Goal: Task Accomplishment & Management: Manage account settings

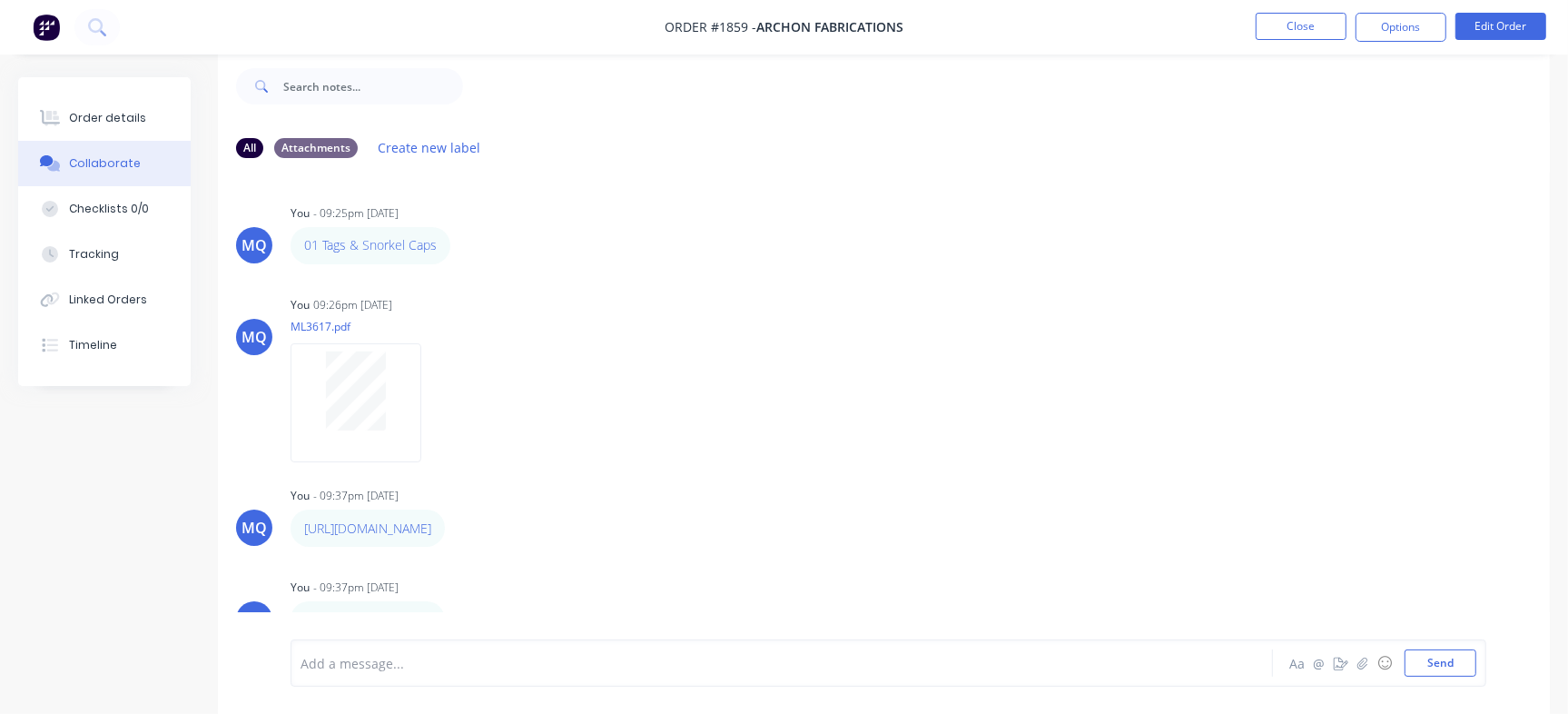
scroll to position [324, 0]
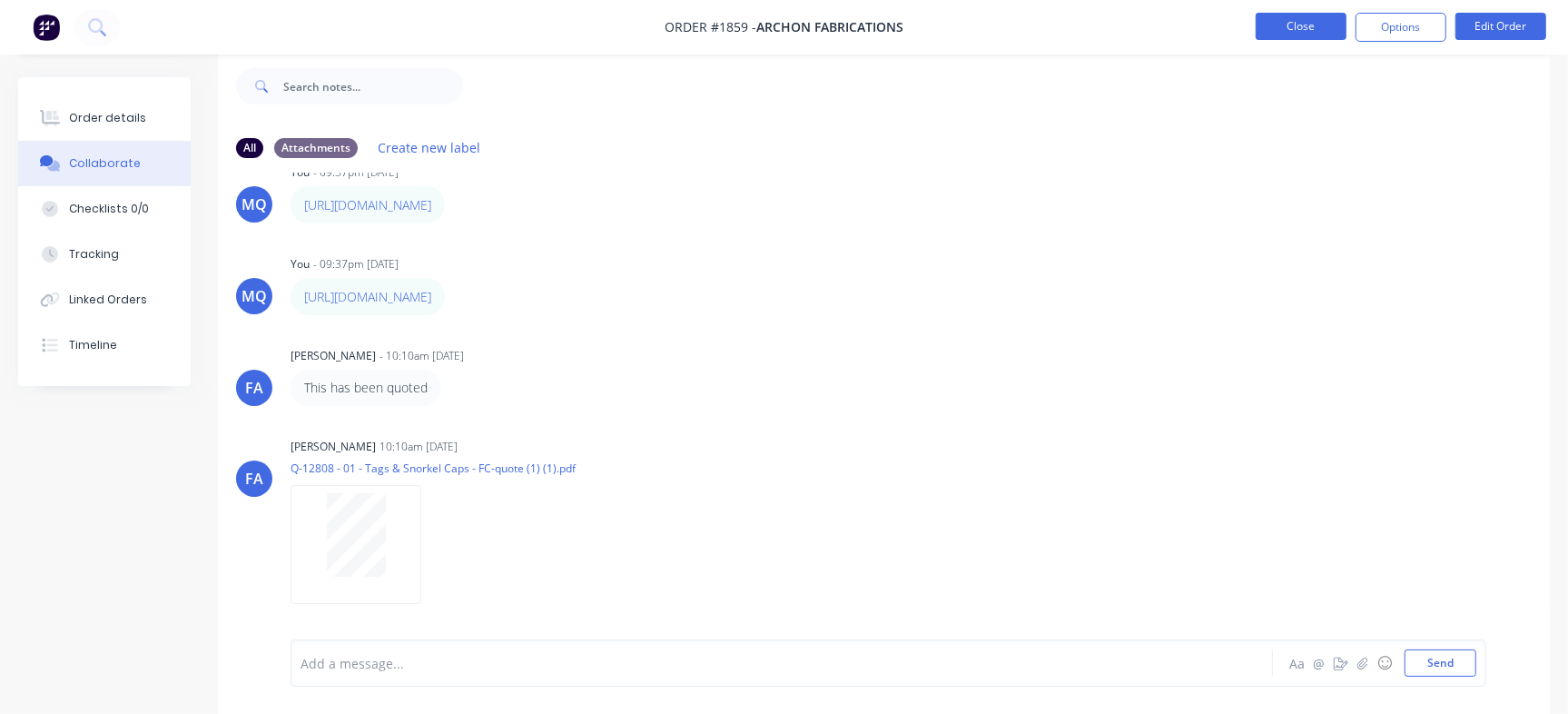
click at [1313, 13] on button "Close" at bounding box center [1300, 26] width 90 height 27
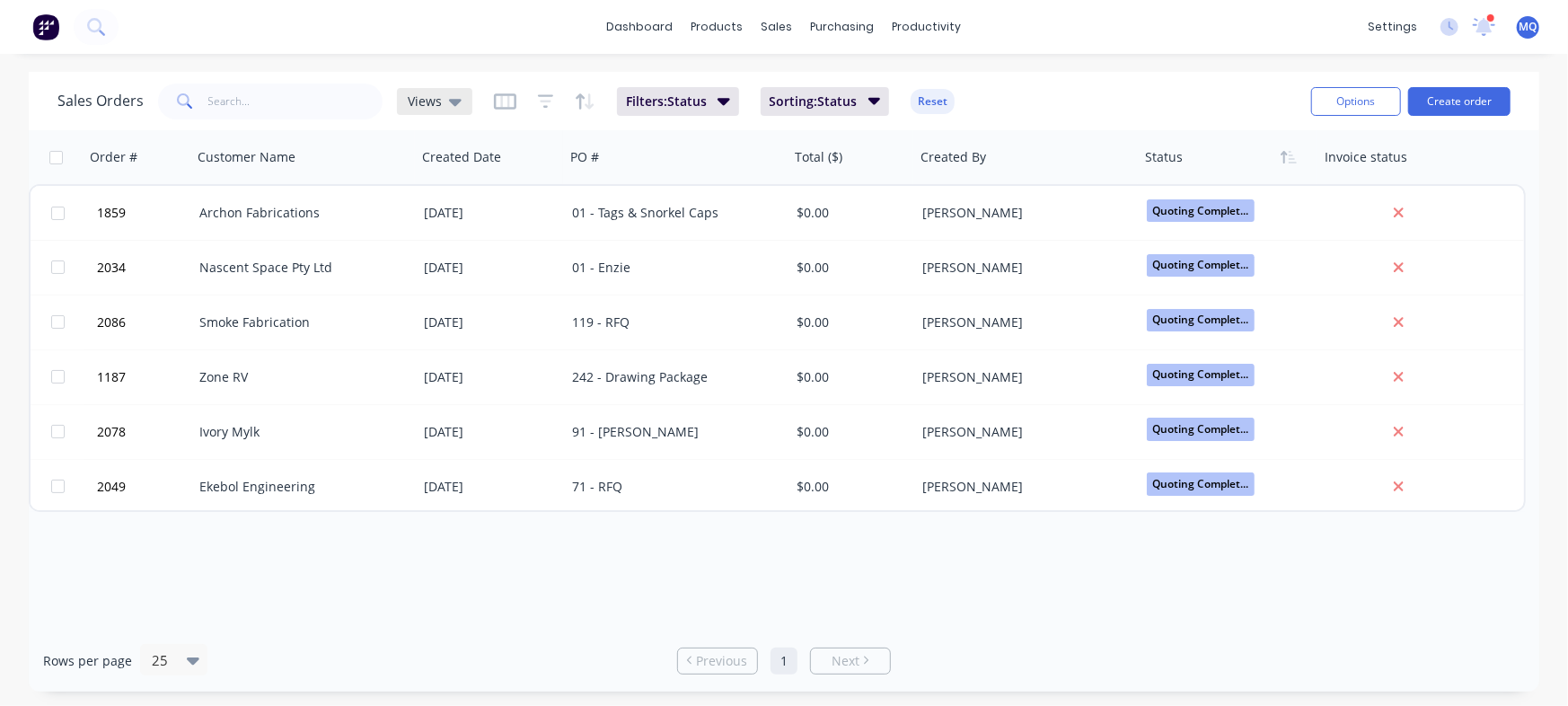
click at [450, 107] on icon at bounding box center [456, 101] width 13 height 19
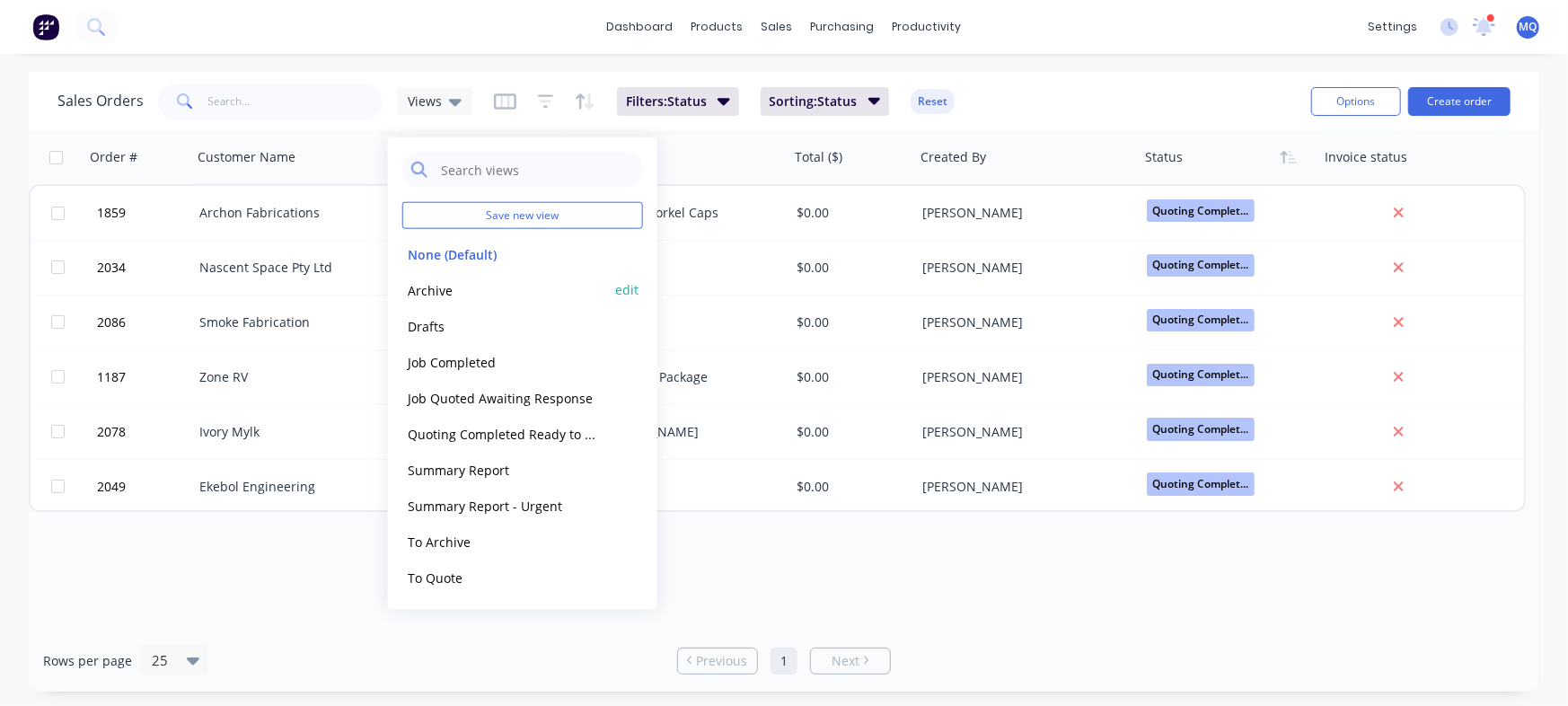
click at [408, 288] on button "Archive" at bounding box center [505, 290] width 205 height 20
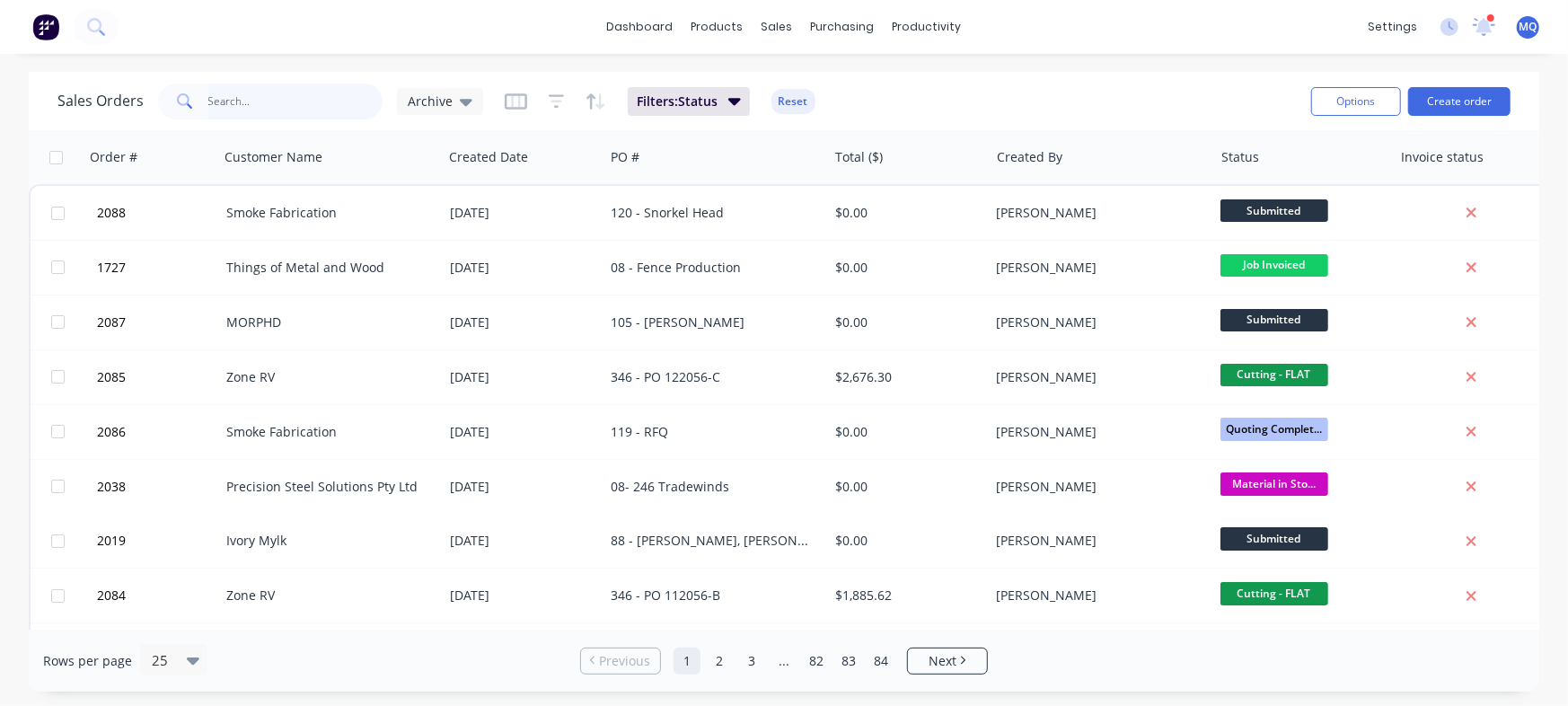
click at [276, 101] on input "text" at bounding box center [296, 102] width 175 height 36
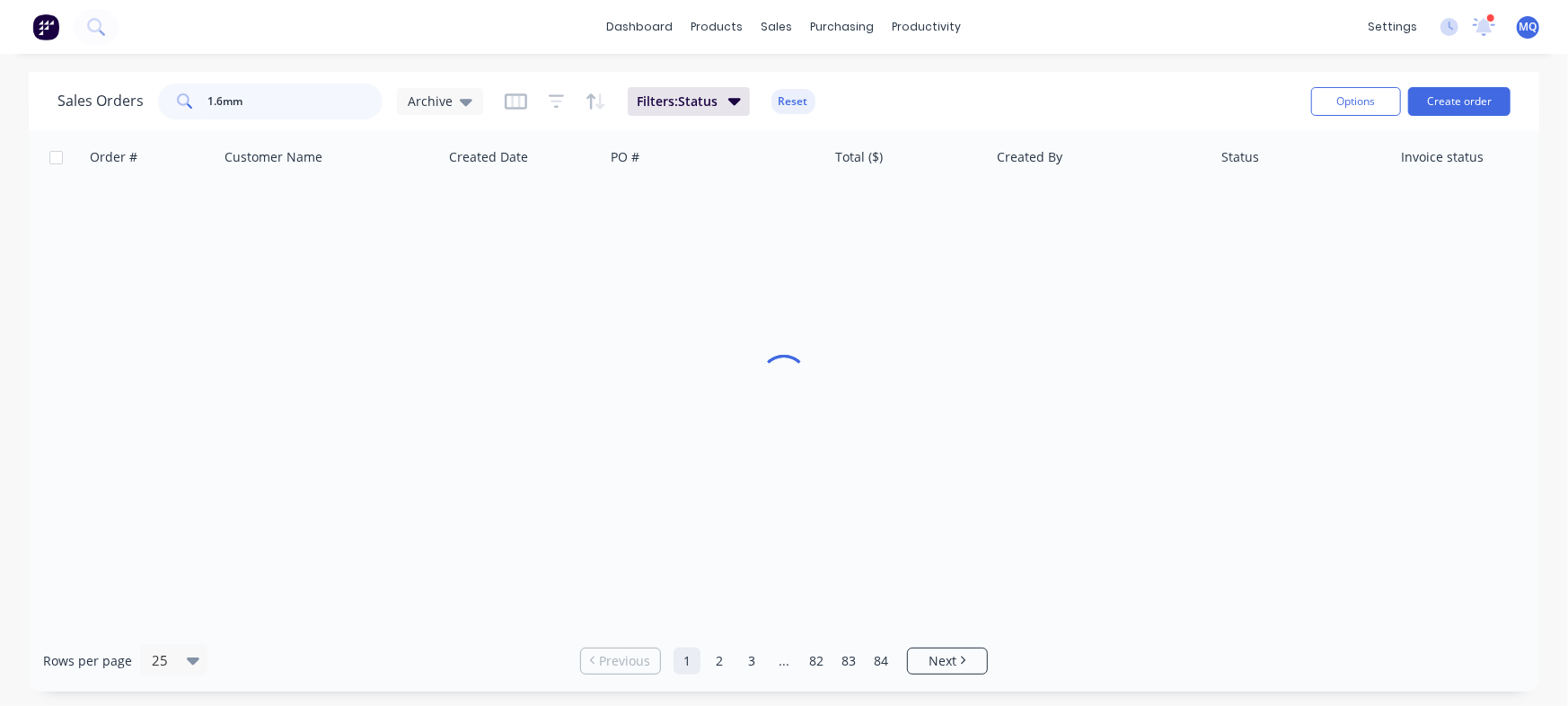
type input "1.6mm"
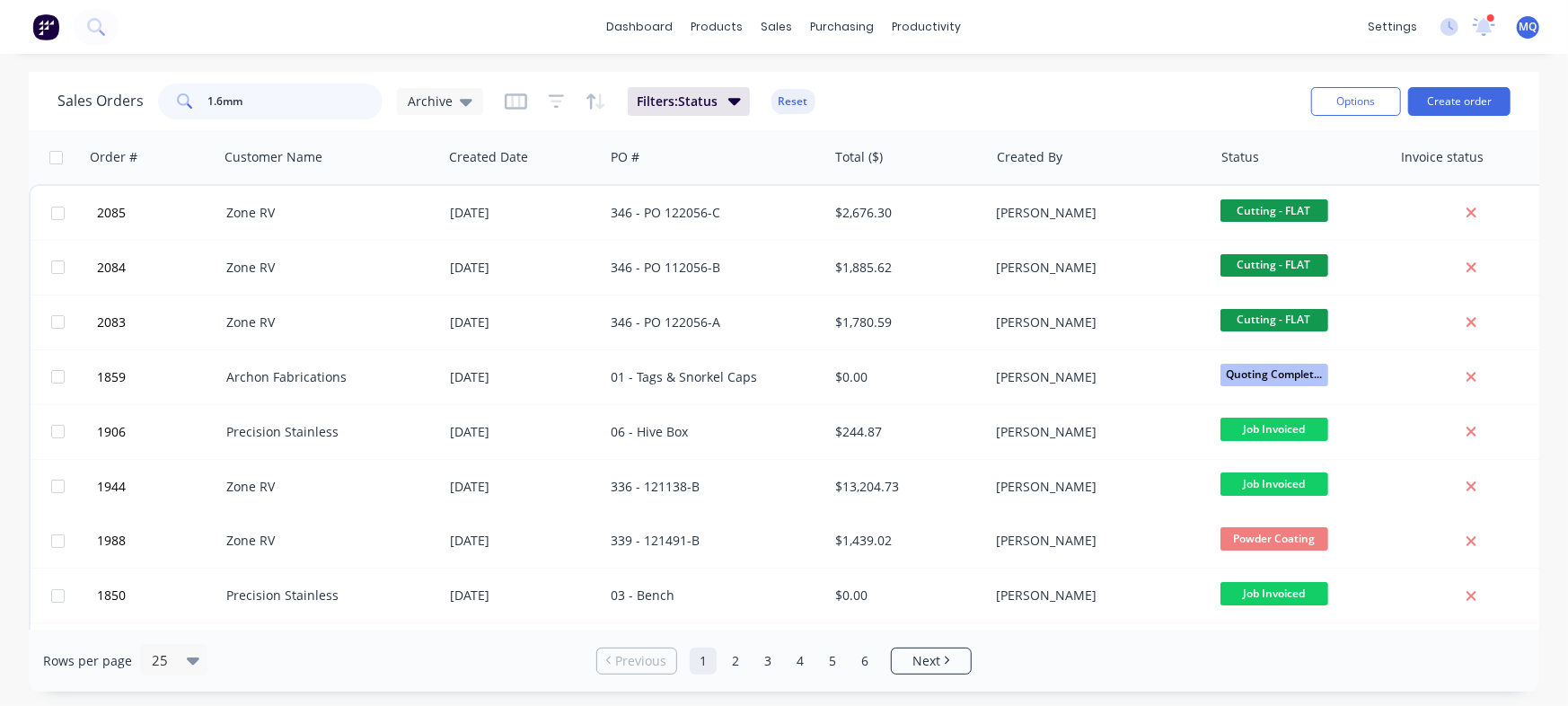
drag, startPoint x: 257, startPoint y: 98, endPoint x: 0, endPoint y: -15, distance: 280.7
click at [0, 0] on html "dashboard products sales purchasing productivity dashboard products Product Cat…" at bounding box center [784, 353] width 1568 height 706
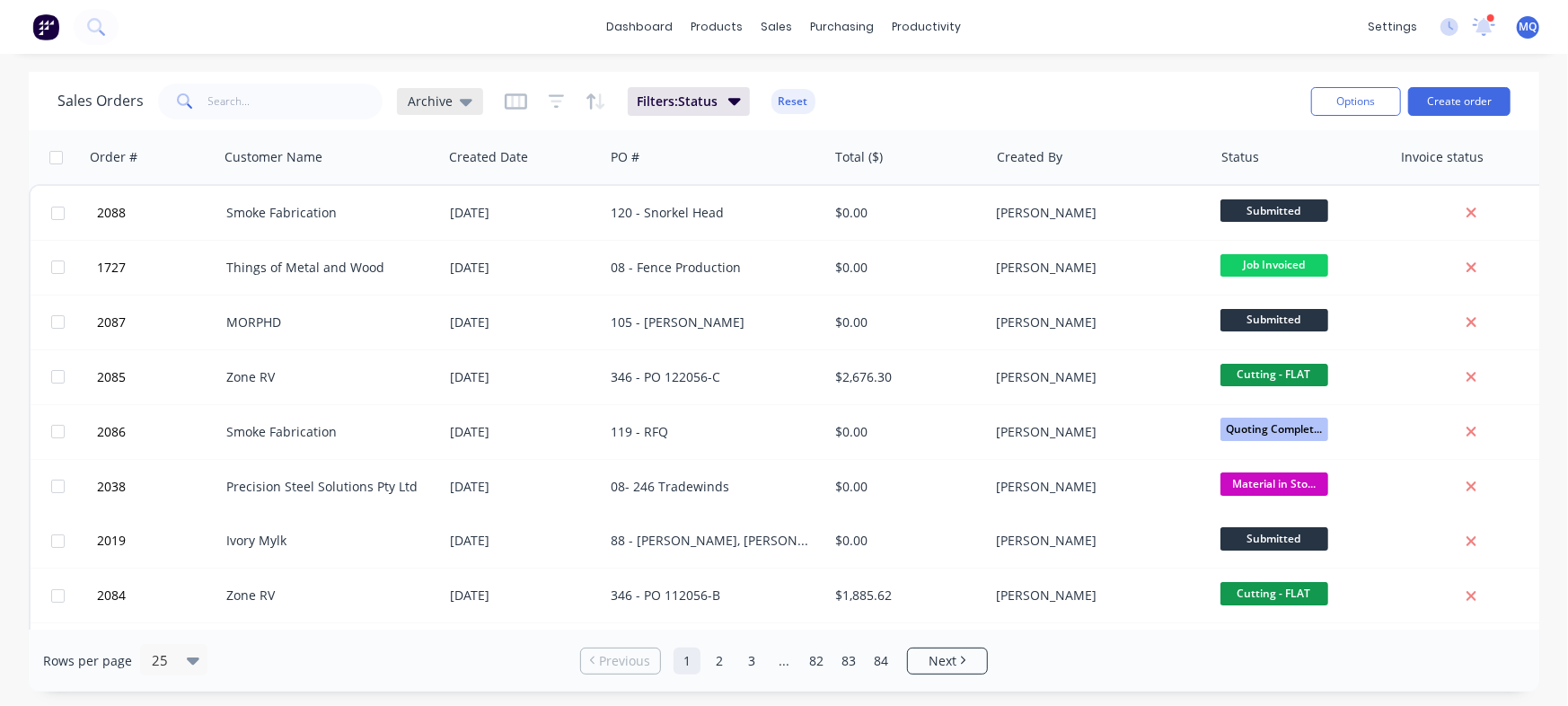
click at [427, 106] on span "Archive" at bounding box center [430, 101] width 45 height 18
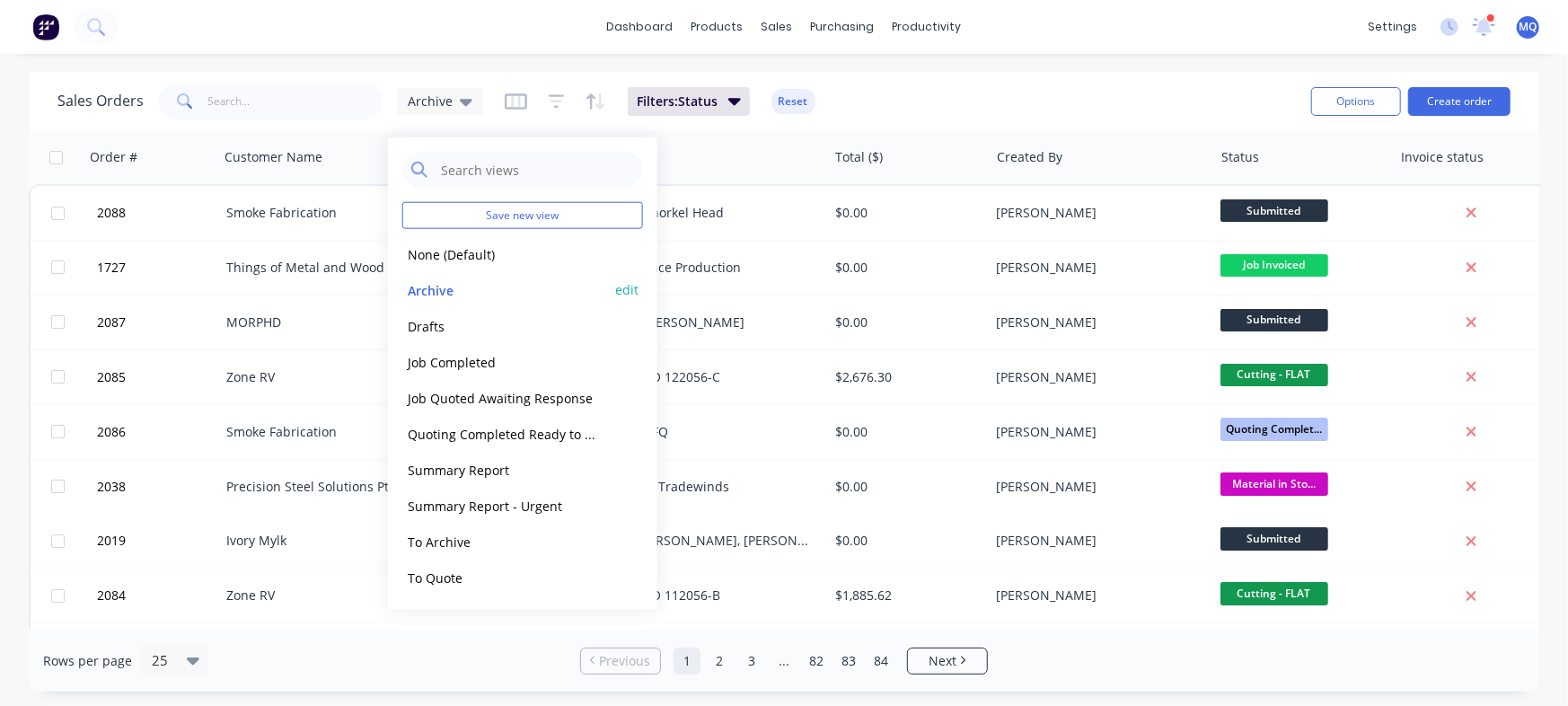
click at [455, 284] on button "Archive" at bounding box center [505, 290] width 205 height 20
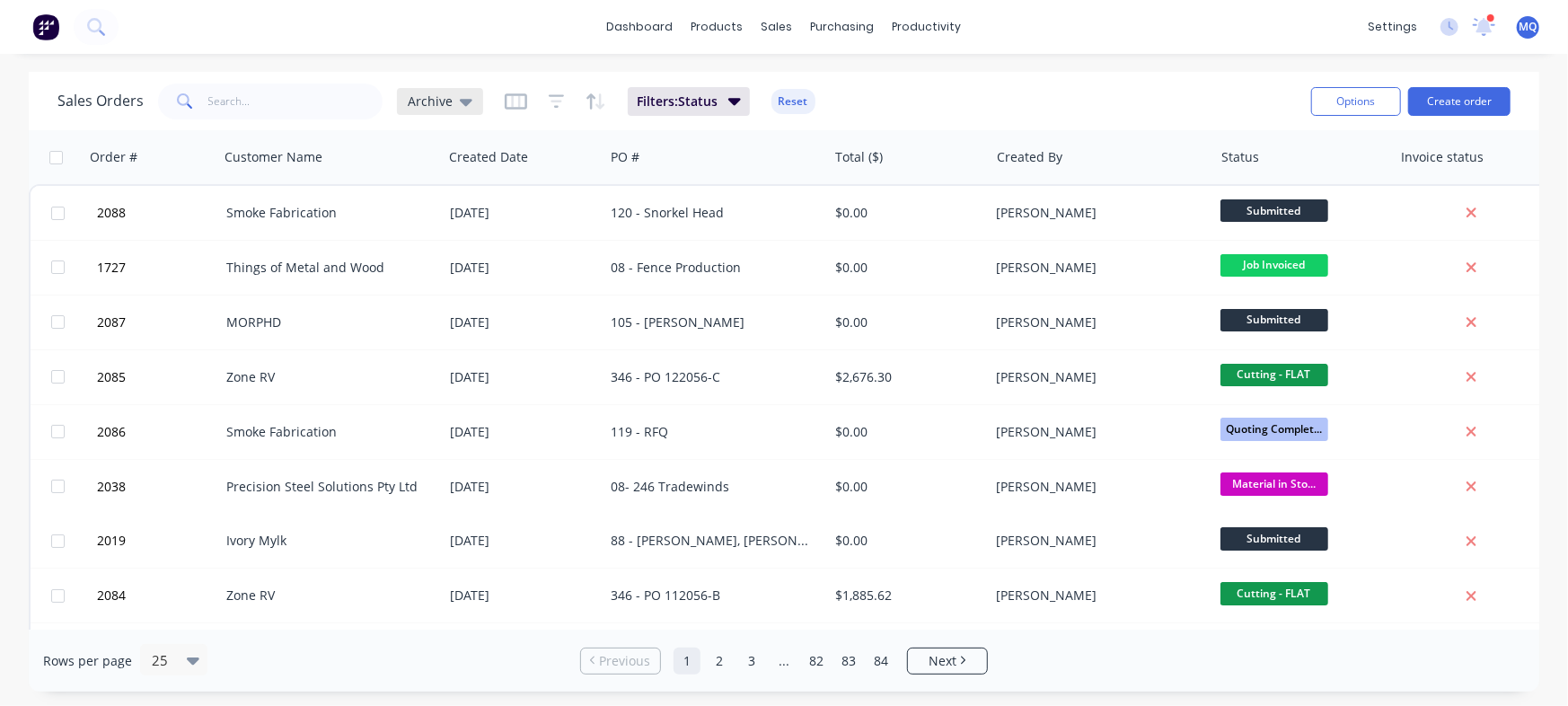
click at [459, 98] on icon at bounding box center [466, 101] width 13 height 19
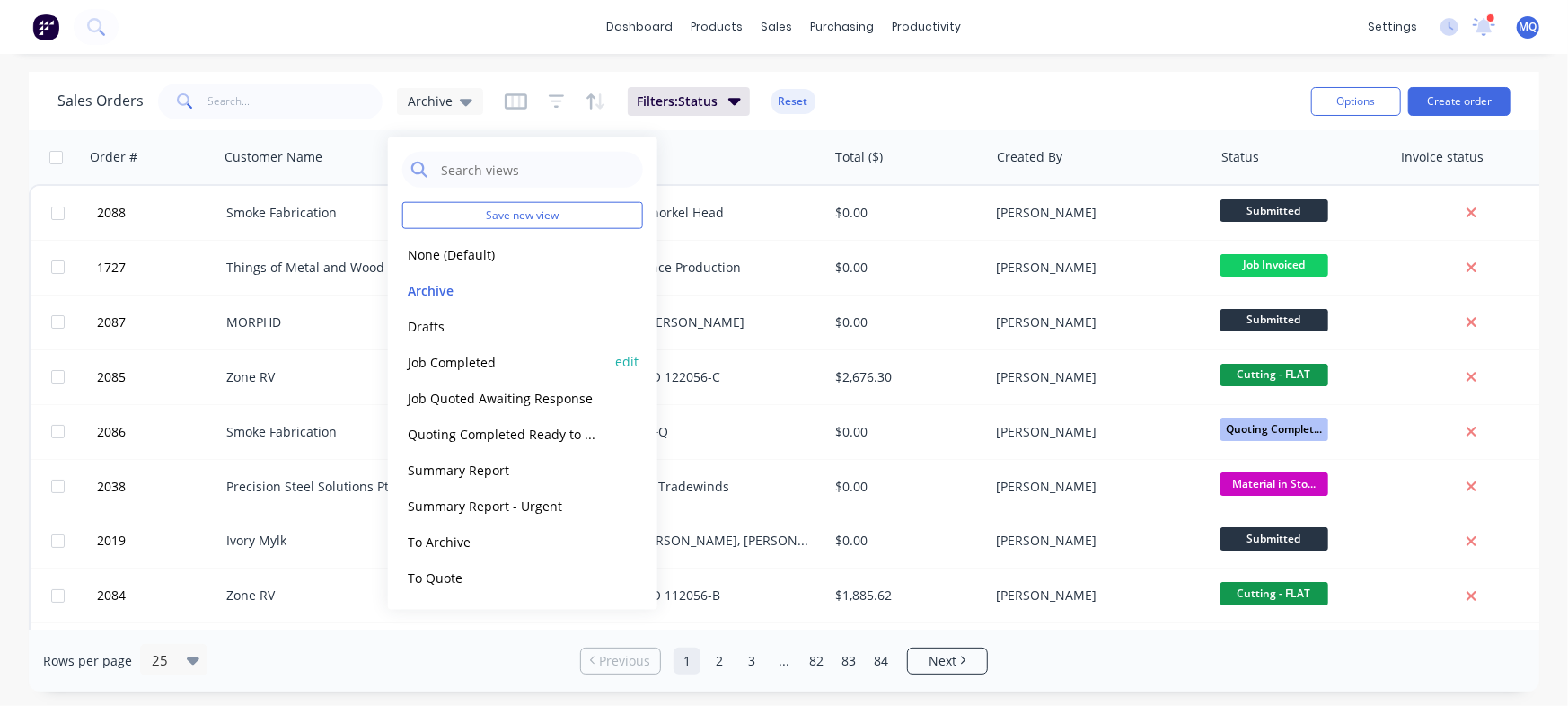
click at [459, 357] on button "Job Completed" at bounding box center [505, 362] width 205 height 20
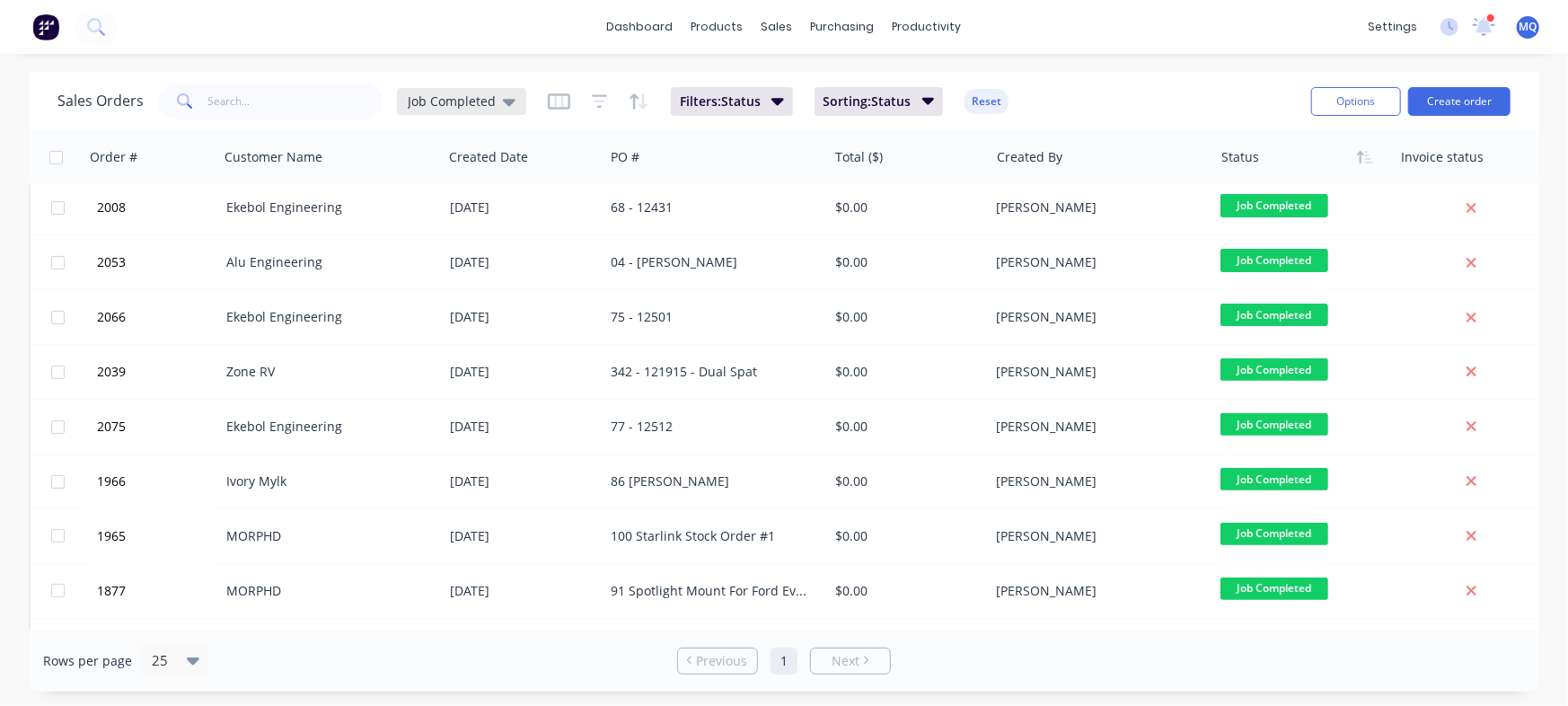
scroll to position [113, 0]
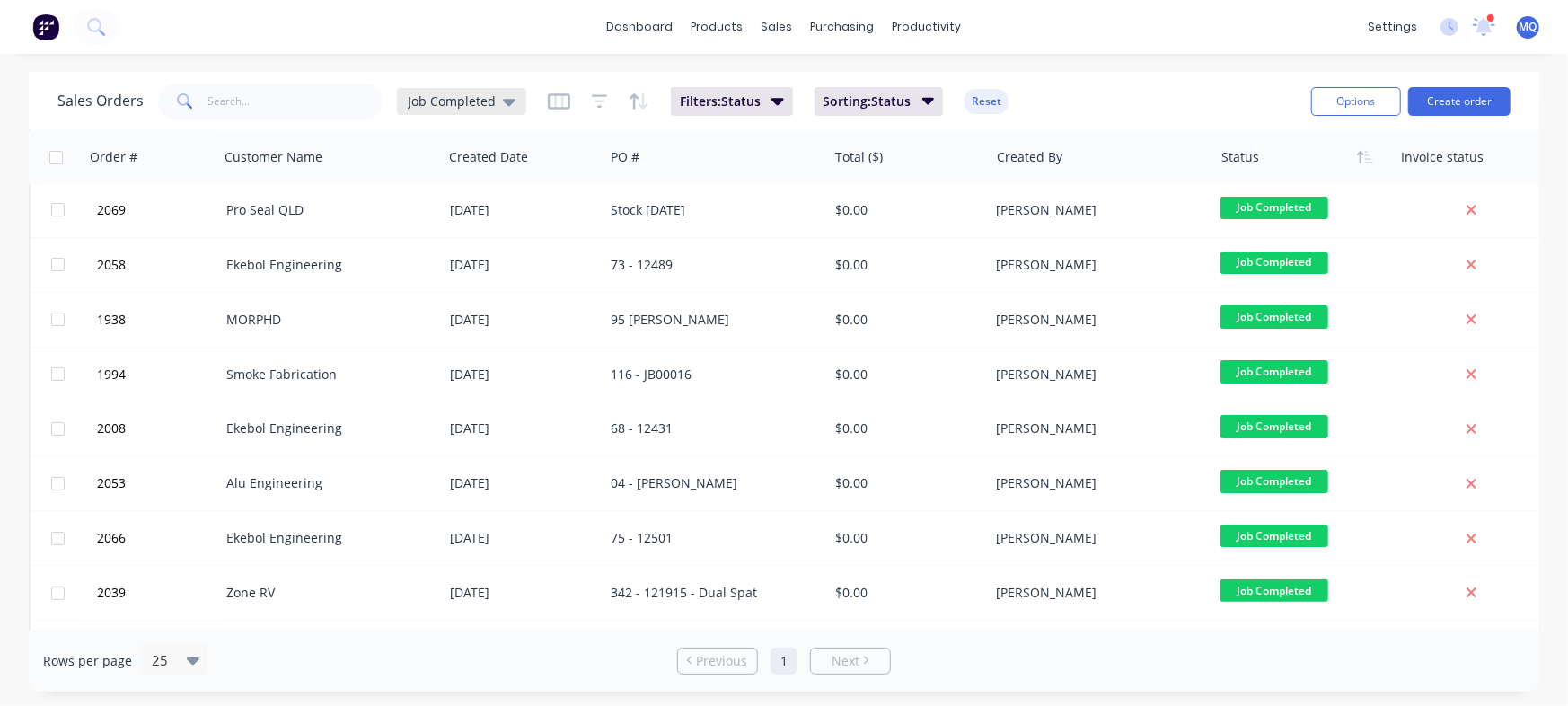
click at [458, 90] on div "Job Completed" at bounding box center [461, 101] width 129 height 27
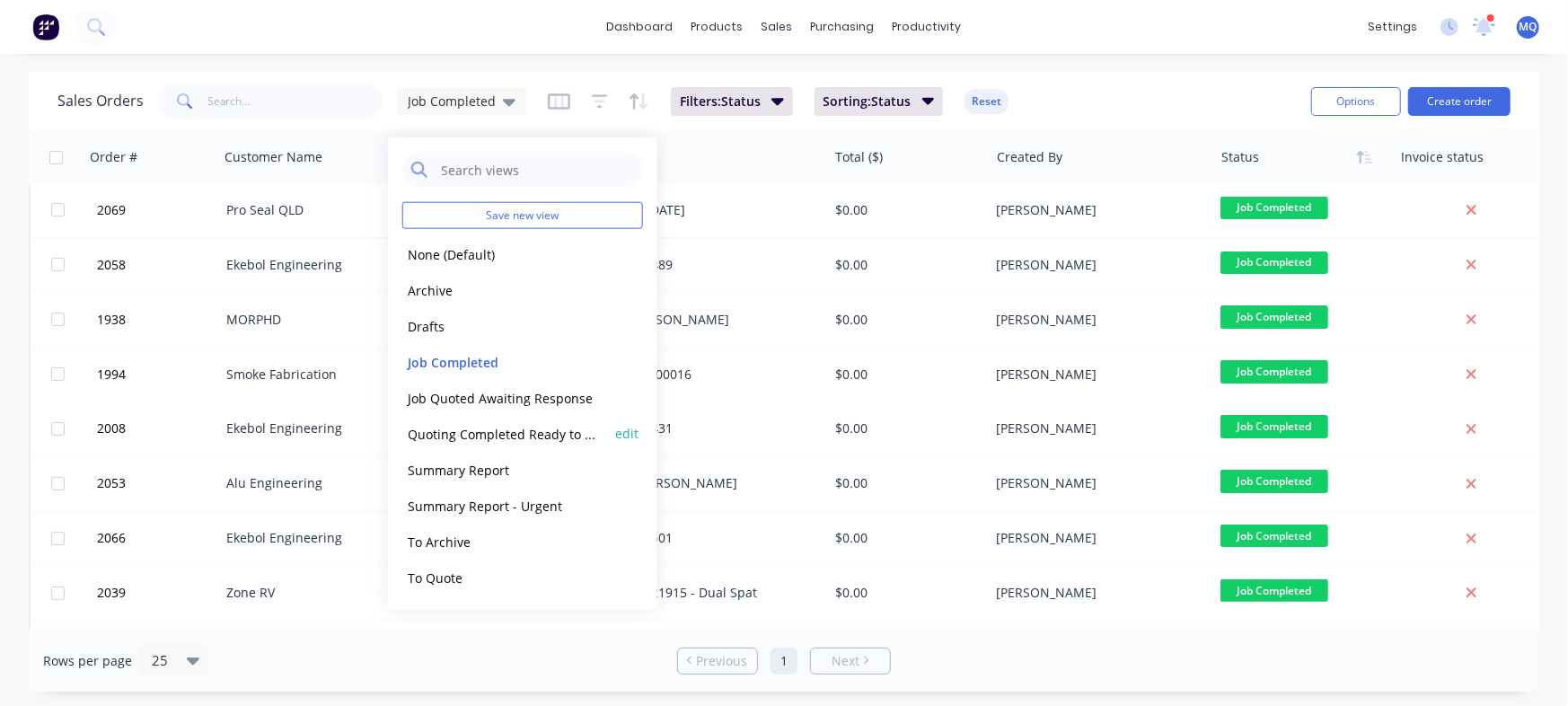
click at [450, 426] on button "Quoting Completed Ready to Send" at bounding box center [505, 434] width 205 height 20
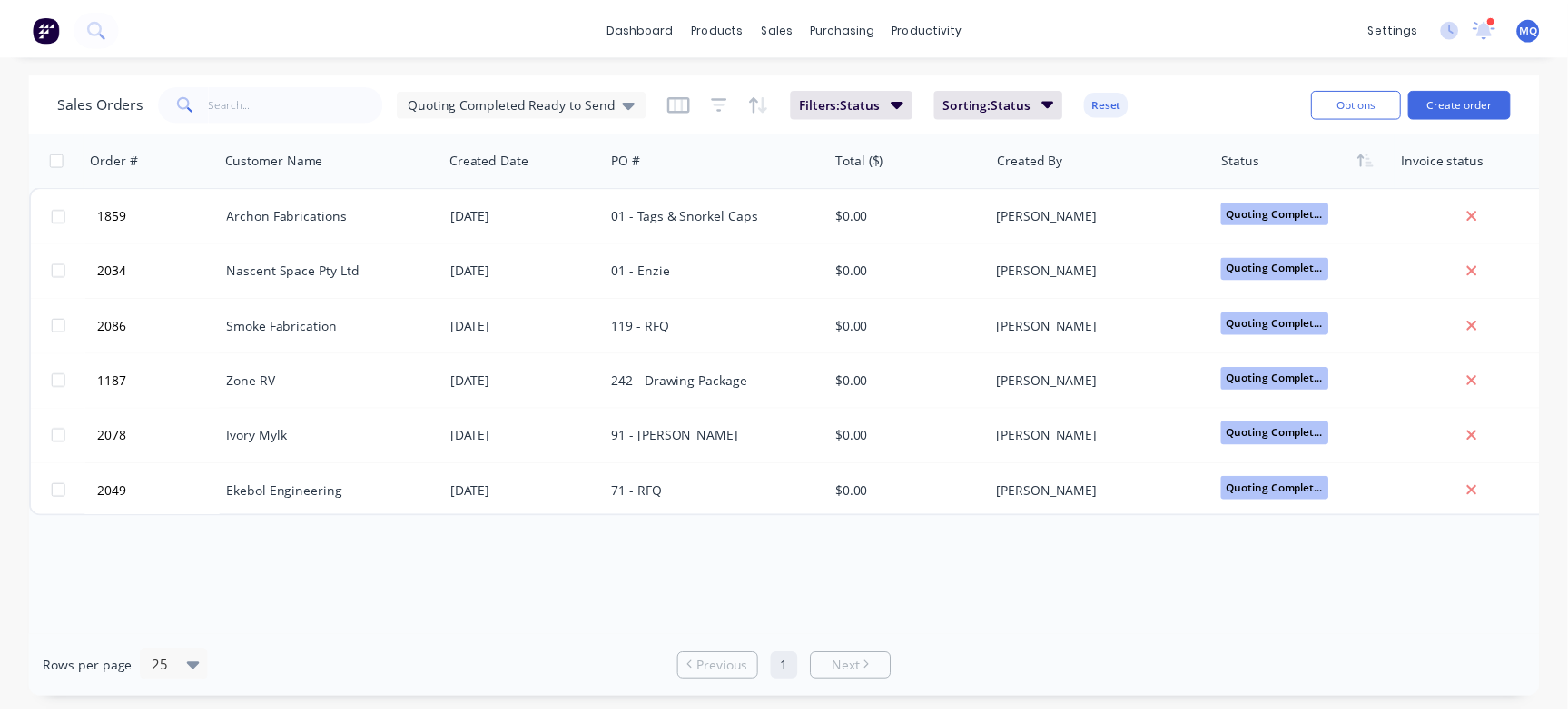
scroll to position [0, 0]
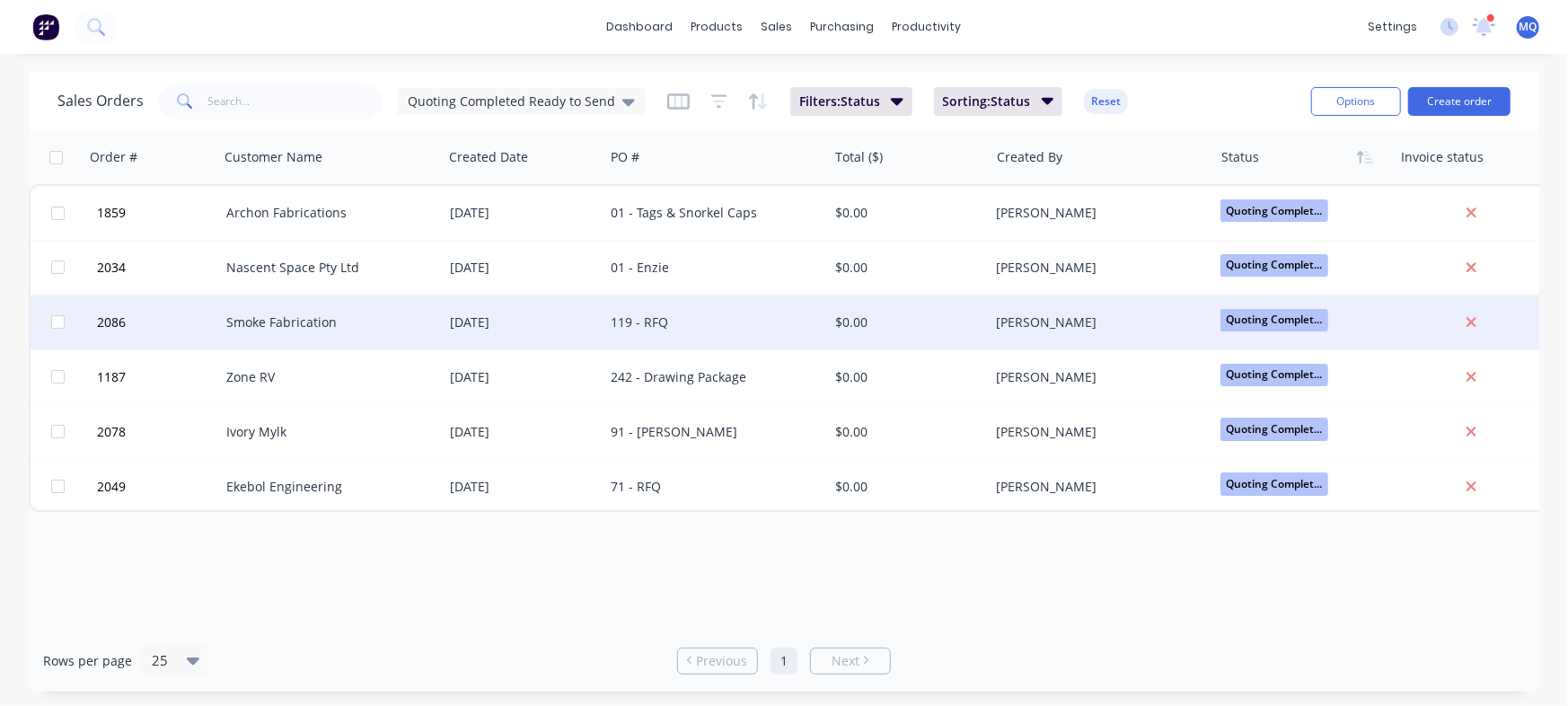
click at [683, 323] on div "119 - RFQ" at bounding box center [710, 322] width 199 height 18
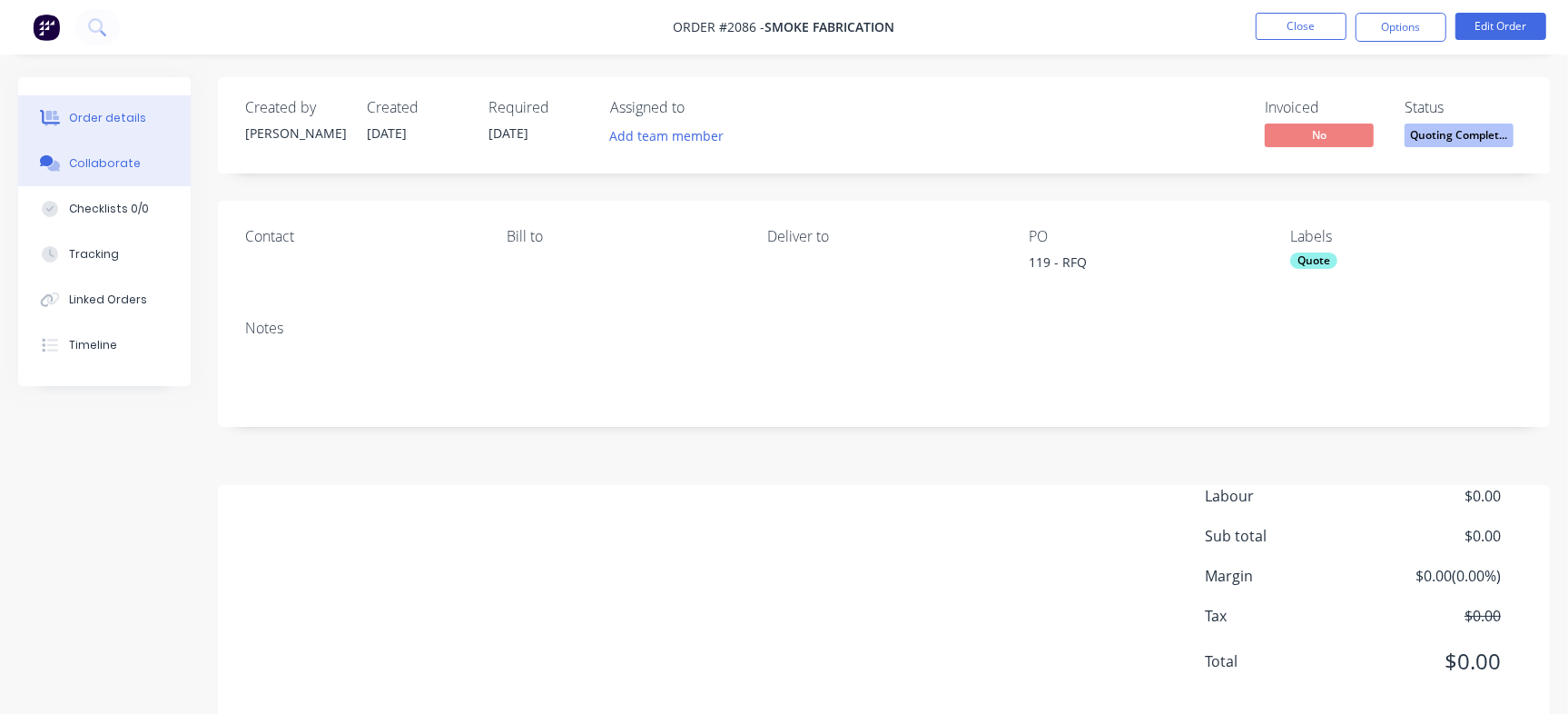
click at [129, 151] on button "Collaborate" at bounding box center [104, 163] width 173 height 46
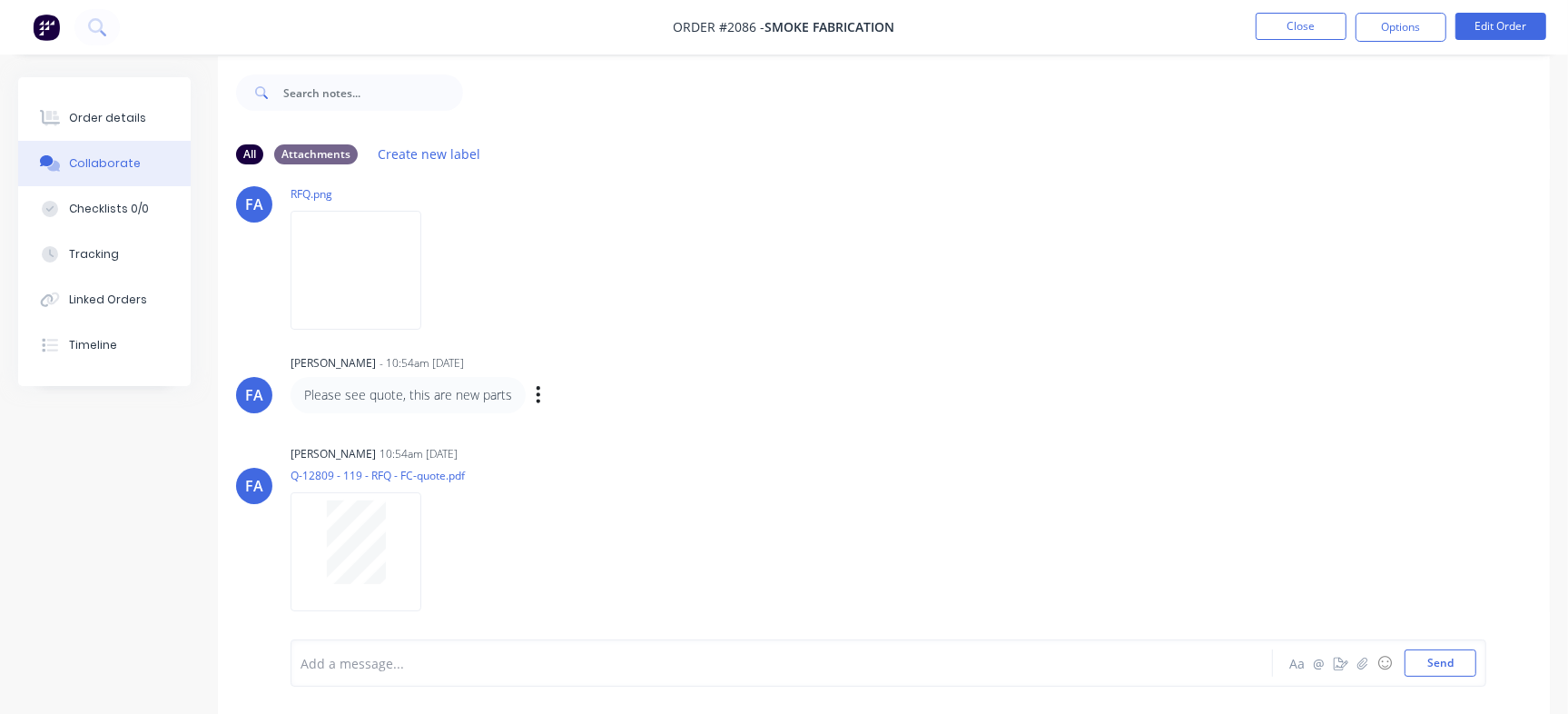
scroll to position [27, 0]
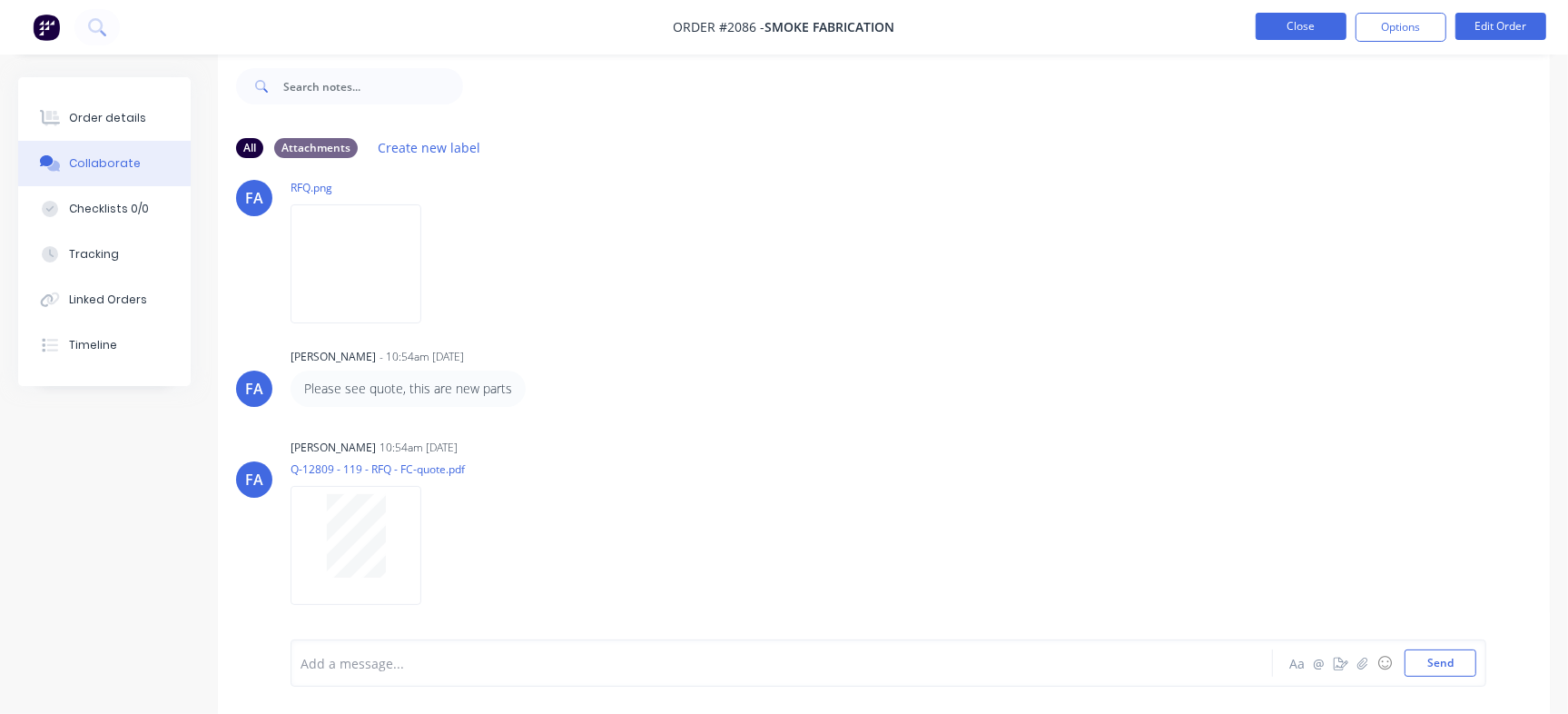
click at [1295, 24] on button "Close" at bounding box center [1300, 26] width 90 height 27
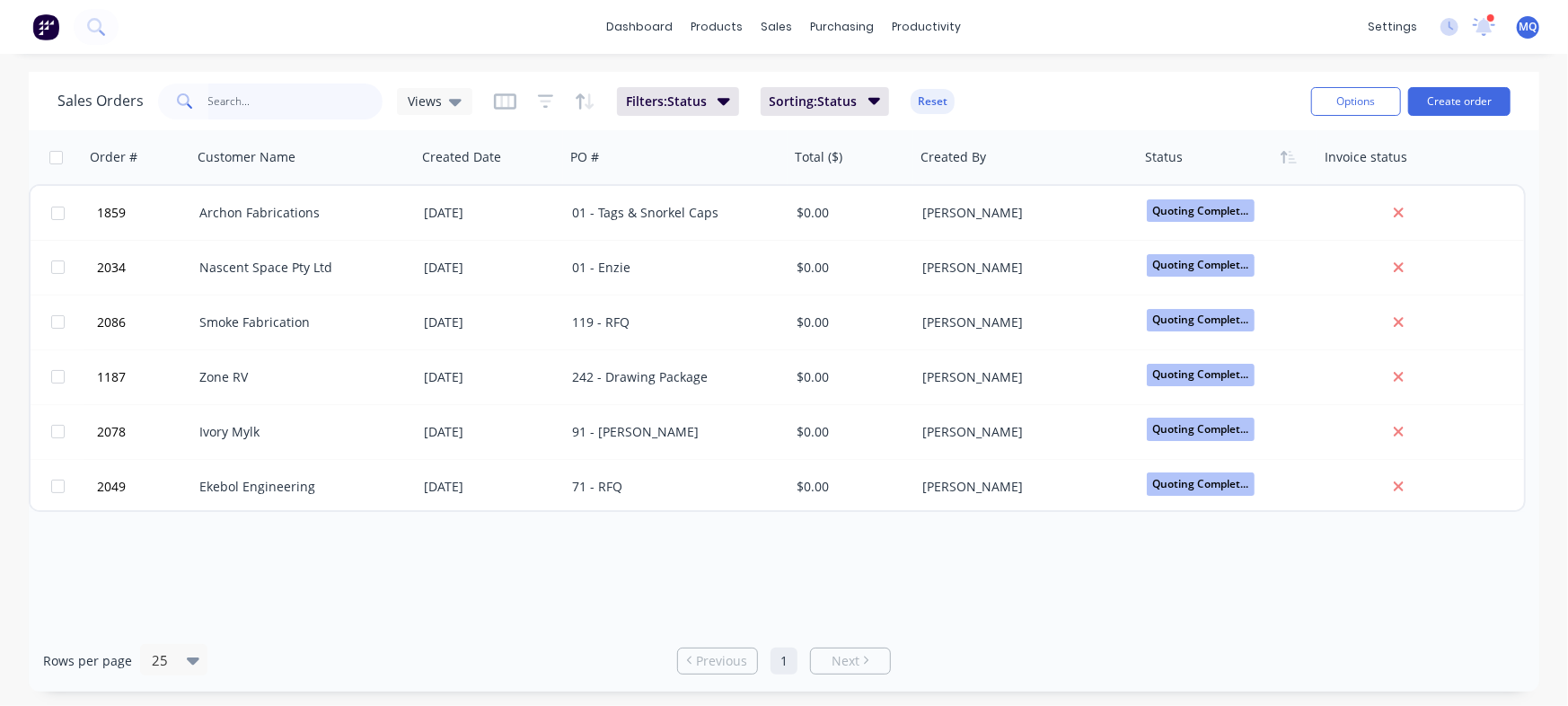
click at [232, 99] on input "text" at bounding box center [296, 102] width 175 height 36
click at [449, 104] on icon at bounding box center [456, 101] width 13 height 19
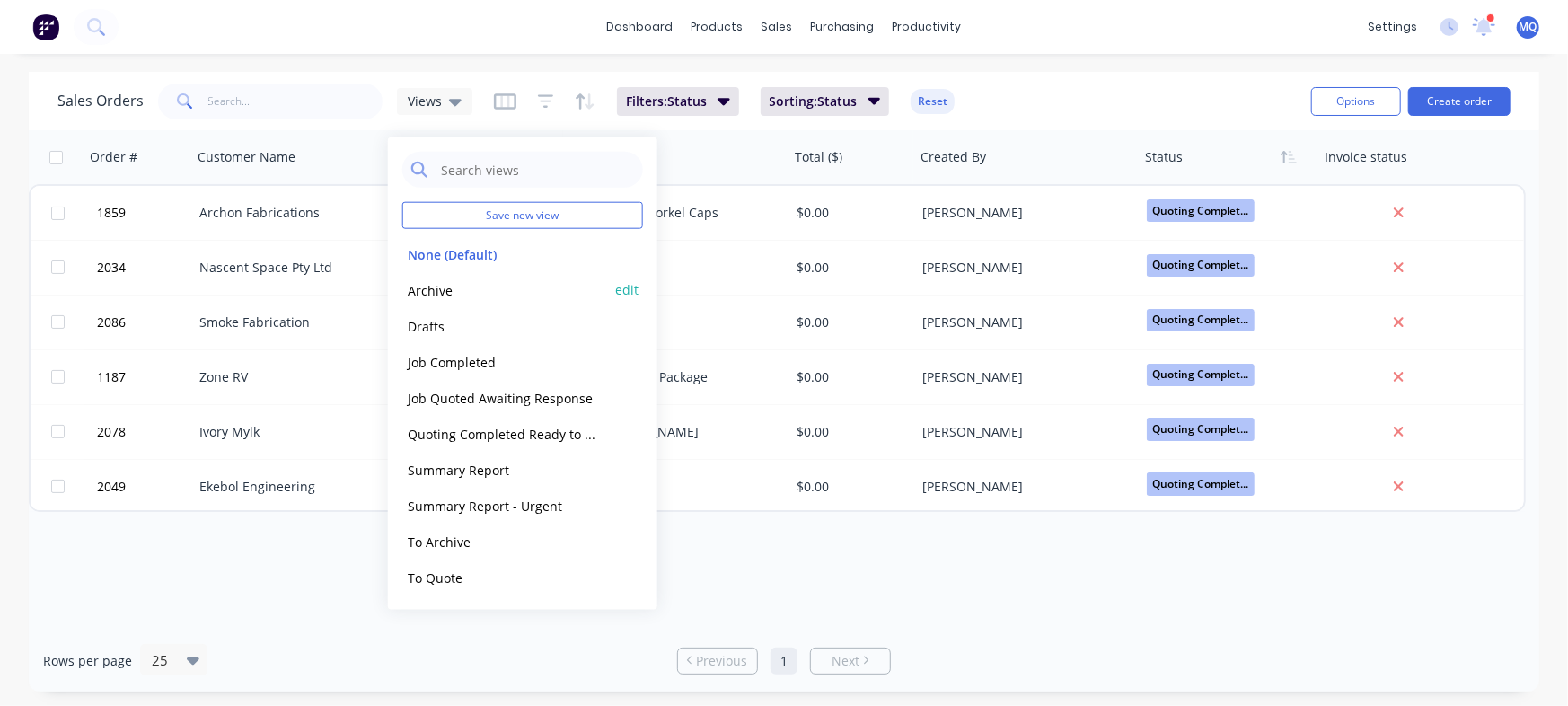
click at [467, 283] on button "Archive" at bounding box center [505, 290] width 205 height 20
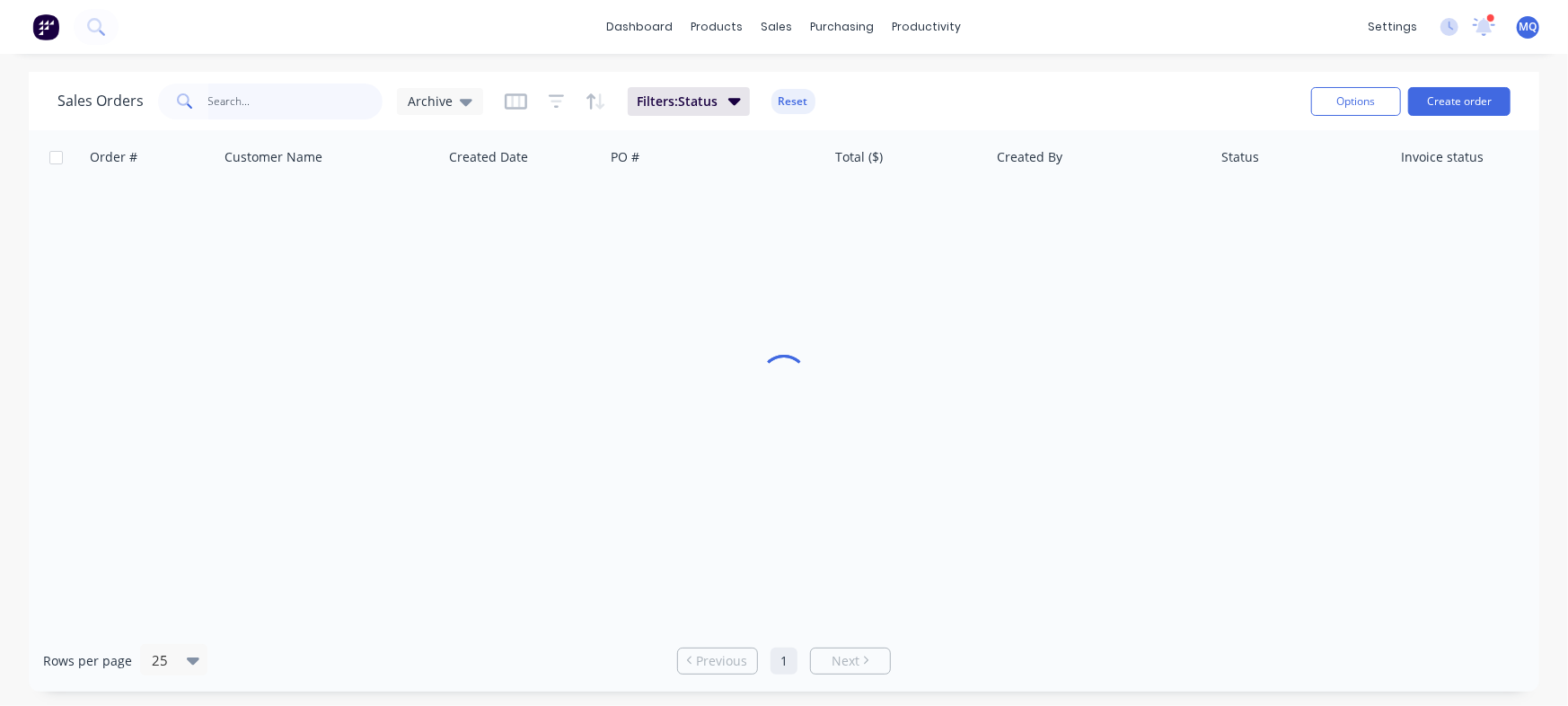
click at [260, 86] on input "text" at bounding box center [296, 102] width 175 height 36
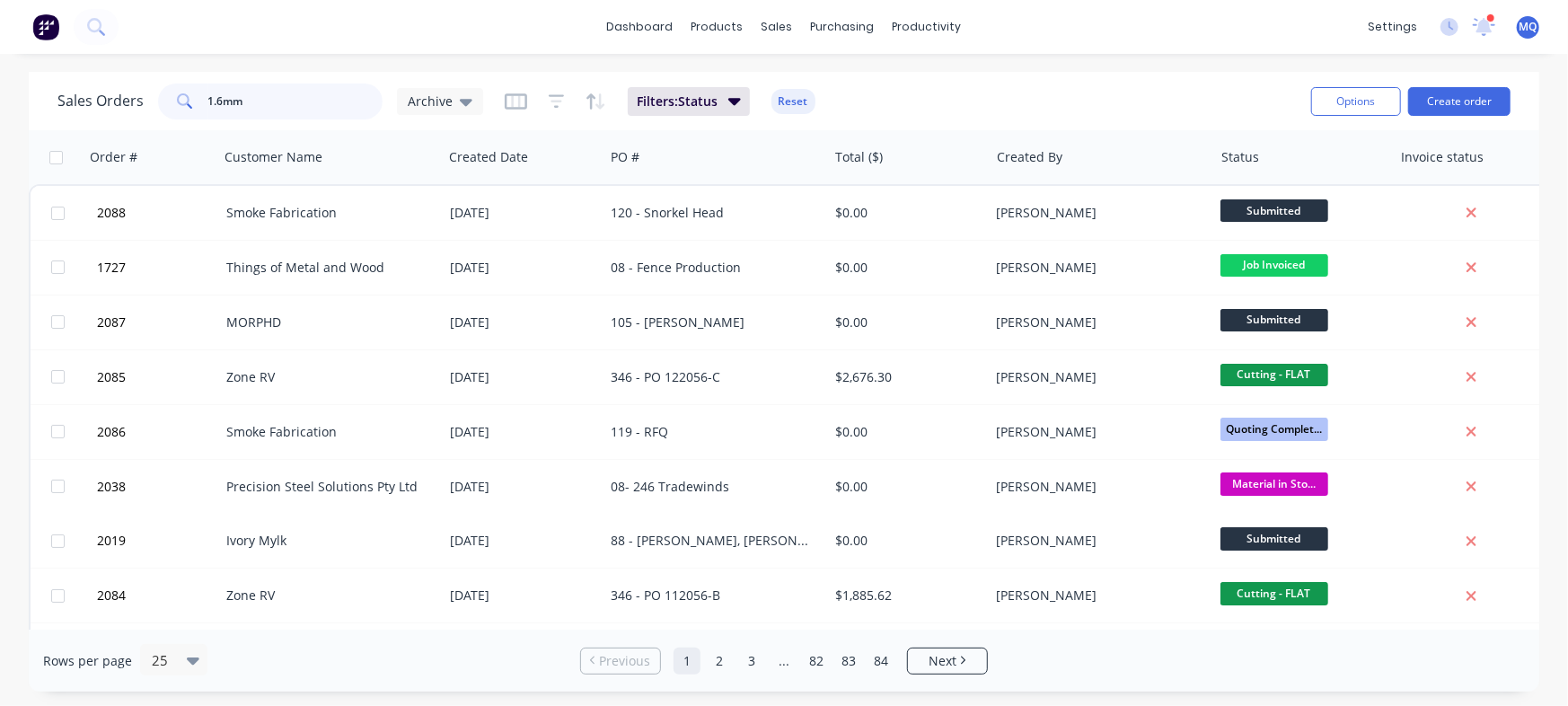
type input "1.6mm"
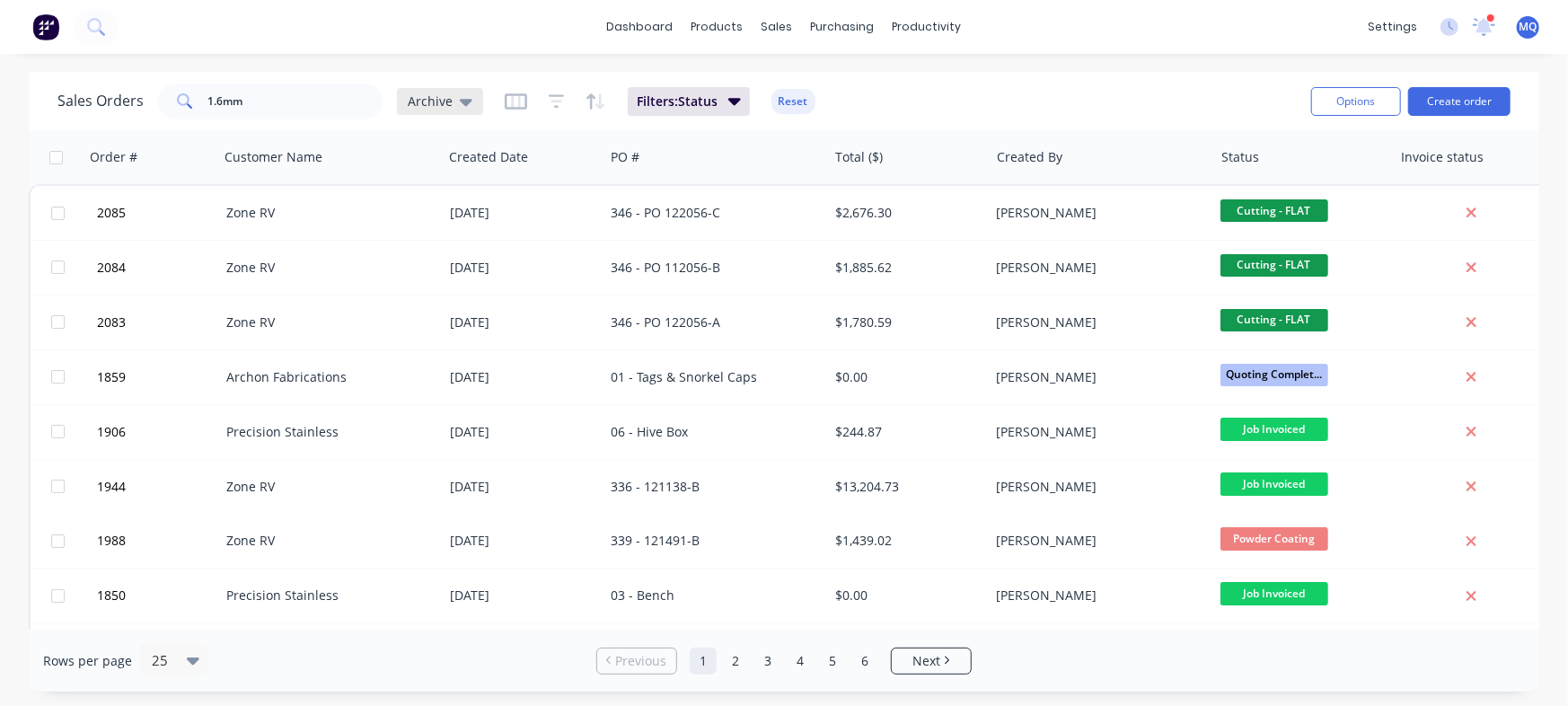
click at [449, 100] on div "Archive" at bounding box center [440, 102] width 65 height 17
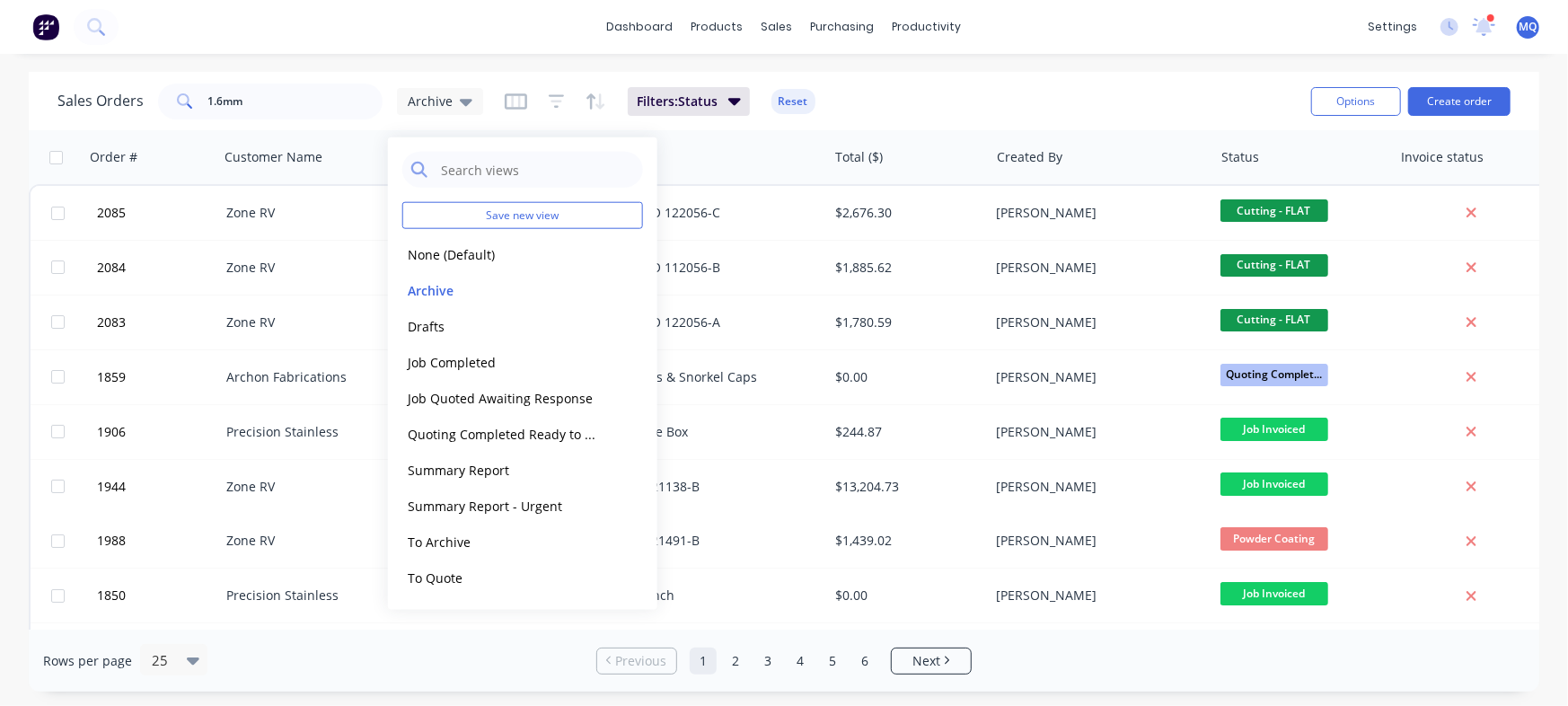
click at [935, 102] on div "Sales Orders 1.6mm Archive Filters: Status Reset" at bounding box center [676, 102] width 1239 height 44
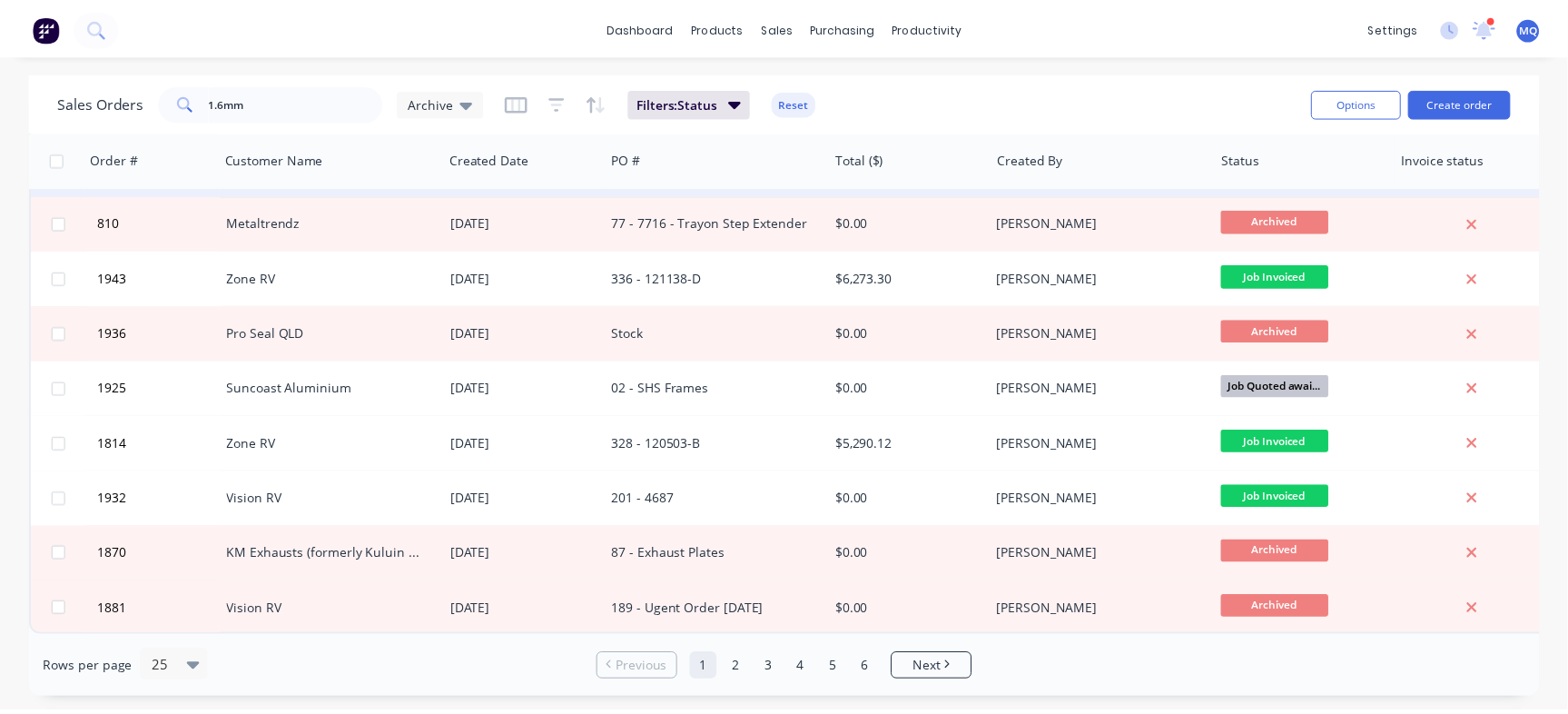
scroll to position [942, 0]
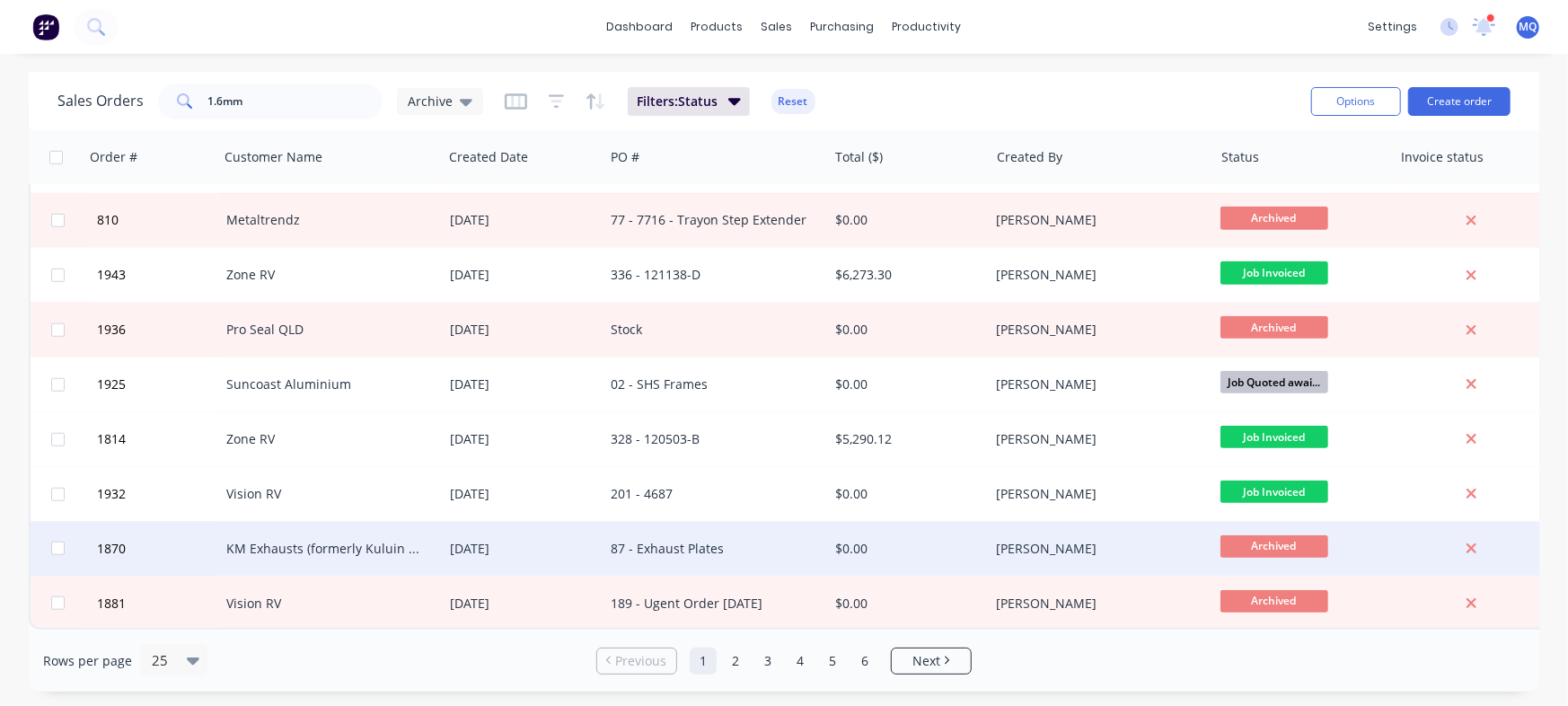
click at [707, 544] on div "87 - Exhaust Plates" at bounding box center [710, 548] width 199 height 18
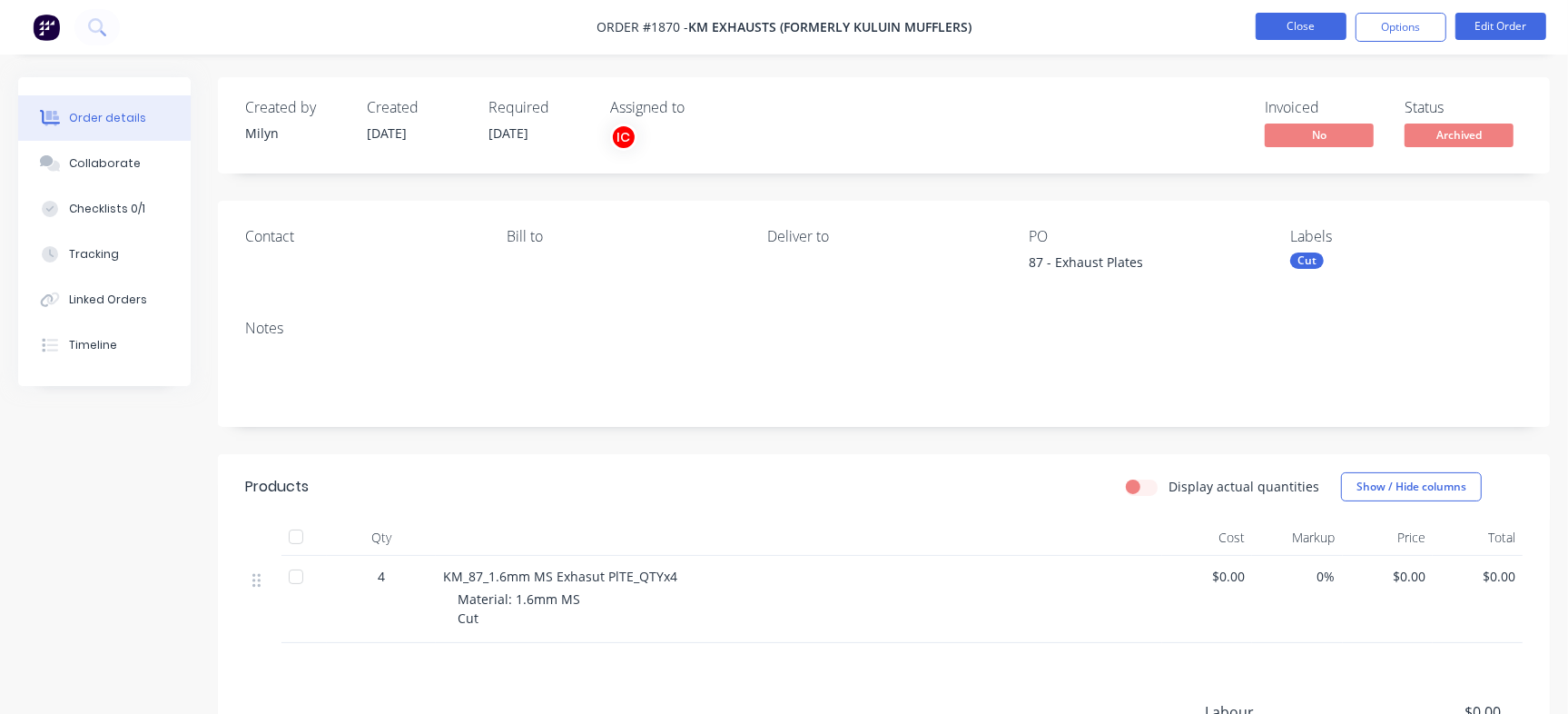
click at [1300, 25] on button "Close" at bounding box center [1300, 26] width 90 height 27
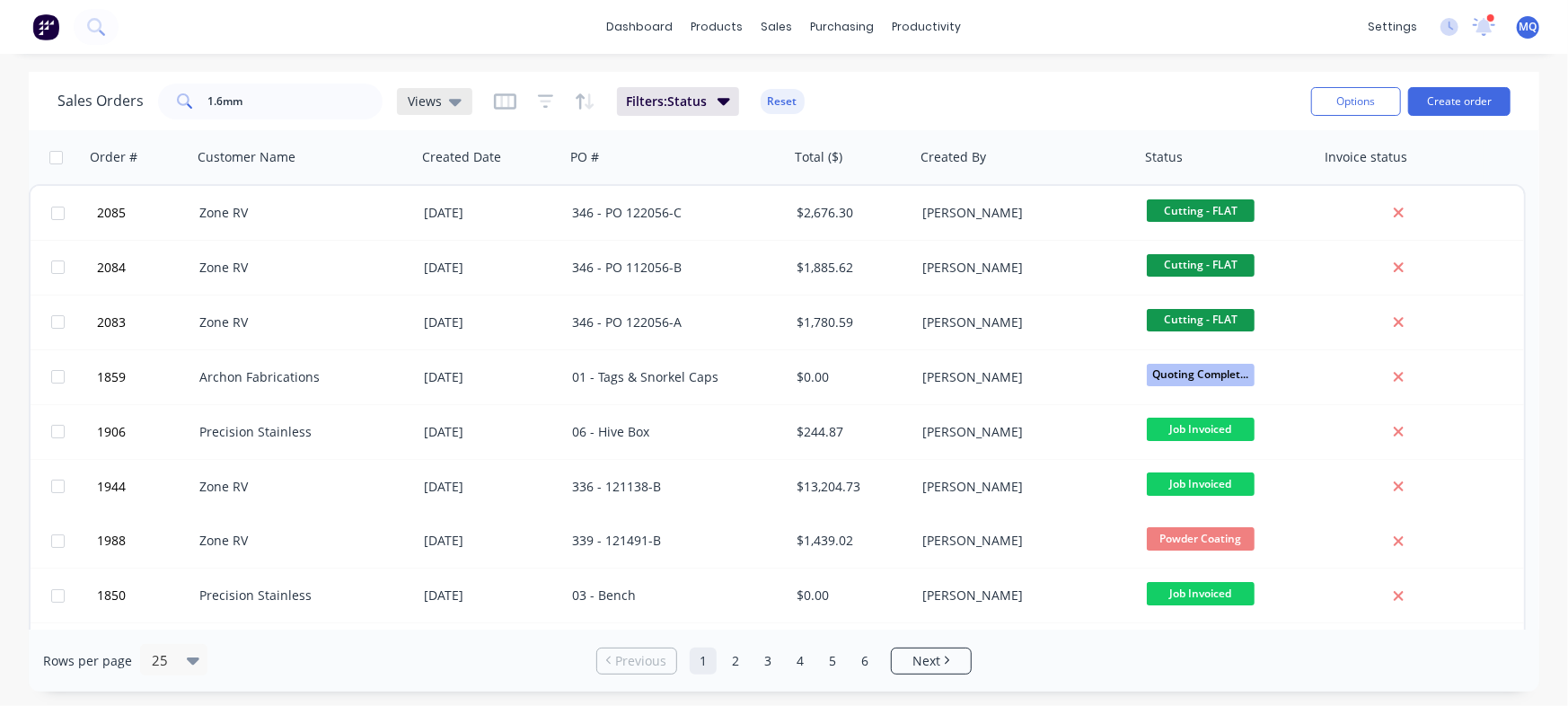
click at [449, 104] on icon at bounding box center [456, 101] width 13 height 19
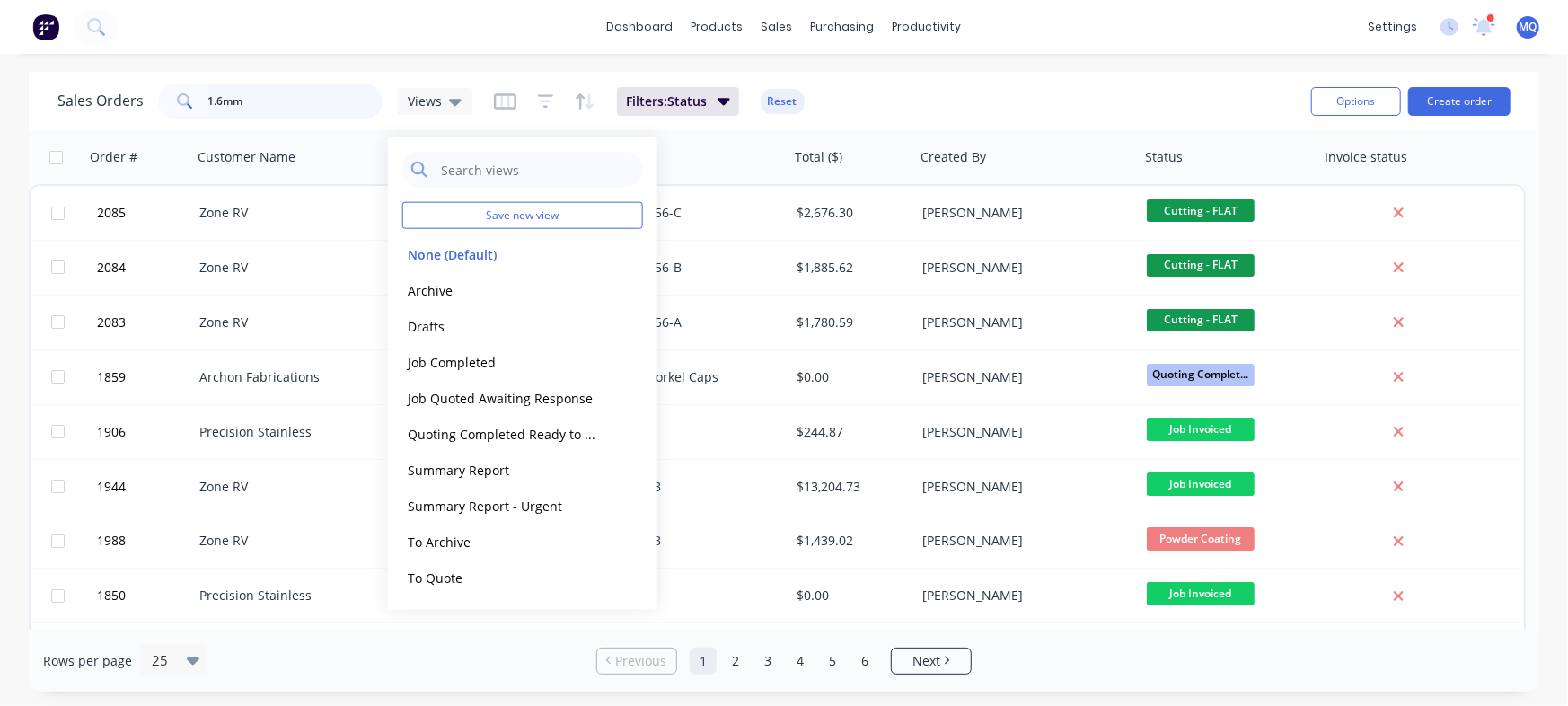
click at [295, 97] on input "1.6mm" at bounding box center [296, 102] width 175 height 36
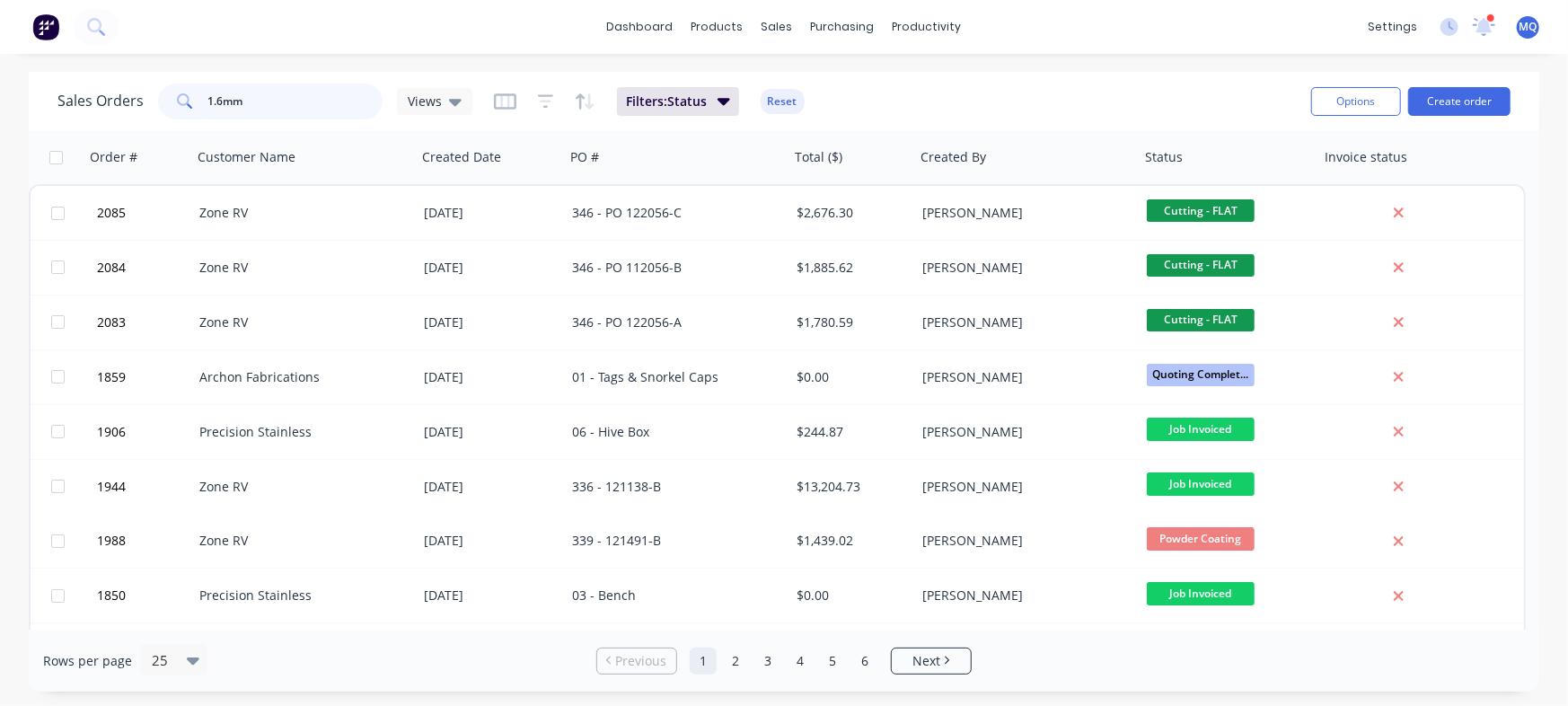
drag, startPoint x: 178, startPoint y: 68, endPoint x: 1, endPoint y: 2, distance: 188.9
click at [0, 2] on div "dashboard products sales purchasing productivity dashboard products Product Cat…" at bounding box center [784, 353] width 1568 height 706
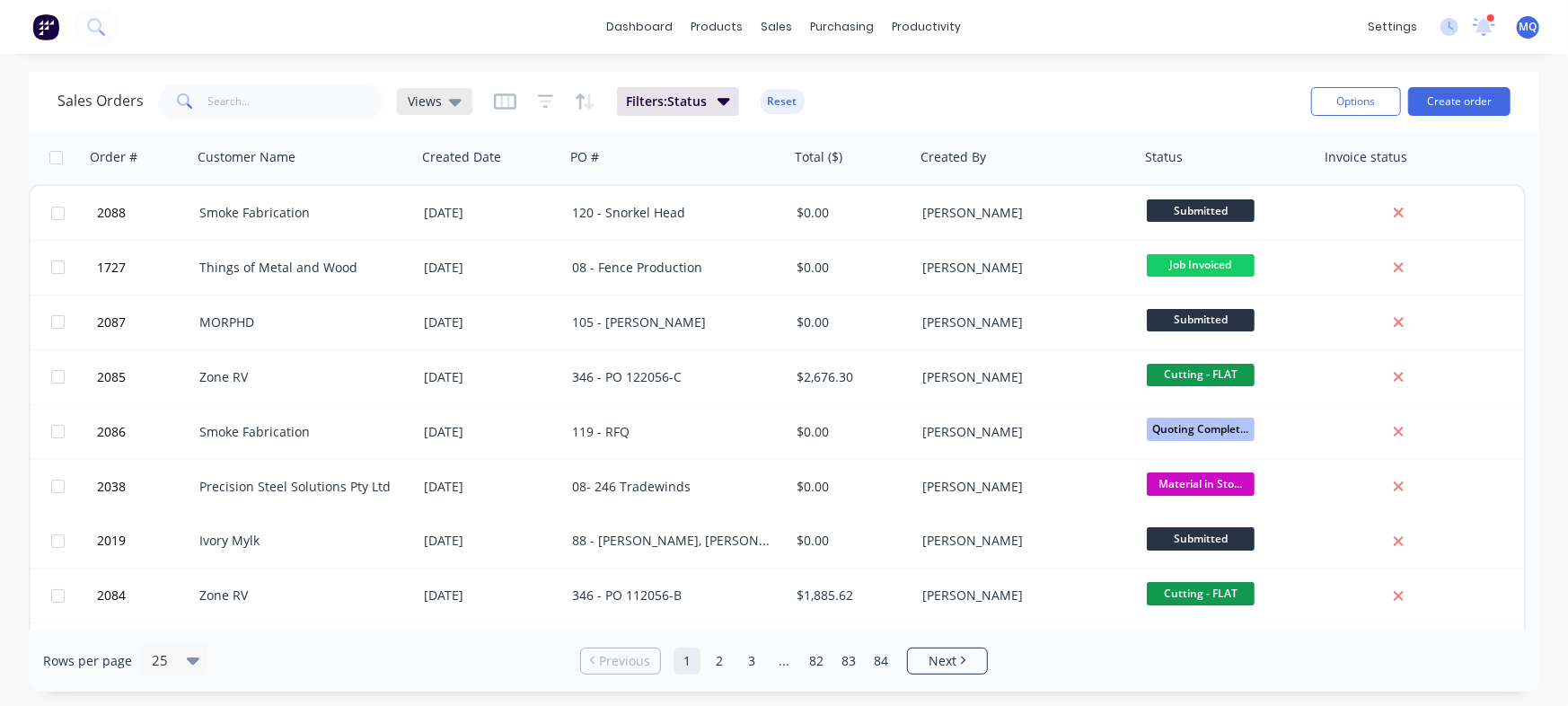
click at [429, 102] on span "Views" at bounding box center [424, 101] width 34 height 18
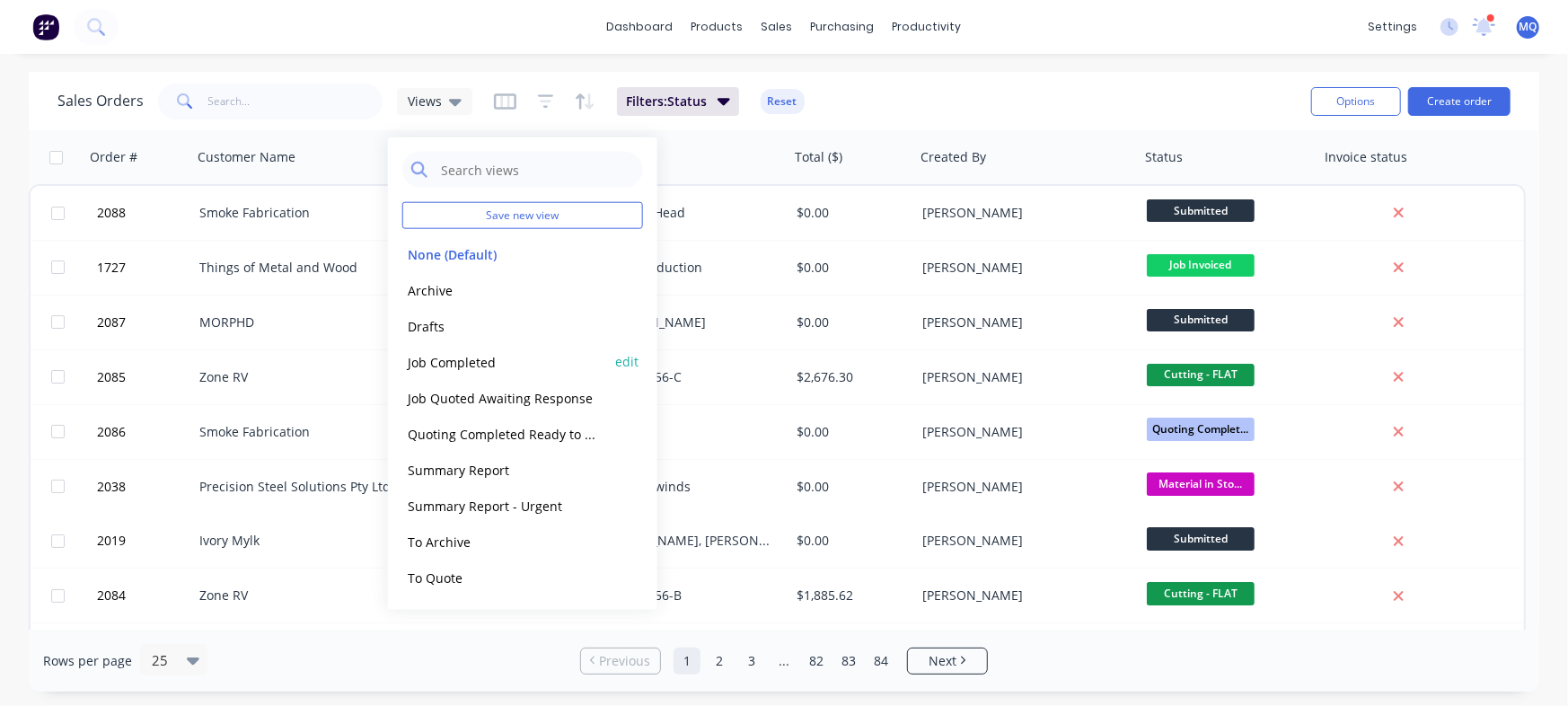
click at [455, 364] on button "Job Completed" at bounding box center [505, 362] width 205 height 20
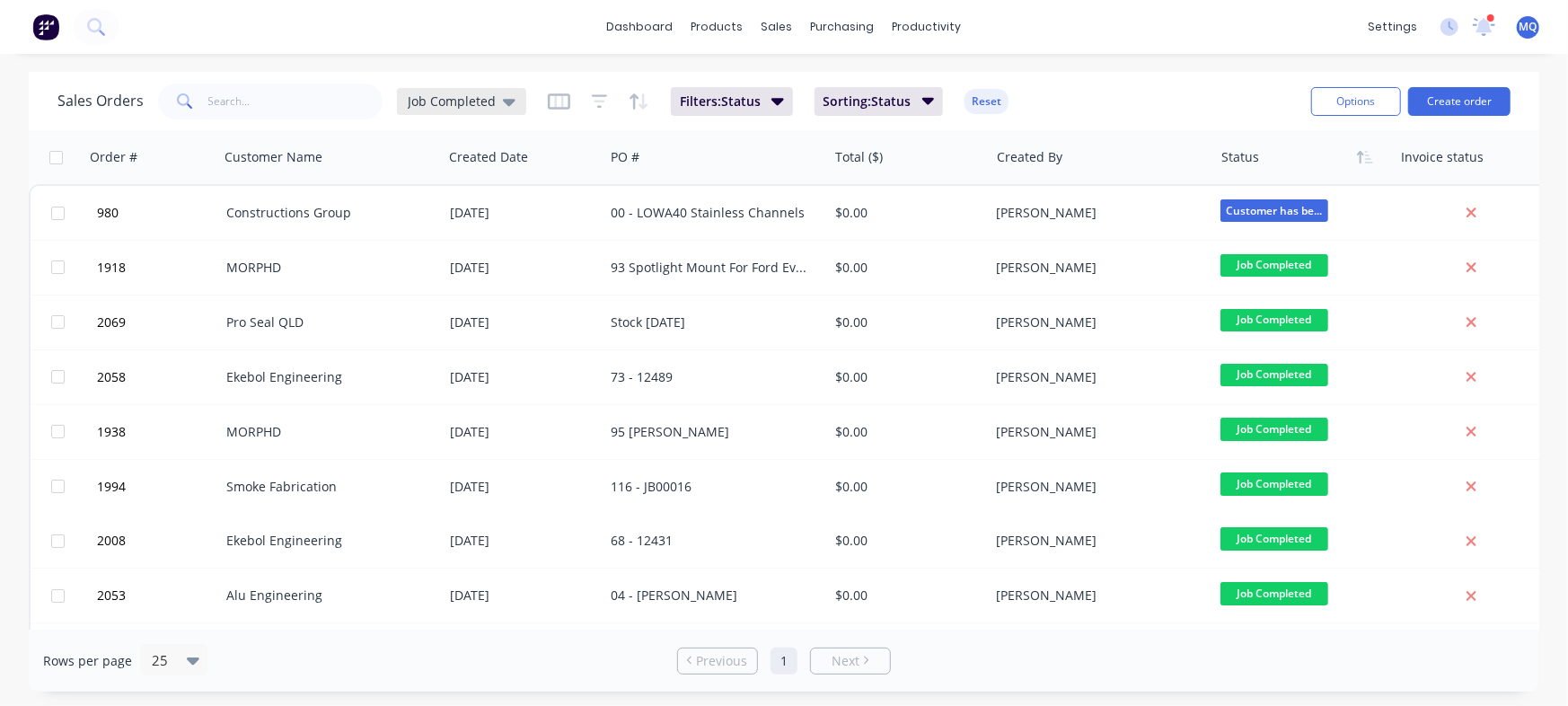
click at [483, 98] on span "Job Completed" at bounding box center [451, 101] width 88 height 18
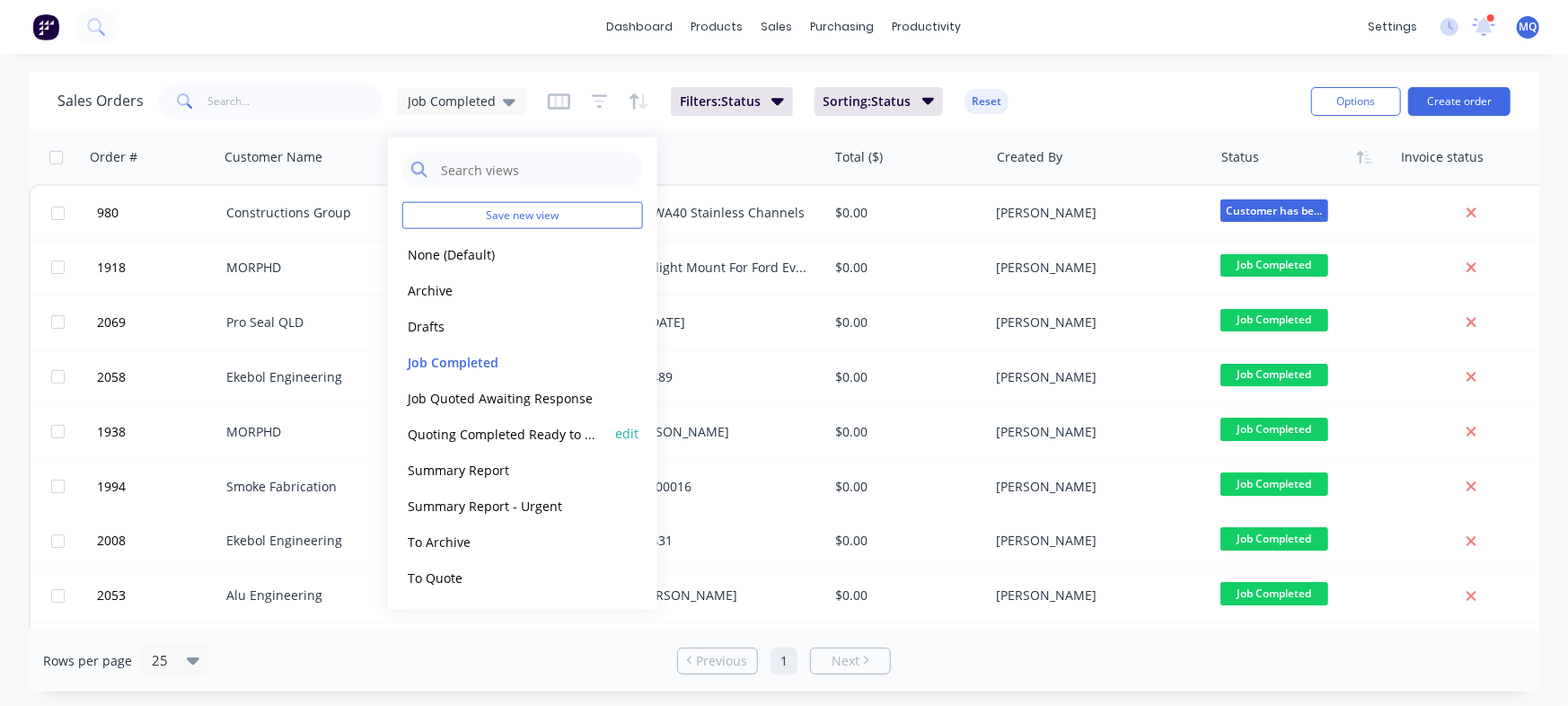
click at [450, 438] on button "Quoting Completed Ready to Send" at bounding box center [505, 434] width 205 height 20
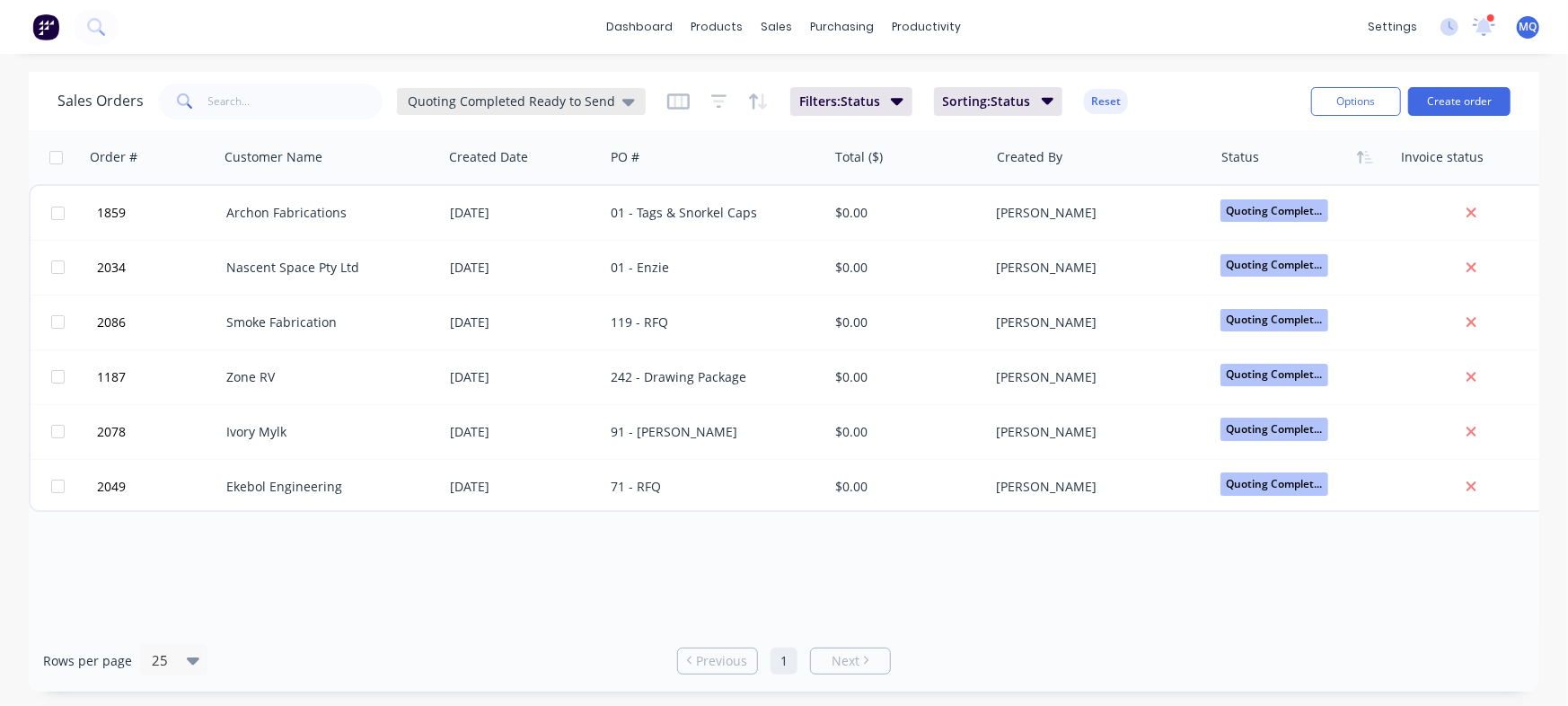
click at [541, 91] on div "Quoting Completed Ready to Send" at bounding box center [521, 101] width 249 height 27
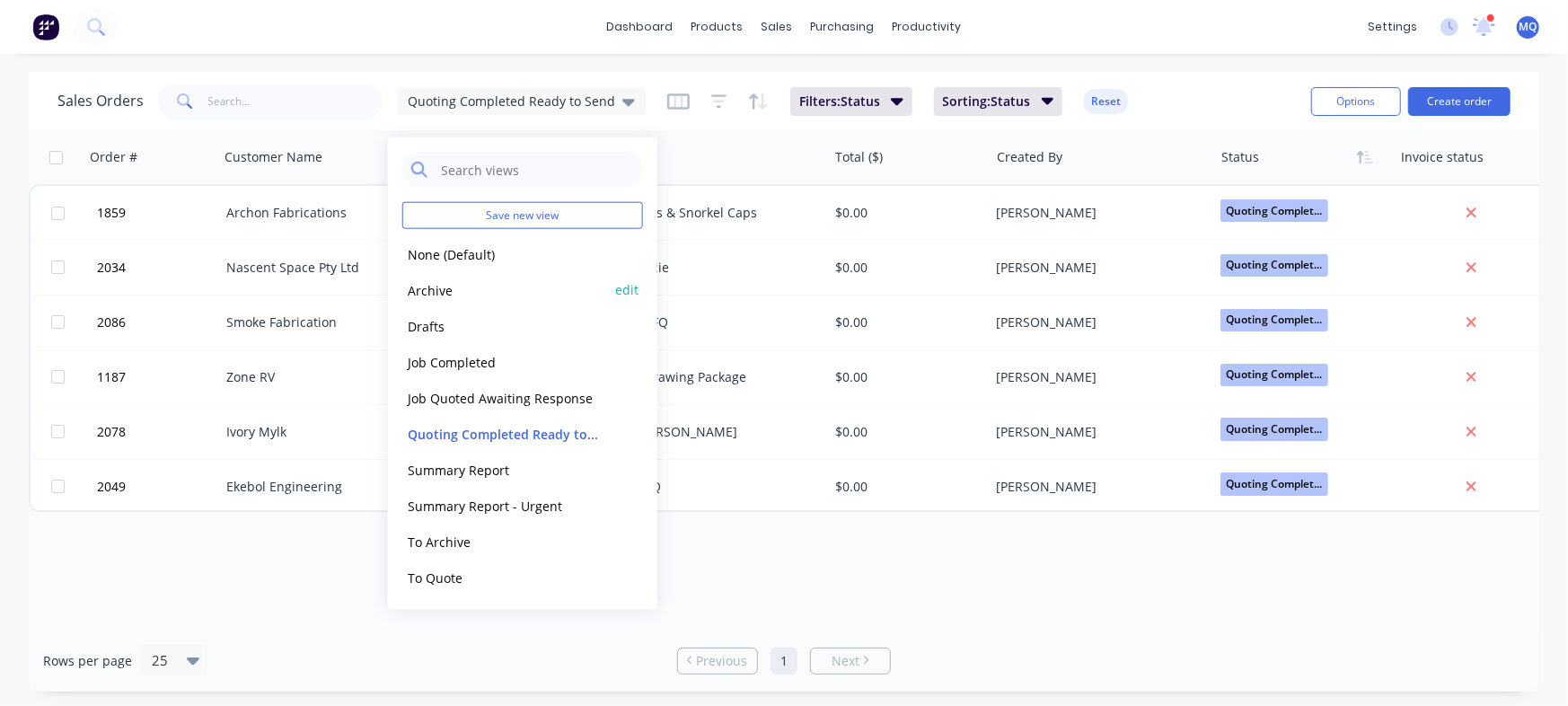
click at [467, 293] on button "Archive" at bounding box center [505, 290] width 205 height 20
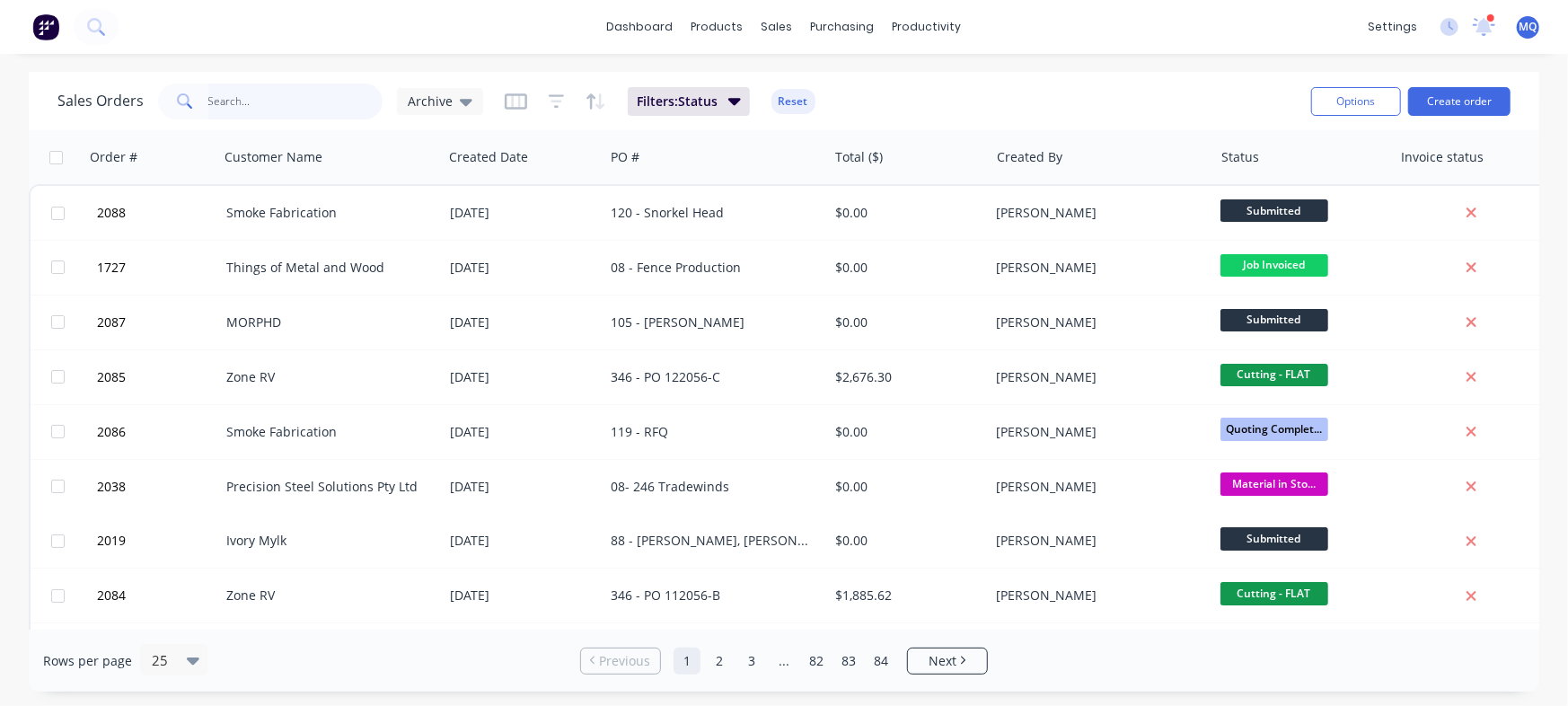
click at [247, 100] on input "text" at bounding box center [296, 102] width 175 height 36
type input "m"
type input "alu engineering"
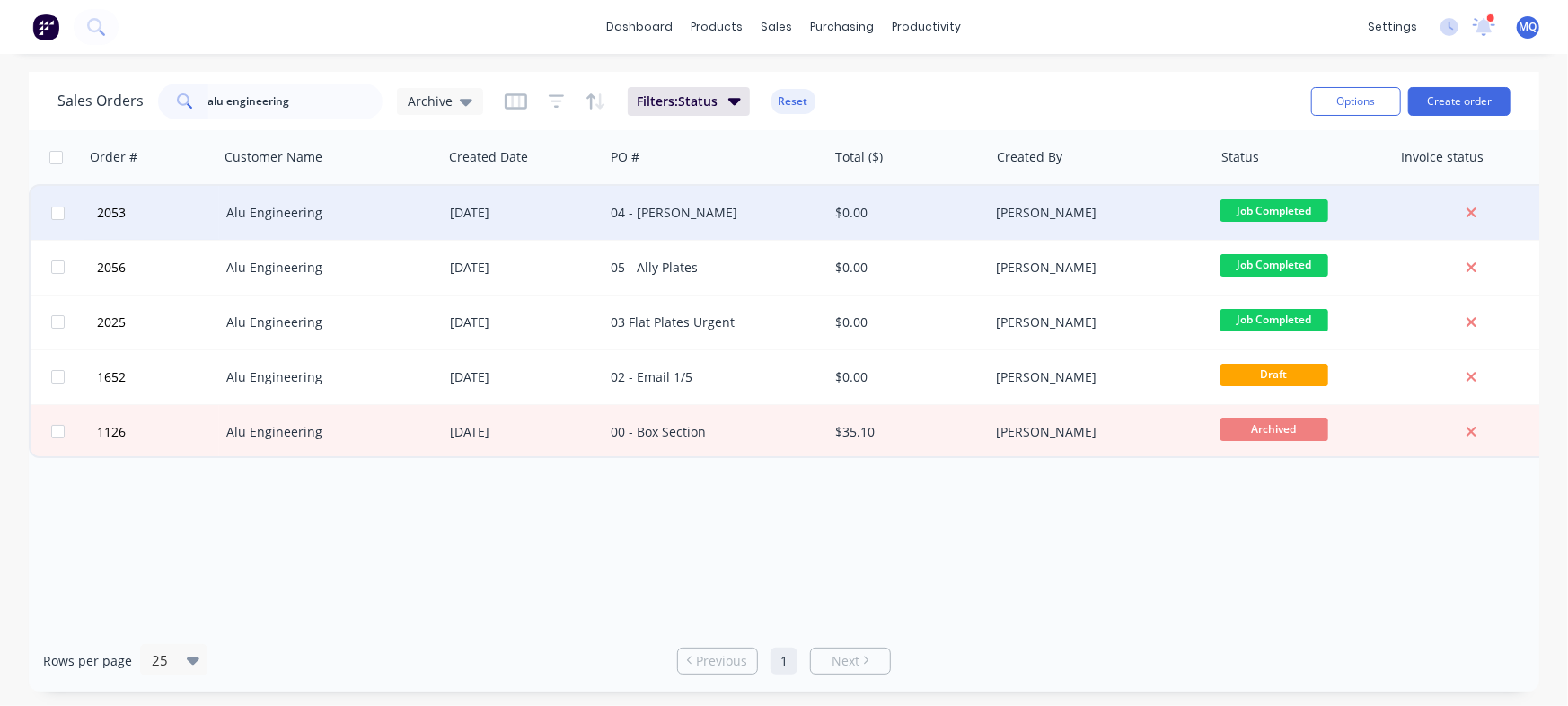
click at [665, 209] on div "04 - [PERSON_NAME]" at bounding box center [710, 212] width 199 height 18
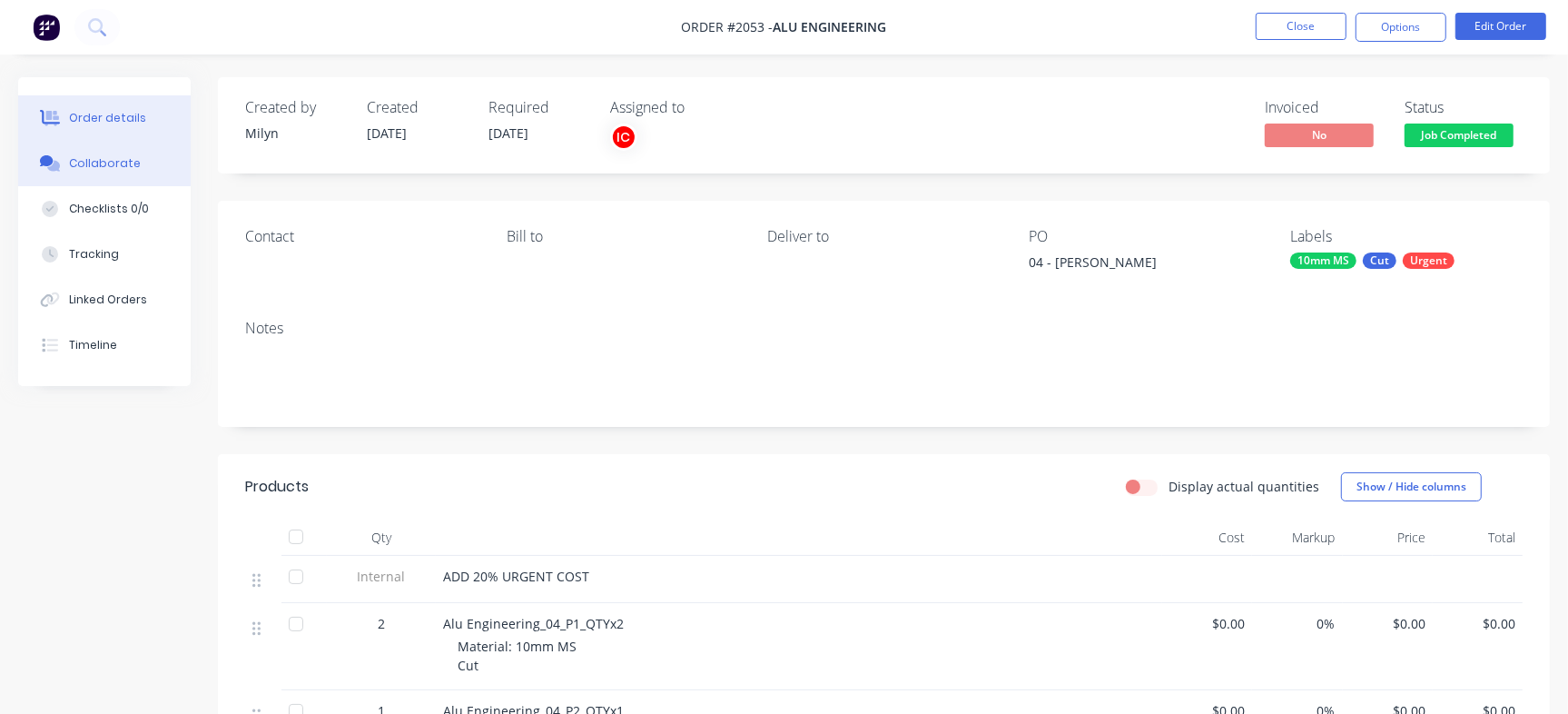
click at [131, 173] on button "Collaborate" at bounding box center [104, 163] width 173 height 46
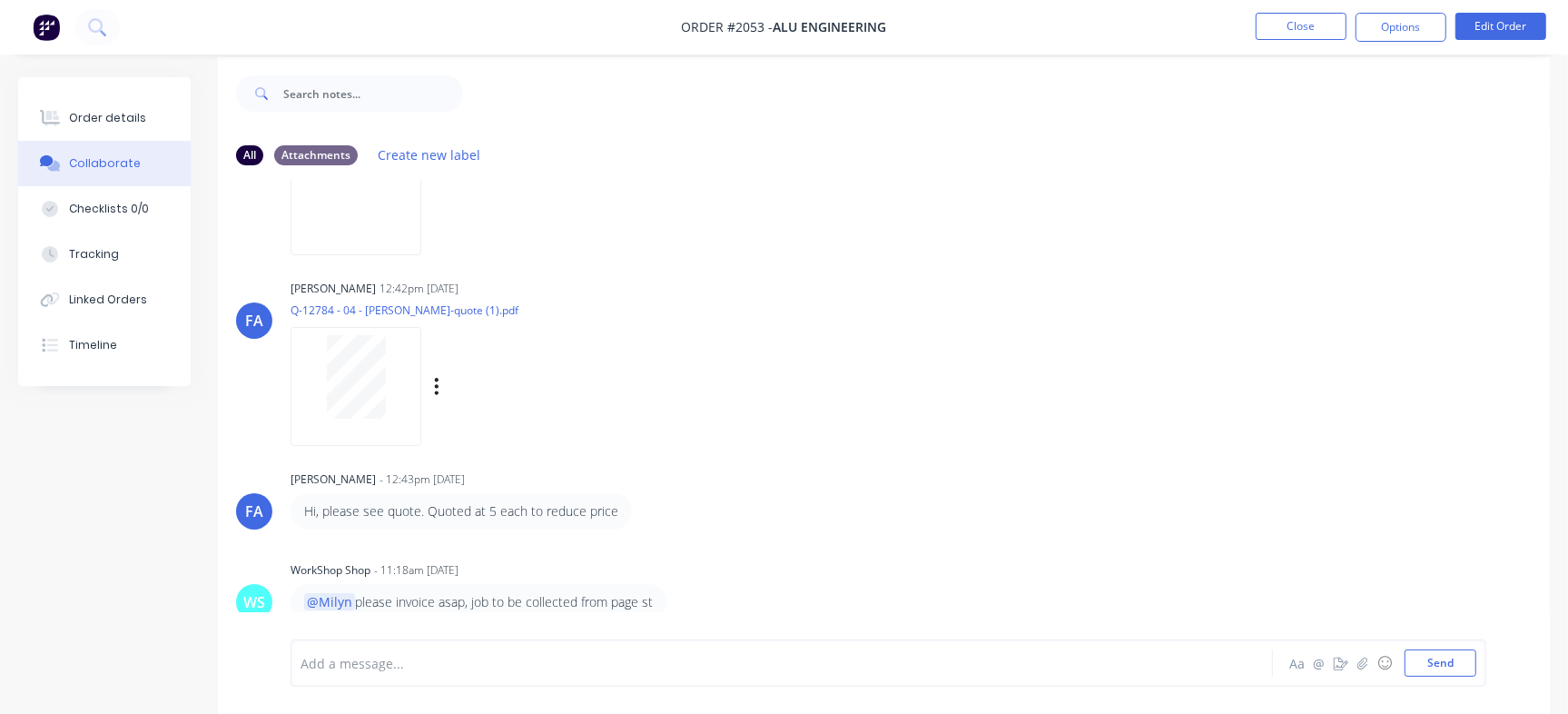
scroll to position [27, 0]
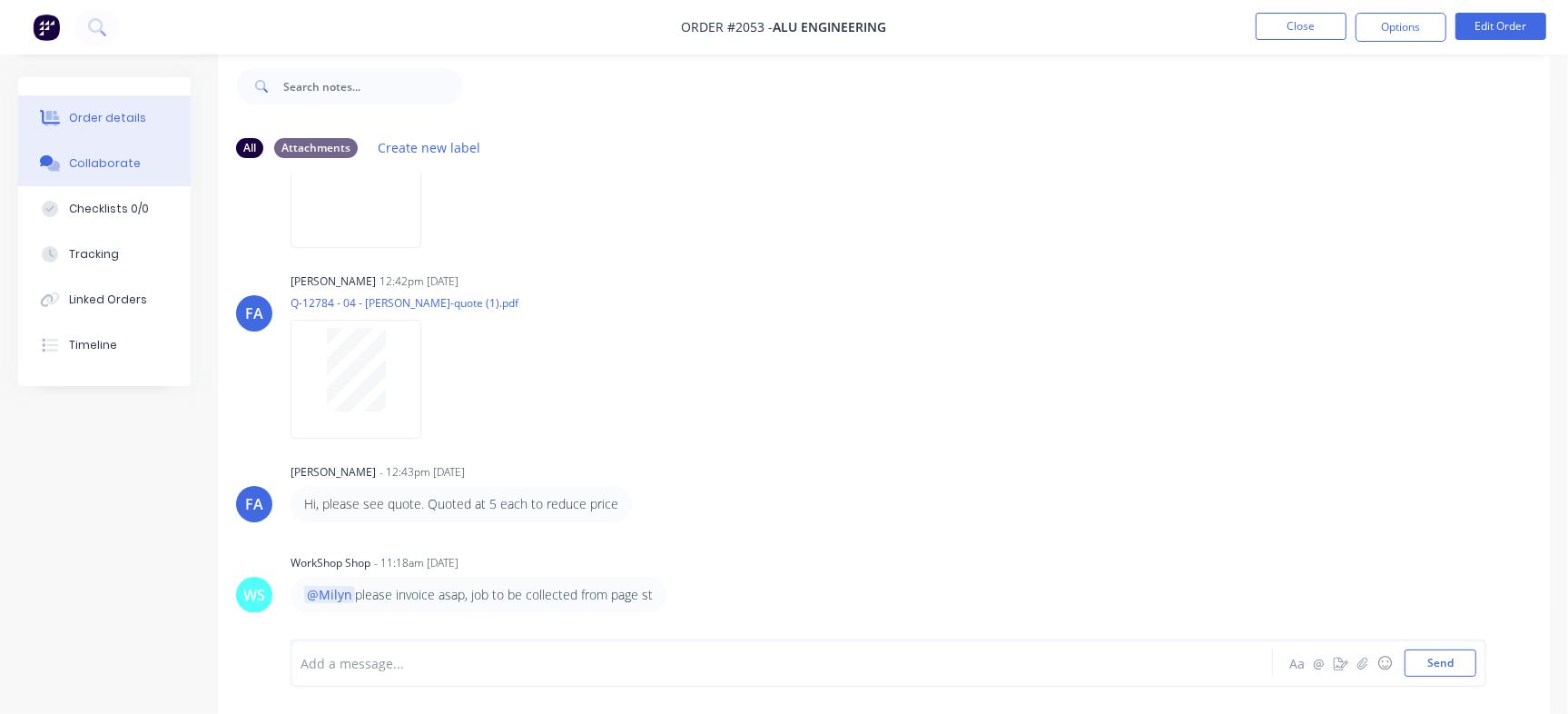
click at [66, 104] on button "Order details" at bounding box center [104, 118] width 173 height 46
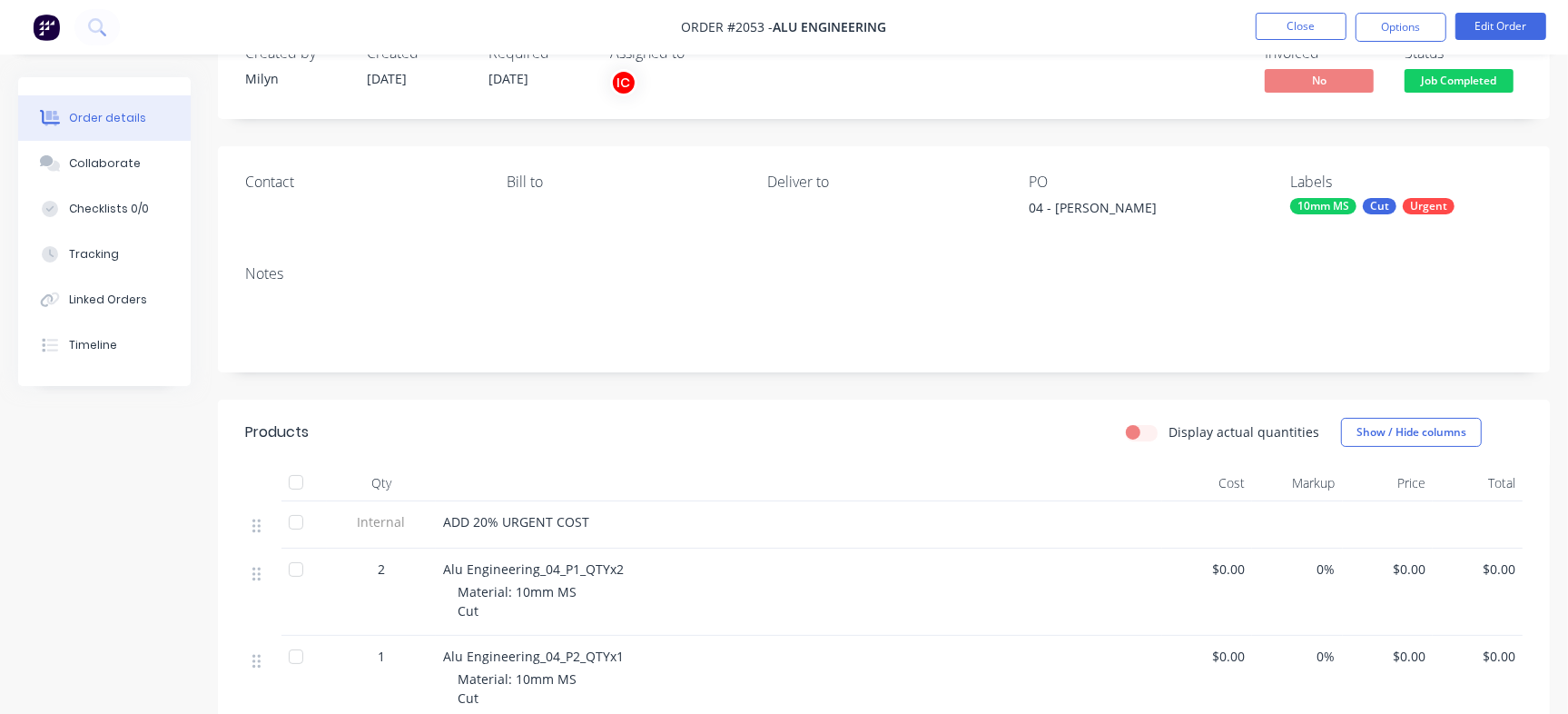
scroll to position [141, 0]
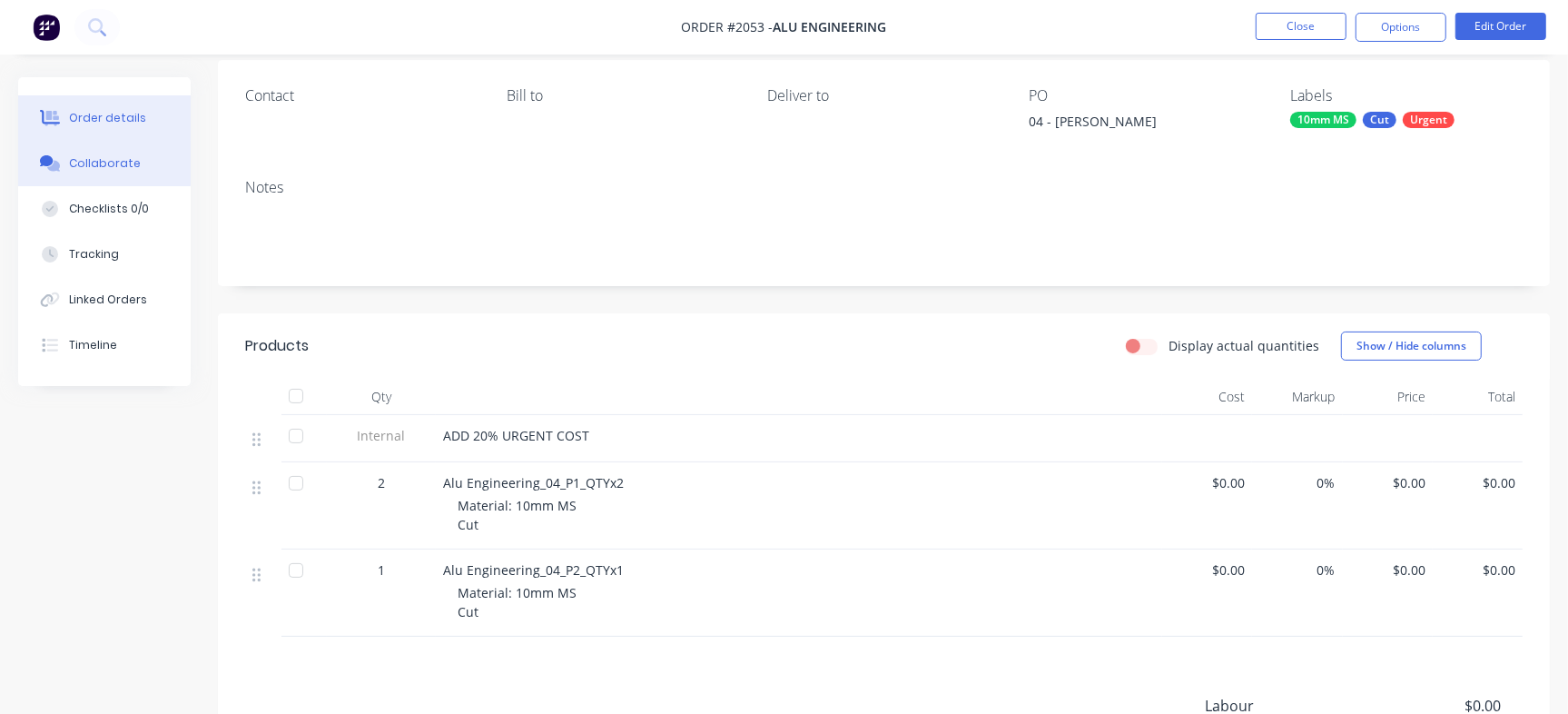
click at [114, 166] on div "Collaborate" at bounding box center [104, 163] width 72 height 17
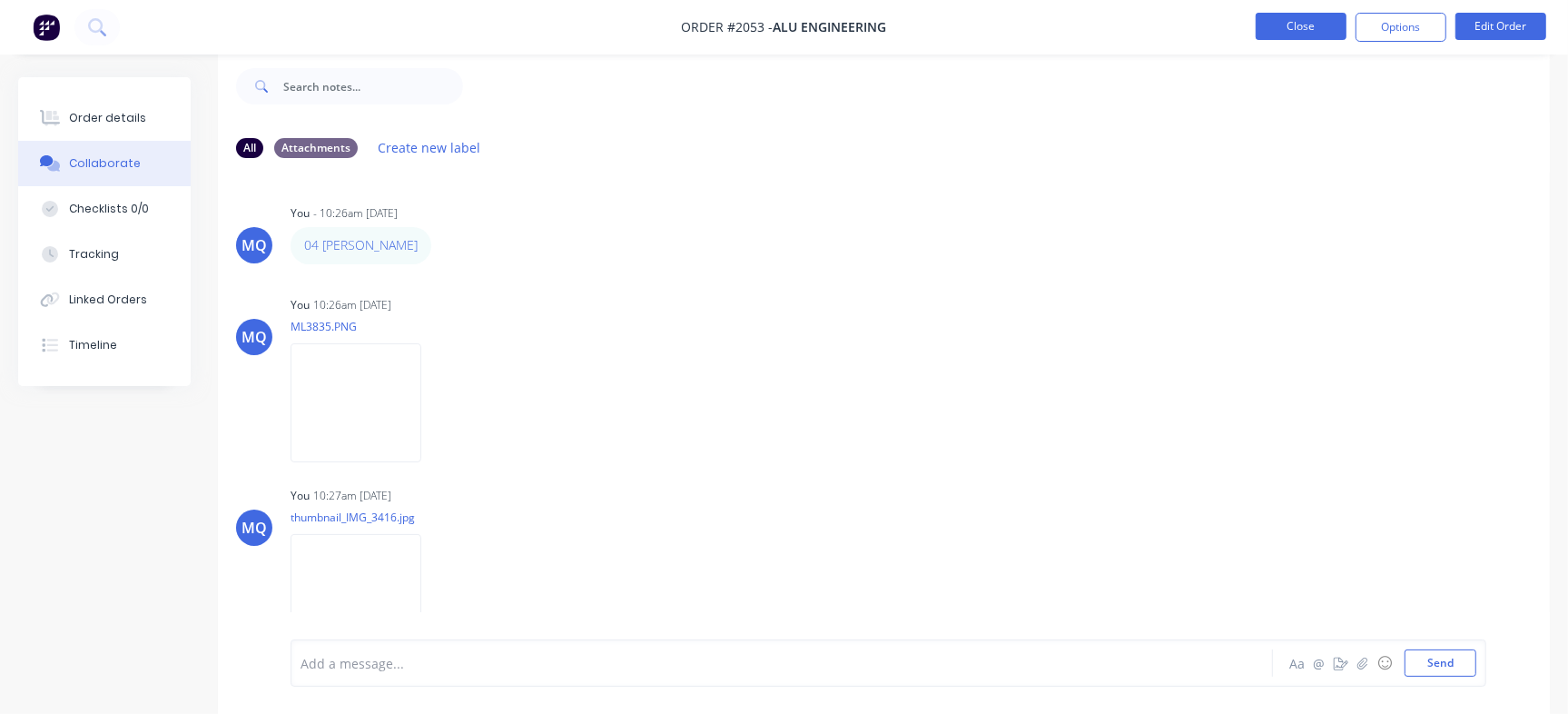
click at [1317, 26] on button "Close" at bounding box center [1300, 26] width 90 height 27
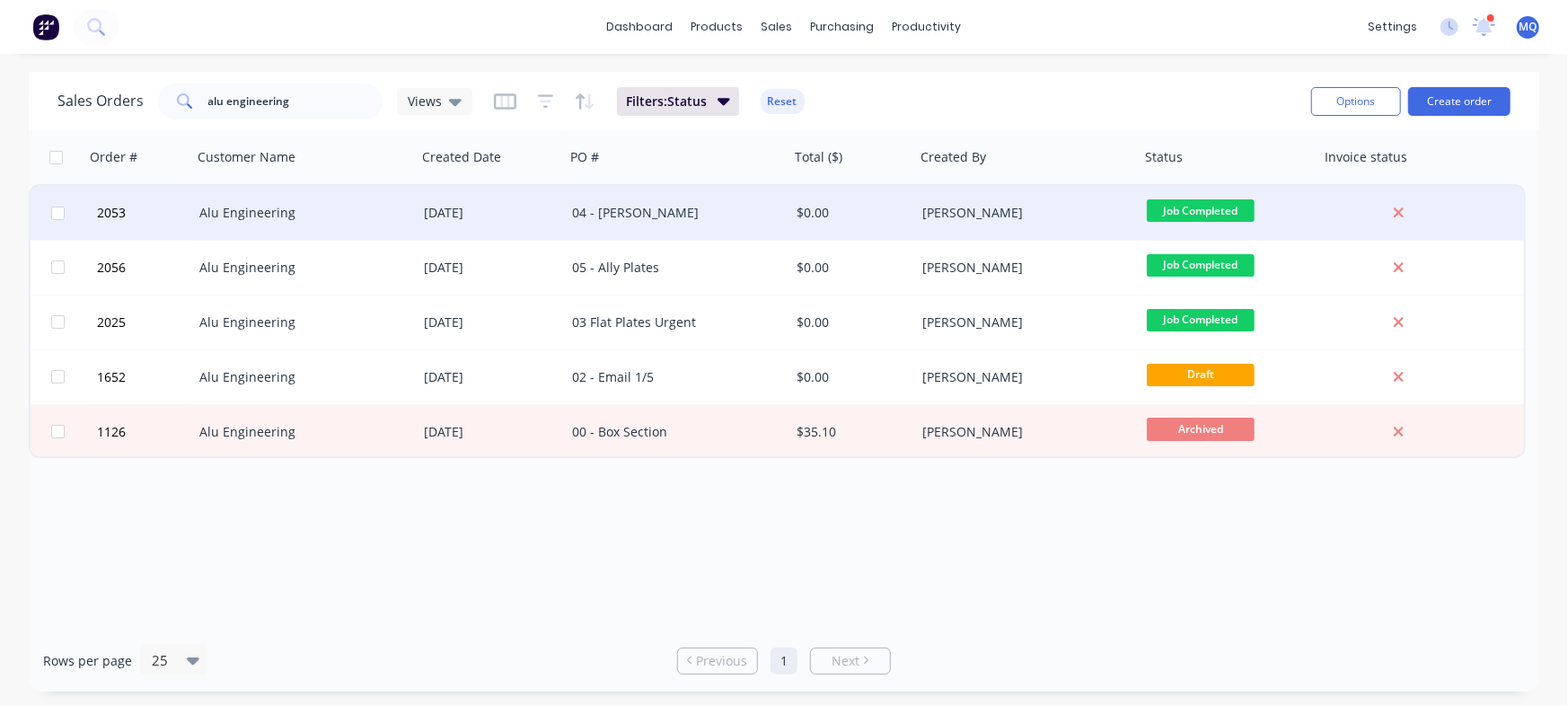
click at [602, 213] on div "04 - [PERSON_NAME]" at bounding box center [671, 212] width 199 height 18
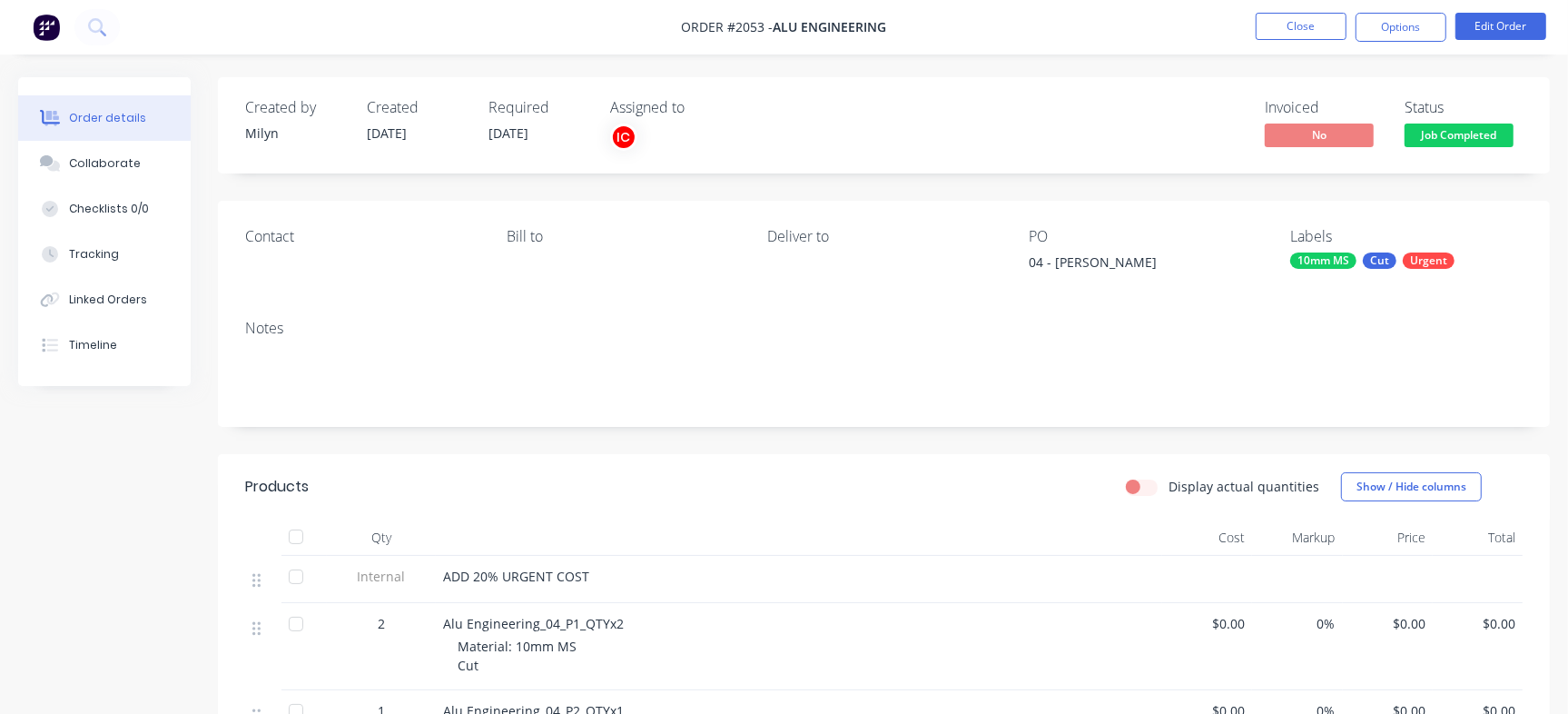
click at [99, 123] on div "Order details" at bounding box center [107, 119] width 77 height 17
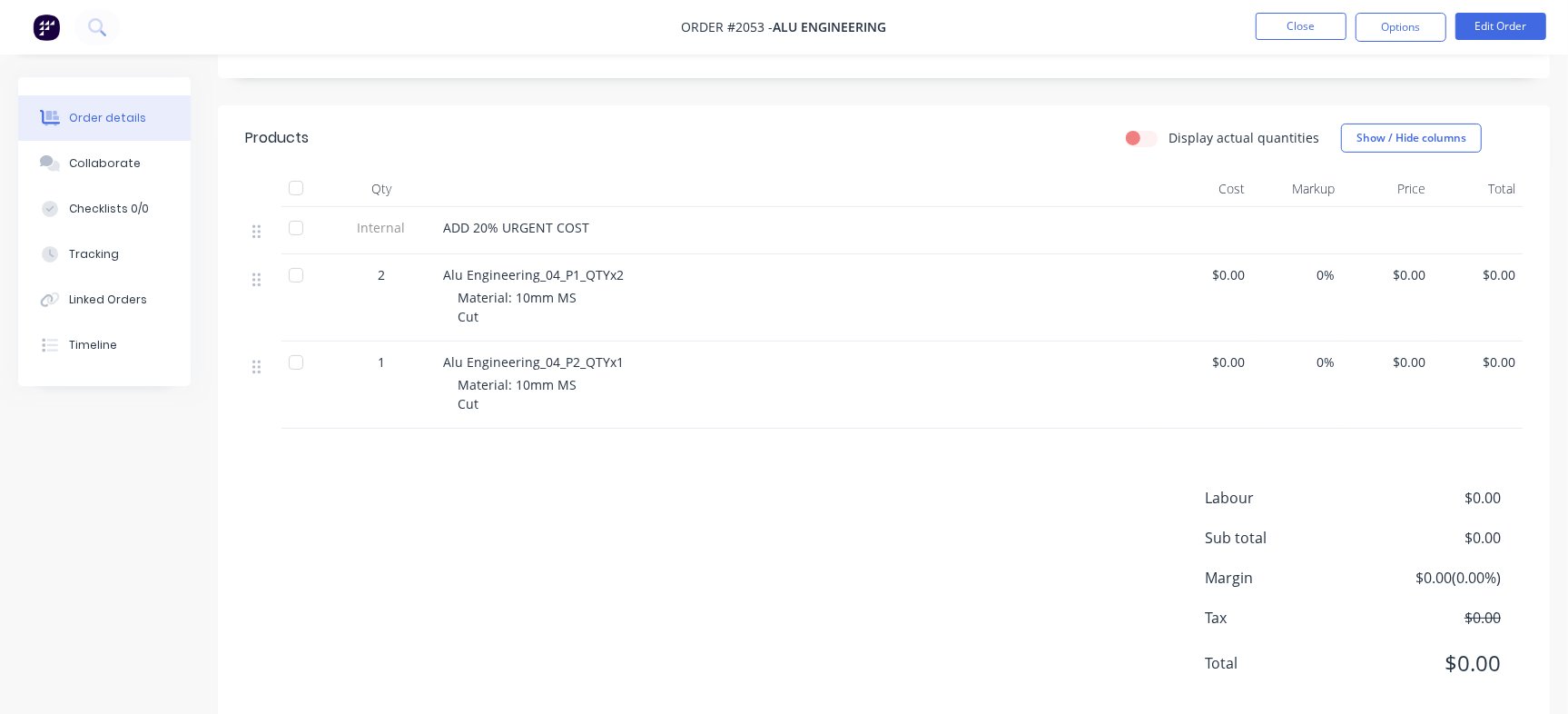
scroll to position [387, 0]
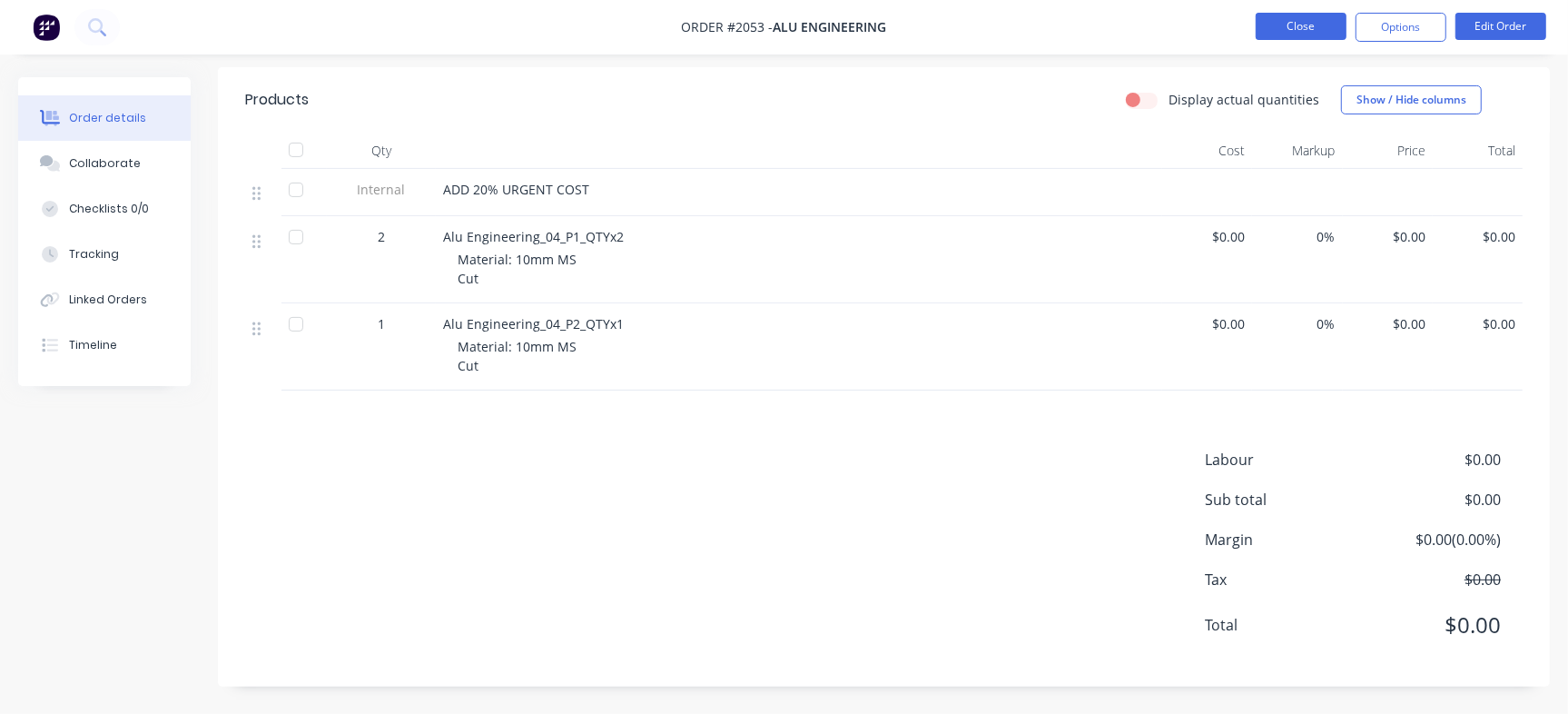
click at [1298, 21] on button "Close" at bounding box center [1300, 26] width 90 height 27
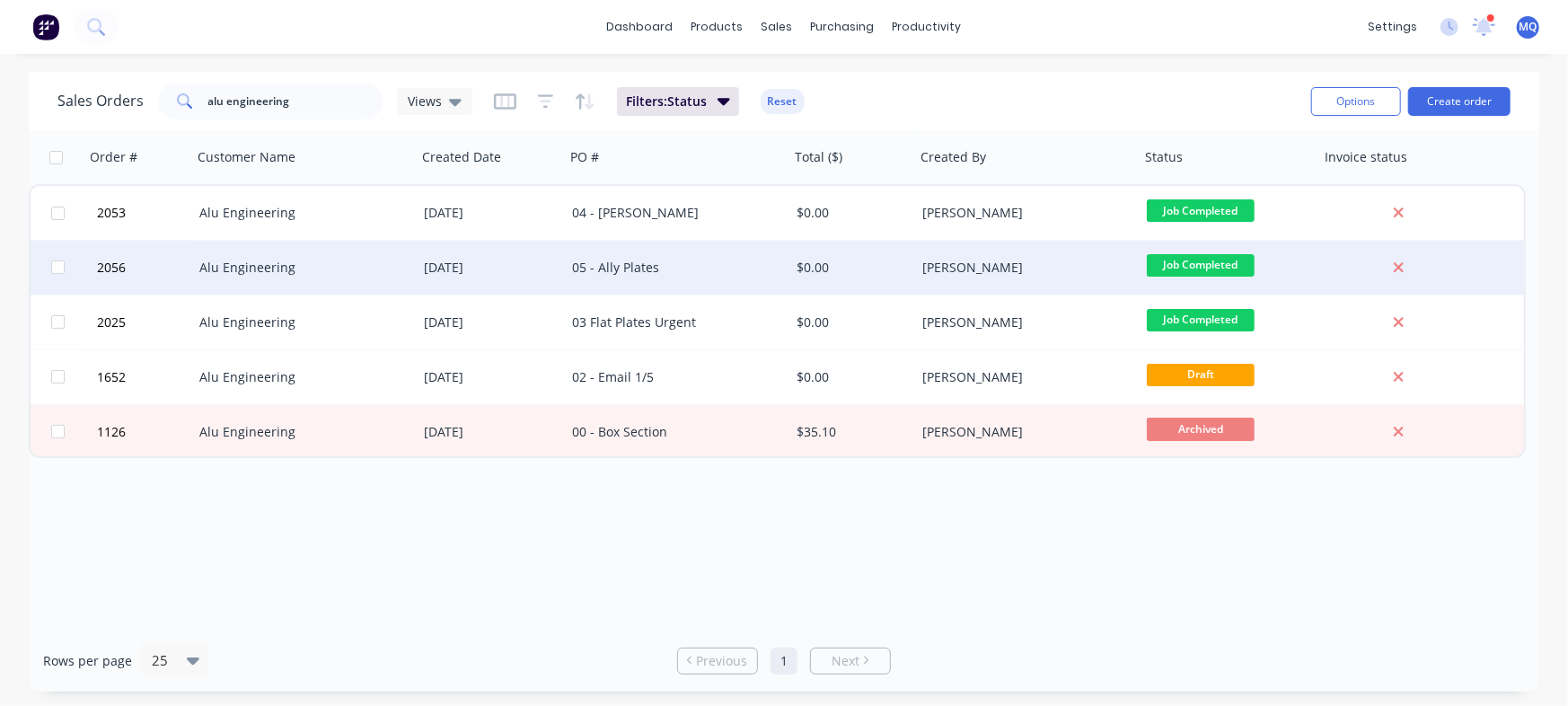
click at [654, 261] on div "05 - Ally Plates" at bounding box center [671, 267] width 199 height 18
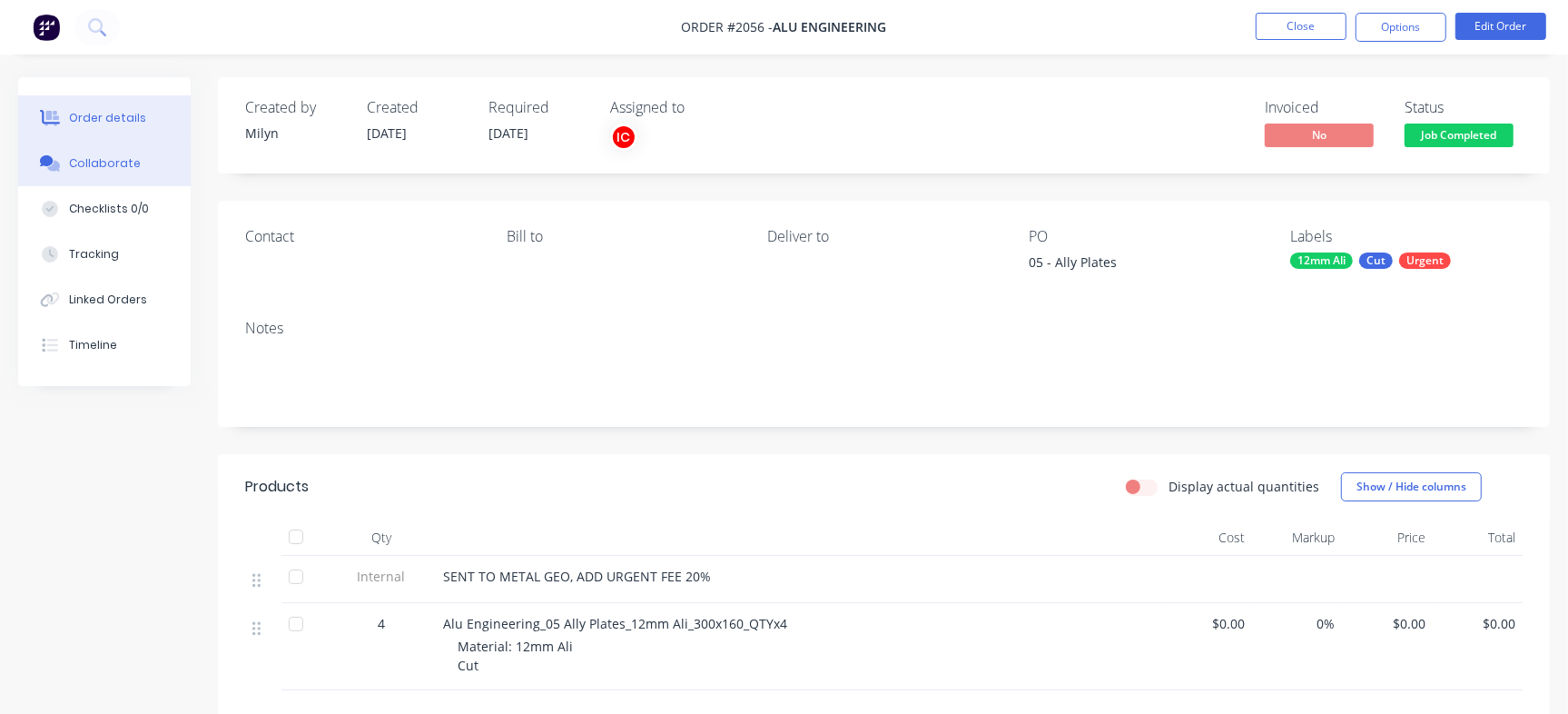
click at [109, 163] on div "Collaborate" at bounding box center [104, 163] width 72 height 17
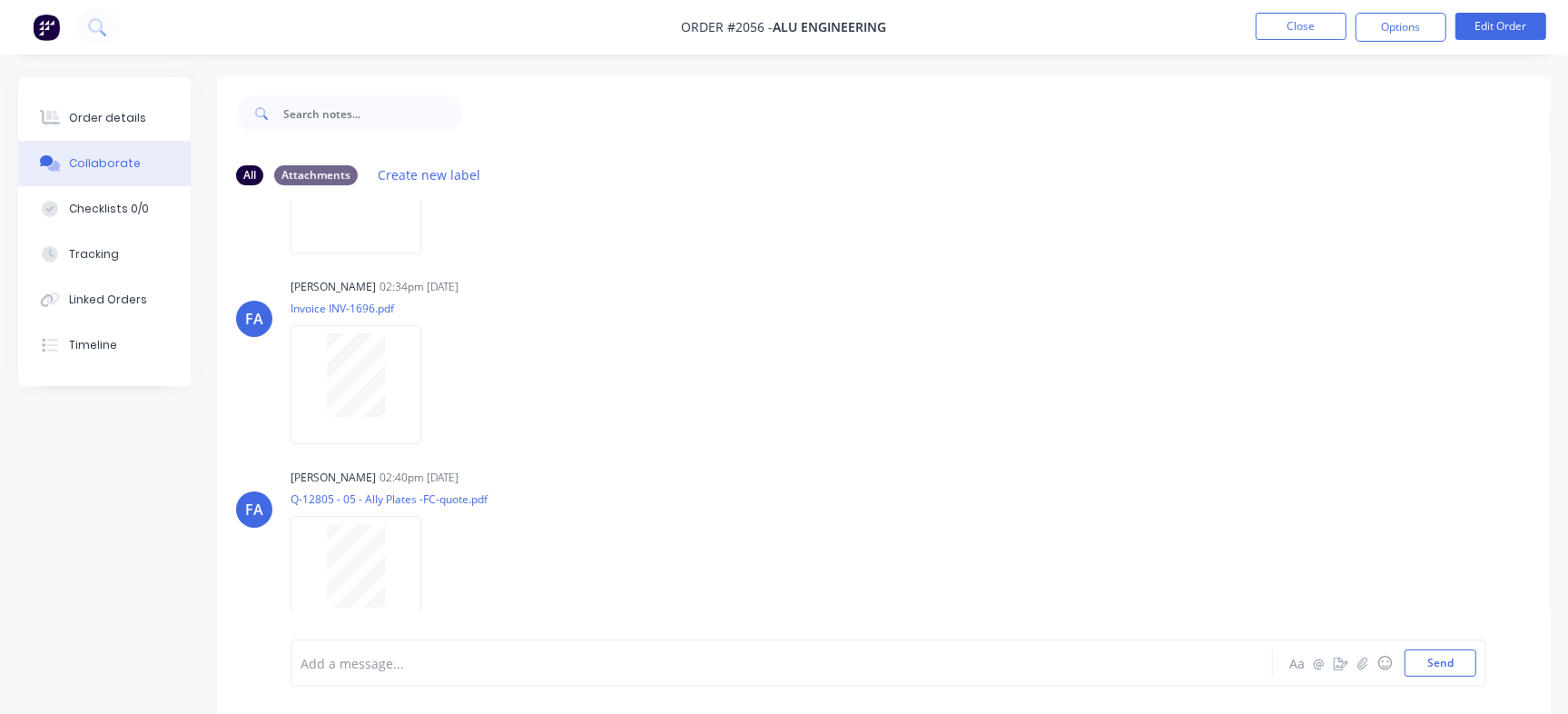
scroll to position [612, 0]
click at [100, 133] on button "Order details" at bounding box center [104, 118] width 173 height 46
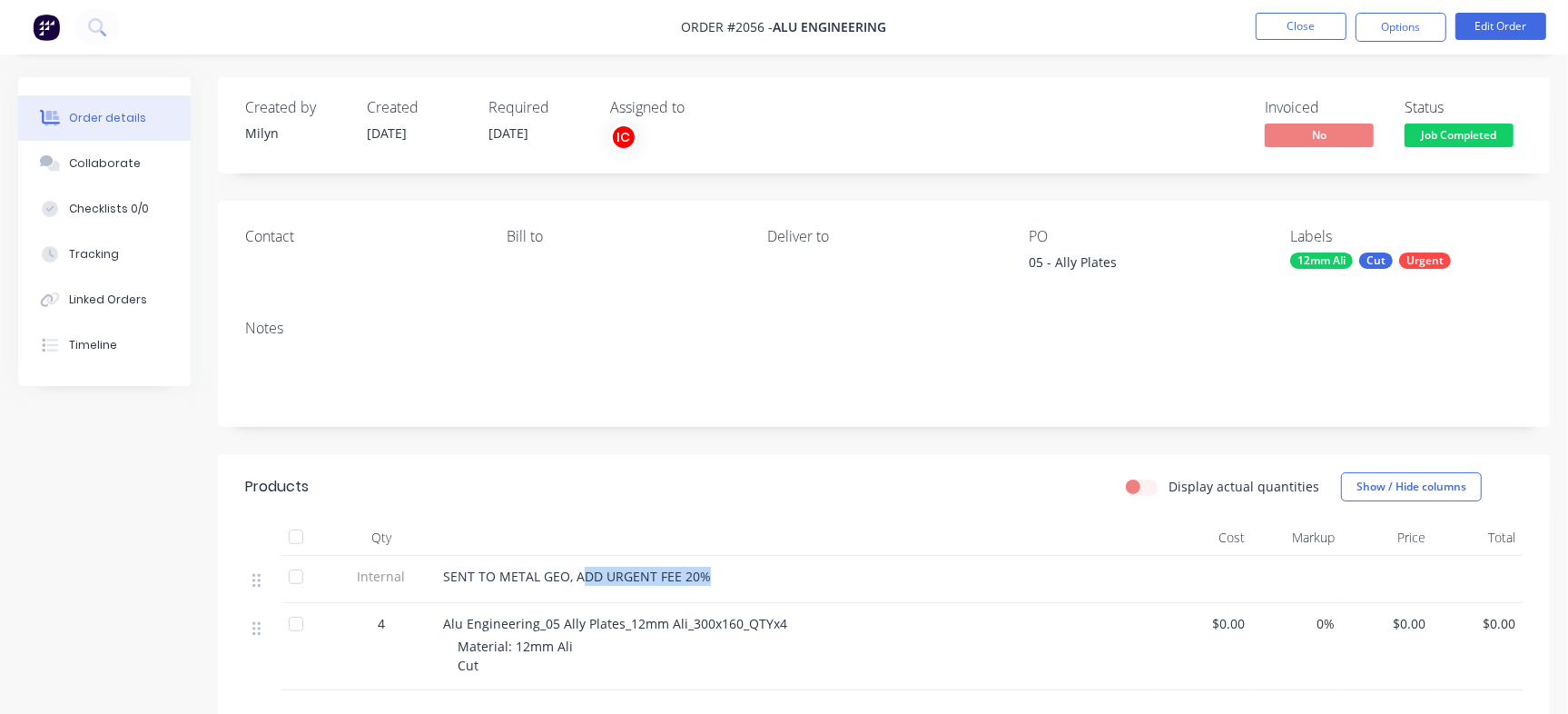
drag, startPoint x: 601, startPoint y: 581, endPoint x: 720, endPoint y: 581, distance: 119.0
click at [720, 581] on div "SENT TO METAL GEO, ADD URGENT FEE 20%" at bounding box center [798, 576] width 712 height 19
click at [1317, 34] on button "Close" at bounding box center [1300, 26] width 90 height 27
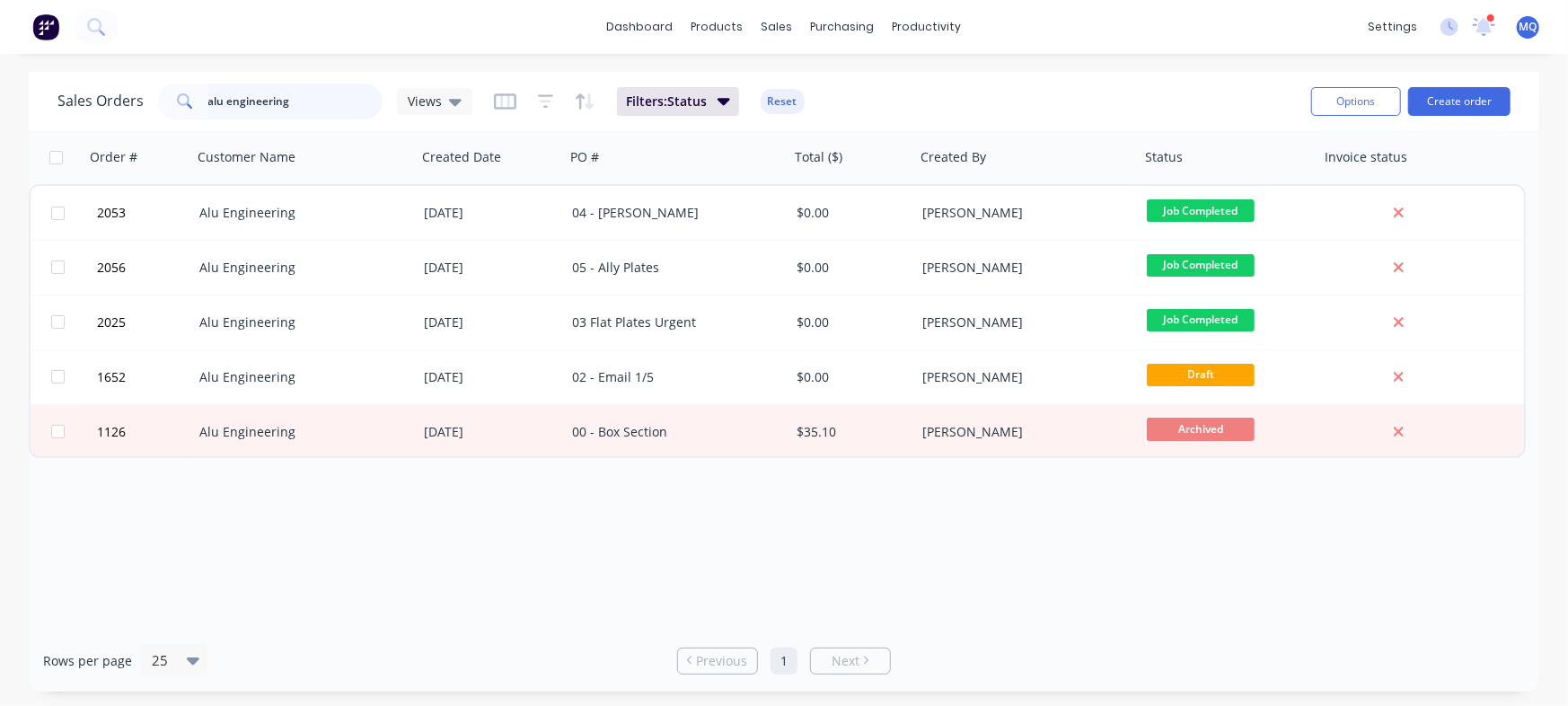
drag, startPoint x: 331, startPoint y: 104, endPoint x: 24, endPoint y: 42, distance: 313.2
click at [0, 51] on div "dashboard products sales purchasing productivity dashboard products Product Cat…" at bounding box center [784, 353] width 1568 height 706
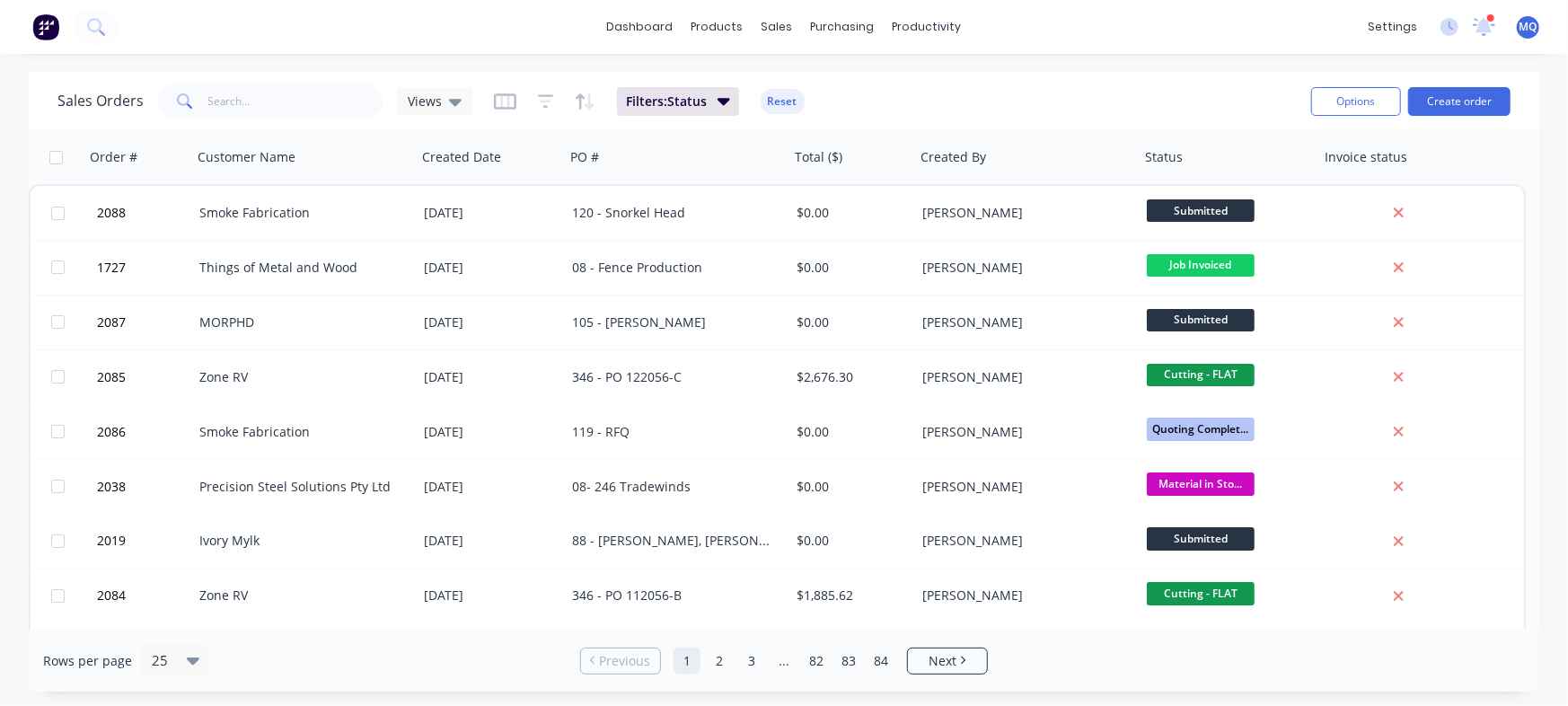
click at [434, 116] on div "Sales Orders Views" at bounding box center [265, 102] width 415 height 36
click at [437, 107] on span "Views" at bounding box center [424, 101] width 34 height 18
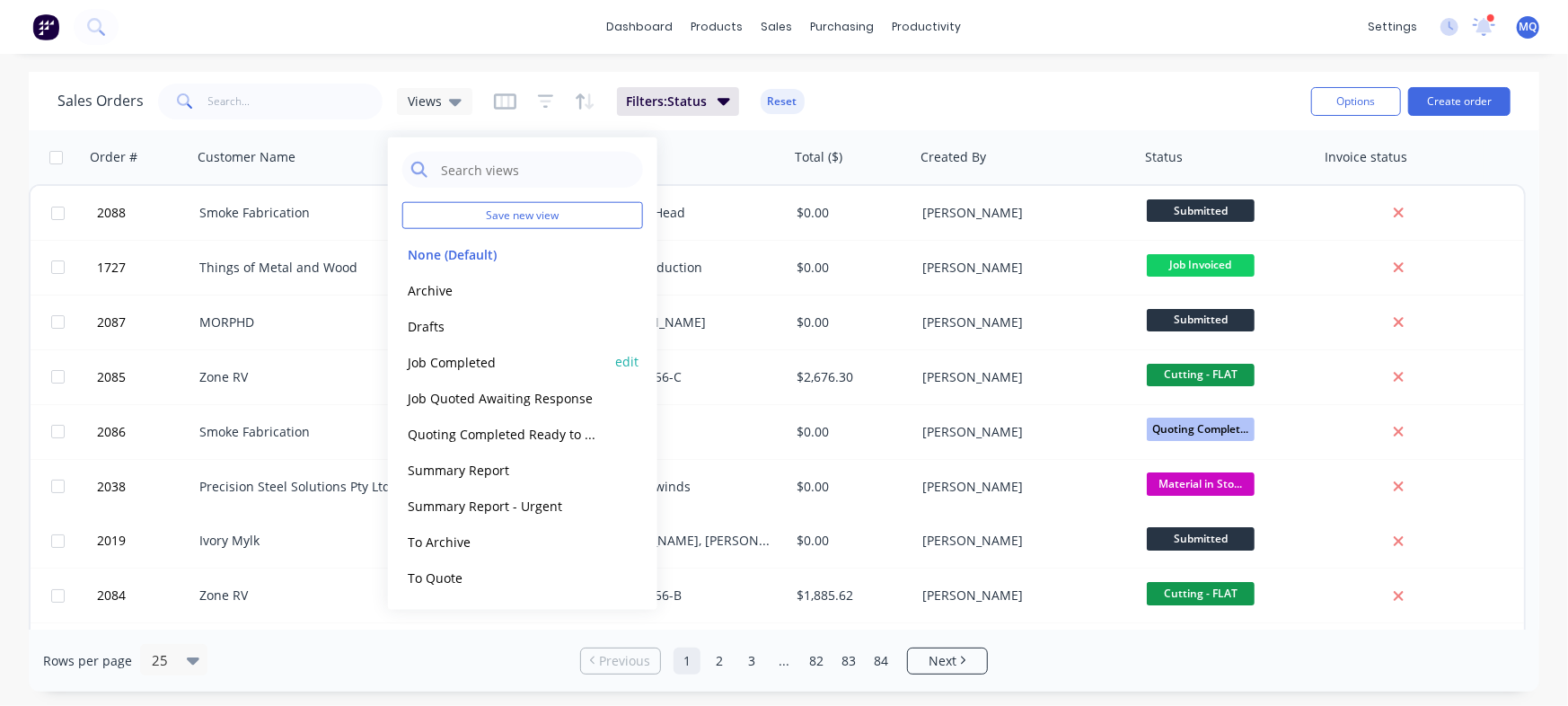
click at [453, 364] on button "Job Completed" at bounding box center [505, 362] width 205 height 20
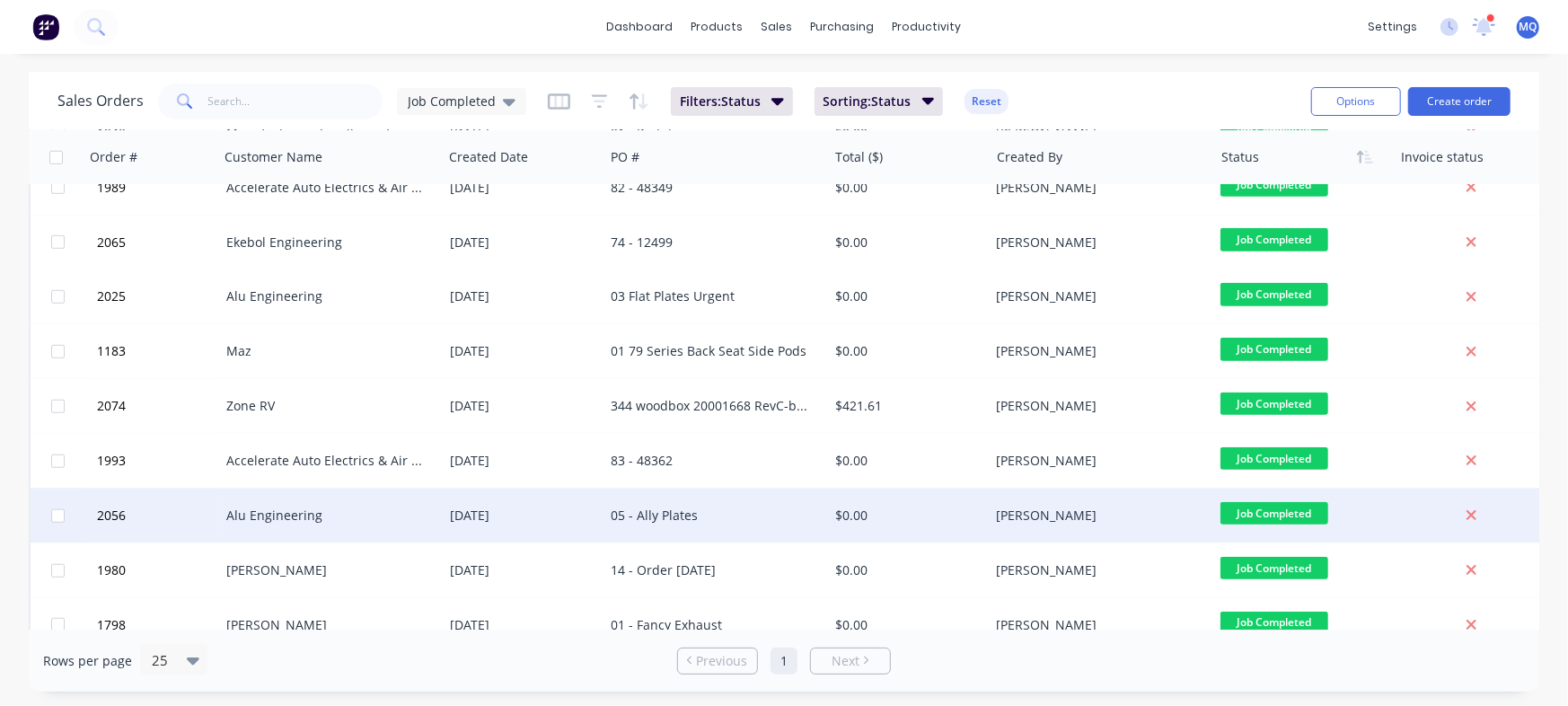
scroll to position [931, 0]
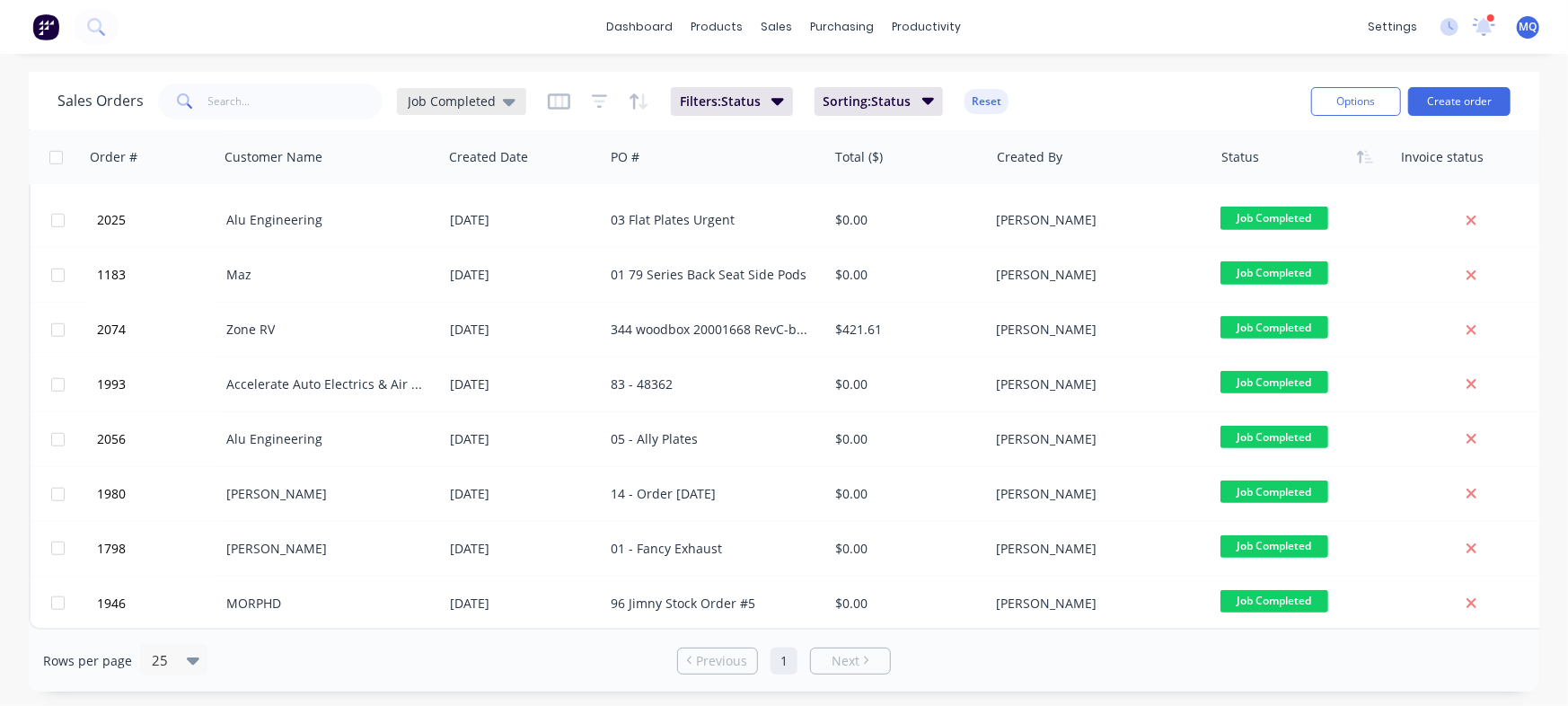
click at [496, 104] on div "Job Completed" at bounding box center [461, 102] width 108 height 17
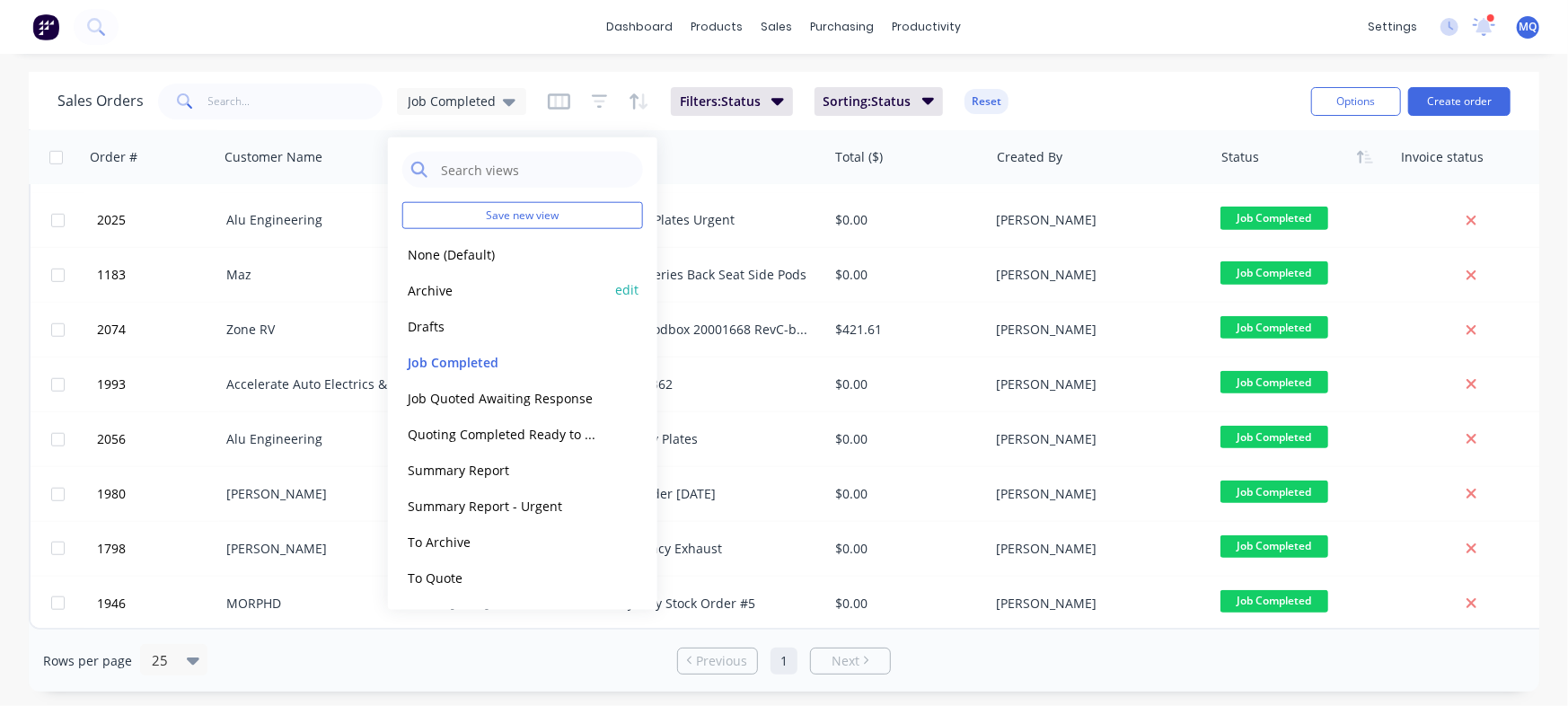
click at [457, 293] on button "Archive" at bounding box center [505, 290] width 205 height 20
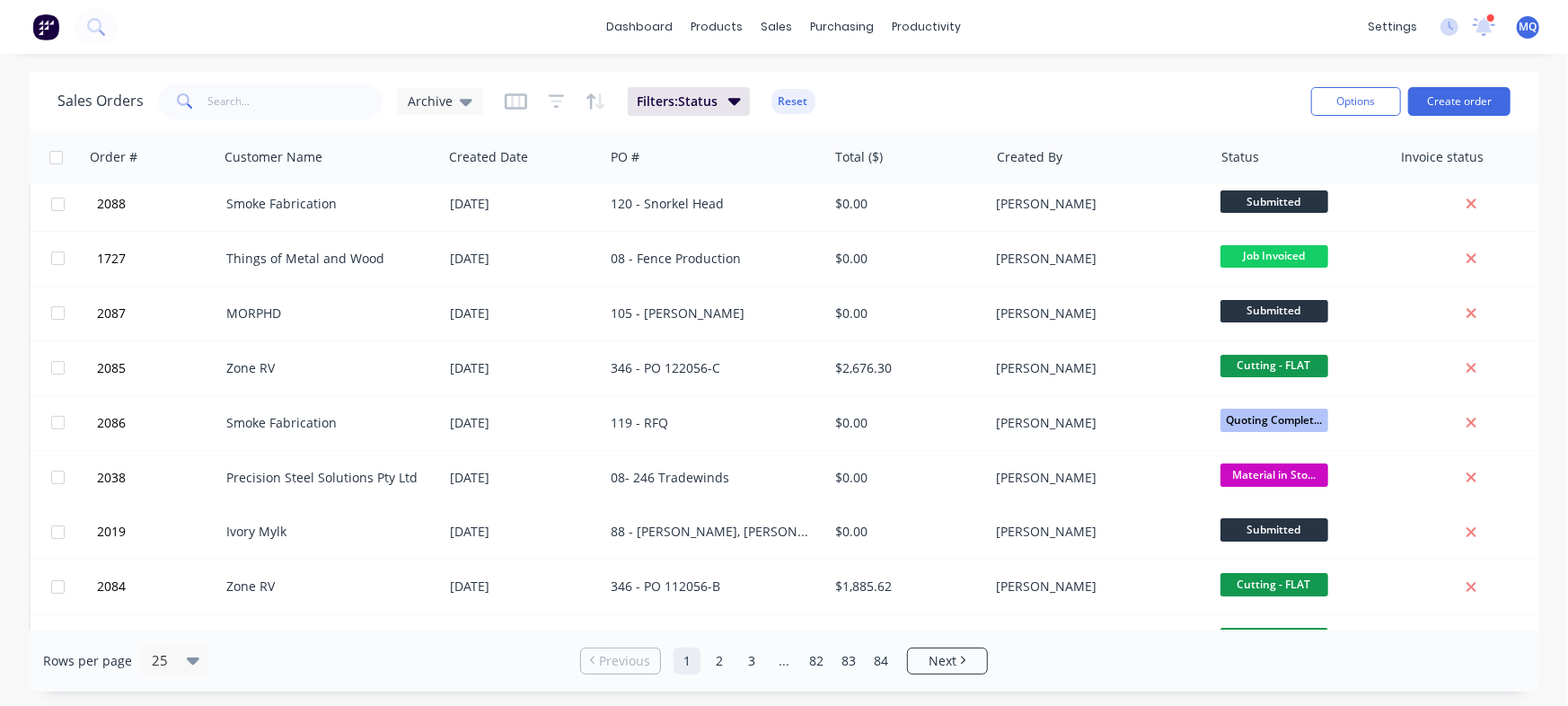
scroll to position [0, 0]
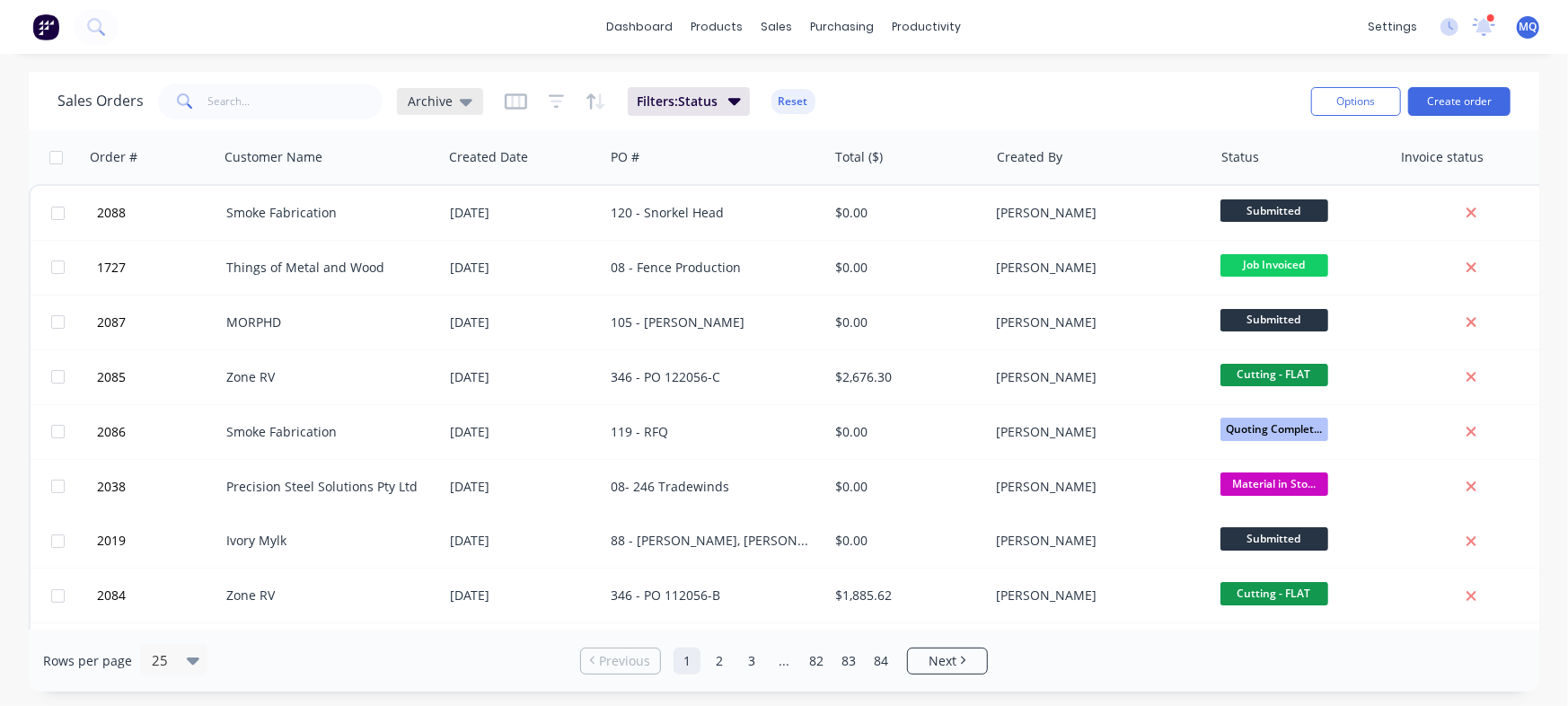
click at [462, 105] on icon at bounding box center [466, 102] width 13 height 7
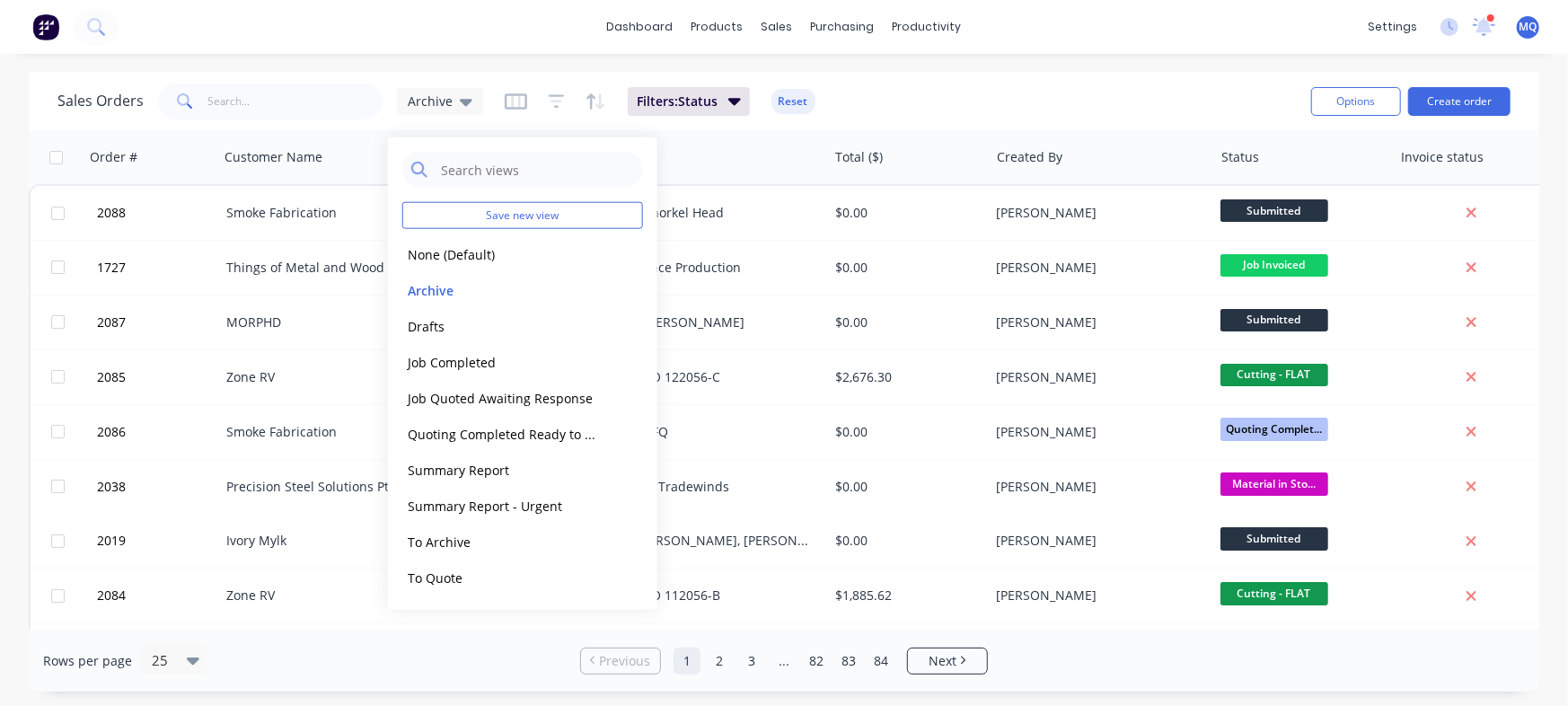
click at [947, 112] on div "Sales Orders Archive Filters: Status Reset" at bounding box center [676, 102] width 1239 height 44
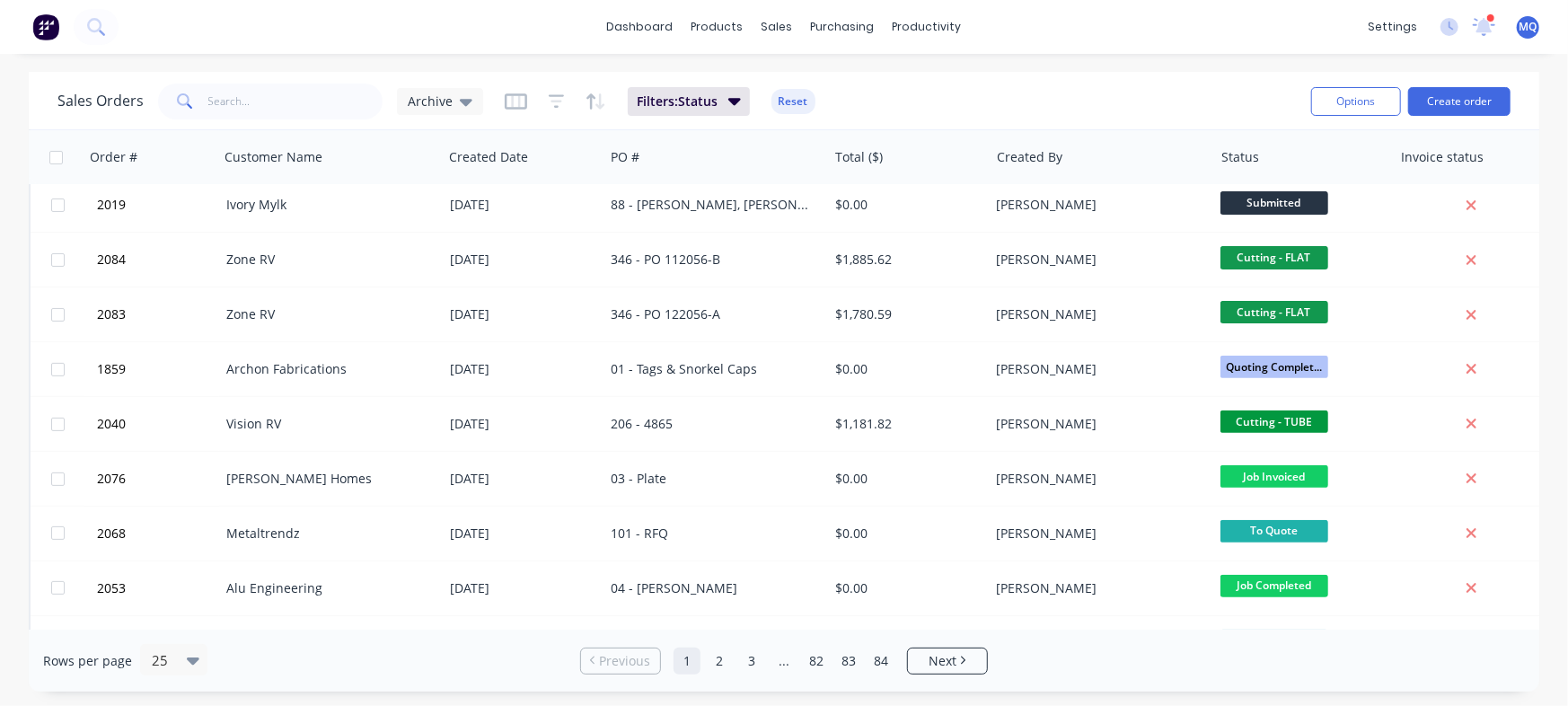
scroll to position [337, 0]
click at [467, 99] on icon at bounding box center [466, 102] width 13 height 7
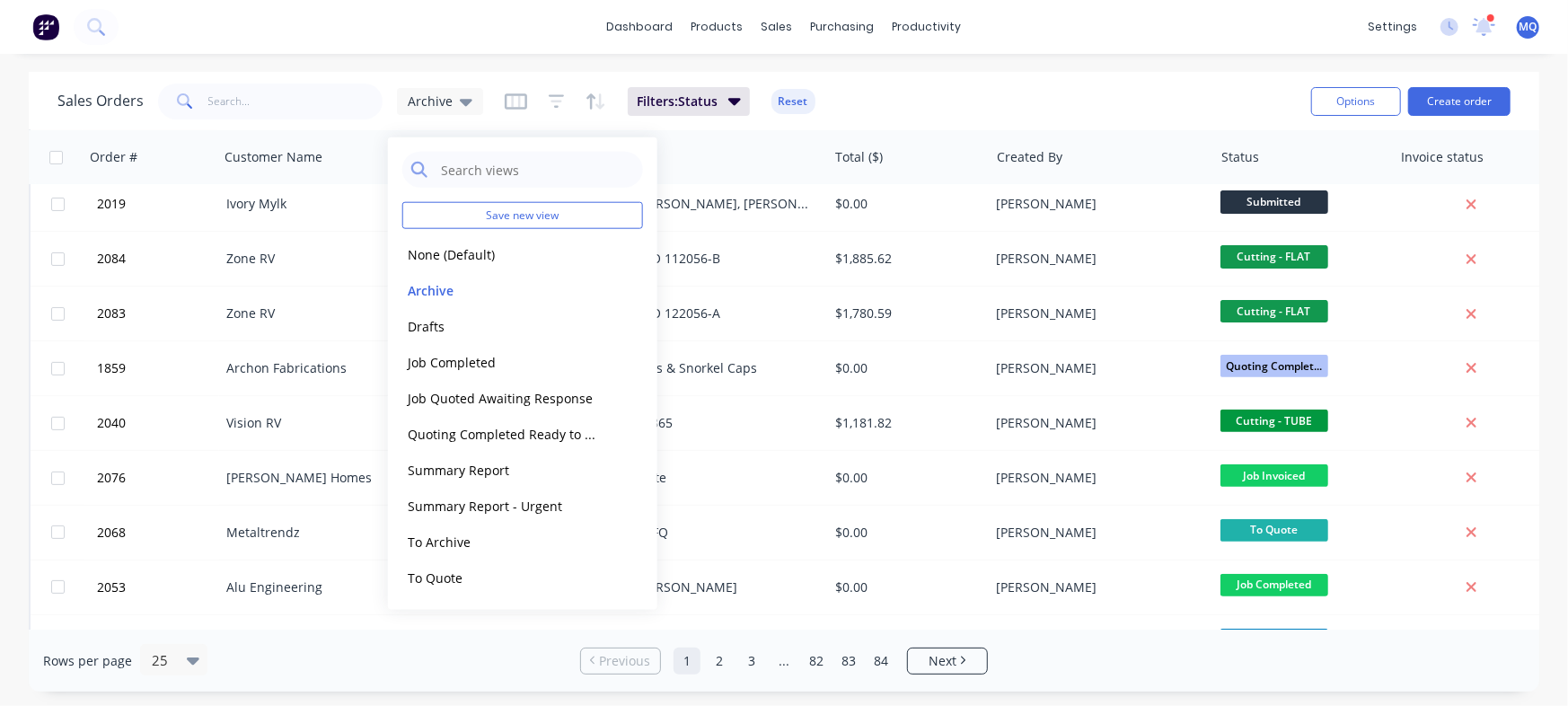
click at [948, 90] on div "Sales Orders Archive Filters: Status Reset" at bounding box center [676, 102] width 1239 height 44
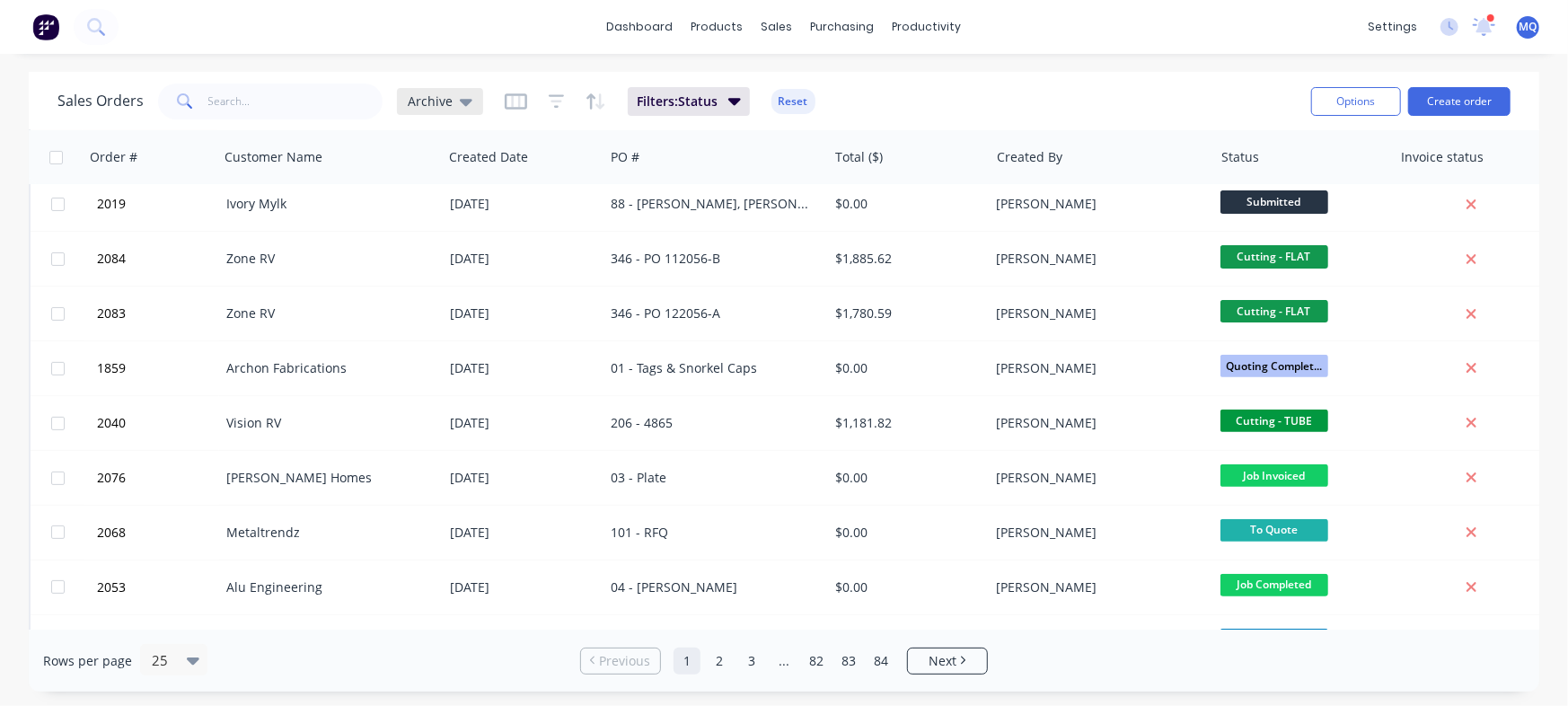
click at [461, 96] on icon at bounding box center [466, 101] width 13 height 19
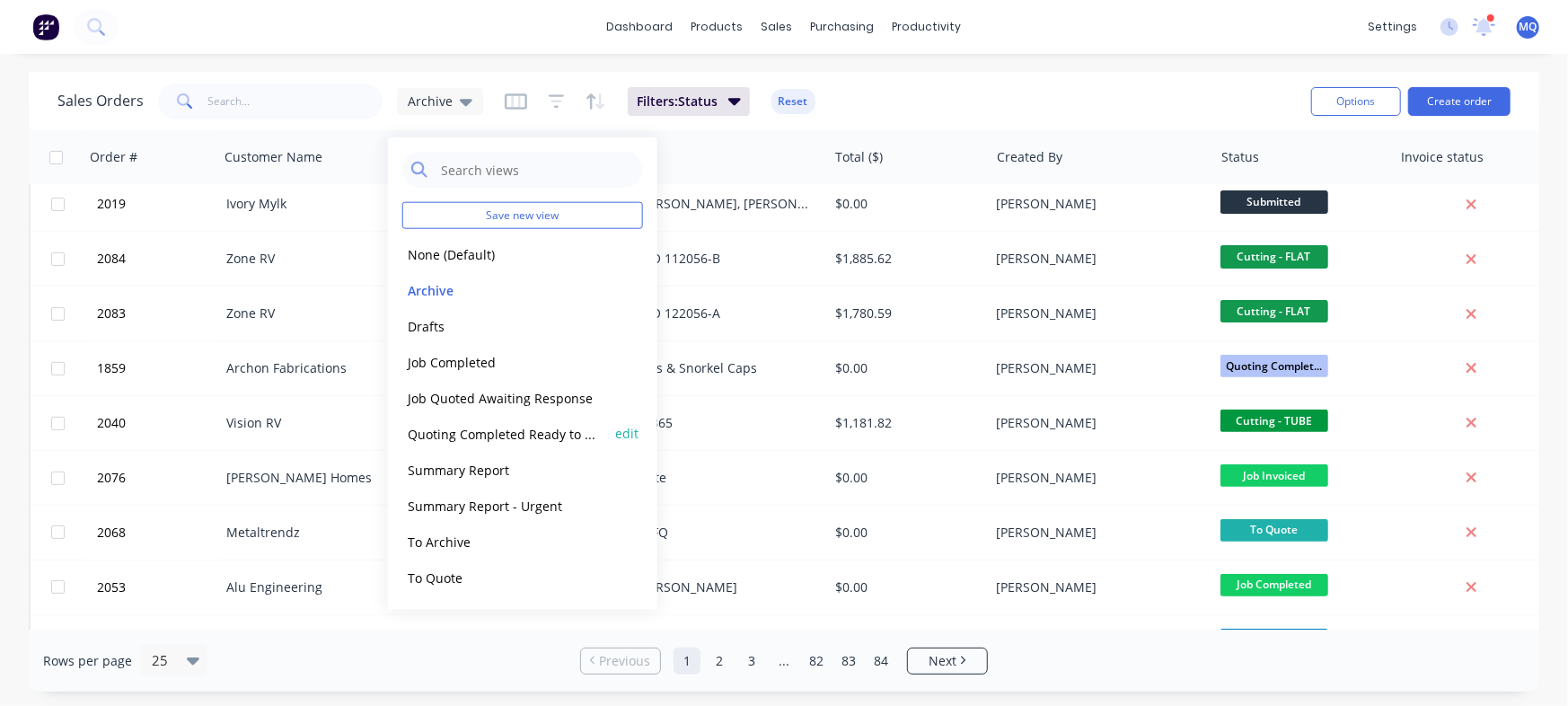
click at [449, 433] on button "Quoting Completed Ready to Send" at bounding box center [505, 434] width 205 height 20
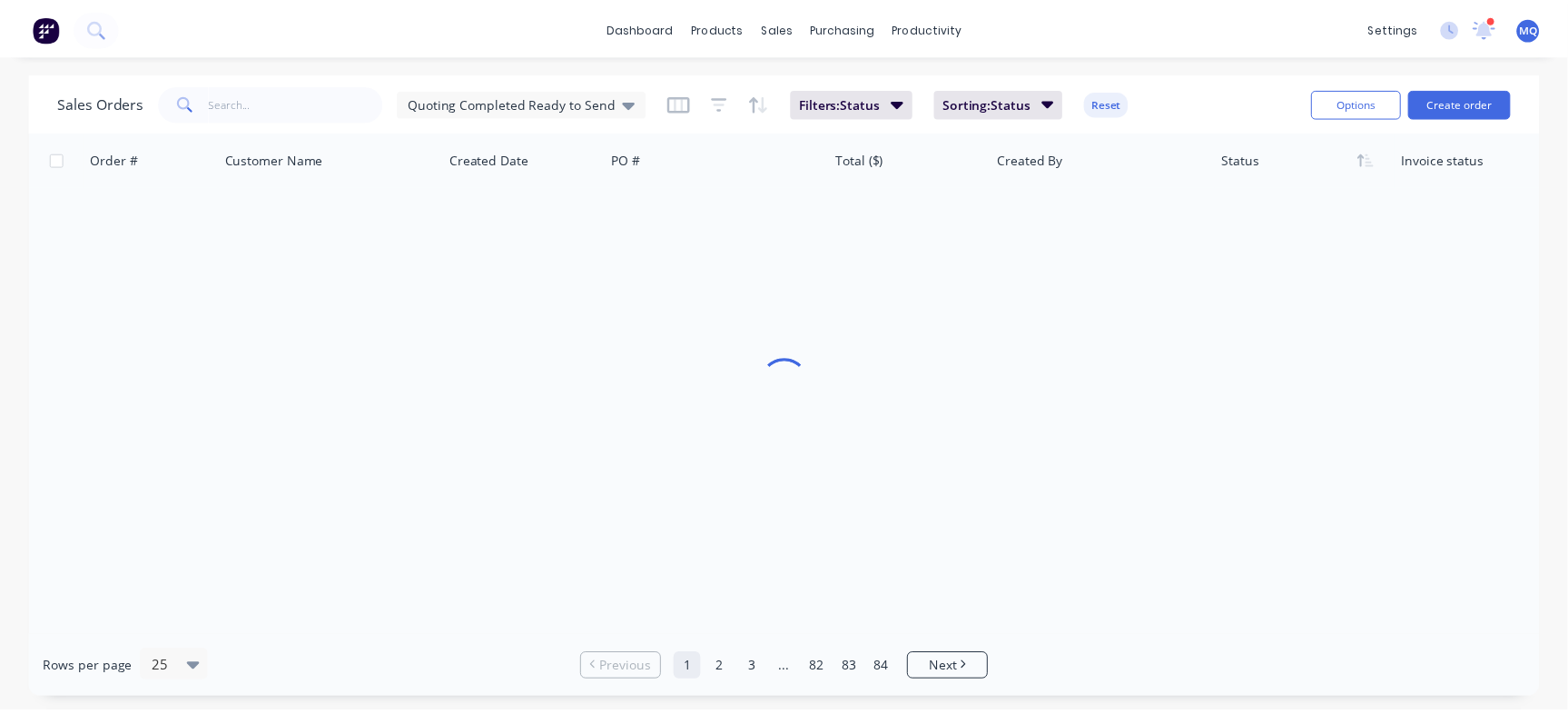
scroll to position [0, 0]
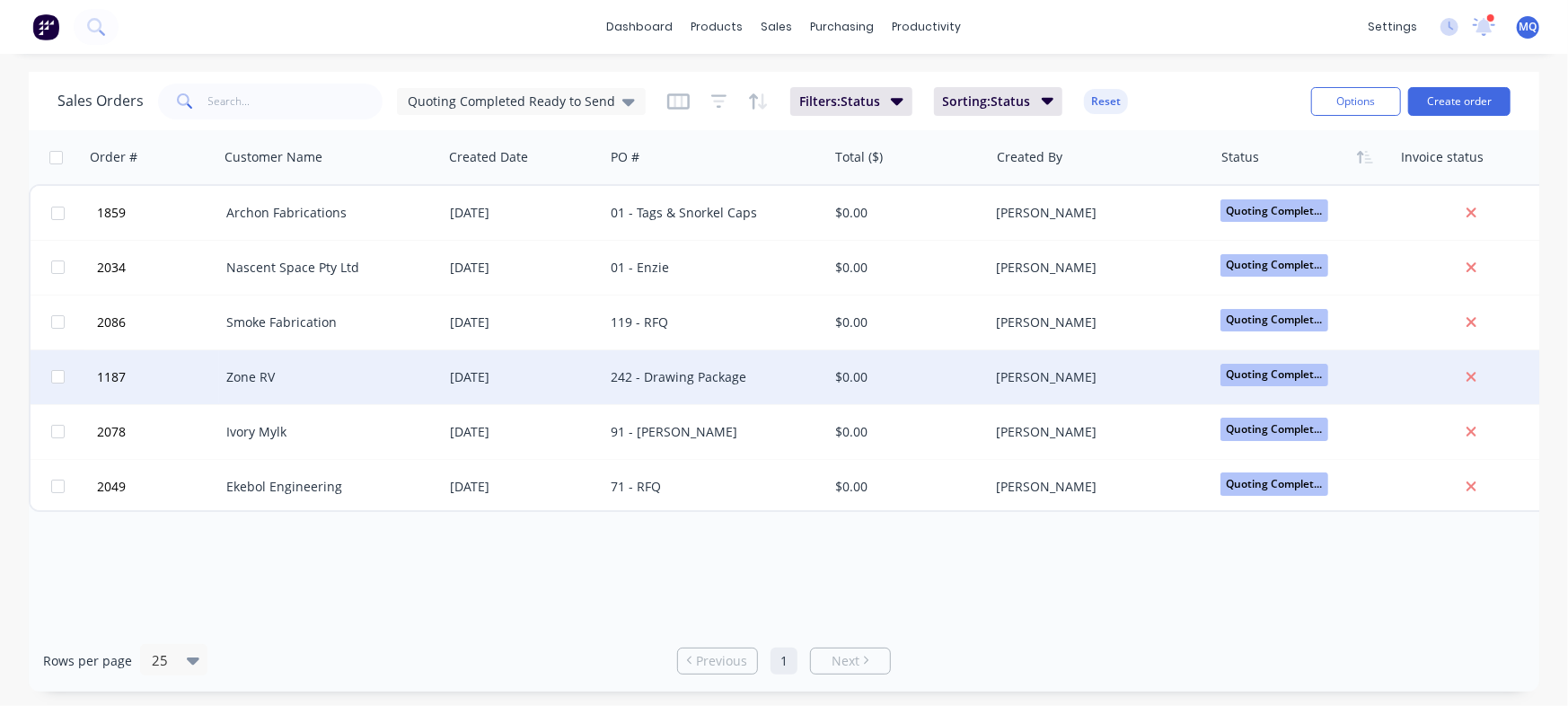
click at [485, 381] on div "[DATE]" at bounding box center [524, 377] width 148 height 18
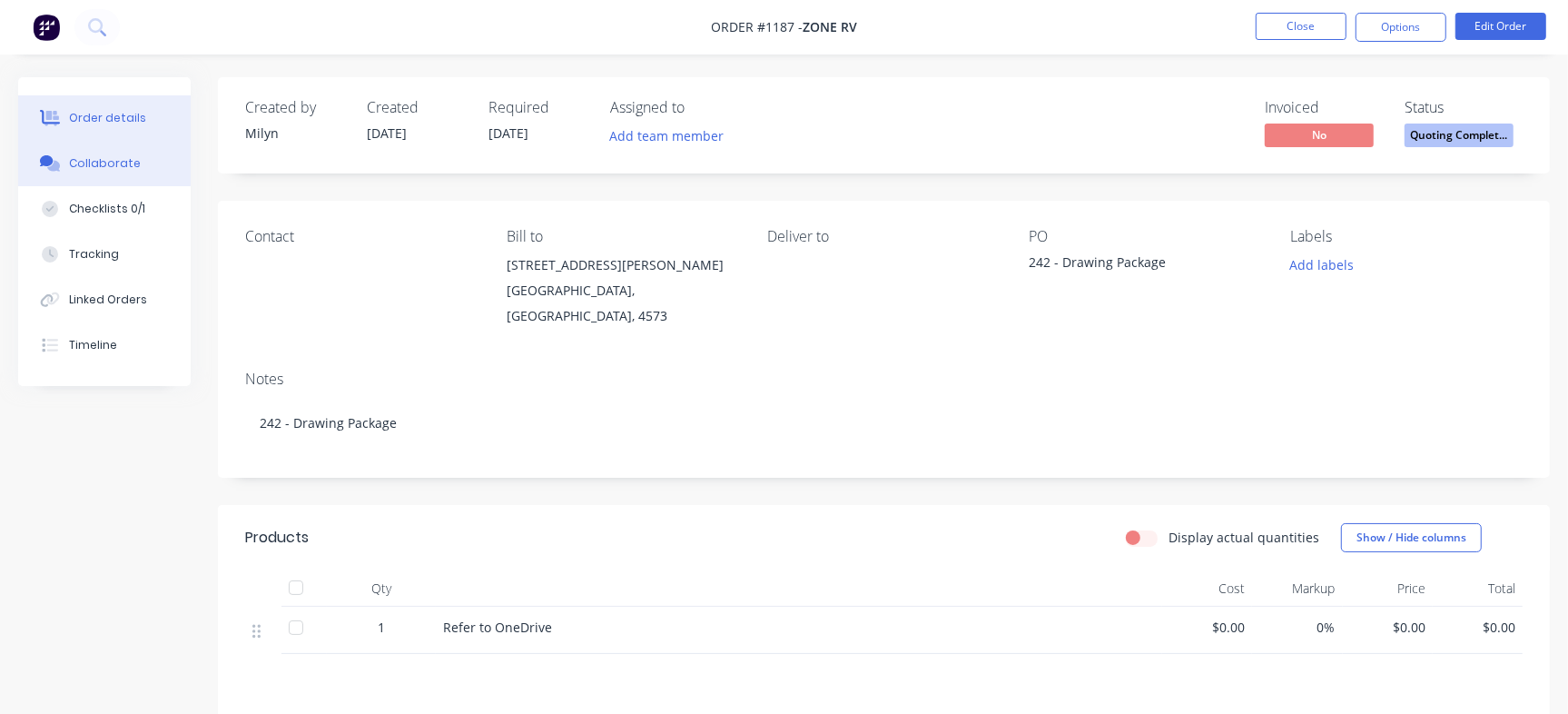
click at [99, 163] on div "Collaborate" at bounding box center [104, 163] width 72 height 17
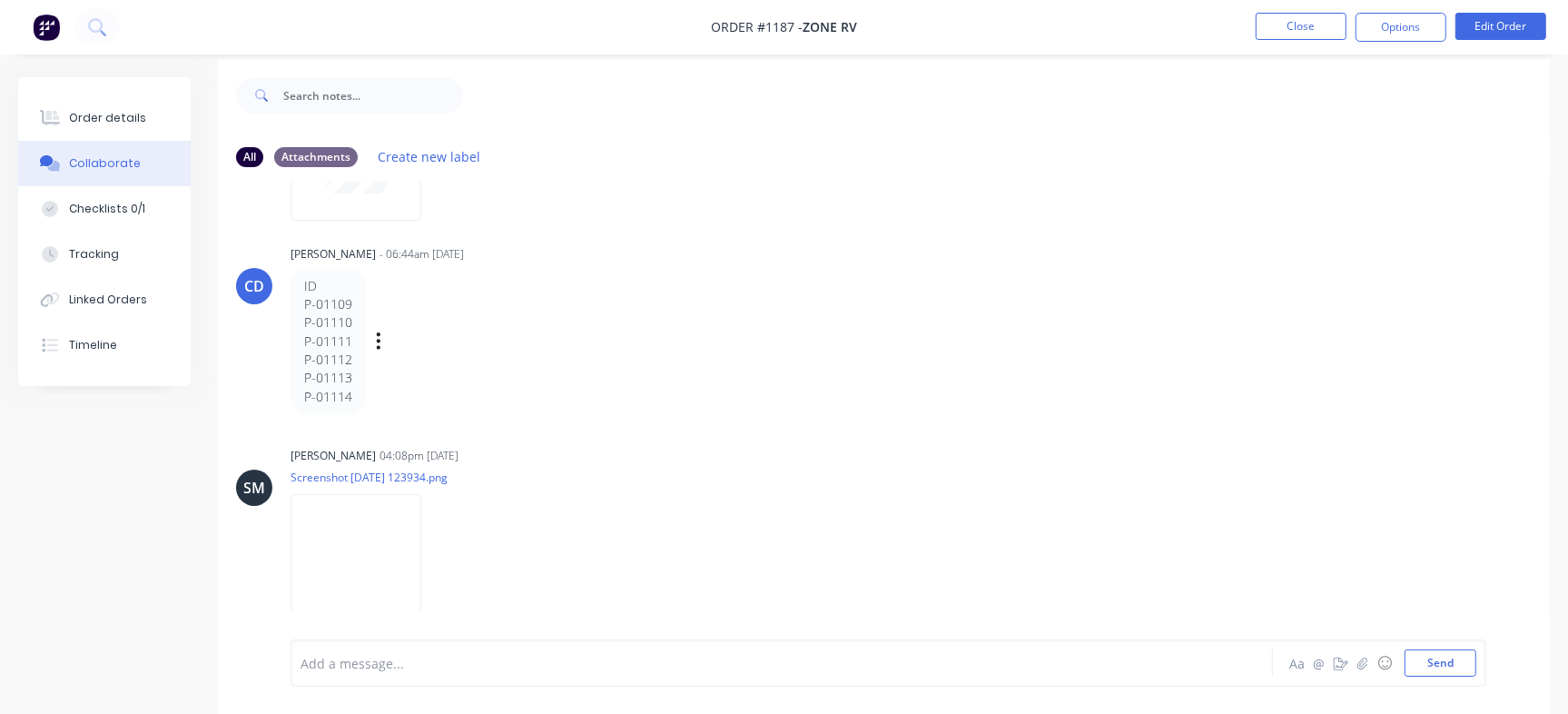
scroll to position [27, 0]
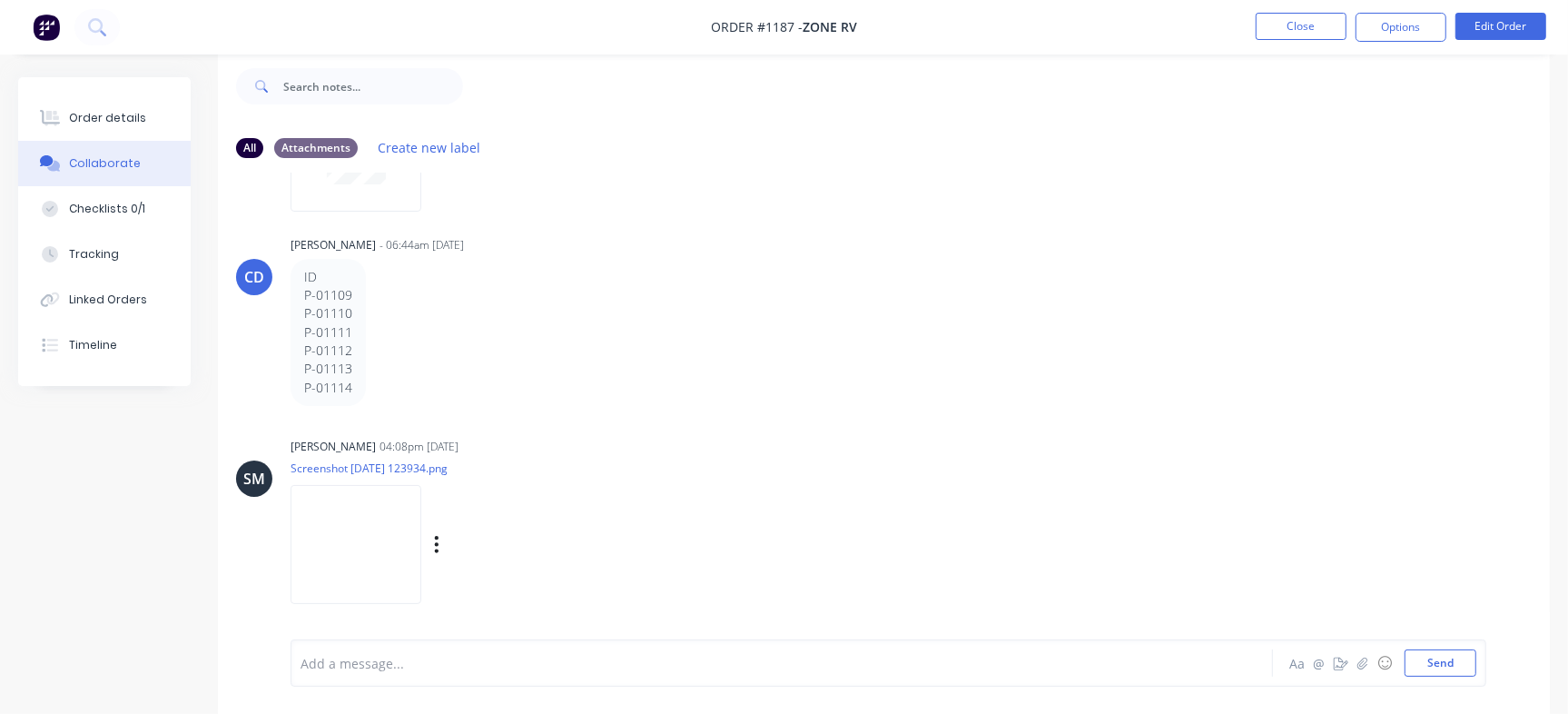
click at [349, 543] on img at bounding box center [356, 545] width 131 height 119
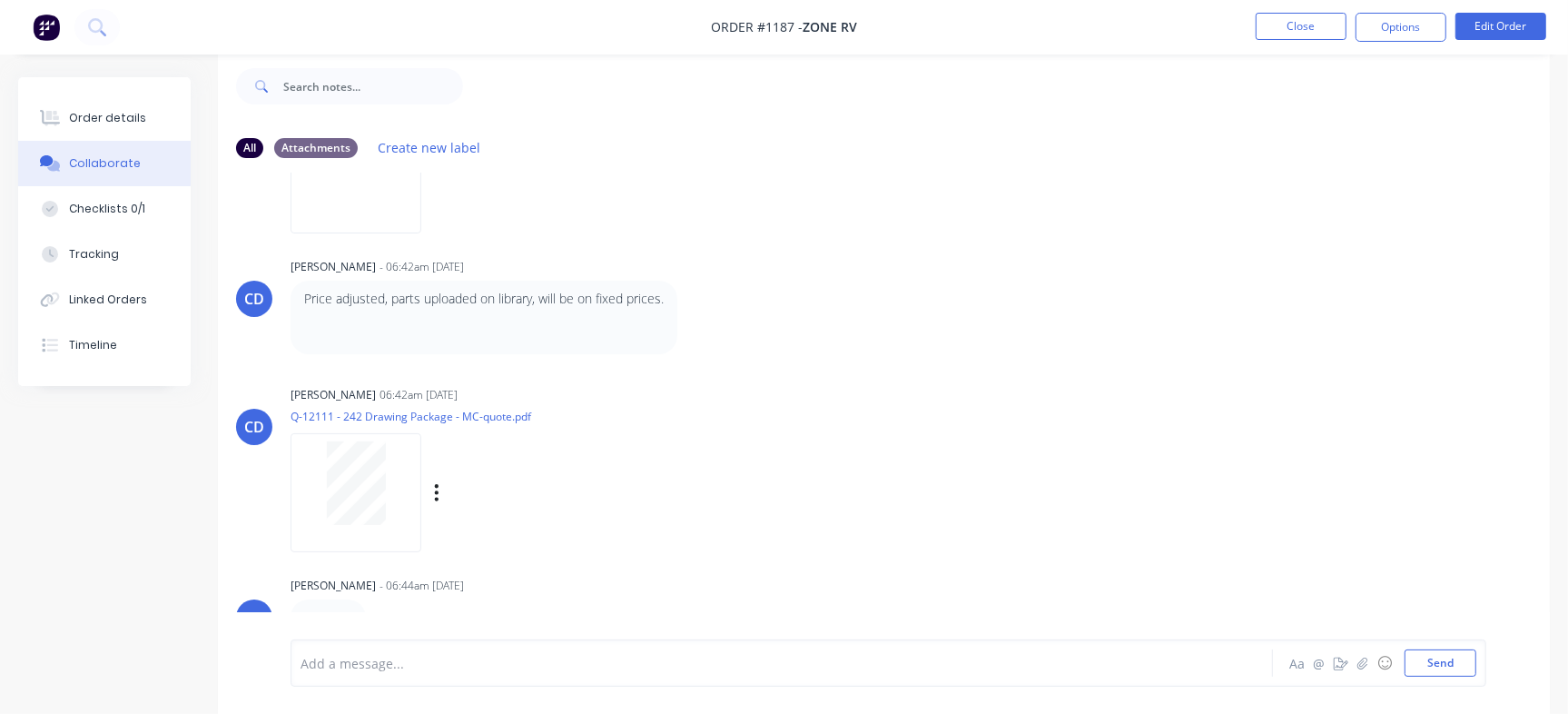
scroll to position [851, 0]
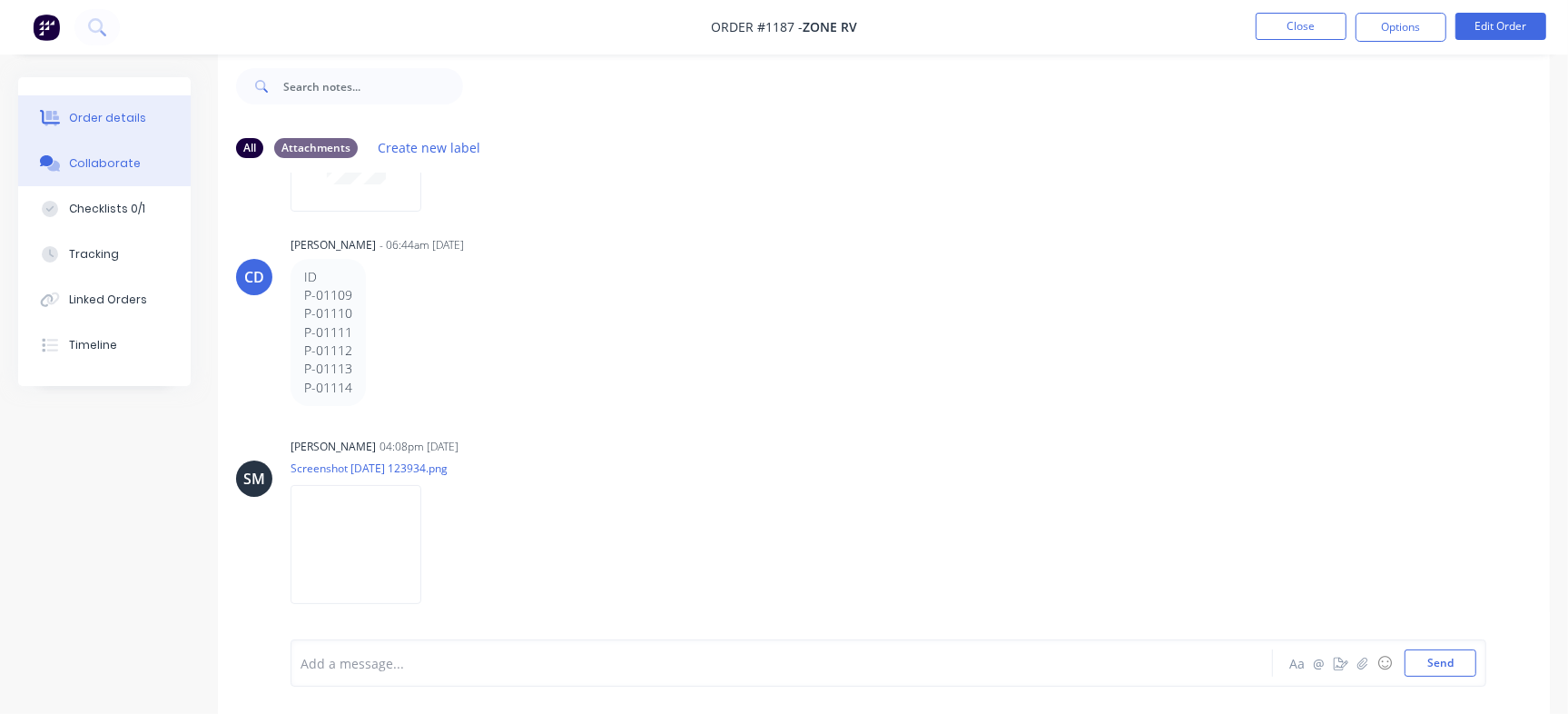
click at [140, 109] on button "Order details" at bounding box center [104, 118] width 173 height 46
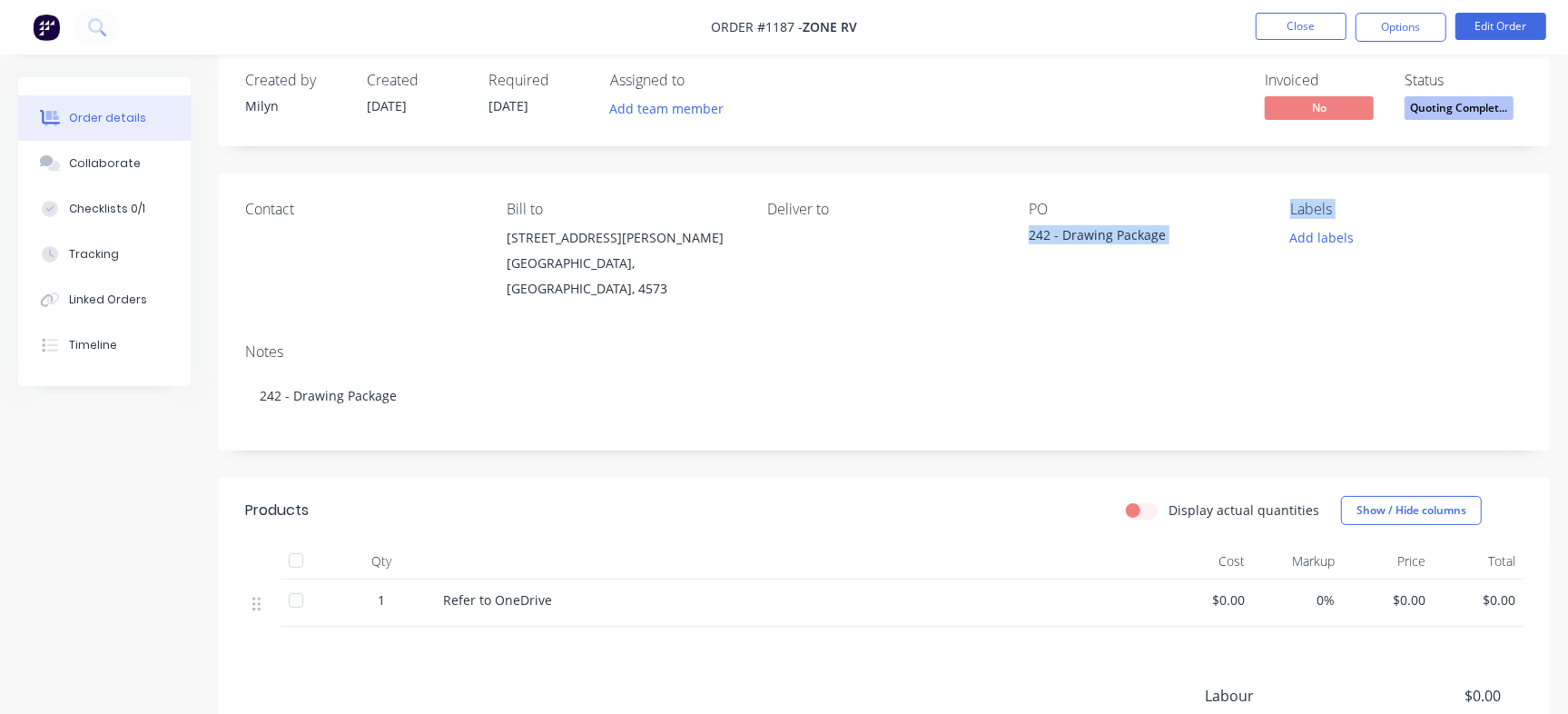
drag, startPoint x: 1153, startPoint y: 259, endPoint x: 1286, endPoint y: 259, distance: 133.0
click at [1286, 259] on div "Contact [PERSON_NAME] to [STREET_ADDRESS][PERSON_NAME] Deliver to PO 242 - Draw…" at bounding box center [884, 251] width 1332 height 155
click at [1325, 18] on button "Close" at bounding box center [1300, 26] width 90 height 27
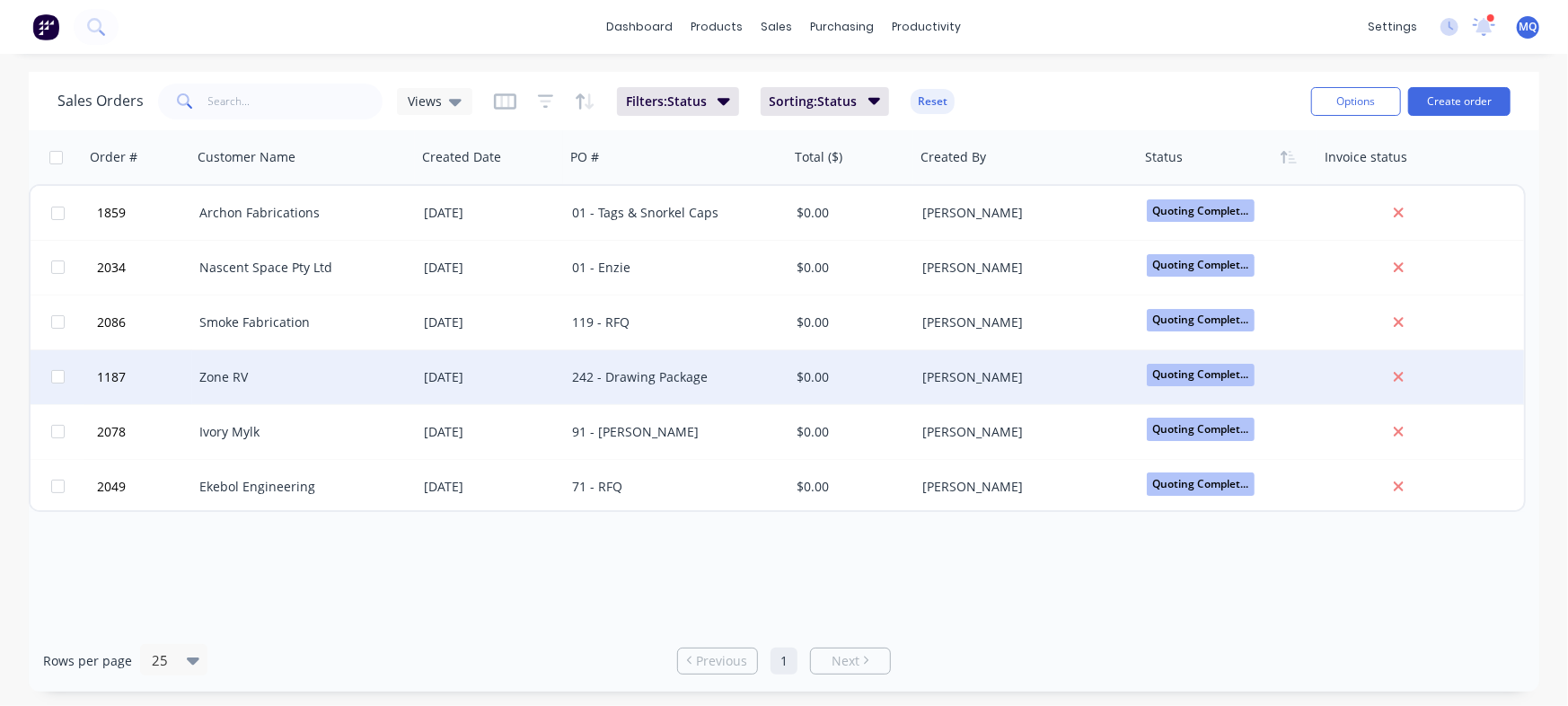
click at [620, 392] on div "242 - Drawing Package" at bounding box center [676, 377] width 224 height 54
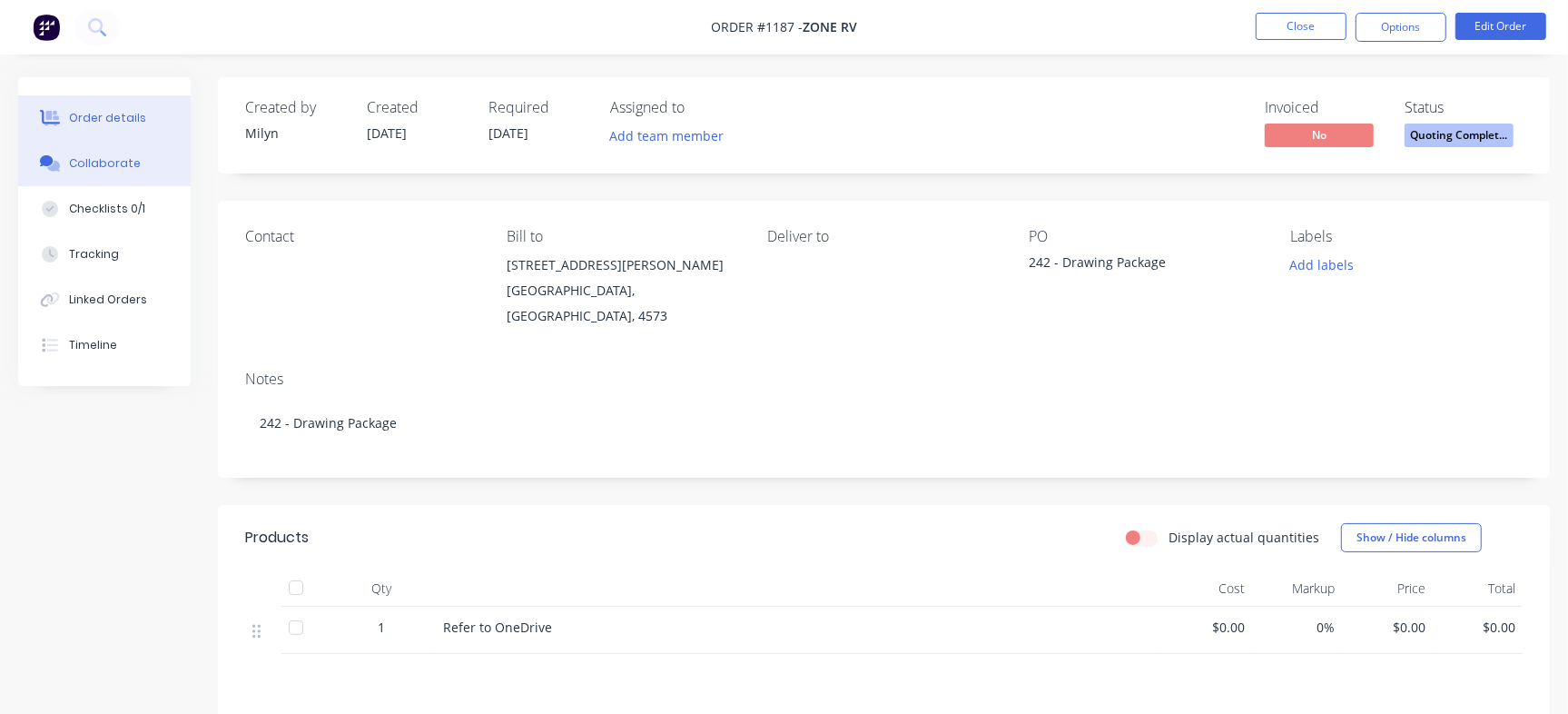
click at [160, 168] on button "Collaborate" at bounding box center [104, 163] width 173 height 46
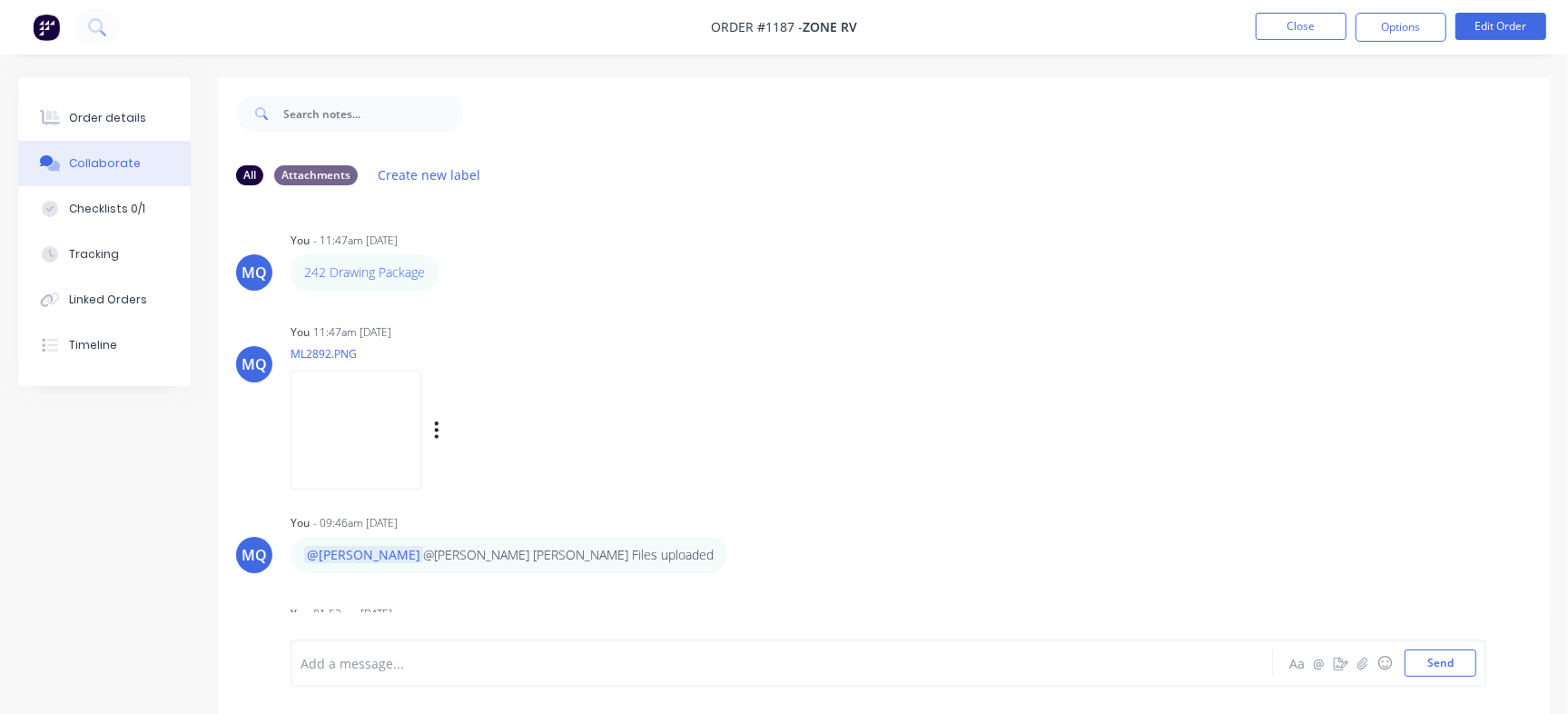
click at [394, 414] on img at bounding box center [356, 430] width 131 height 119
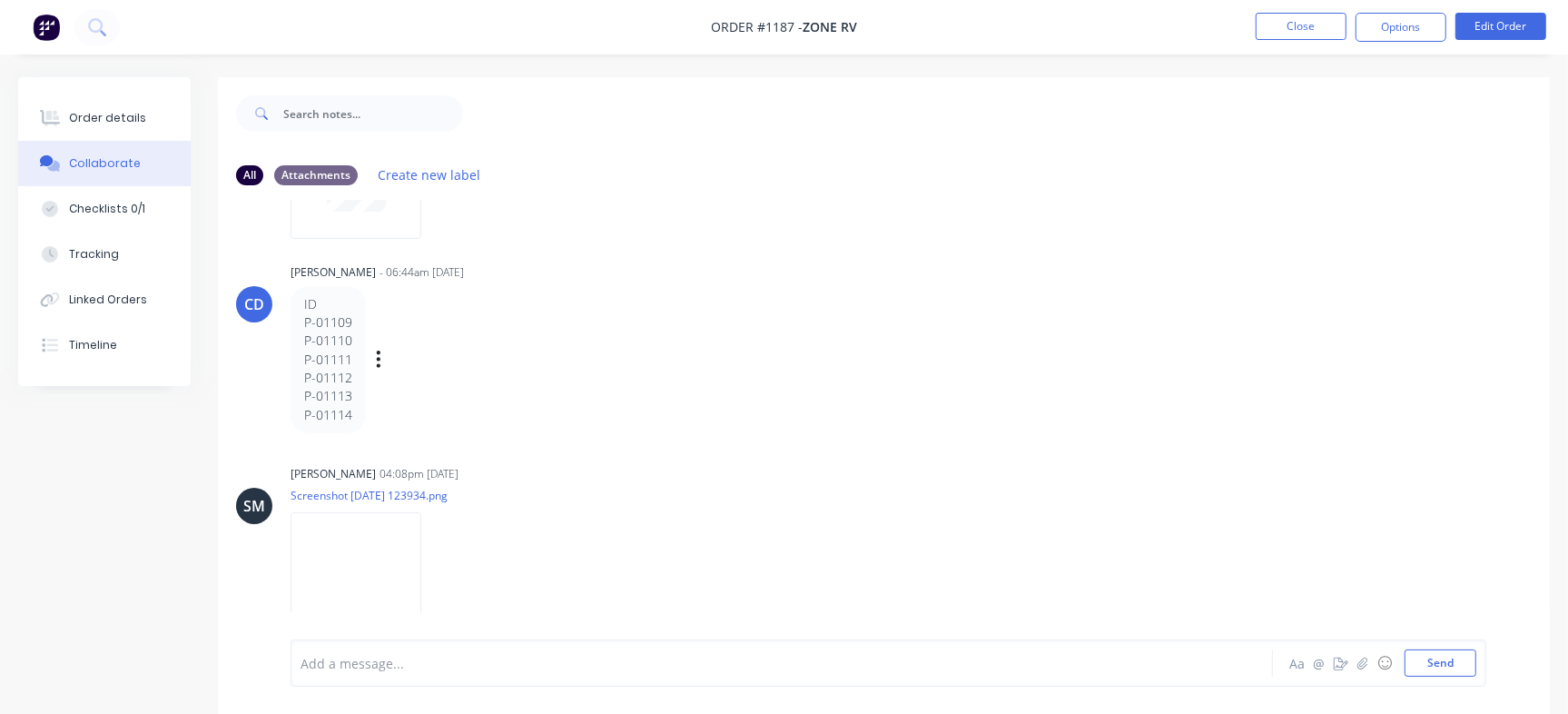
scroll to position [27, 0]
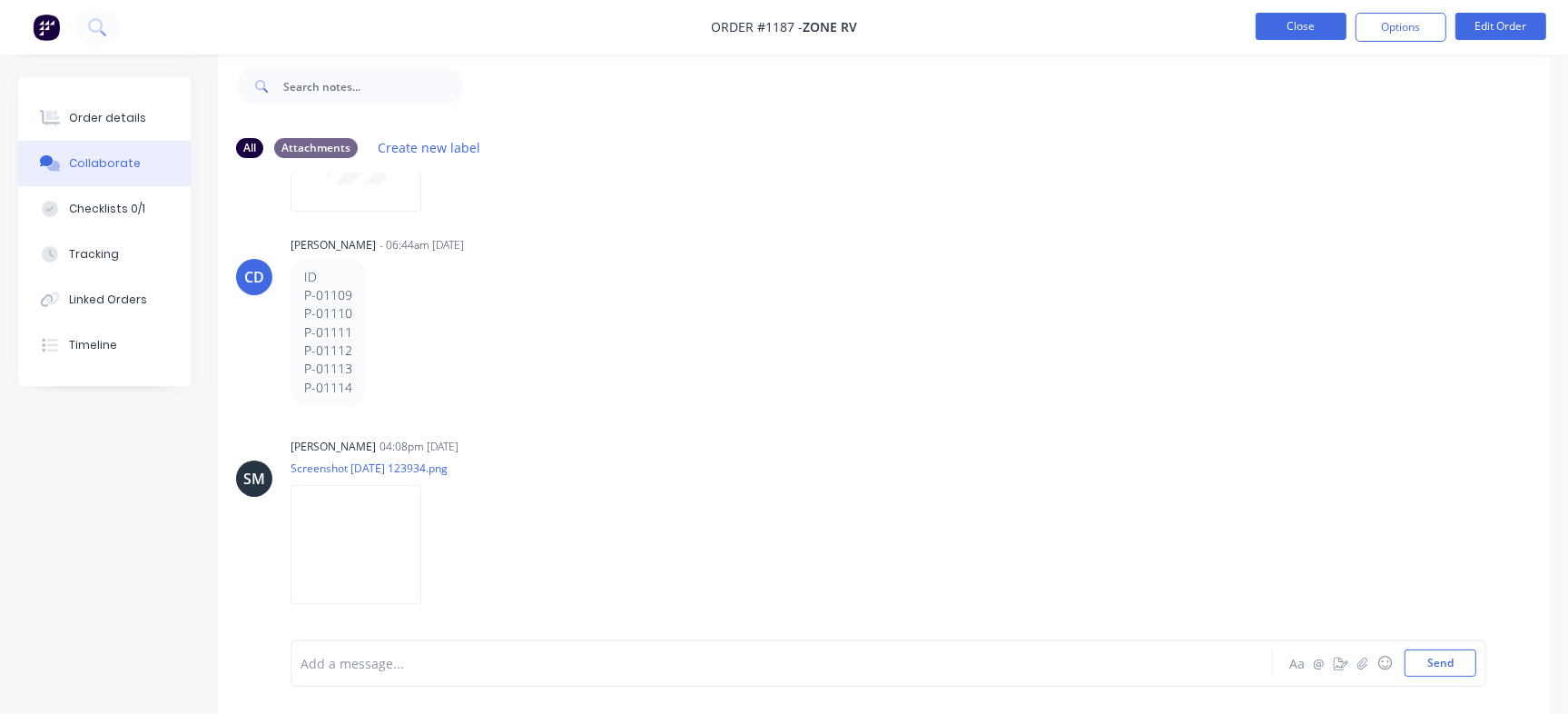
click at [1327, 28] on button "Close" at bounding box center [1300, 26] width 90 height 27
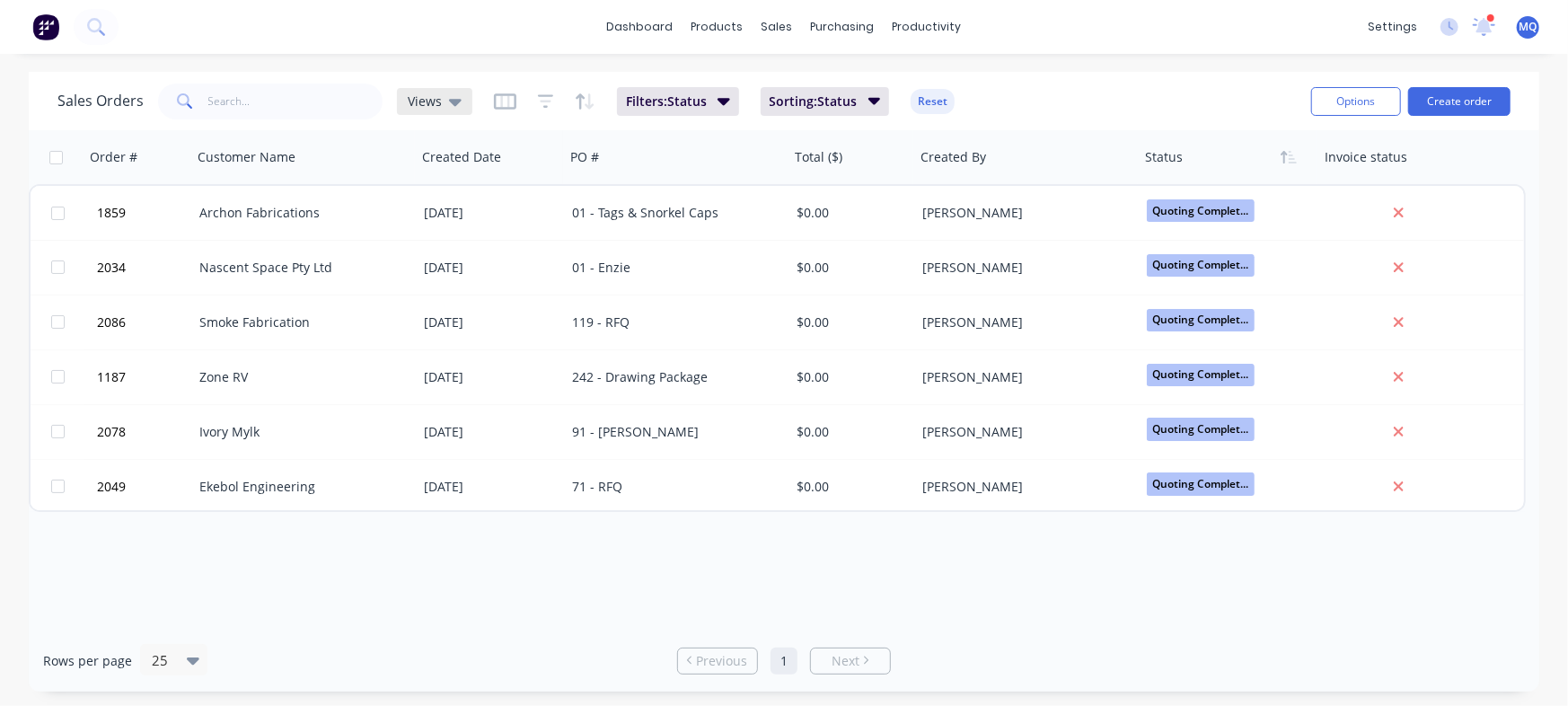
click at [458, 104] on div "Views" at bounding box center [434, 101] width 76 height 27
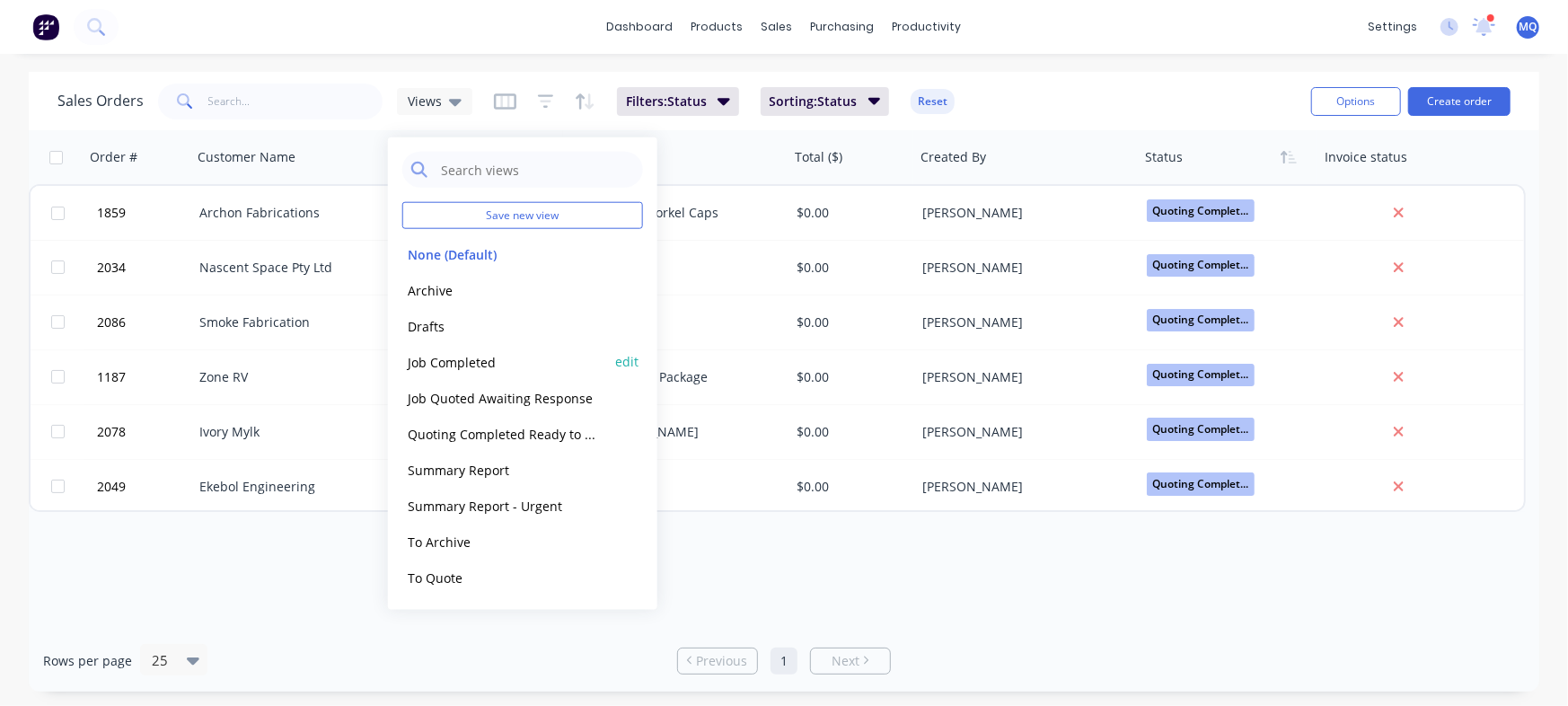
click at [443, 366] on button "Job Completed" at bounding box center [505, 362] width 205 height 20
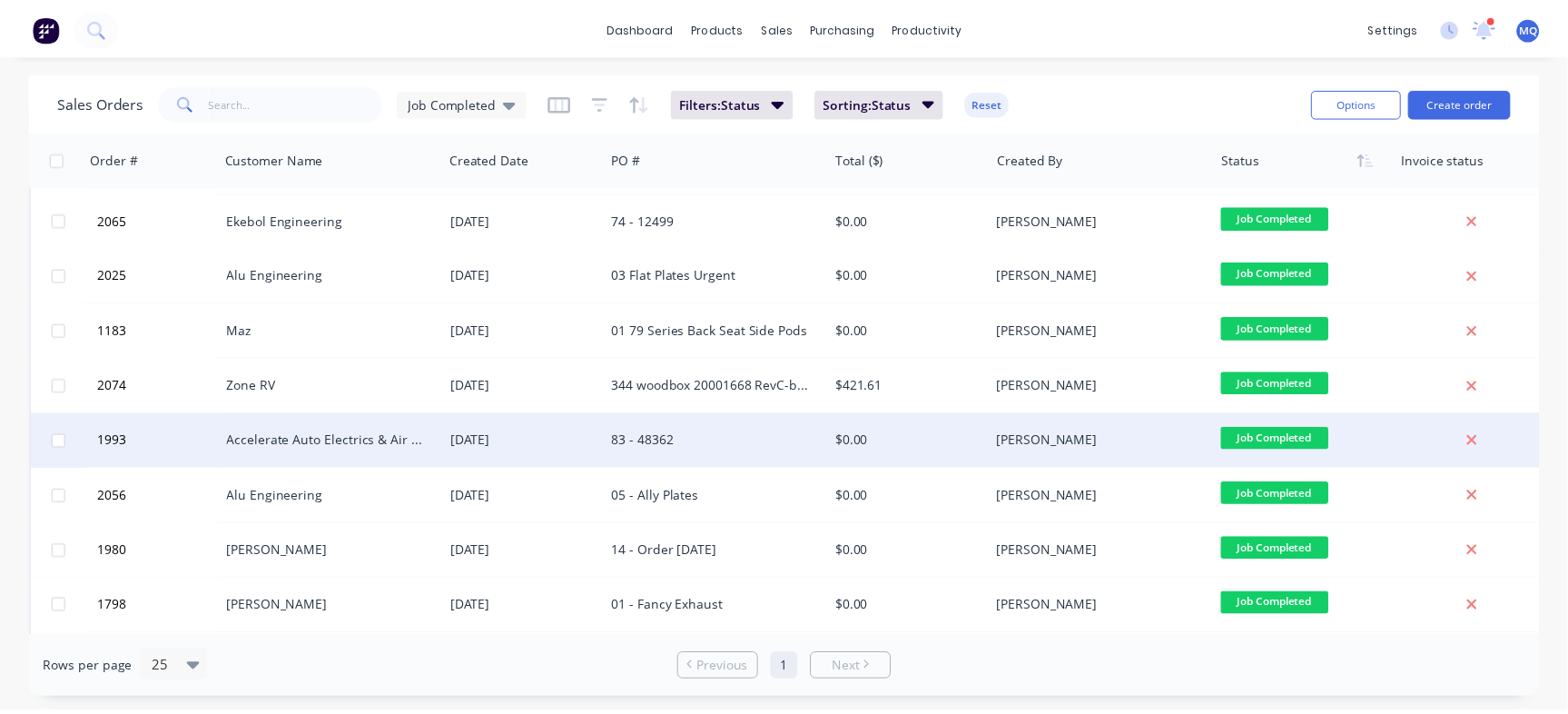
scroll to position [714, 0]
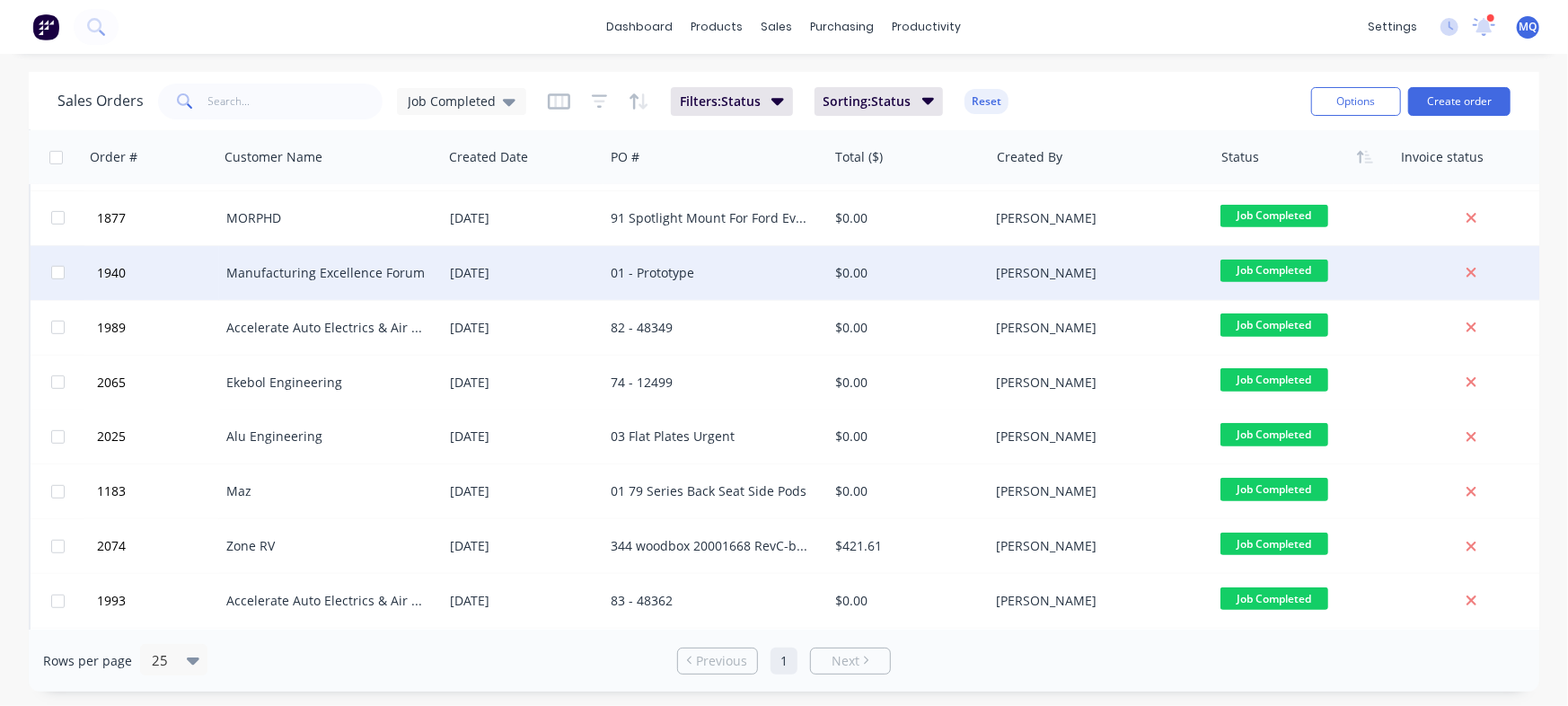
click at [701, 277] on div "01 - Prototype" at bounding box center [710, 272] width 199 height 18
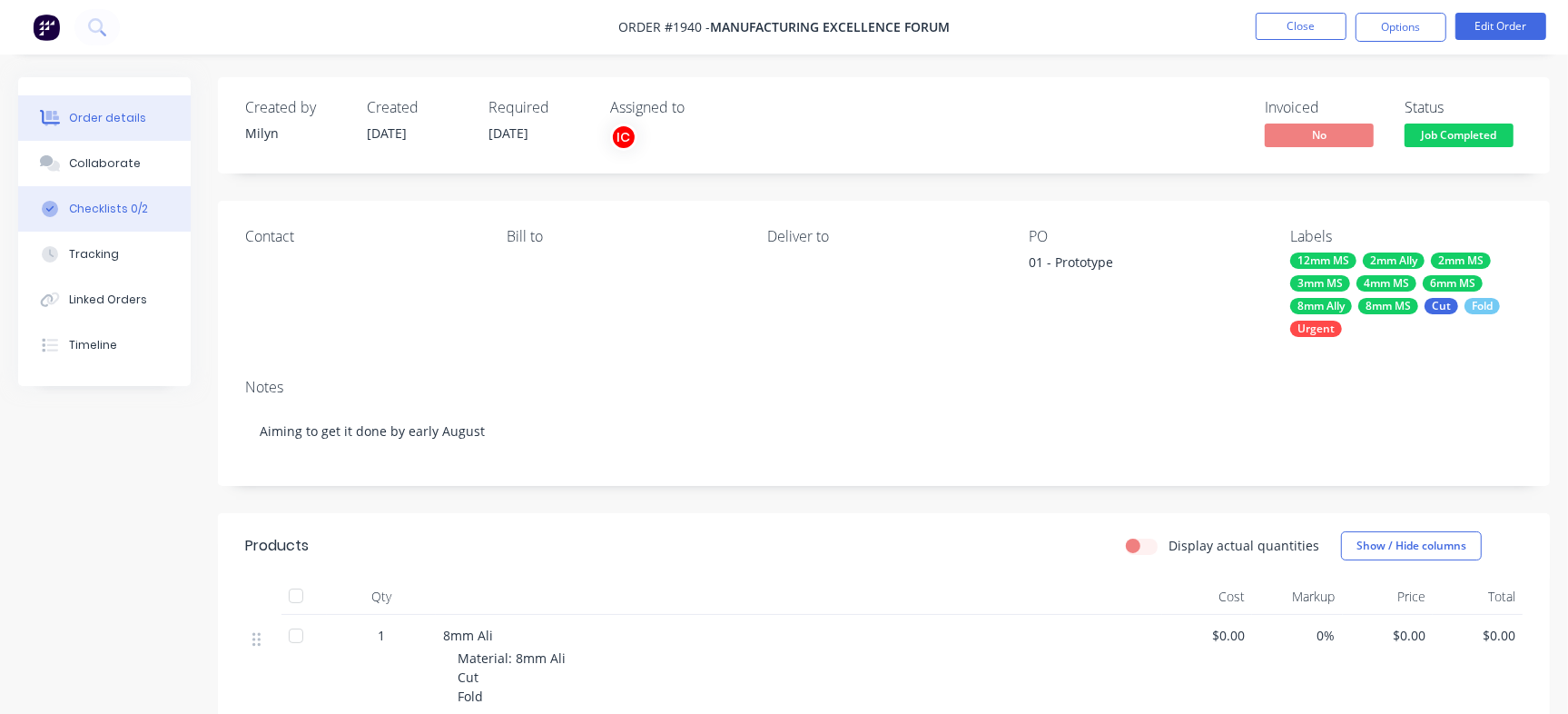
click at [121, 198] on button "Checklists 0/2" at bounding box center [104, 209] width 173 height 46
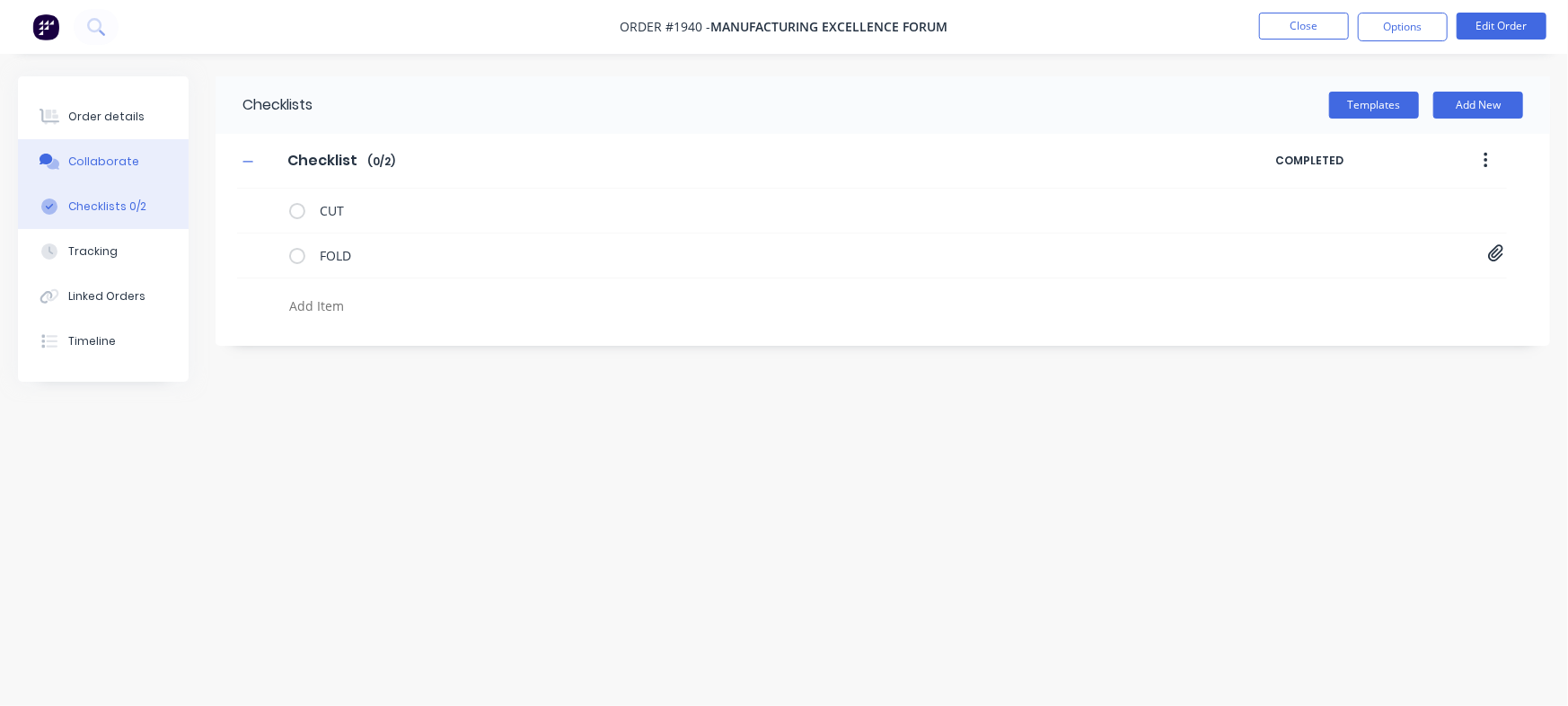
click at [153, 167] on button "Collaborate" at bounding box center [102, 162] width 171 height 45
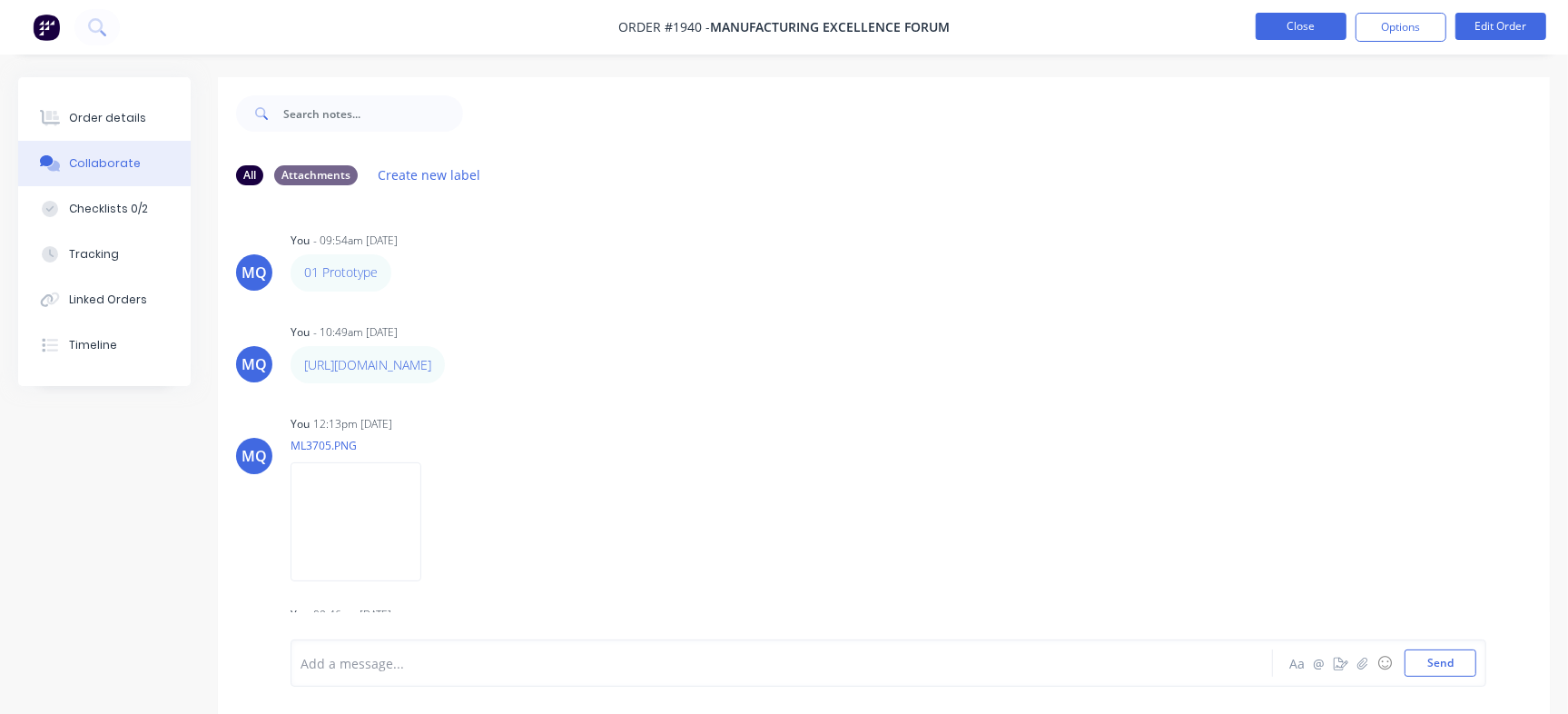
click at [1295, 22] on button "Close" at bounding box center [1300, 26] width 90 height 27
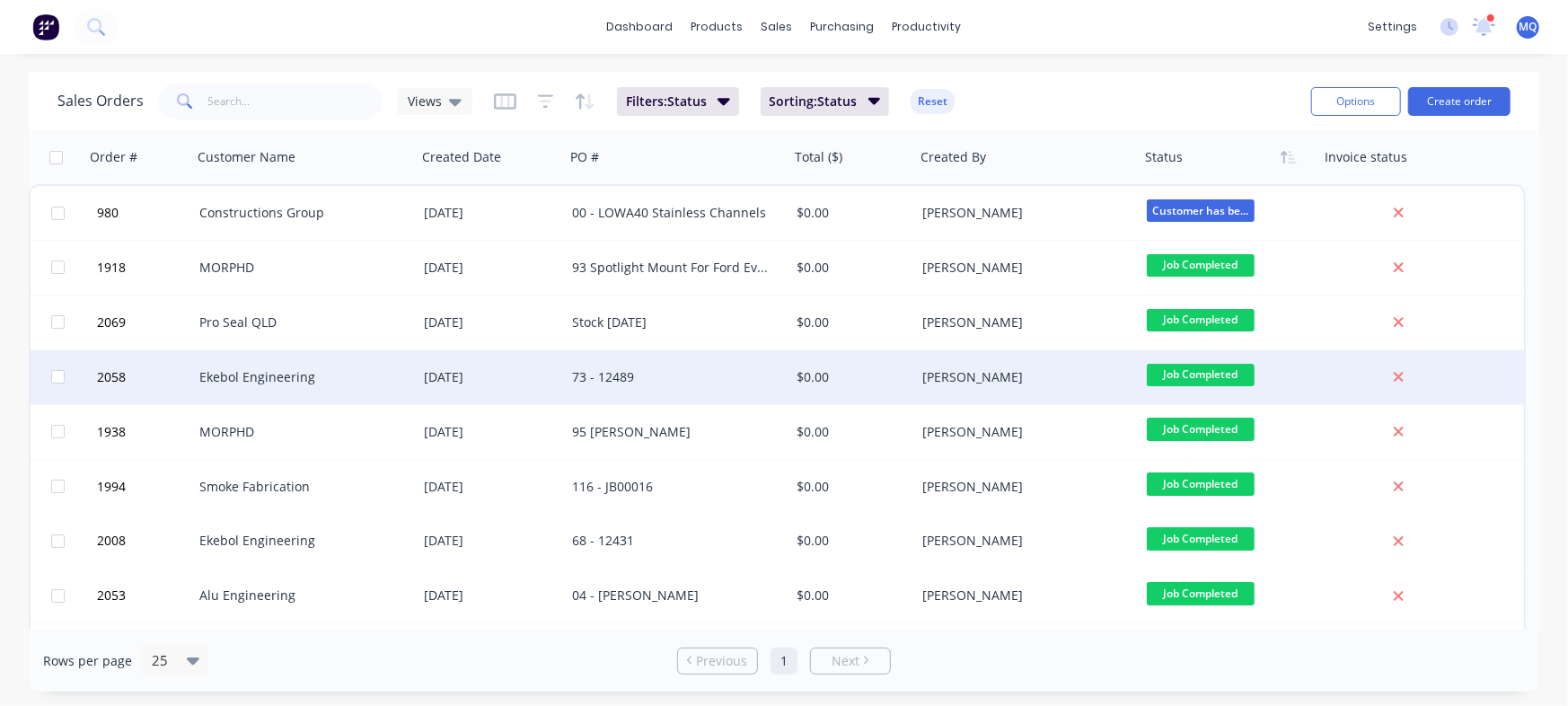
click at [422, 102] on span "Views" at bounding box center [424, 101] width 34 height 18
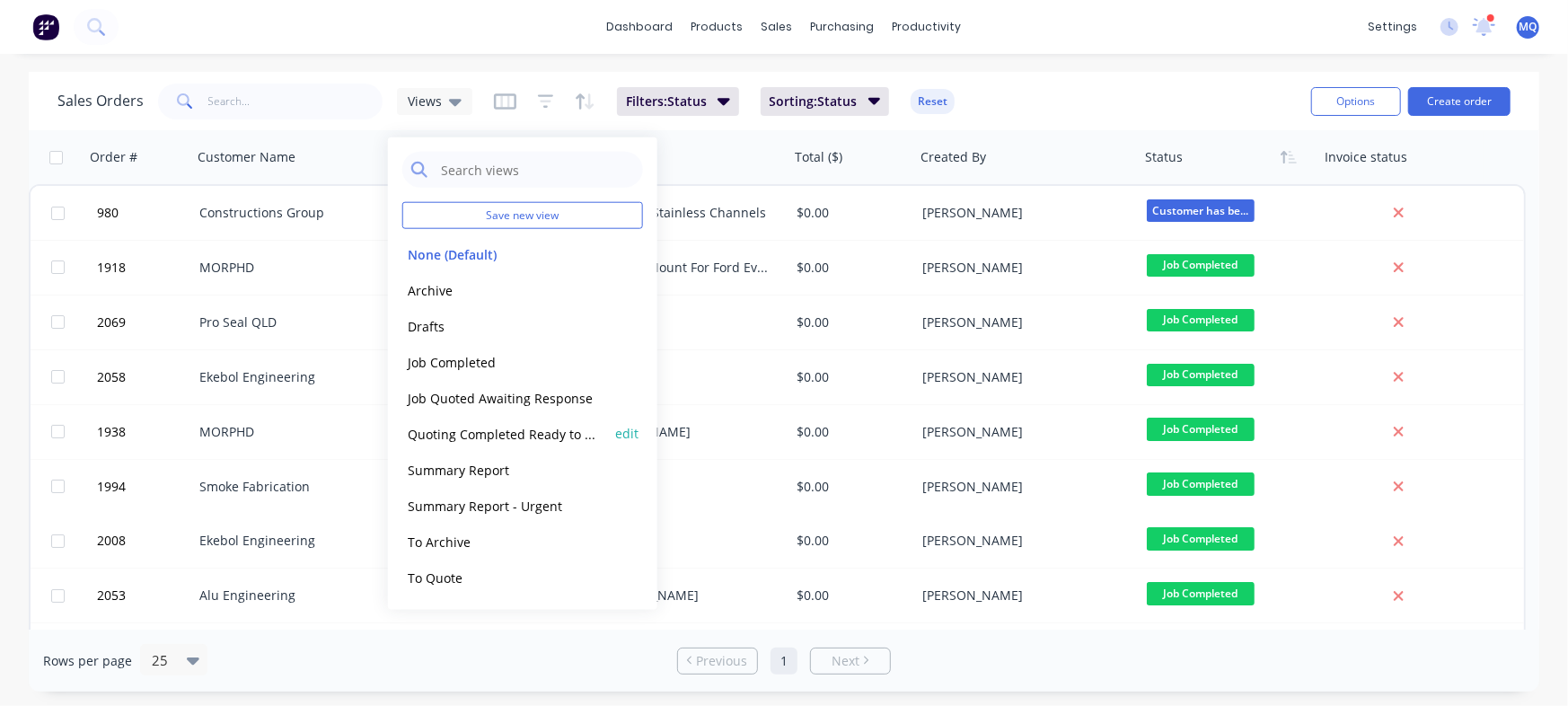
click at [434, 432] on button "Quoting Completed Ready to Send" at bounding box center [505, 434] width 205 height 20
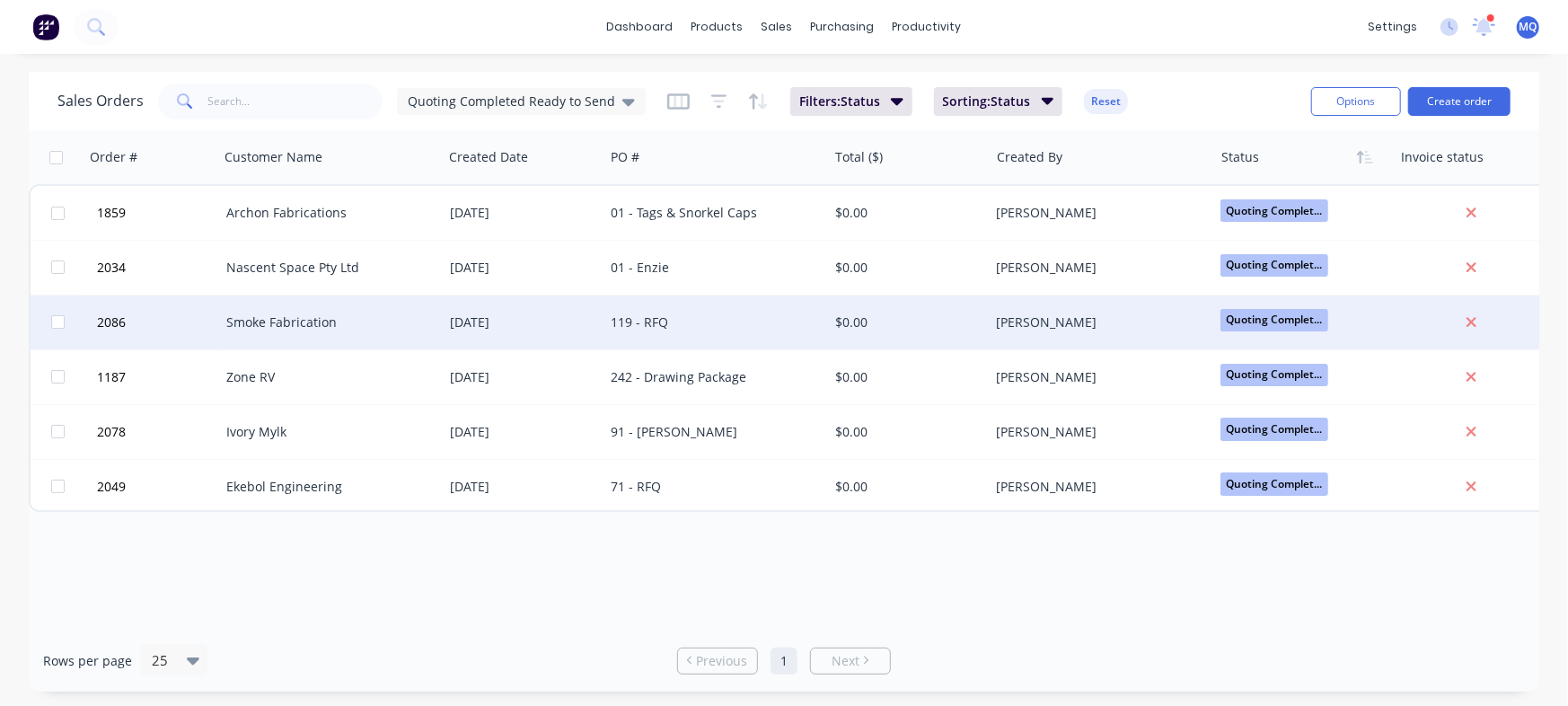
click at [545, 322] on div "[DATE]" at bounding box center [524, 322] width 148 height 18
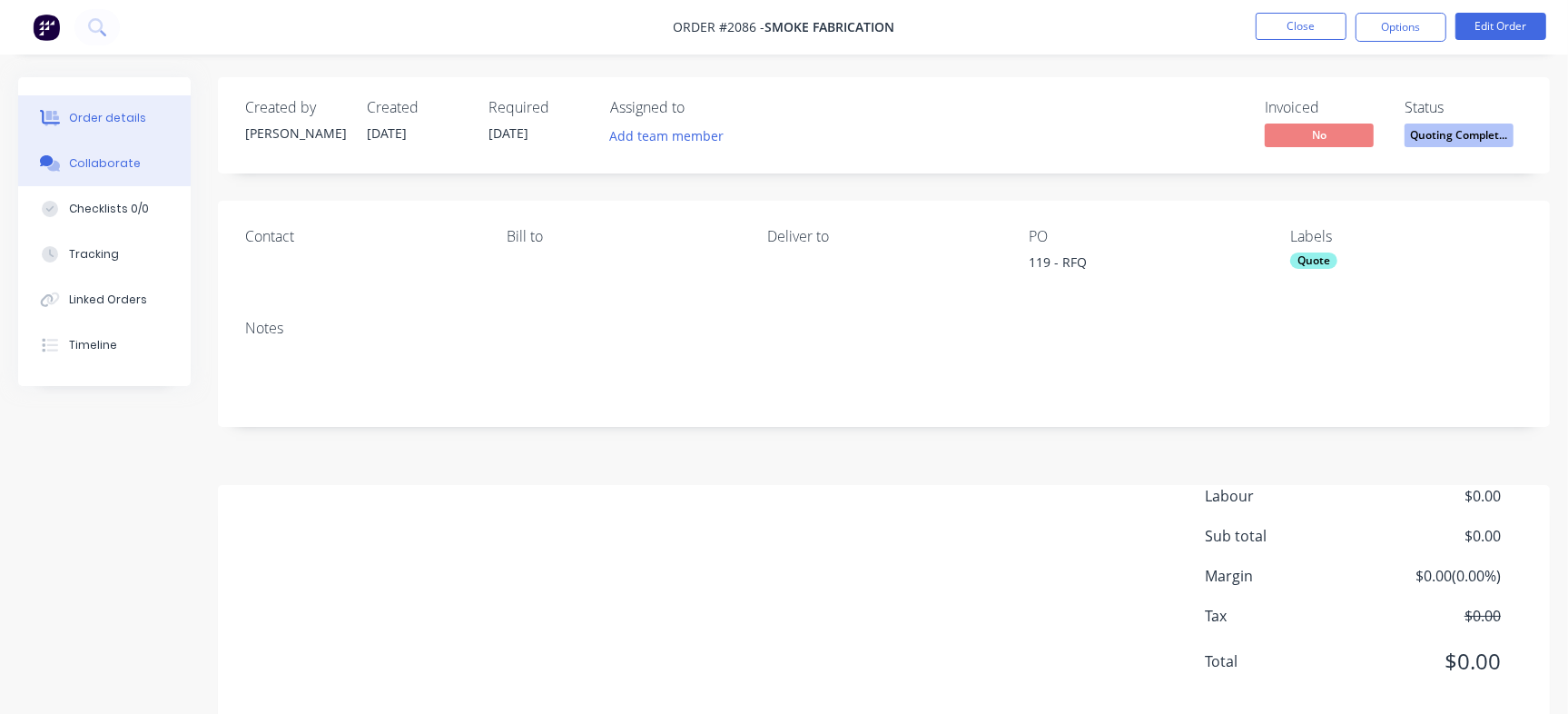
click at [173, 164] on button "Collaborate" at bounding box center [104, 163] width 173 height 46
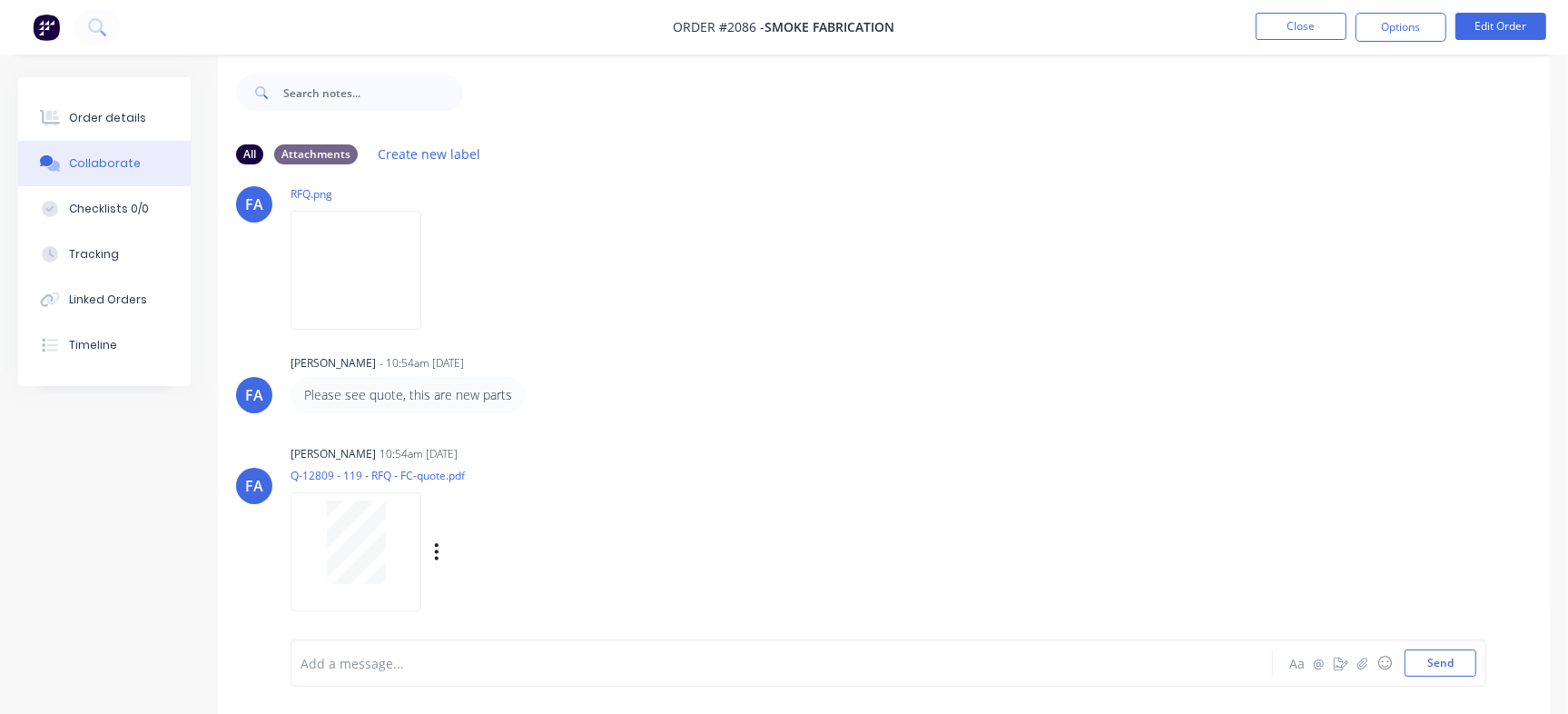
scroll to position [27, 0]
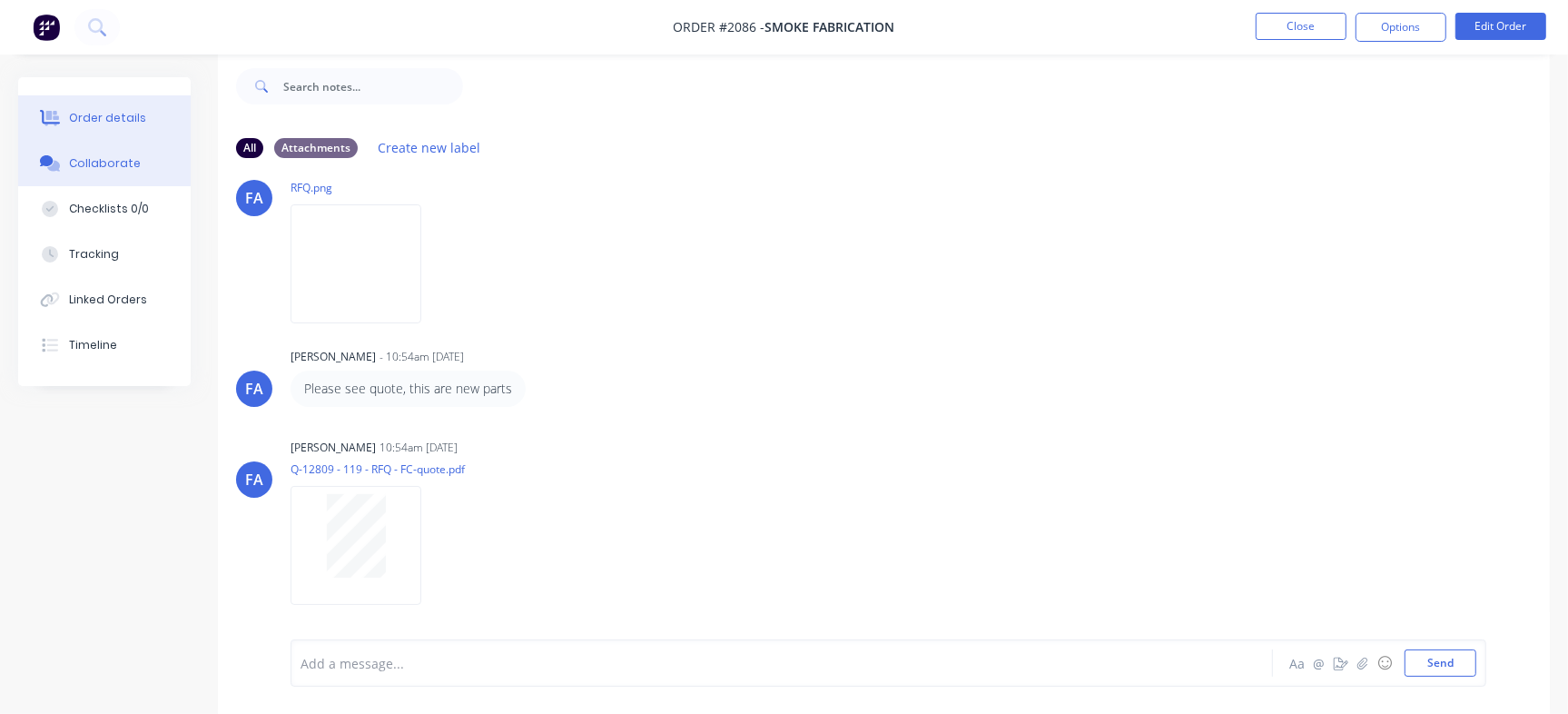
click at [115, 103] on button "Order details" at bounding box center [104, 118] width 173 height 46
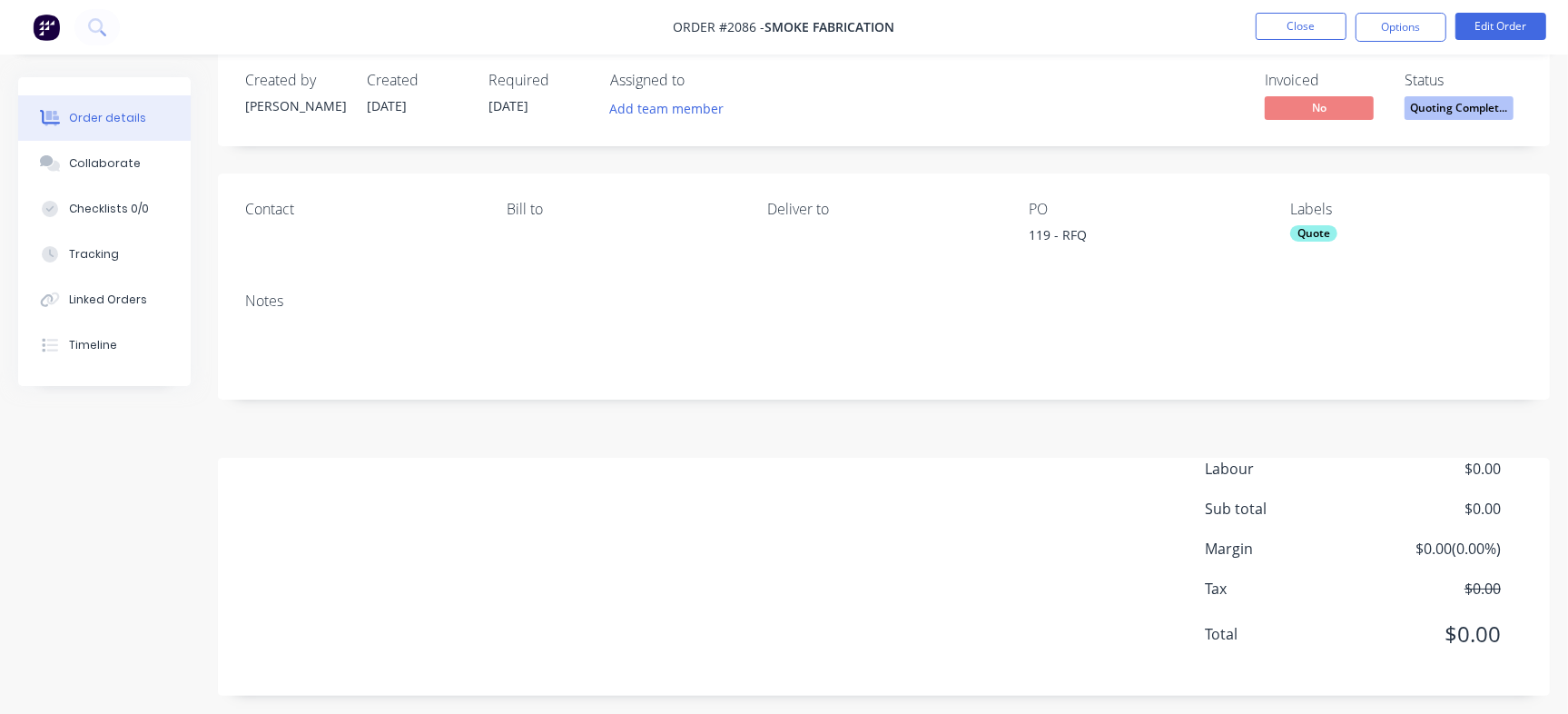
click at [1040, 232] on div "119 - RFQ" at bounding box center [1142, 237] width 227 height 25
click at [159, 204] on button "Checklists 0/0" at bounding box center [104, 209] width 173 height 46
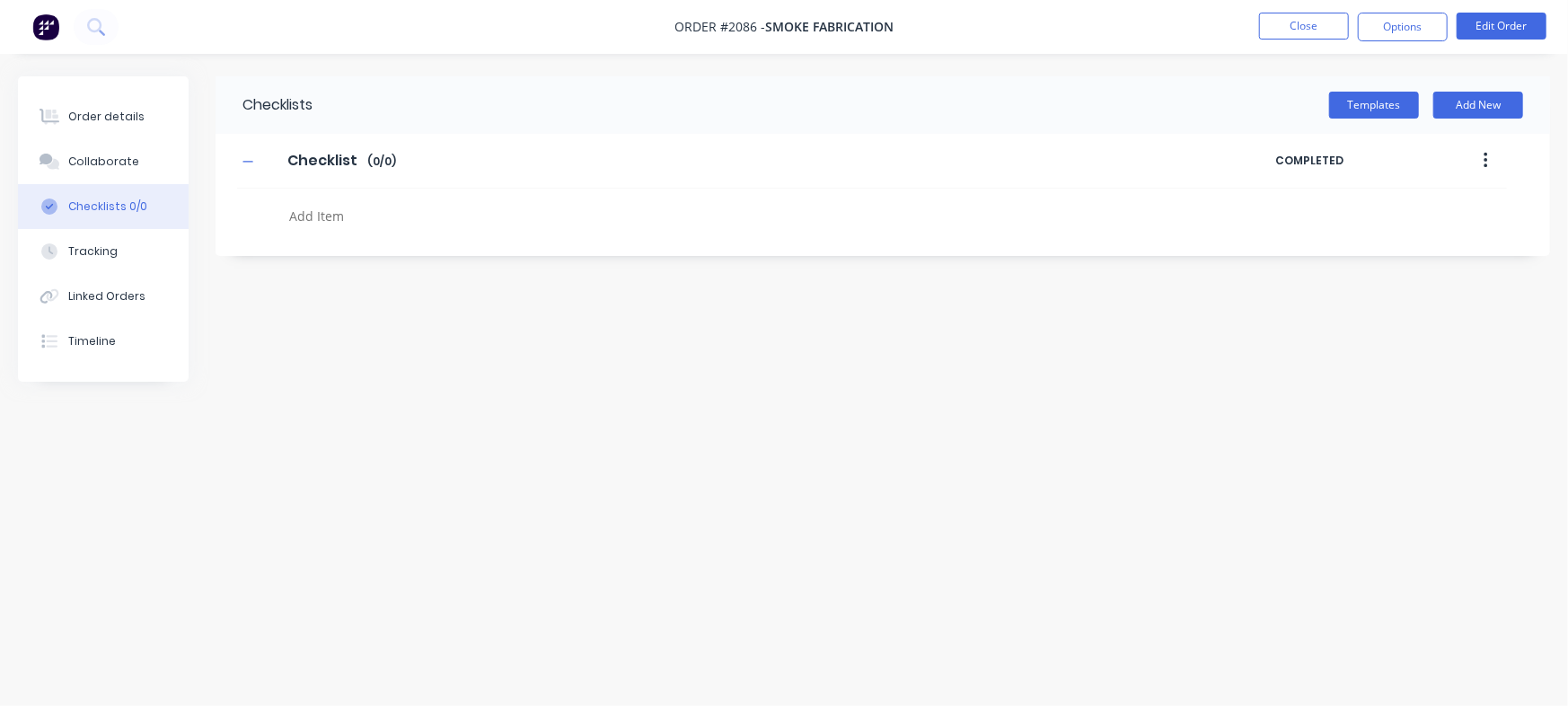
click at [430, 203] on textarea at bounding box center [691, 216] width 817 height 26
paste textarea "QU-1348"
type textarea "QU-1348"
click at [1276, 18] on button "Close" at bounding box center [1303, 26] width 89 height 27
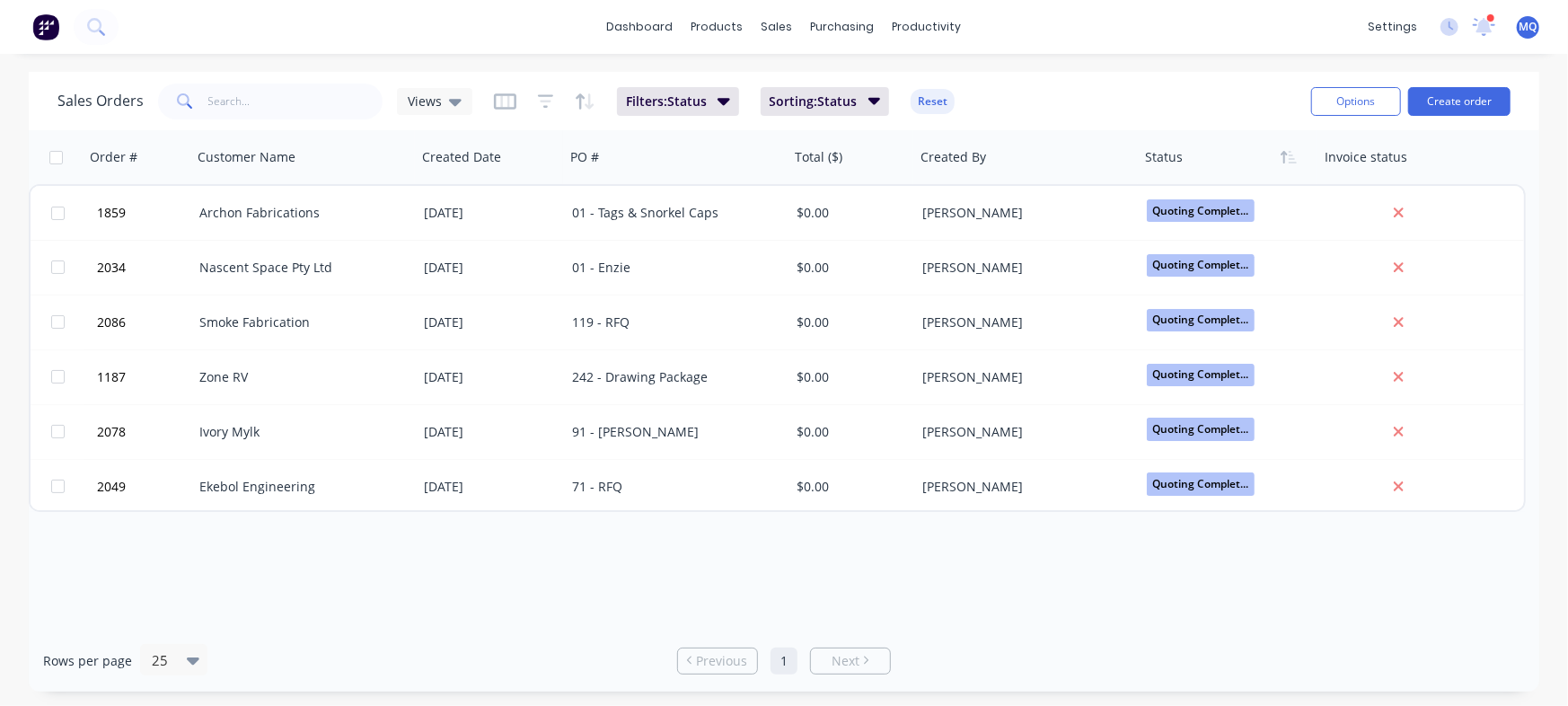
click at [415, 104] on span "Views" at bounding box center [424, 101] width 34 height 18
click at [453, 98] on icon at bounding box center [456, 101] width 13 height 19
click at [449, 110] on div "Views" at bounding box center [434, 101] width 76 height 27
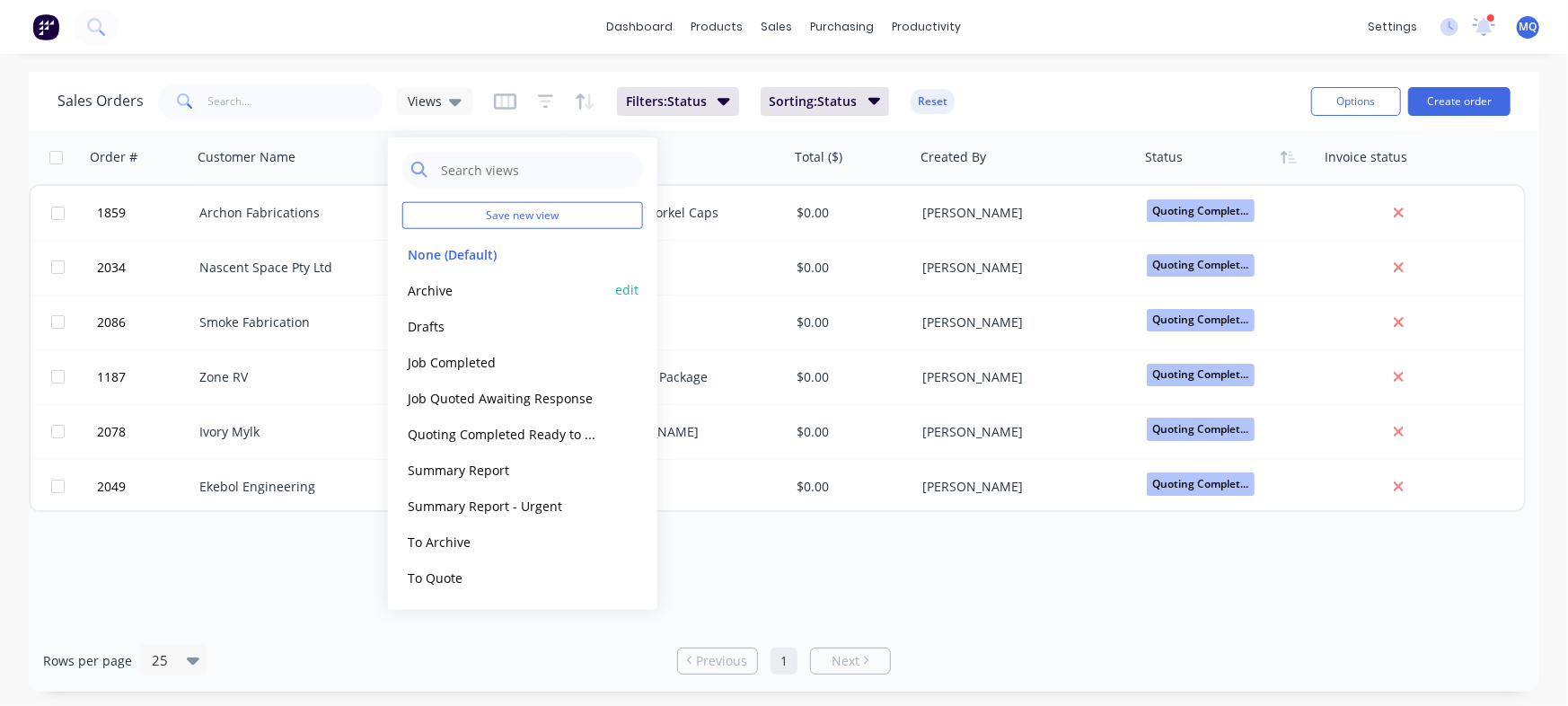
click at [434, 286] on button "Archive" at bounding box center [505, 290] width 205 height 20
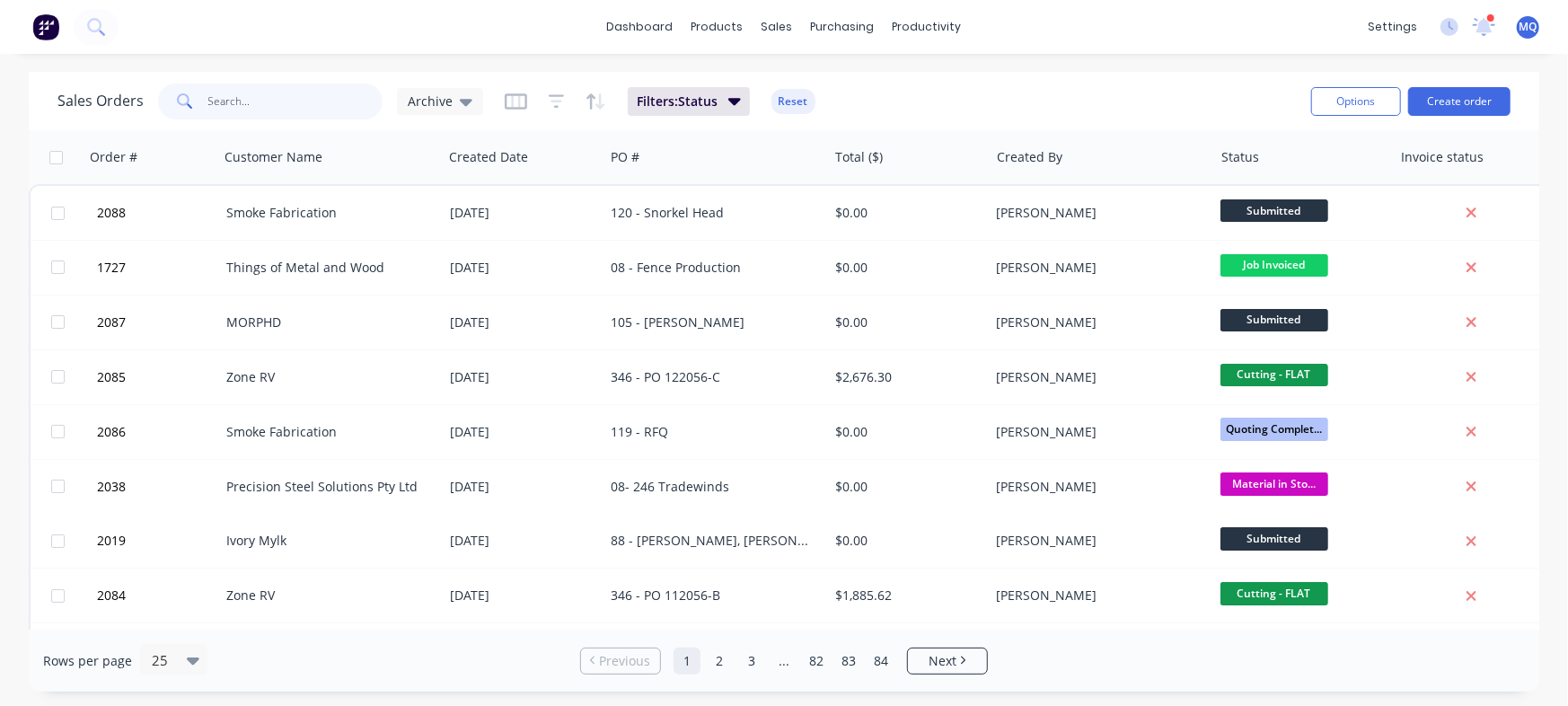
click at [304, 101] on input "text" at bounding box center [296, 102] width 175 height 36
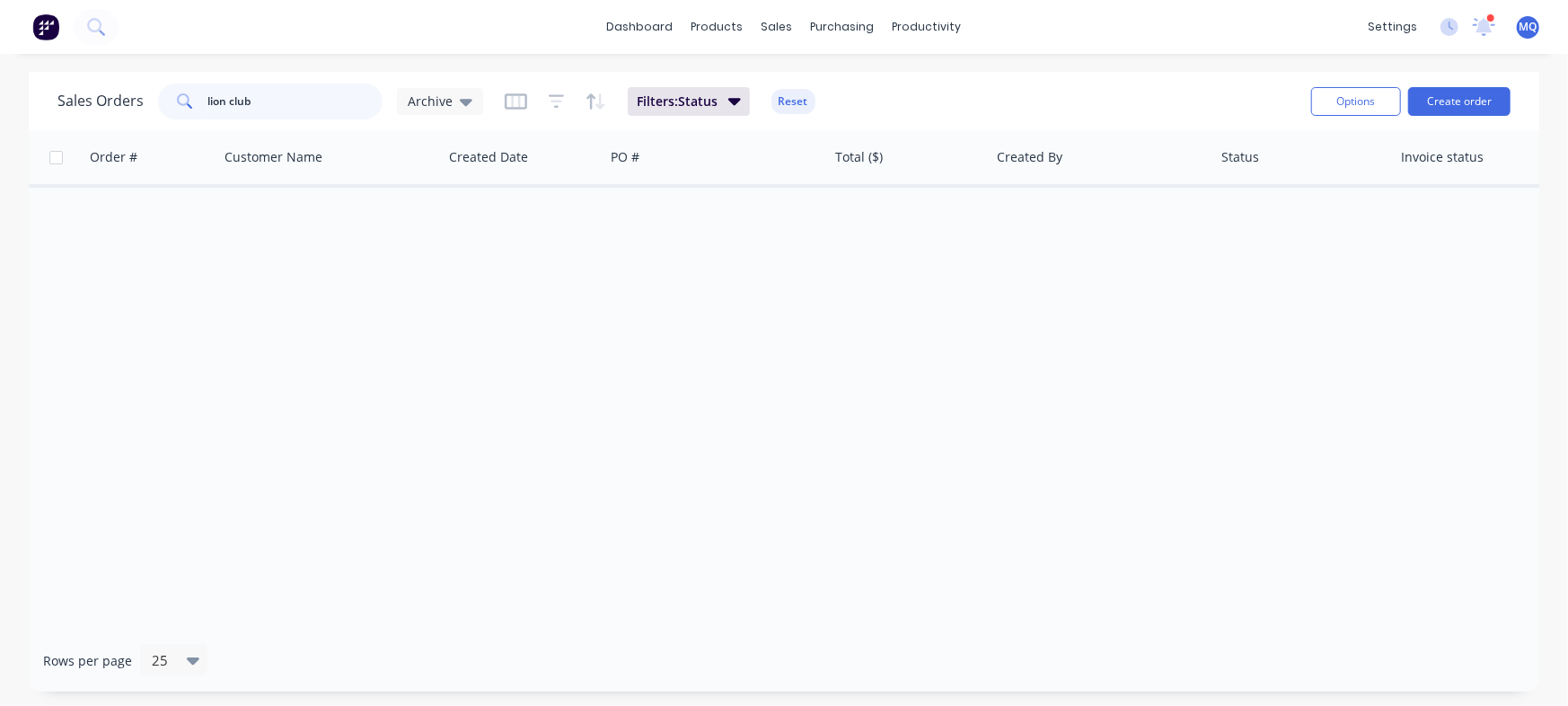
click at [221, 94] on input "lion club" at bounding box center [296, 102] width 175 height 36
click at [271, 96] on input "lions club" at bounding box center [296, 102] width 175 height 36
type input "lion"
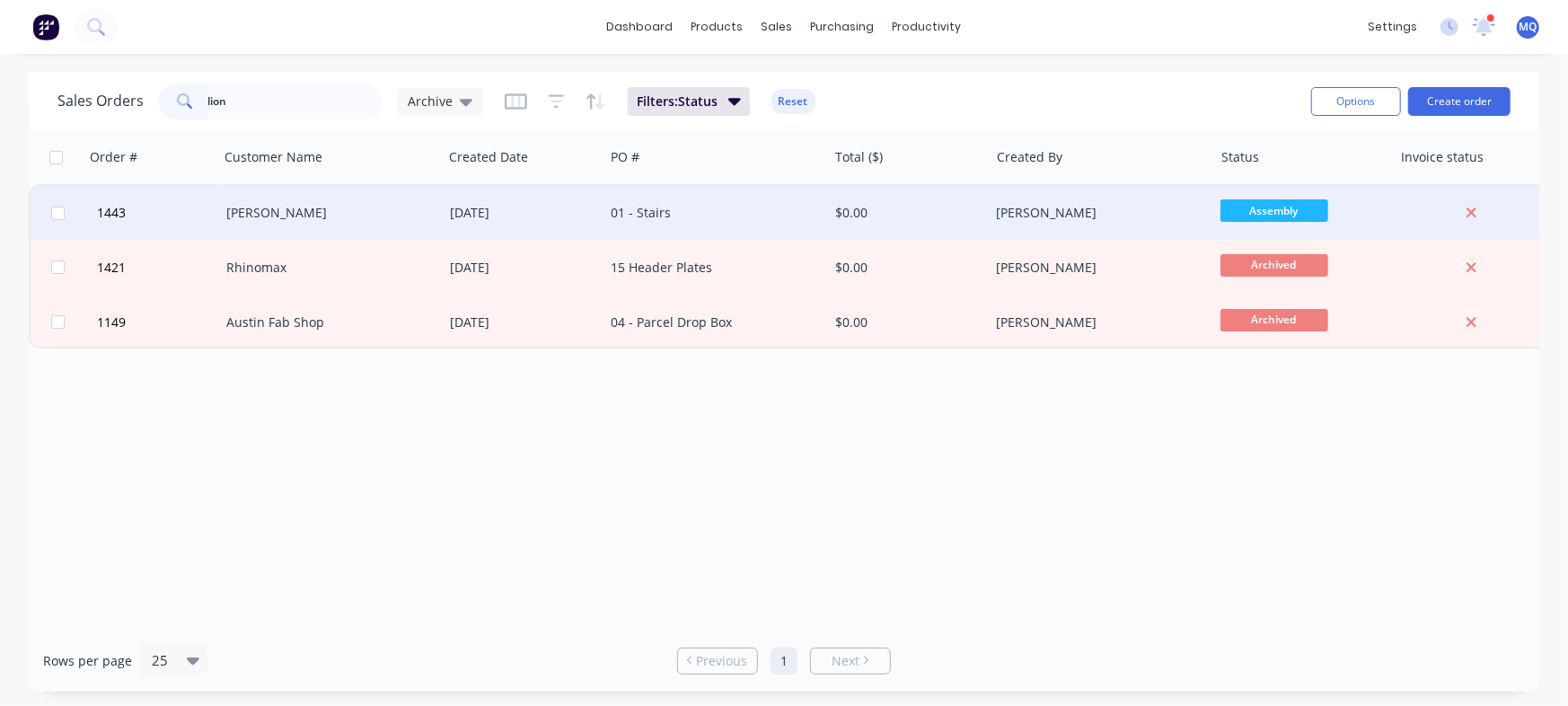
click at [541, 224] on div "[DATE]" at bounding box center [523, 213] width 161 height 54
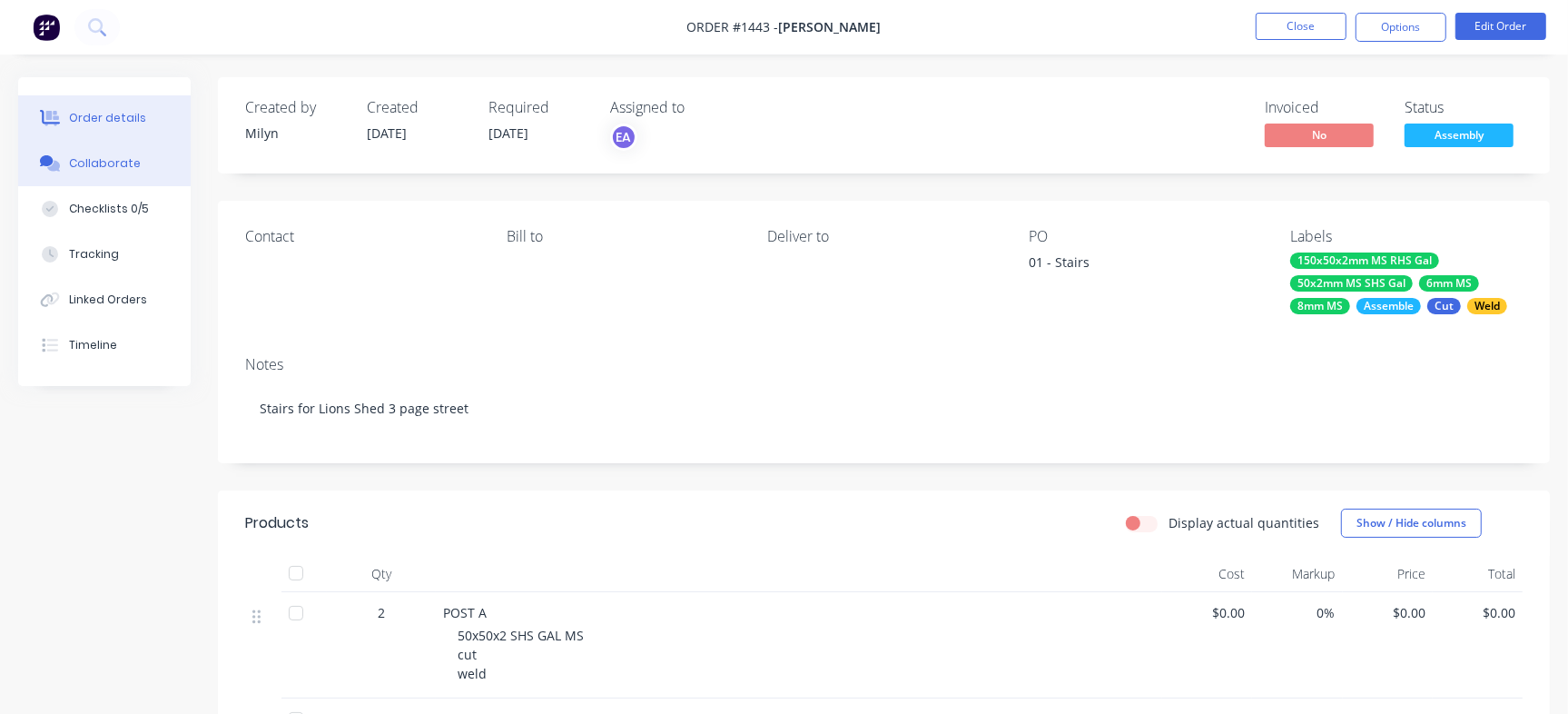
click at [118, 161] on div "Collaborate" at bounding box center [104, 163] width 72 height 17
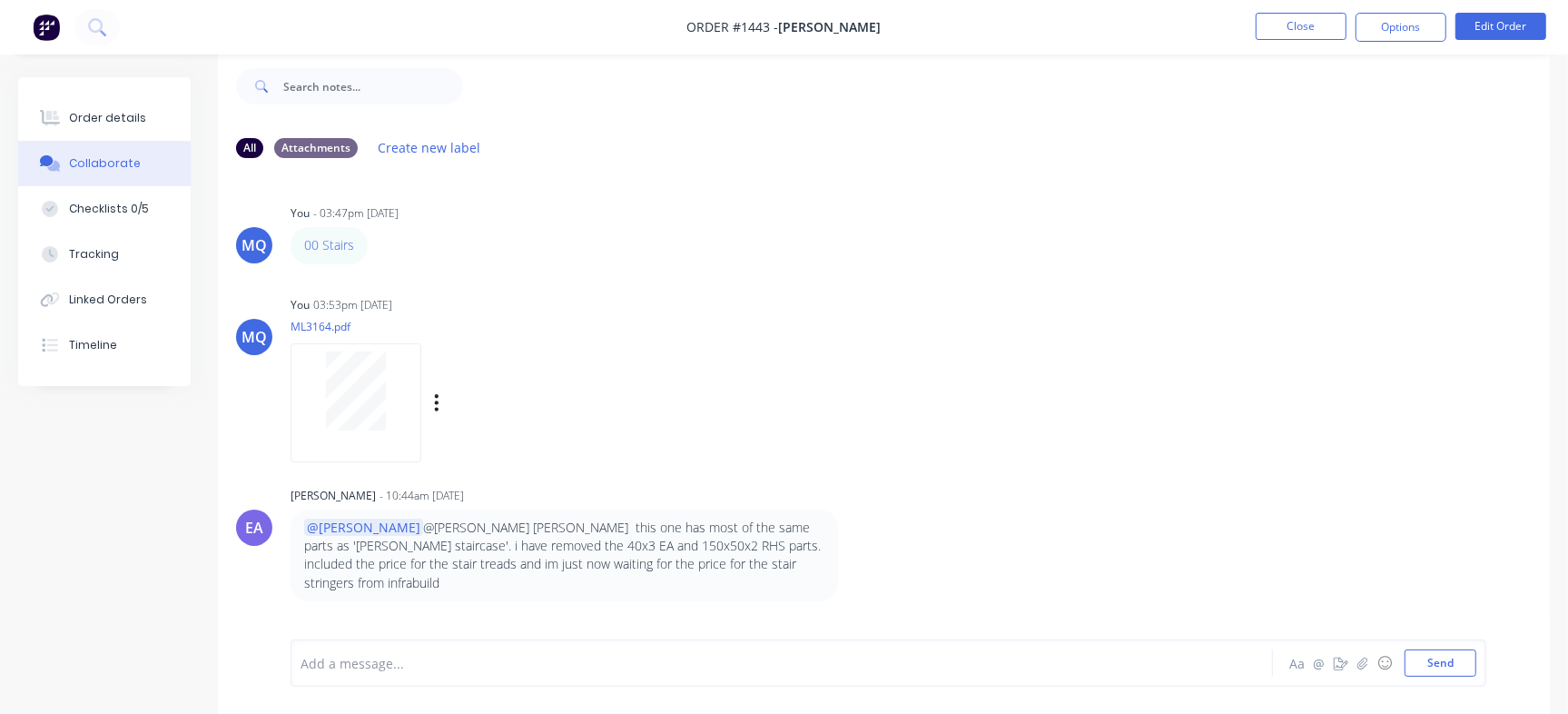
click at [387, 425] on div at bounding box center [355, 391] width 115 height 79
click at [404, 379] on div at bounding box center [355, 391] width 115 height 79
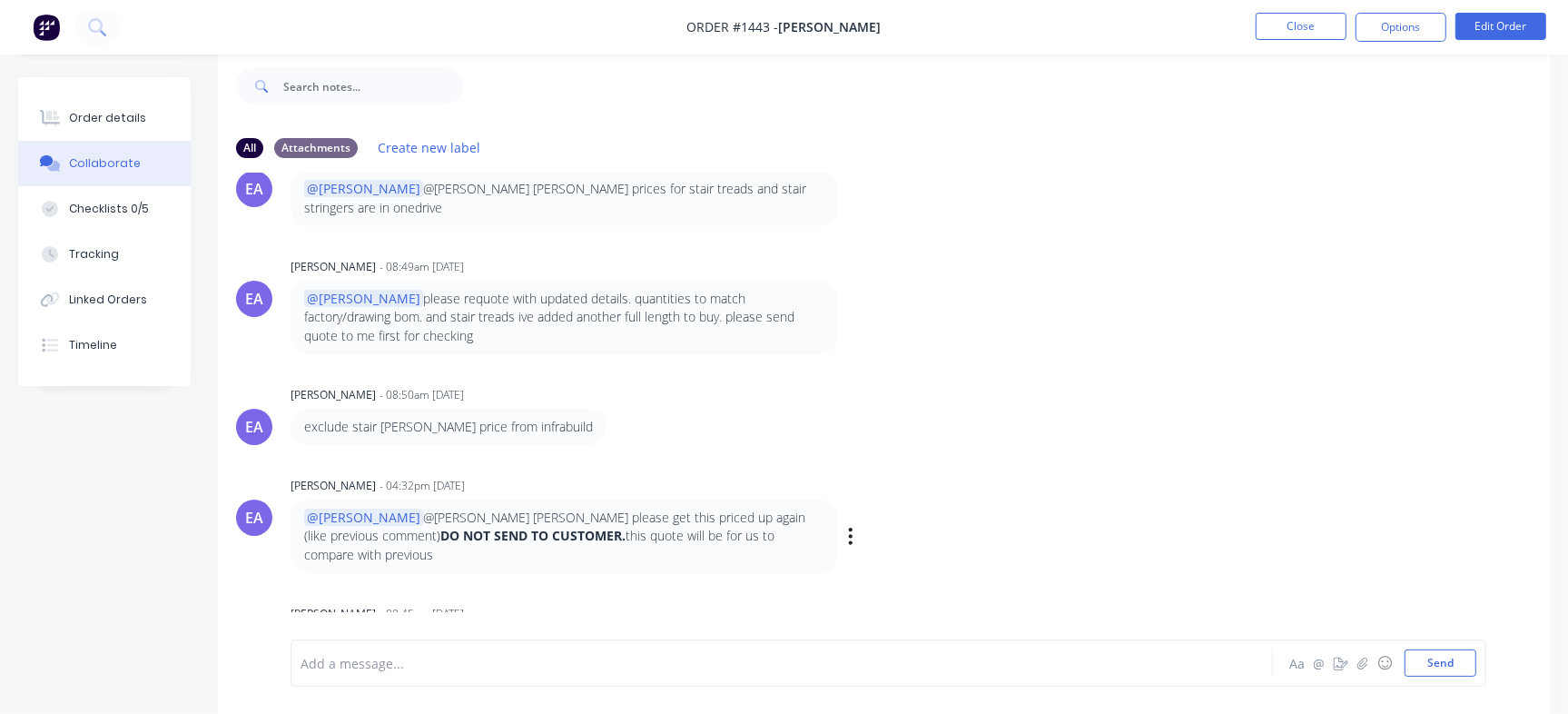
scroll to position [1090, 0]
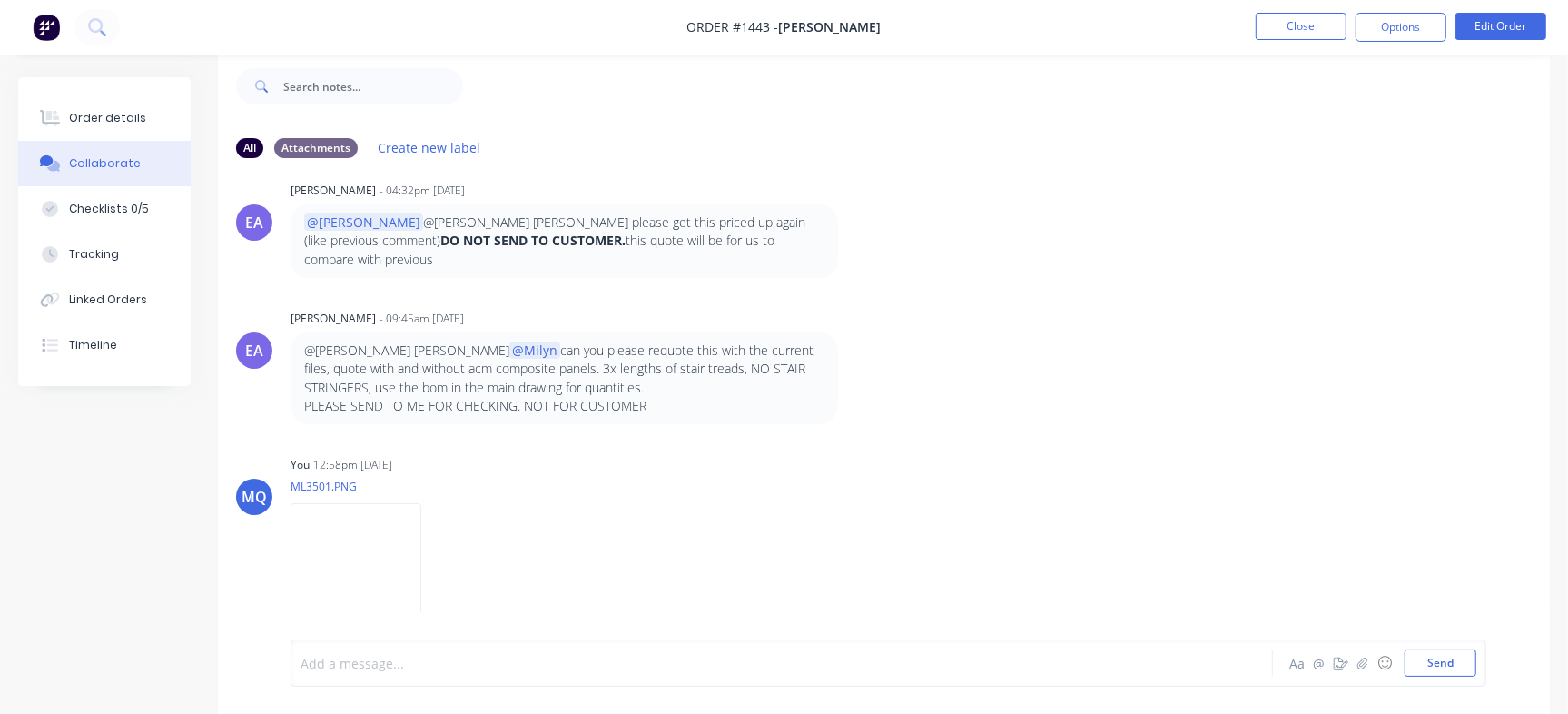
click at [496, 666] on div at bounding box center [742, 664] width 881 height 19
paste div
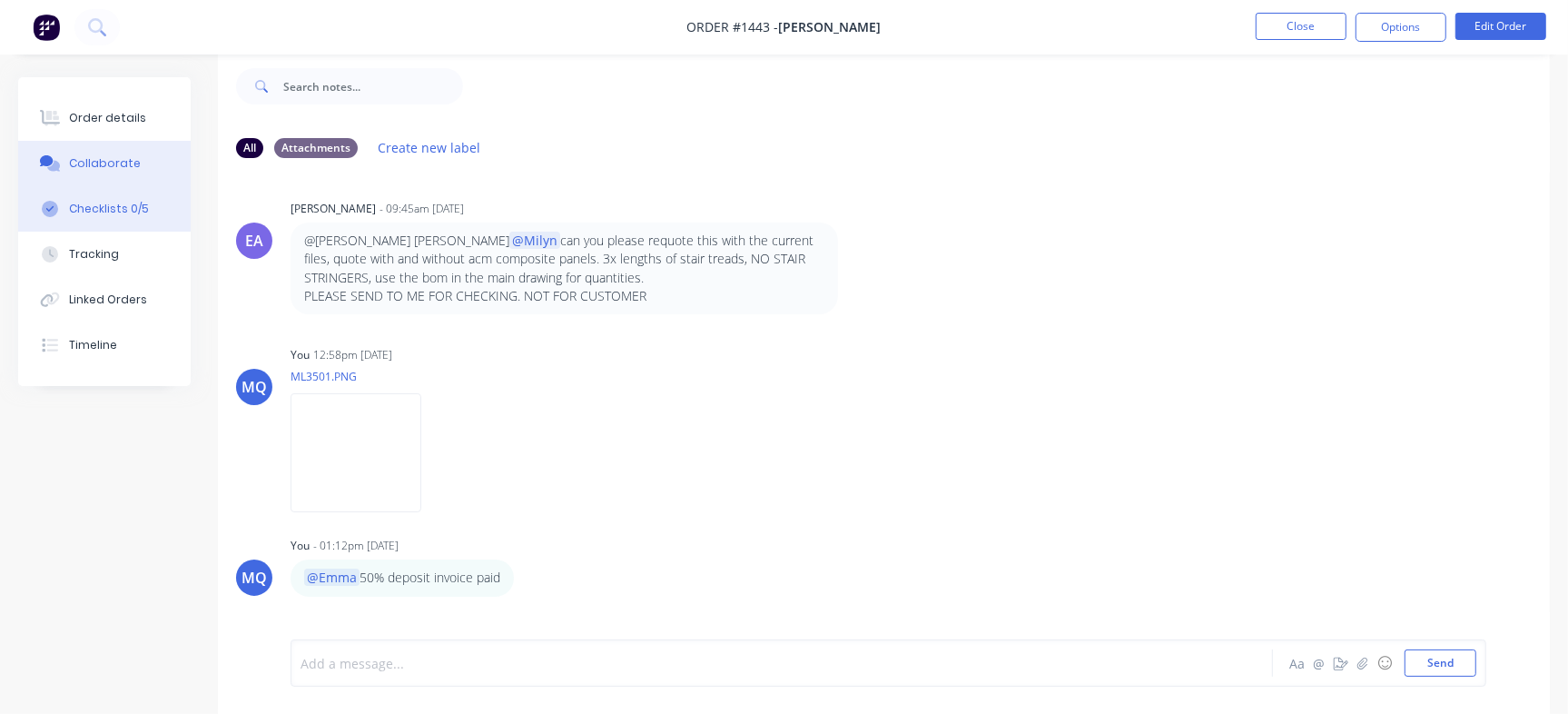
click at [118, 223] on button "Checklists 0/5" at bounding box center [104, 209] width 173 height 46
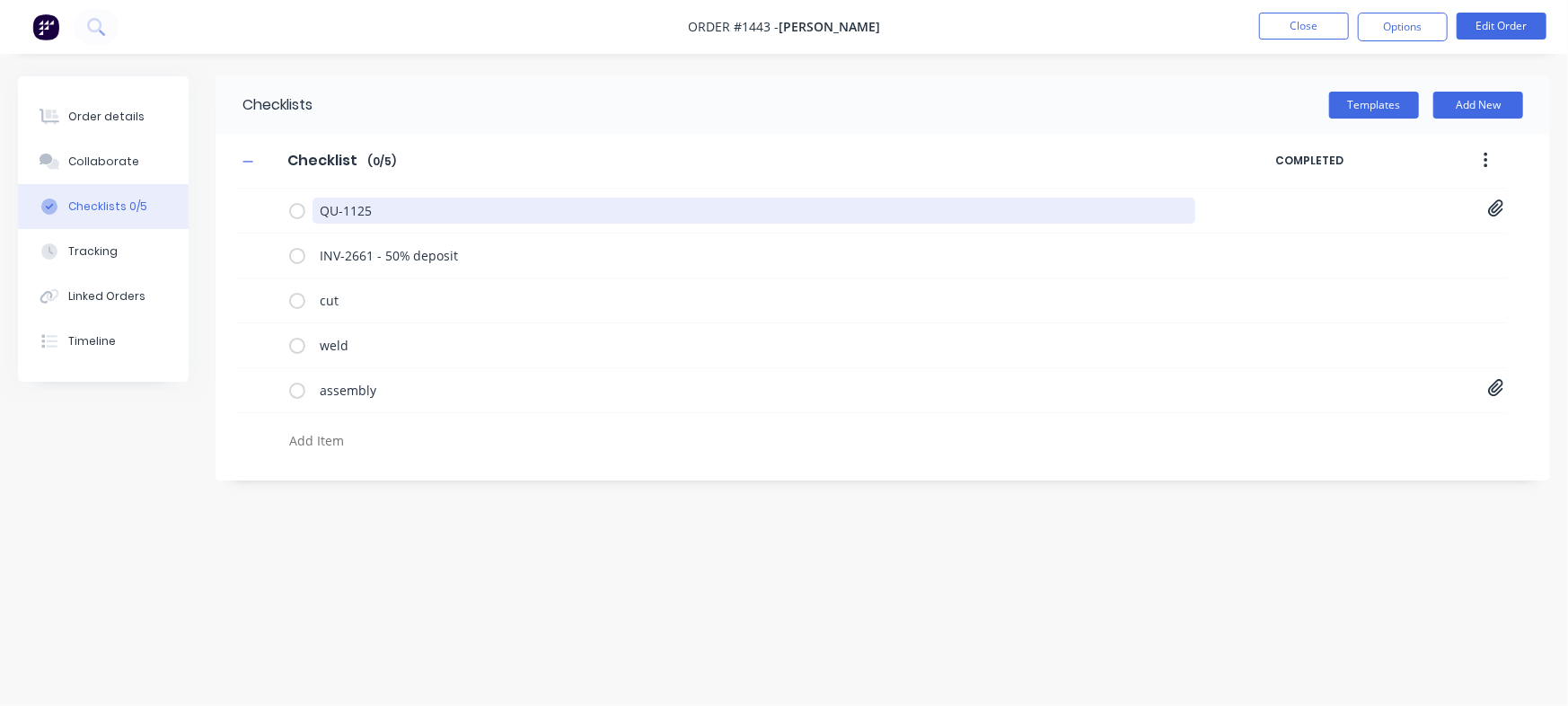
drag, startPoint x: 387, startPoint y: 212, endPoint x: 305, endPoint y: 175, distance: 90.0
click at [116, 130] on div "Order details Collaborate Checklists 0/5 Tracking Linked Orders Timeline Order …" at bounding box center [784, 319] width 1568 height 485
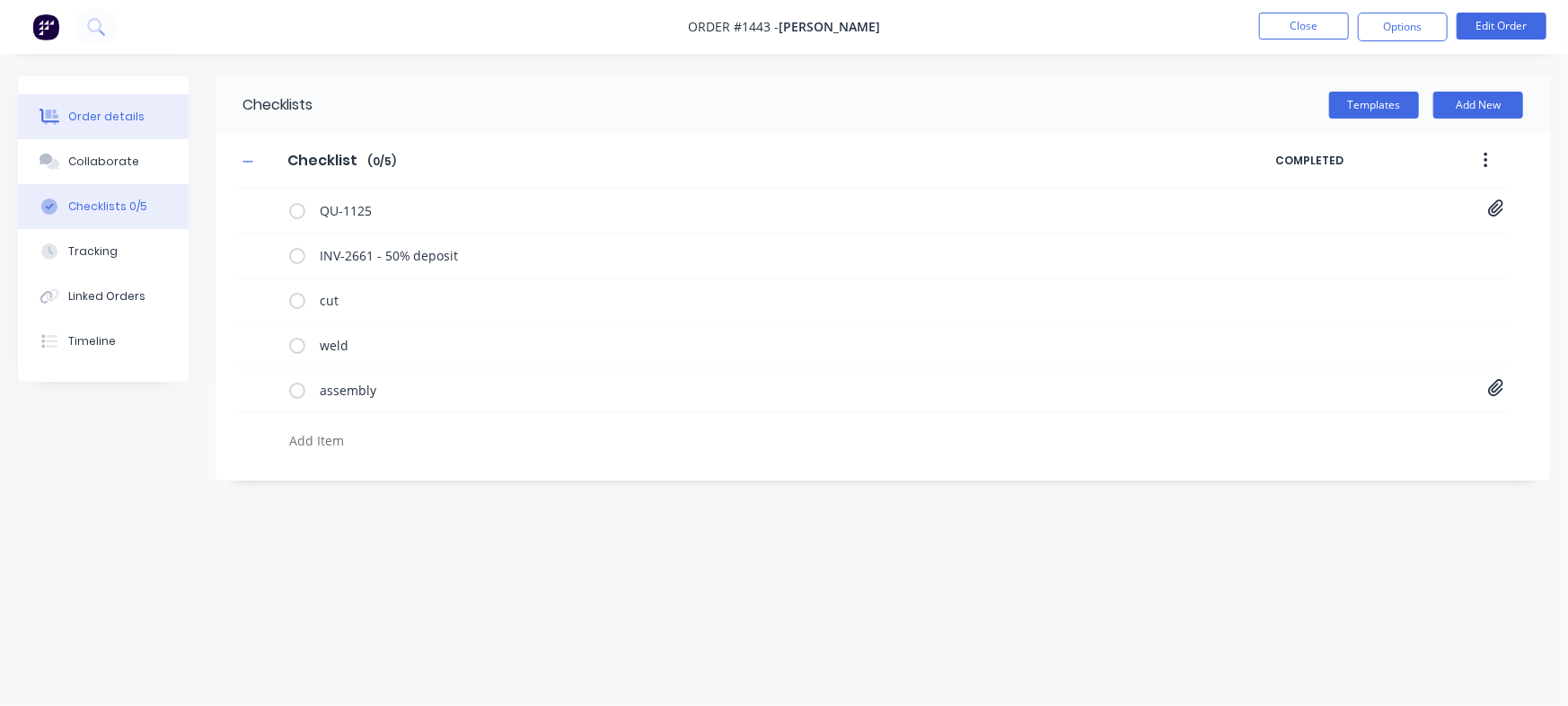
click at [97, 114] on div "Order details" at bounding box center [106, 117] width 77 height 17
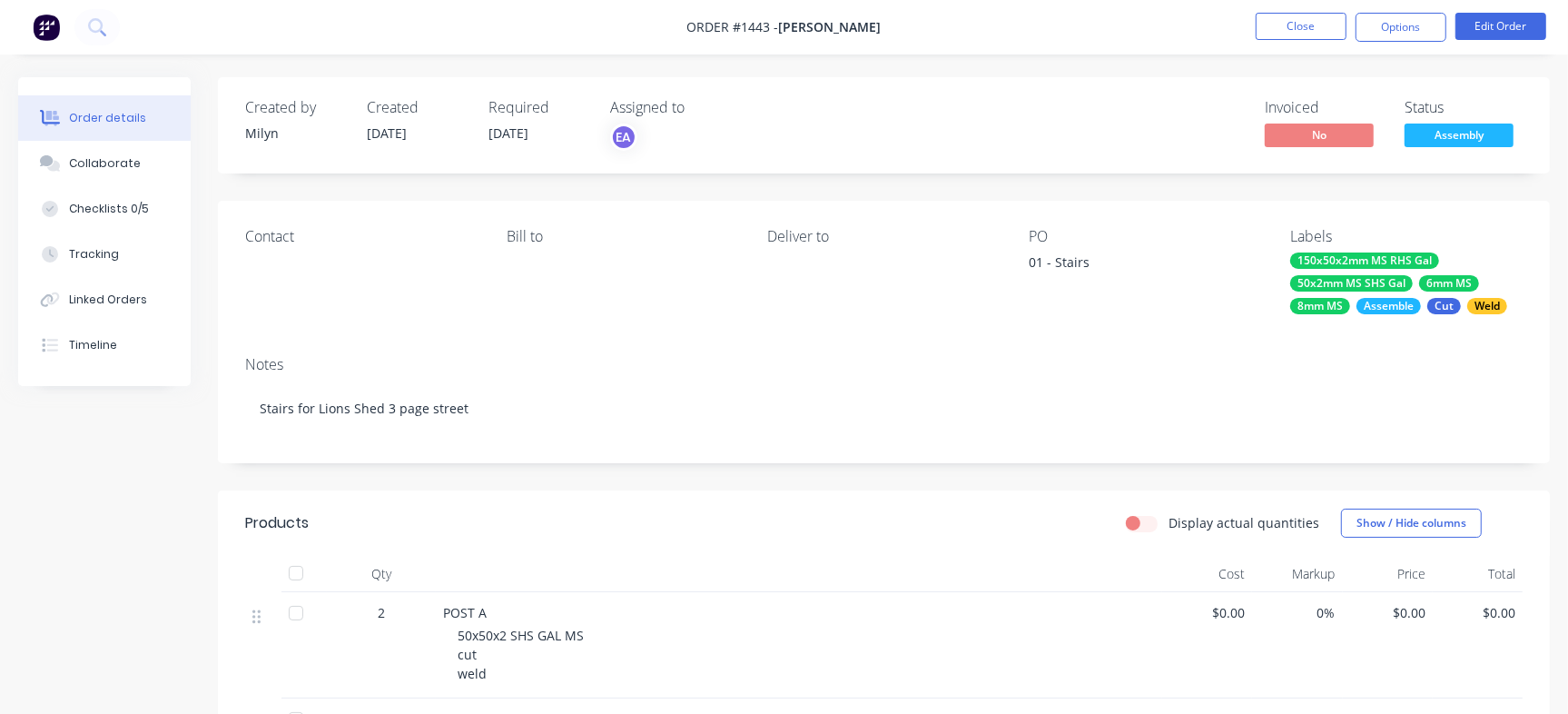
click at [1440, 122] on div "Assembly" at bounding box center [1459, 105] width 63 height 35
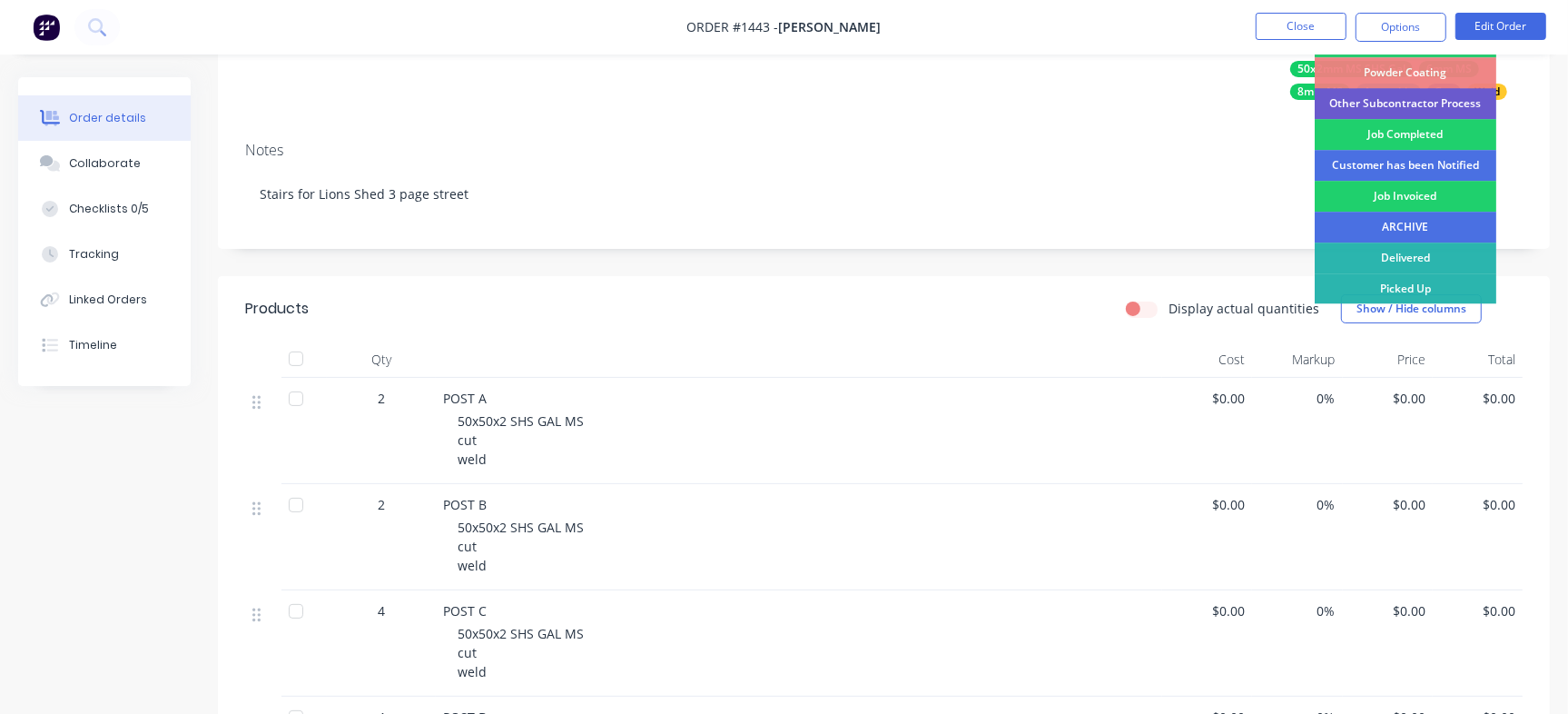
scroll to position [227, 0]
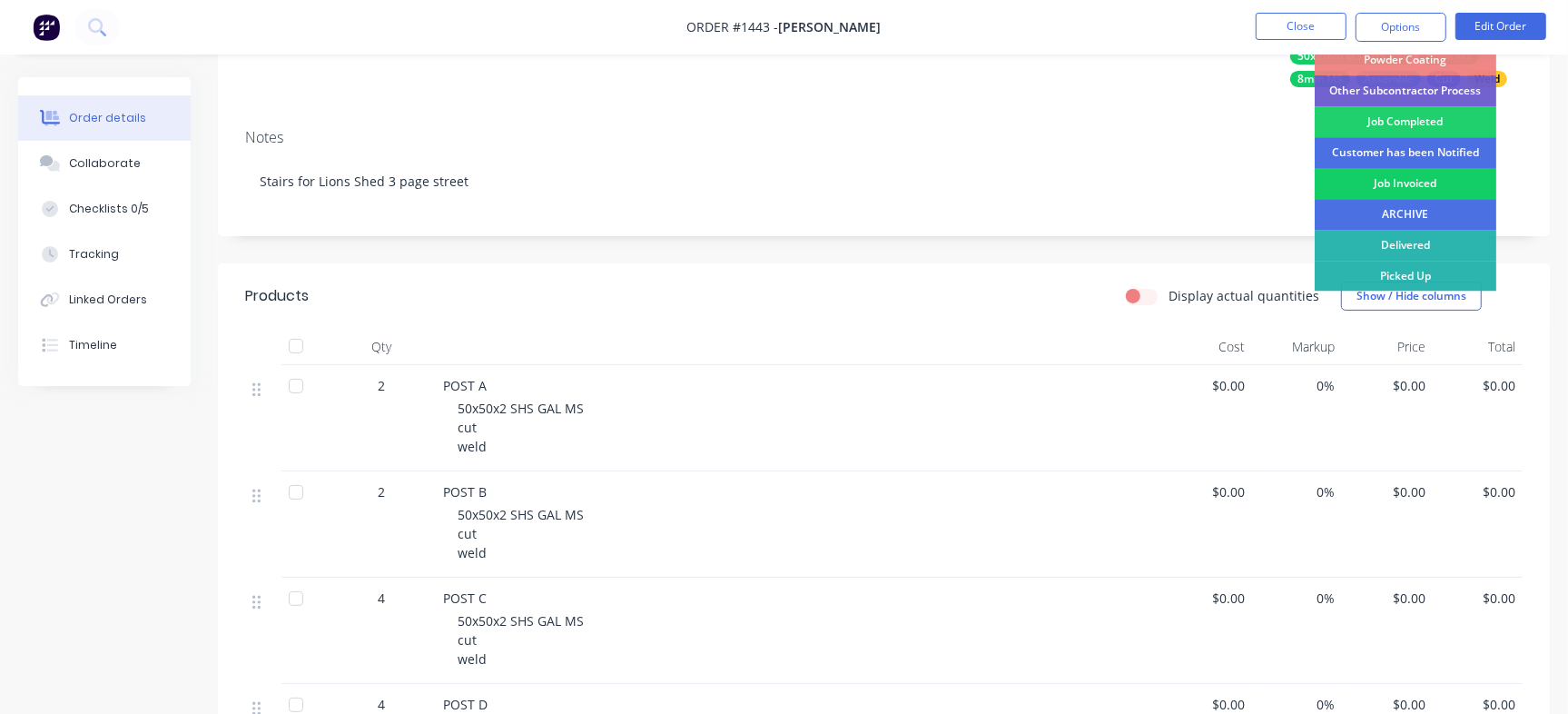
click at [1413, 171] on div "Job Invoiced" at bounding box center [1406, 183] width 182 height 31
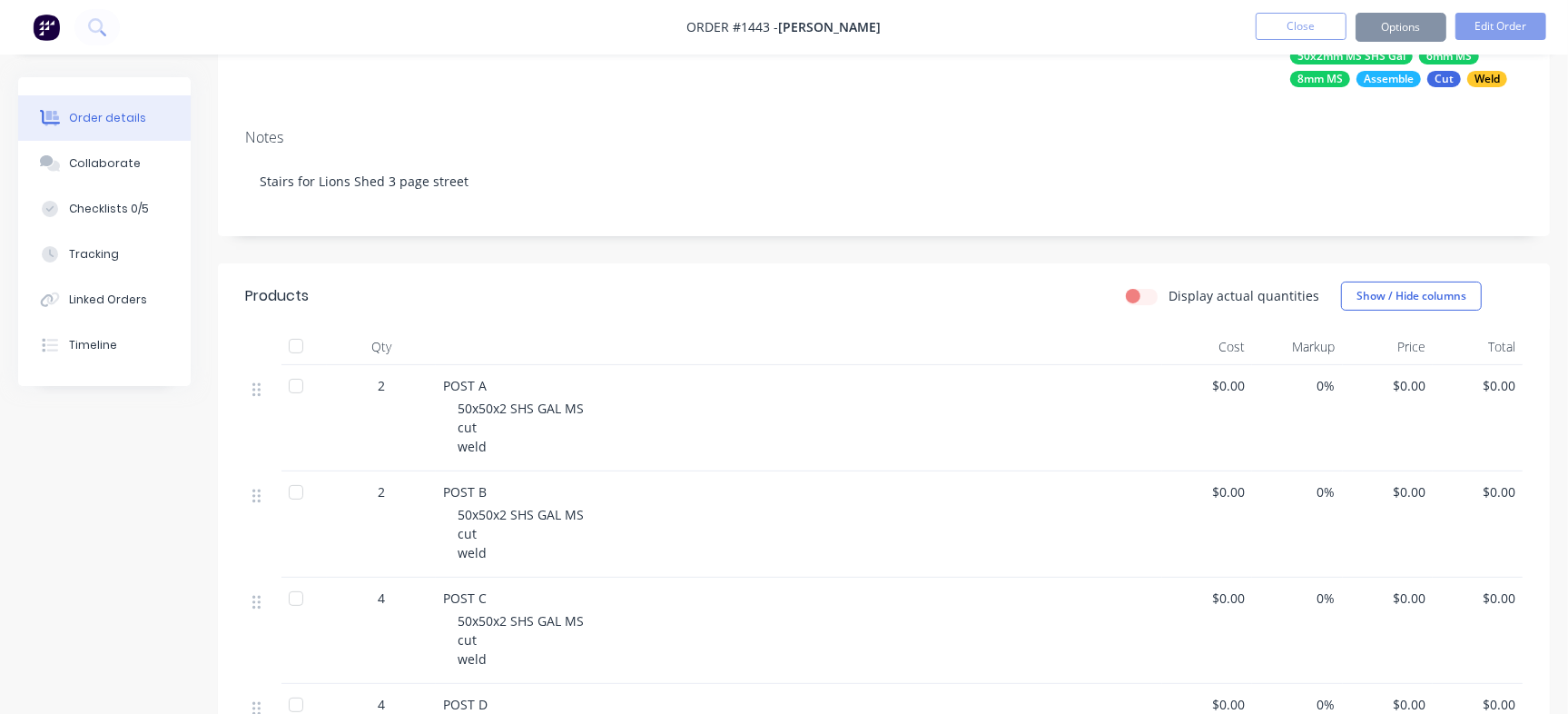
scroll to position [0, 0]
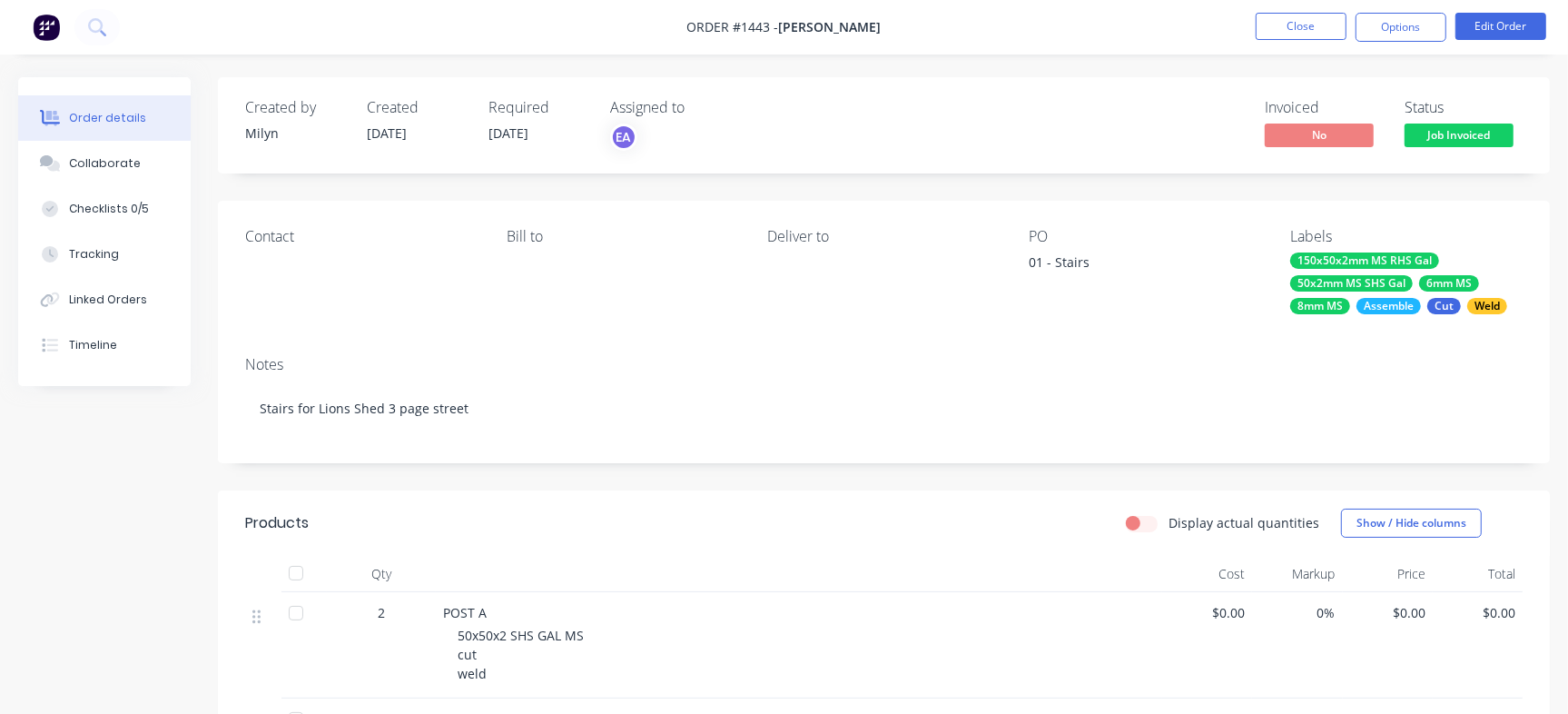
click at [1484, 129] on span "Job Invoiced" at bounding box center [1459, 134] width 109 height 22
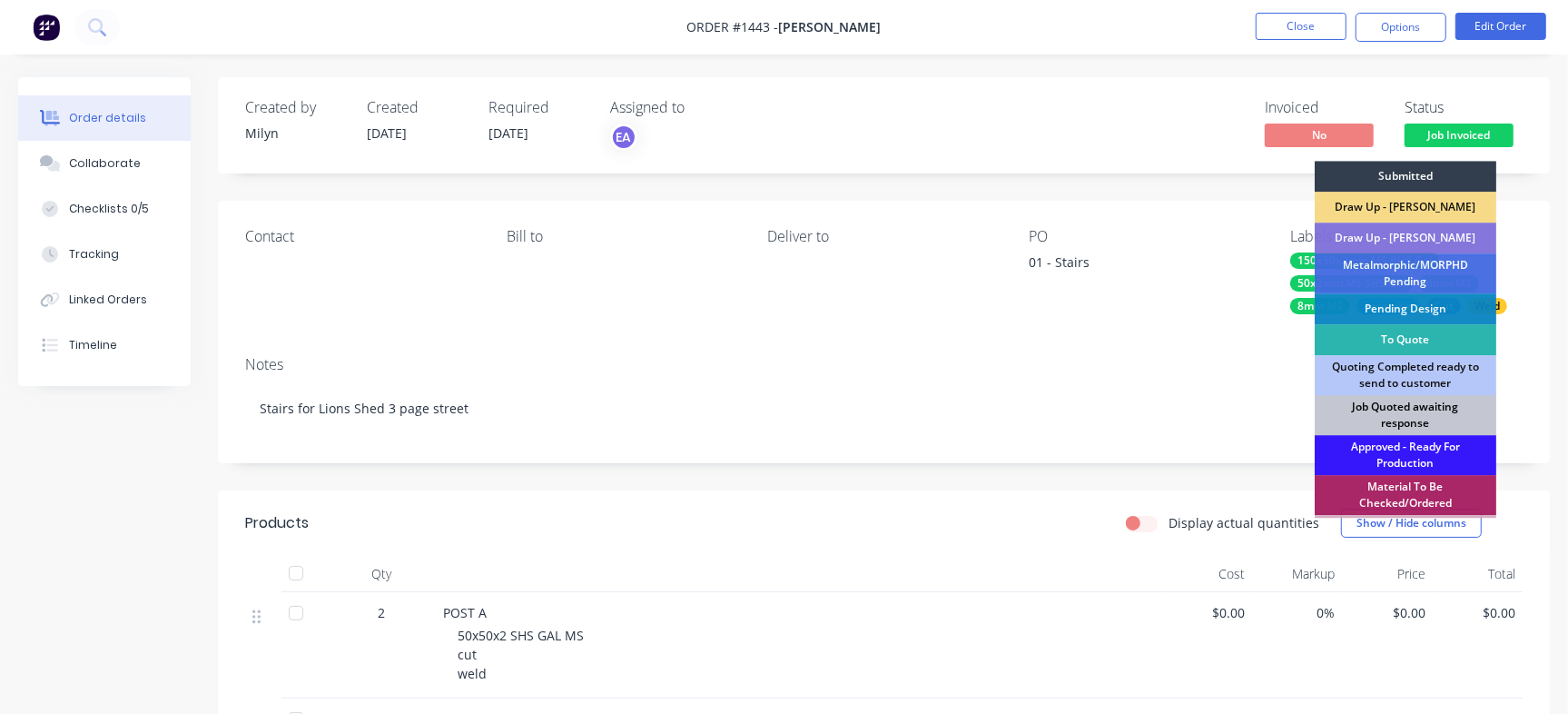
click at [1417, 403] on div "Job Quoted awaiting response" at bounding box center [1406, 414] width 182 height 40
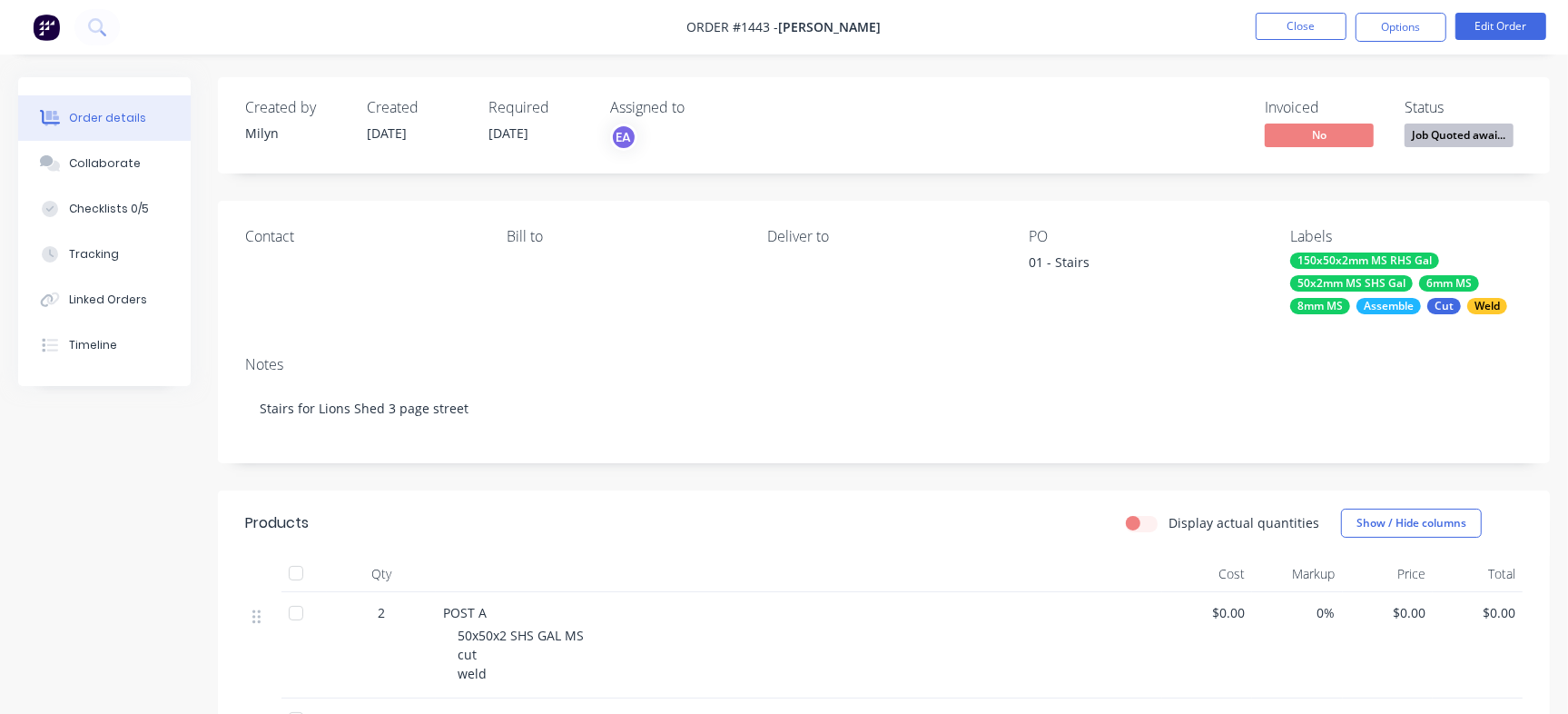
click at [1453, 133] on span "Job Quoted awai..." at bounding box center [1459, 134] width 109 height 22
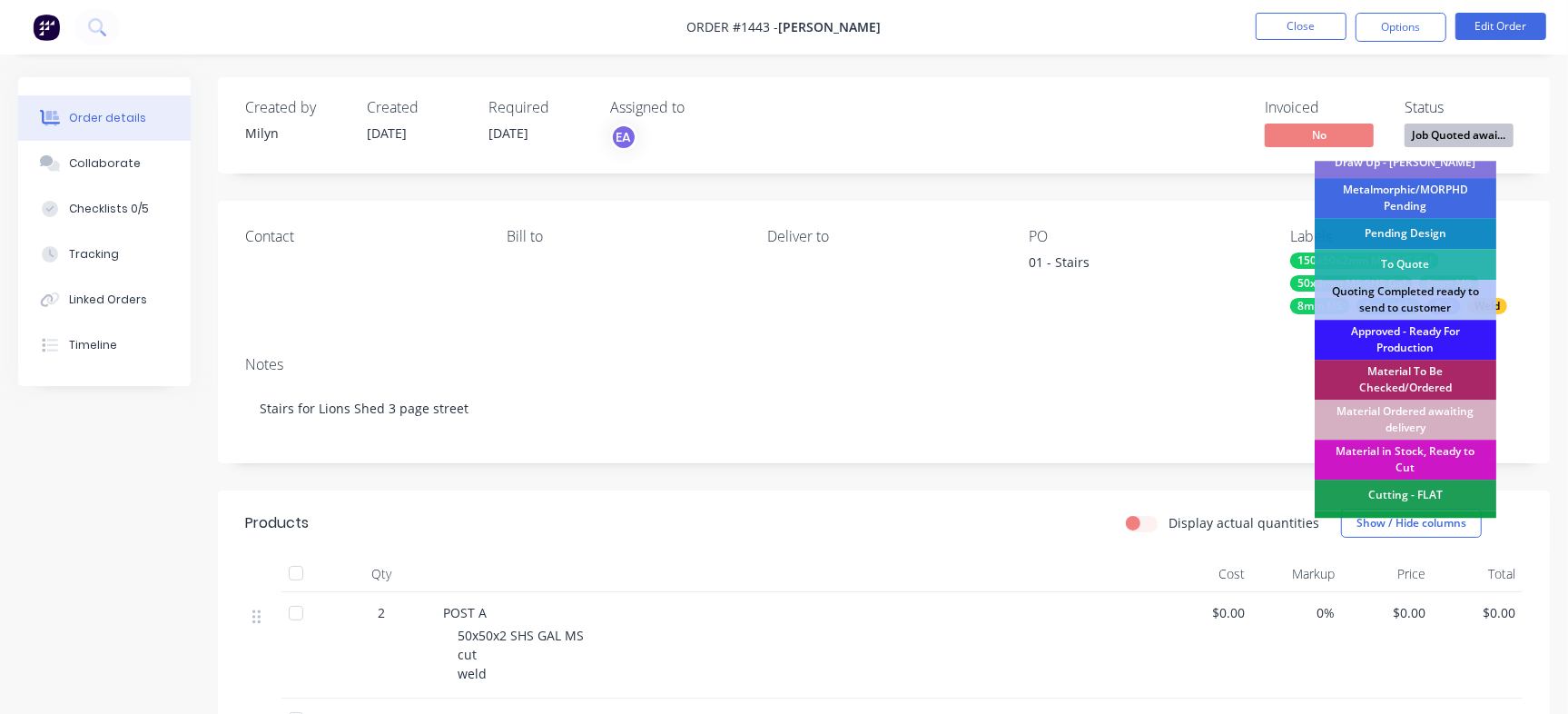
scroll to position [114, 0]
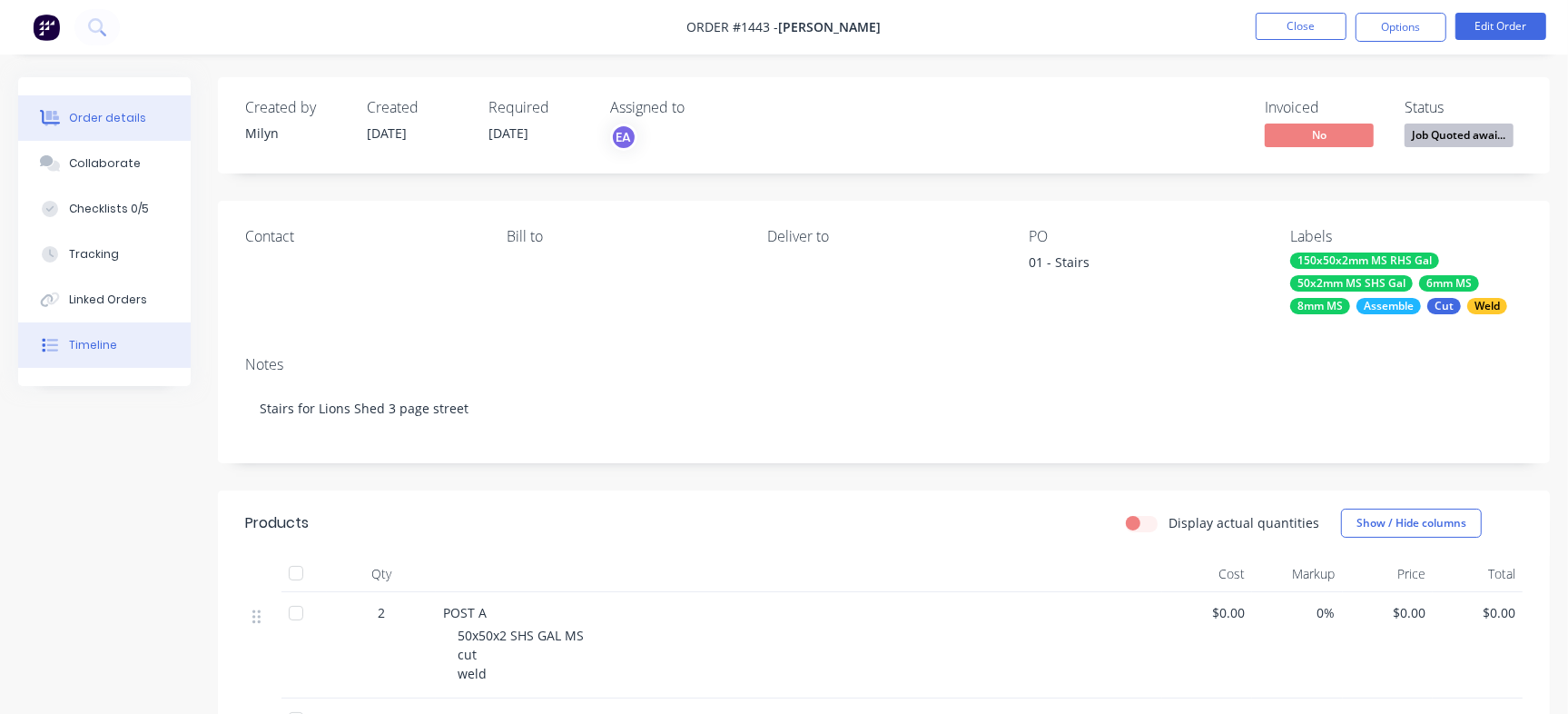
drag, startPoint x: 162, startPoint y: 348, endPoint x: 187, endPoint y: 340, distance: 26.2
click at [160, 348] on button "Timeline" at bounding box center [104, 345] width 173 height 46
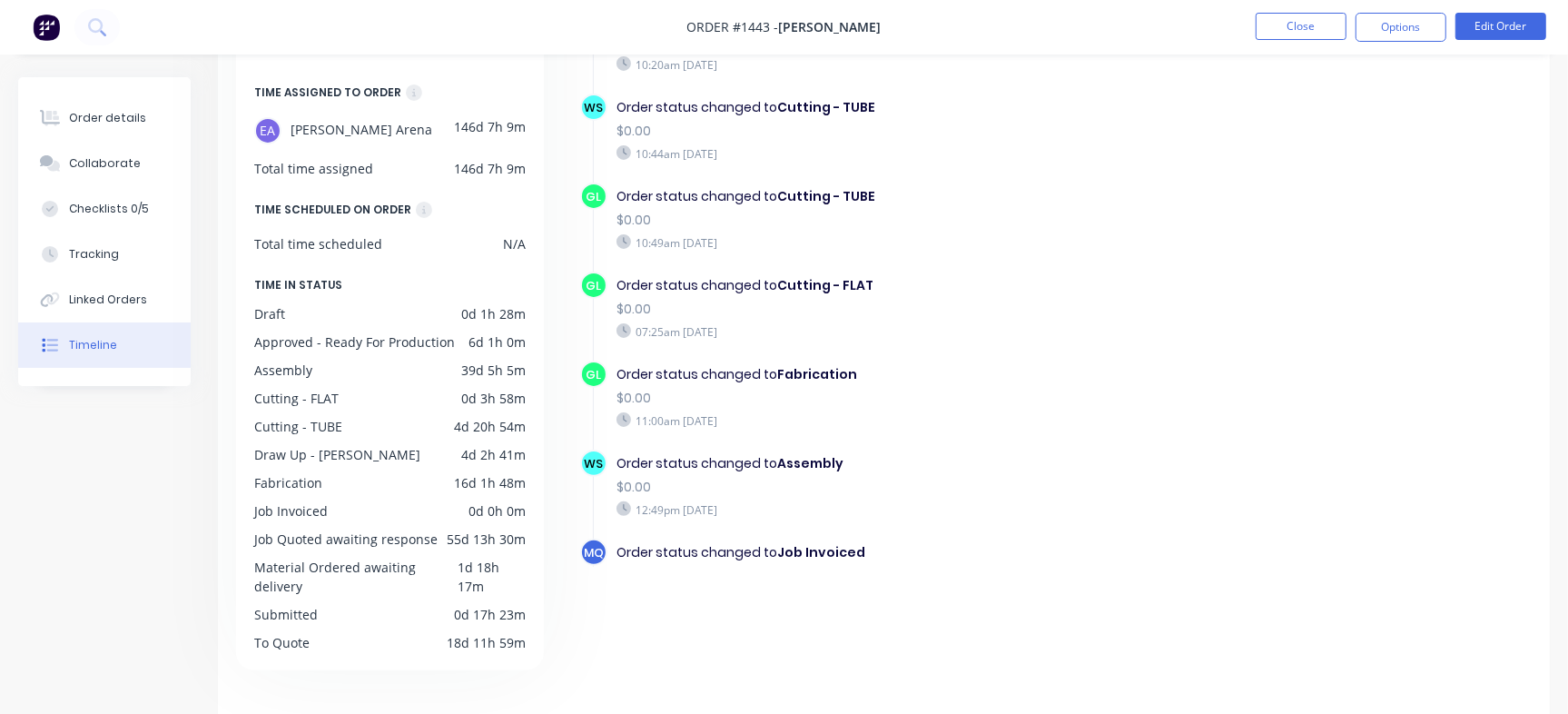
scroll to position [1680, 0]
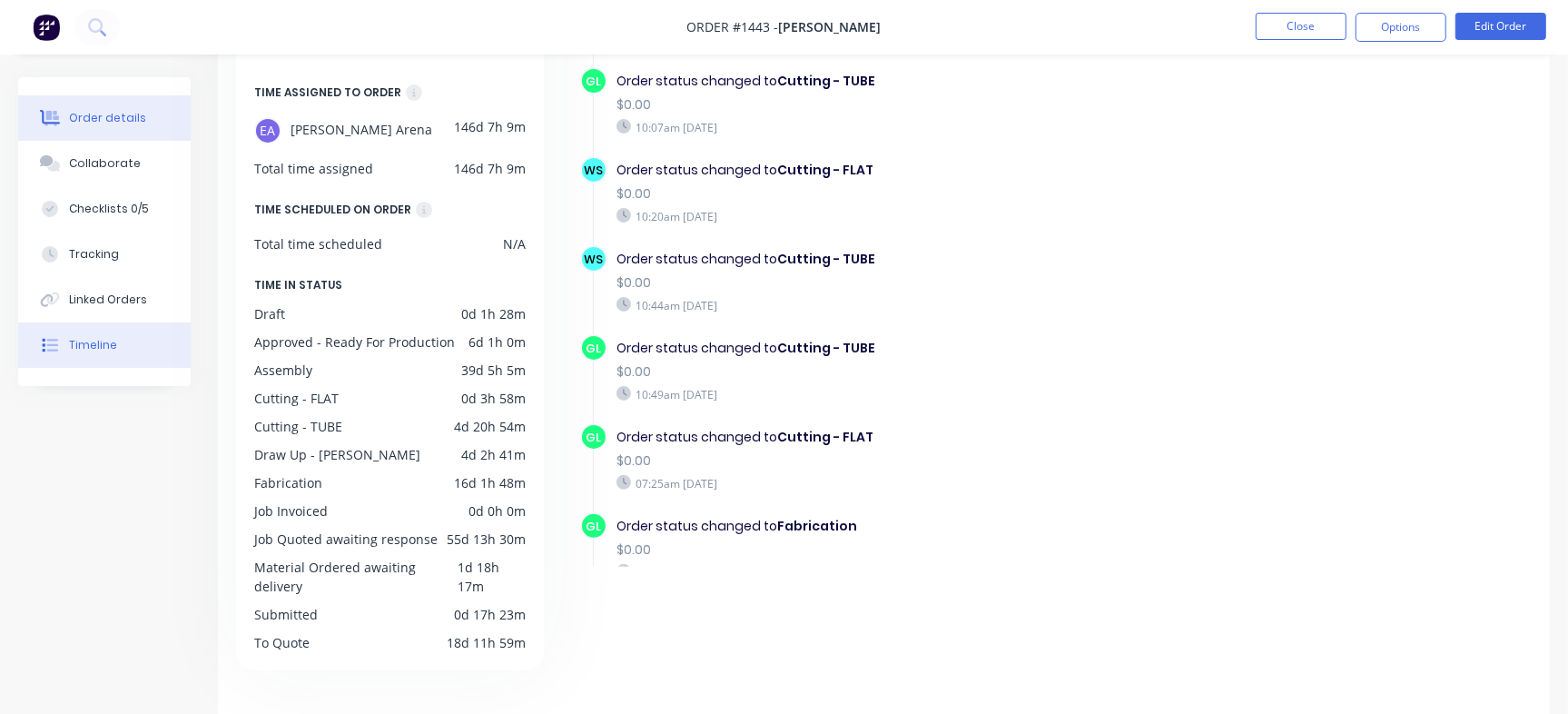
click at [91, 121] on div "Order details" at bounding box center [107, 119] width 77 height 17
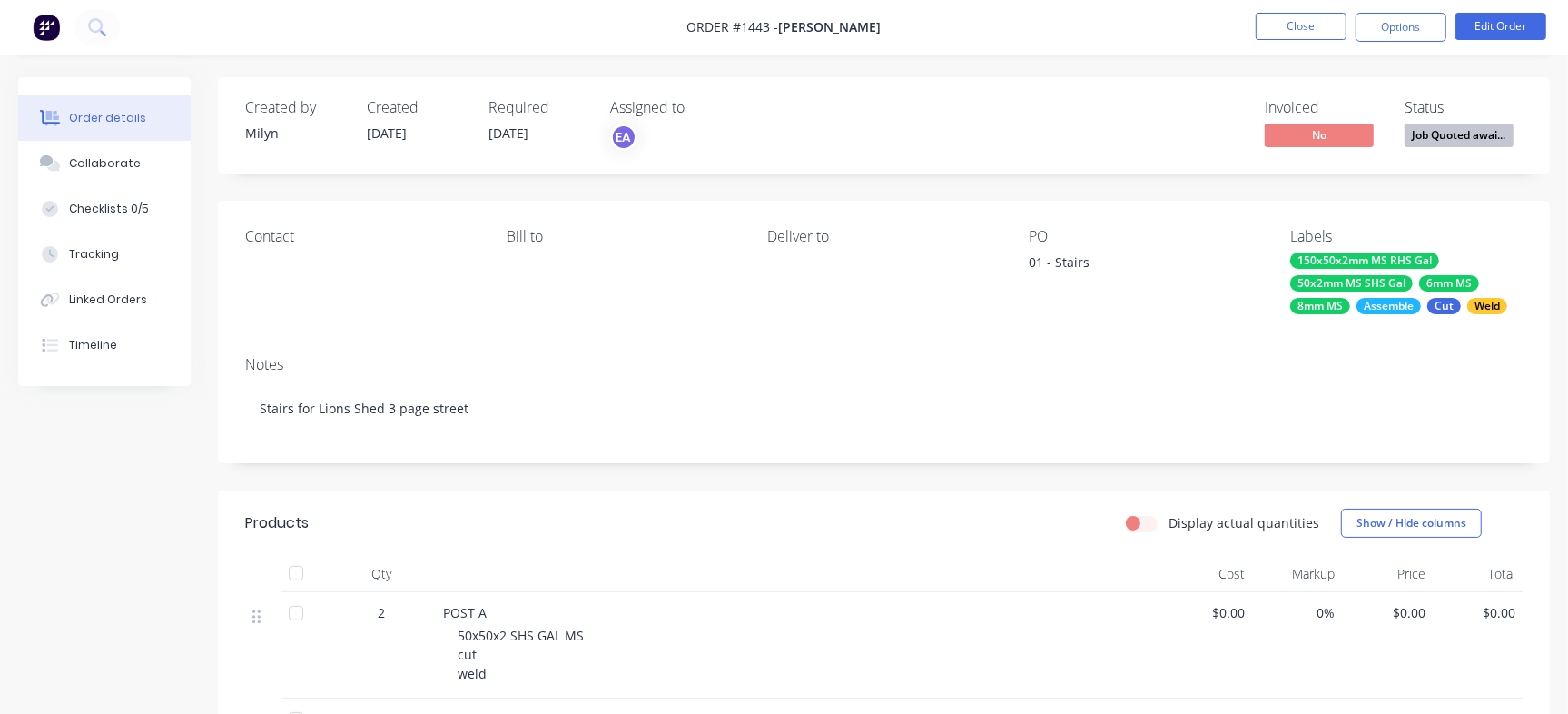
click at [1425, 130] on span "Job Quoted awai..." at bounding box center [1459, 134] width 109 height 22
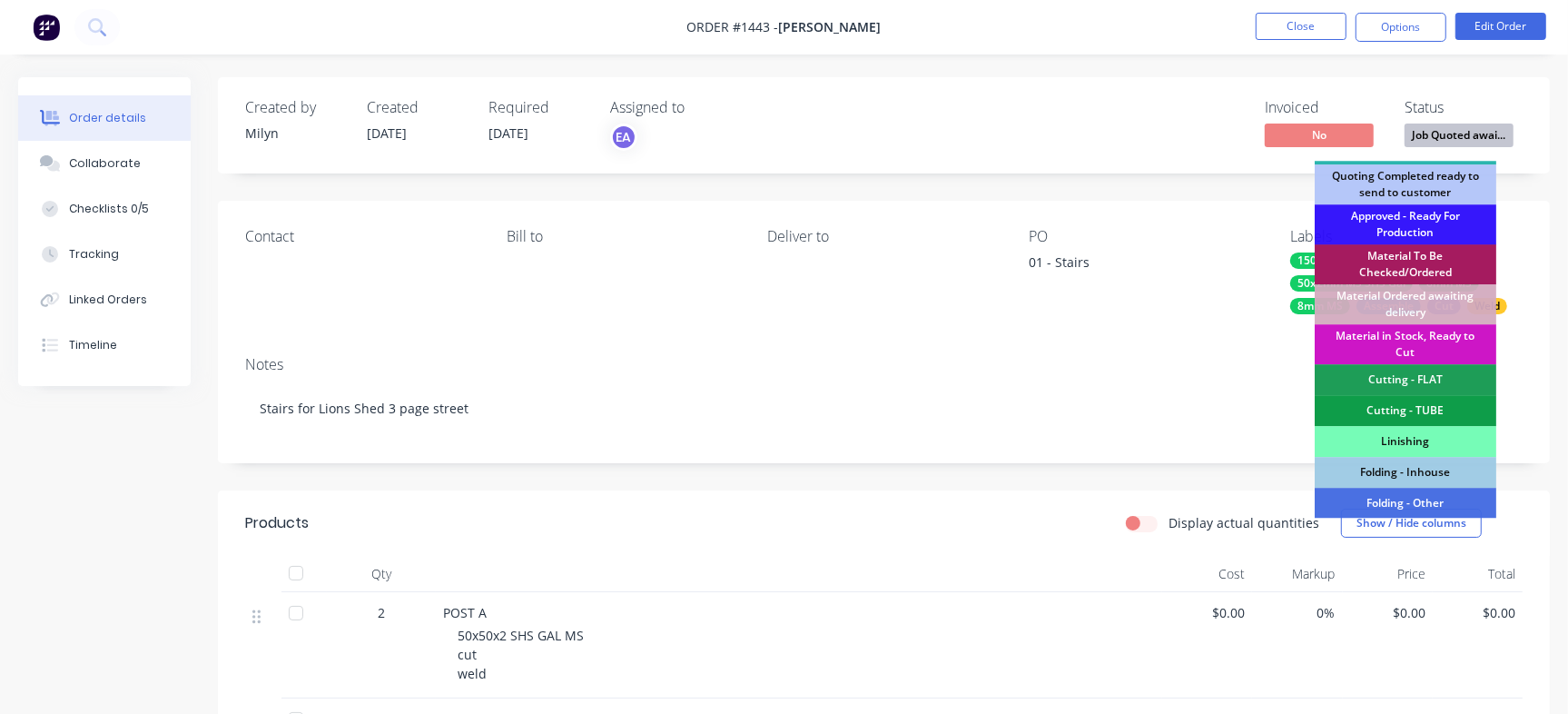
scroll to position [499, 0]
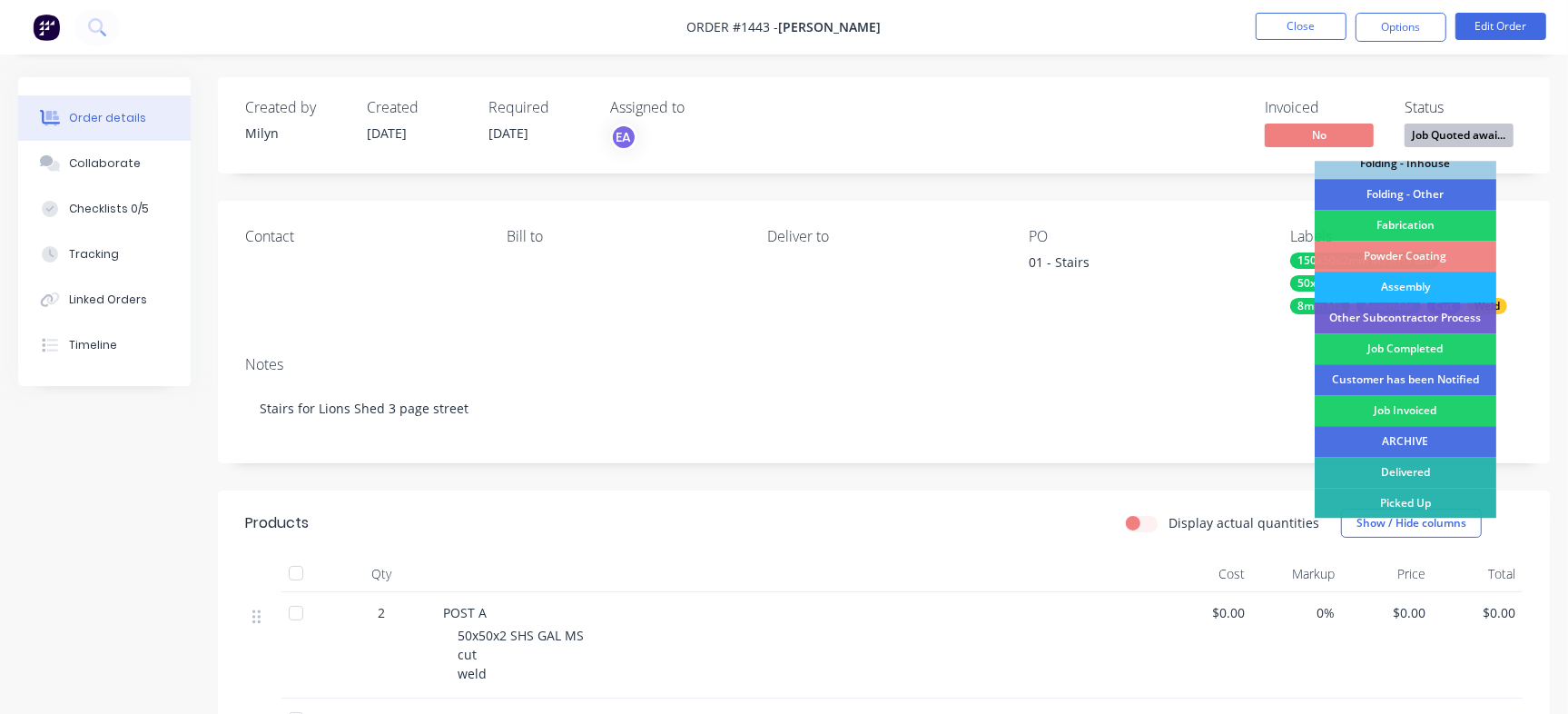
click at [1436, 291] on div "Assembly" at bounding box center [1406, 287] width 182 height 31
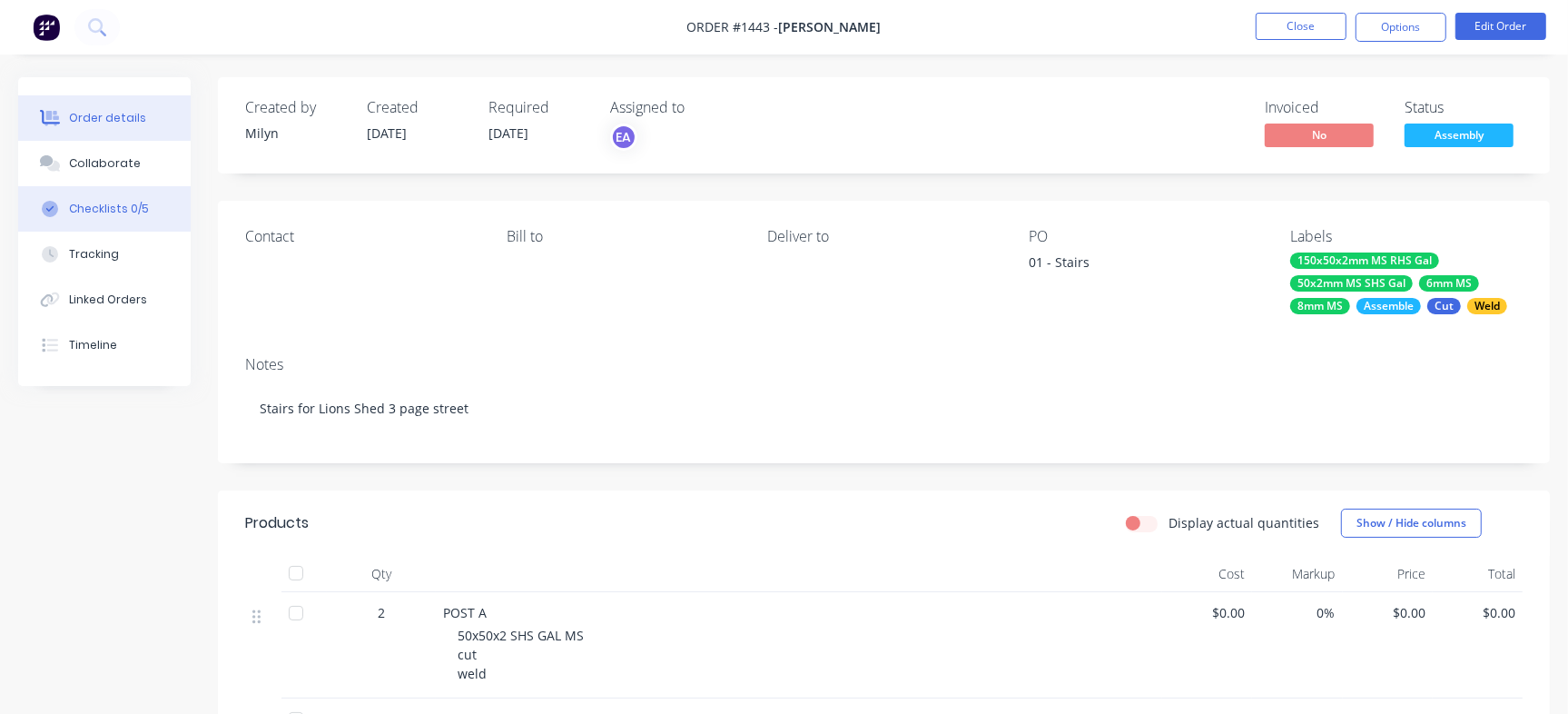
click at [117, 214] on div "Checklists 0/5" at bounding box center [109, 209] width 80 height 17
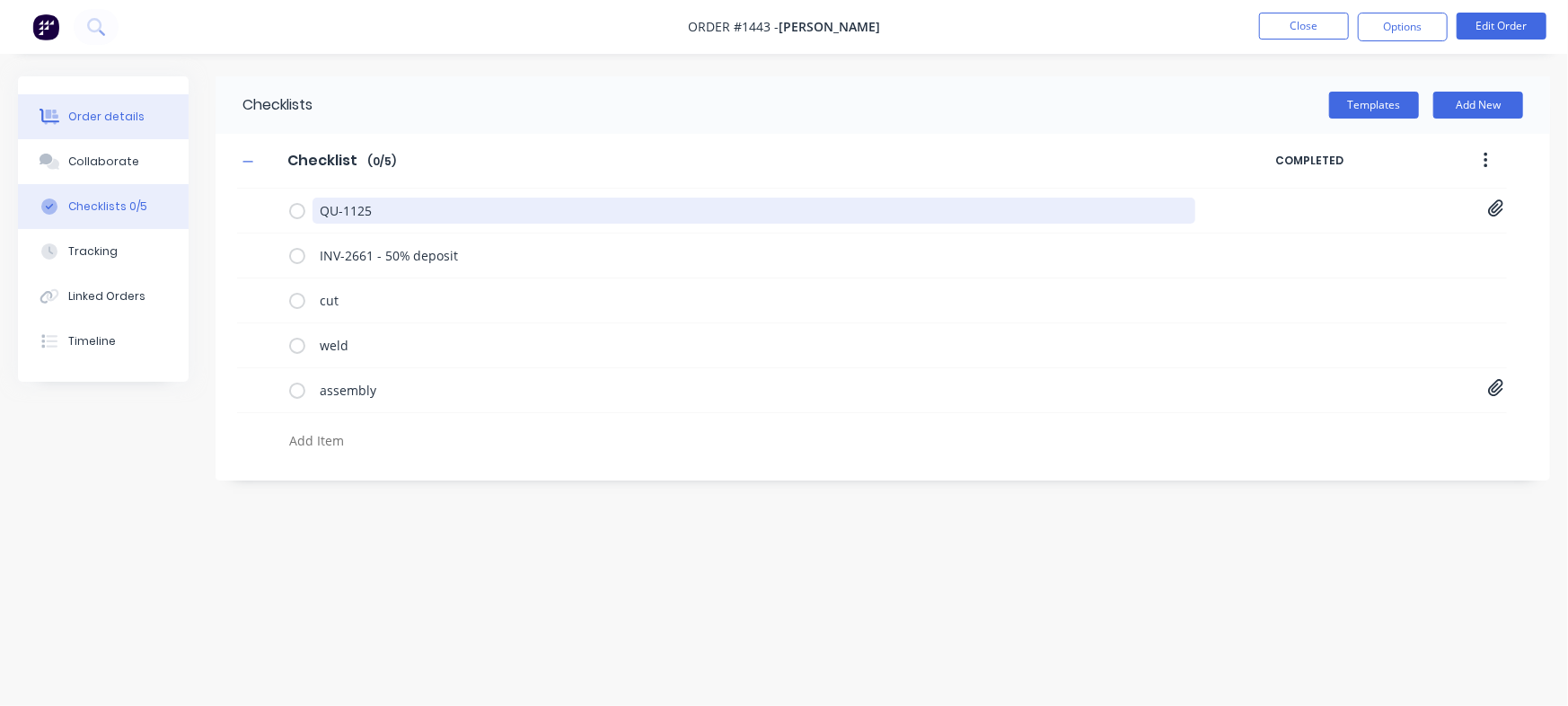
drag, startPoint x: 391, startPoint y: 207, endPoint x: 20, endPoint y: 136, distance: 377.7
click at [20, 136] on div "Order details Collaborate Checklists 0/5 Tracking Linked Orders Timeline Order …" at bounding box center [784, 319] width 1568 height 485
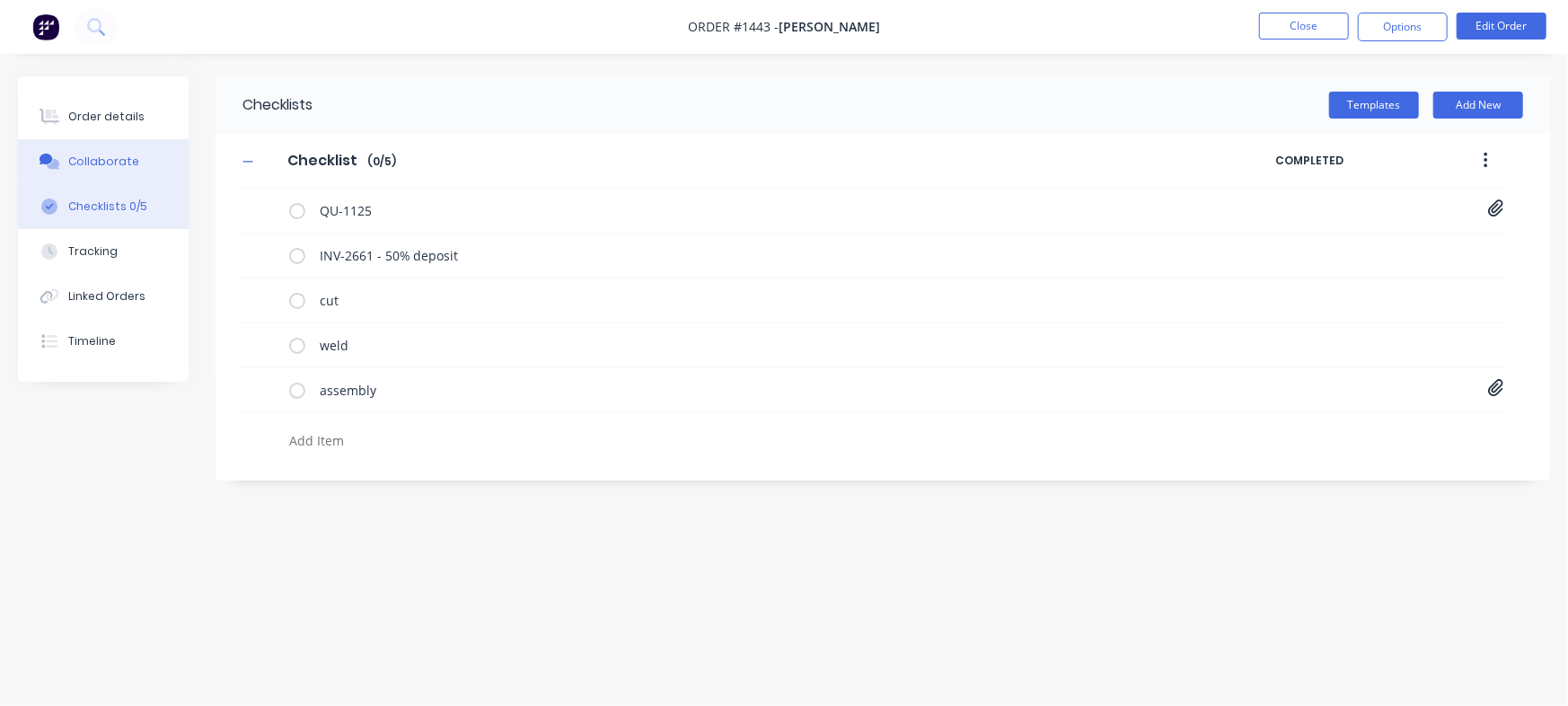
click at [114, 147] on button "Collaborate" at bounding box center [102, 162] width 171 height 45
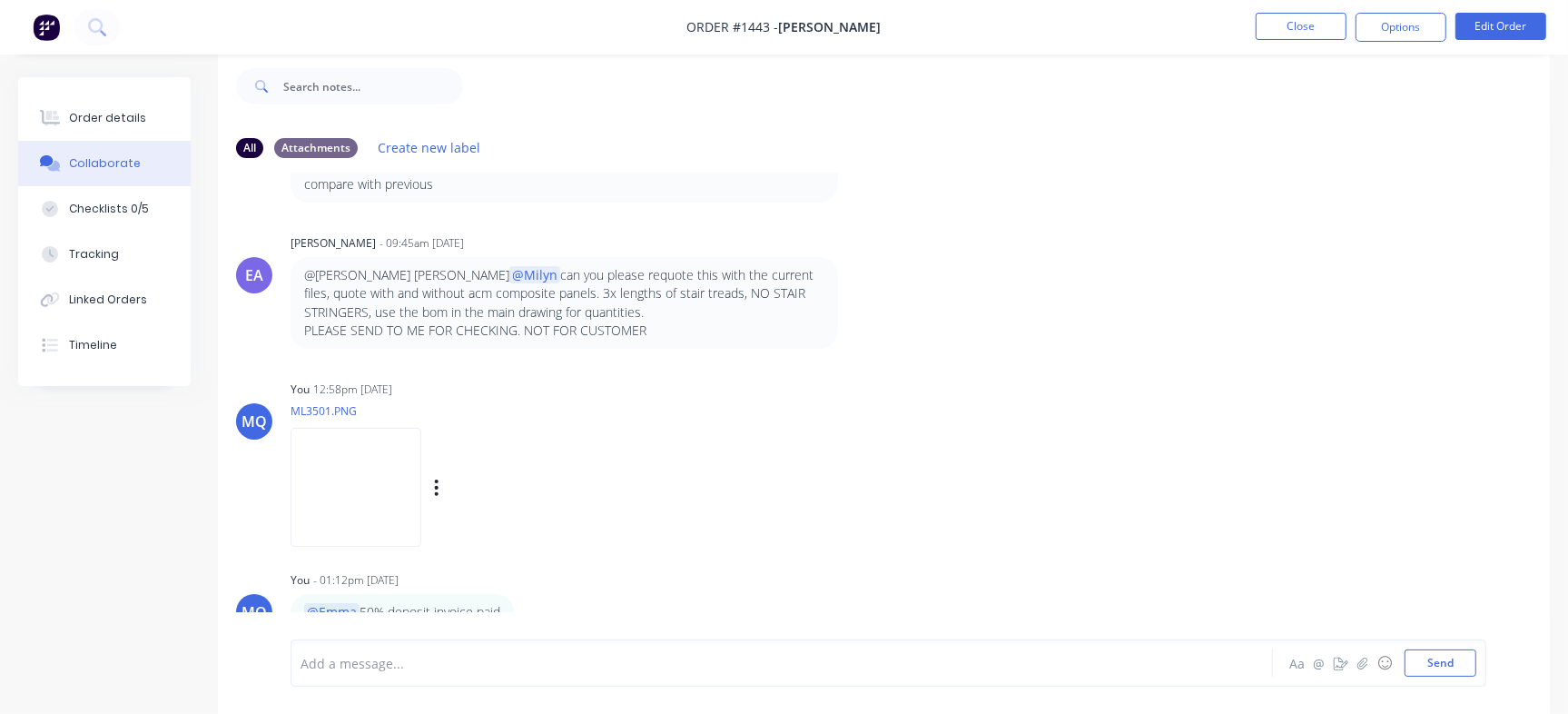
scroll to position [1200, 0]
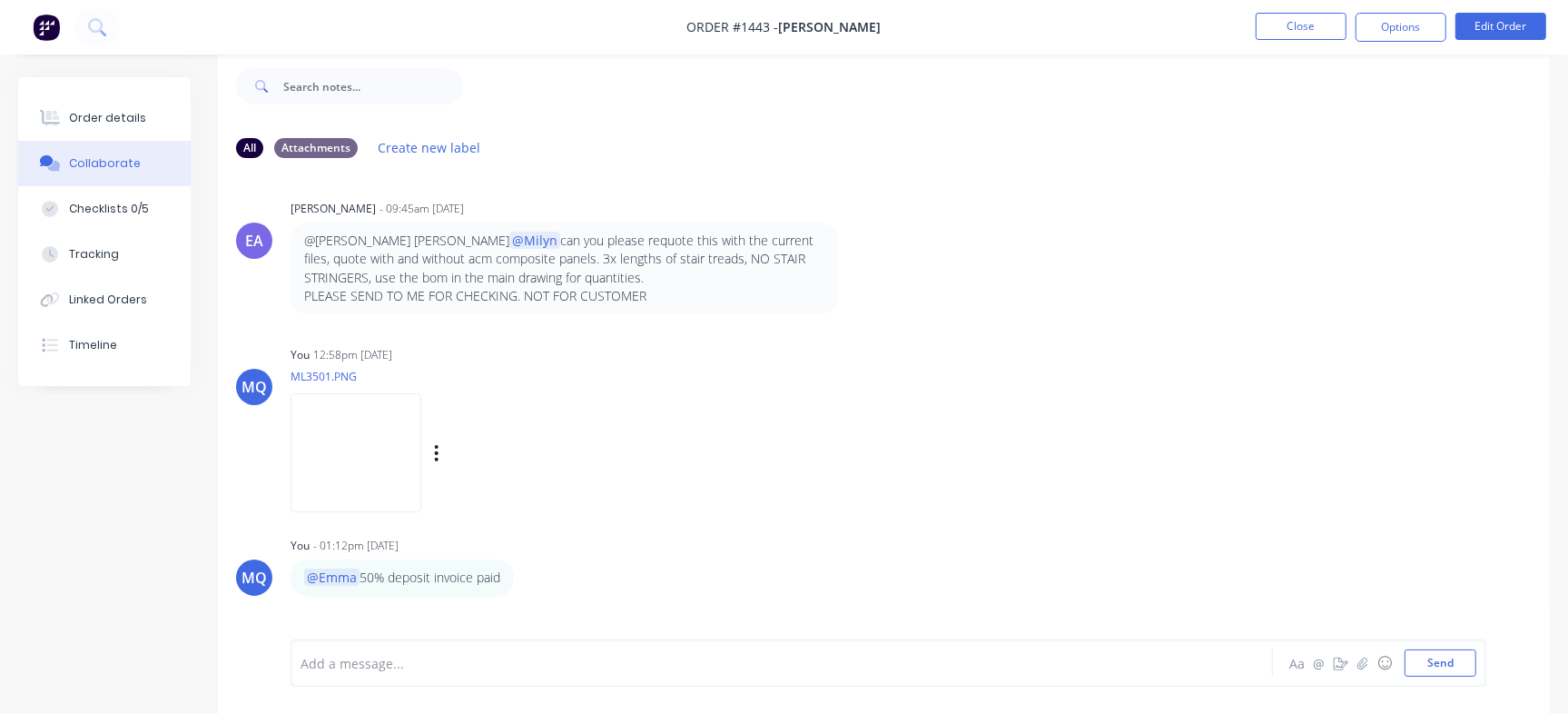
click at [372, 397] on img at bounding box center [356, 454] width 131 height 119
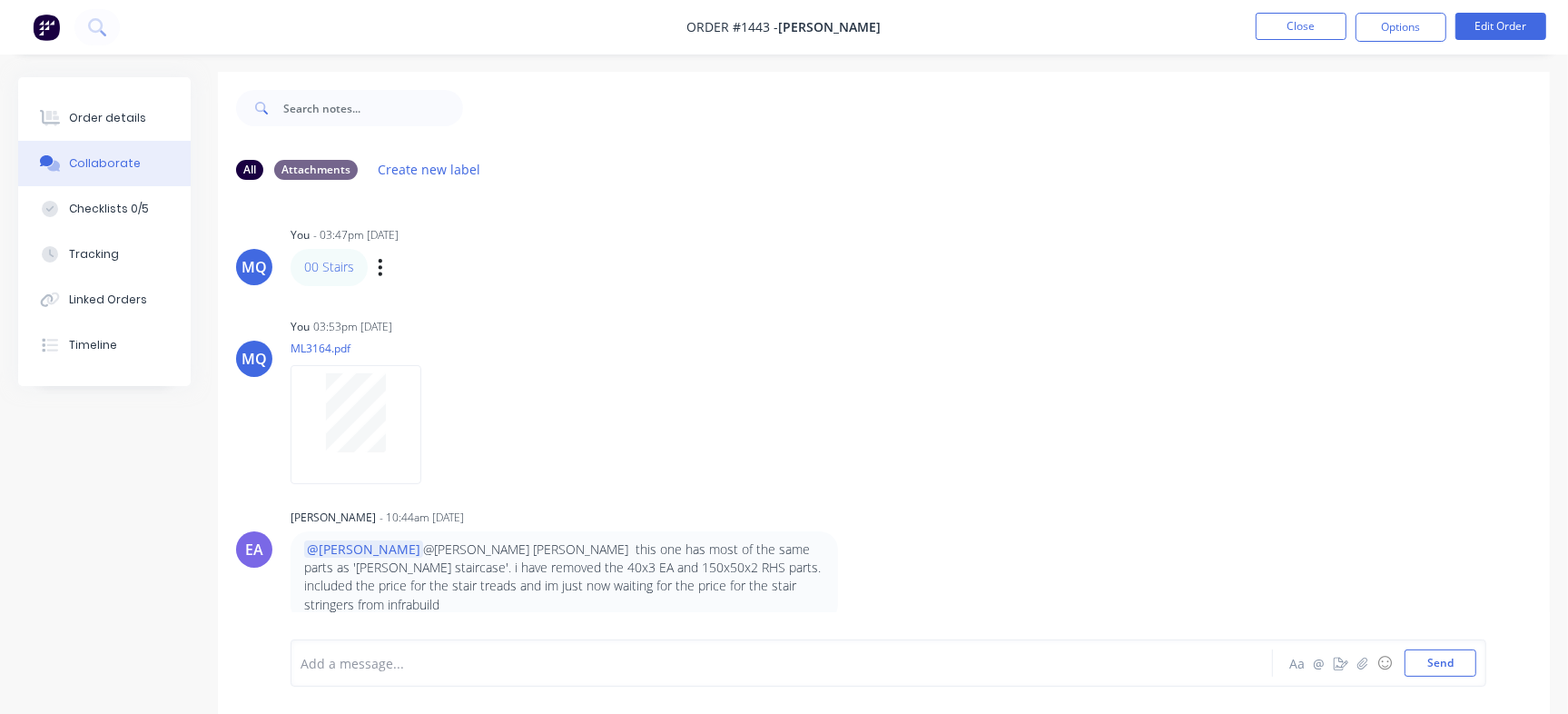
scroll to position [0, 0]
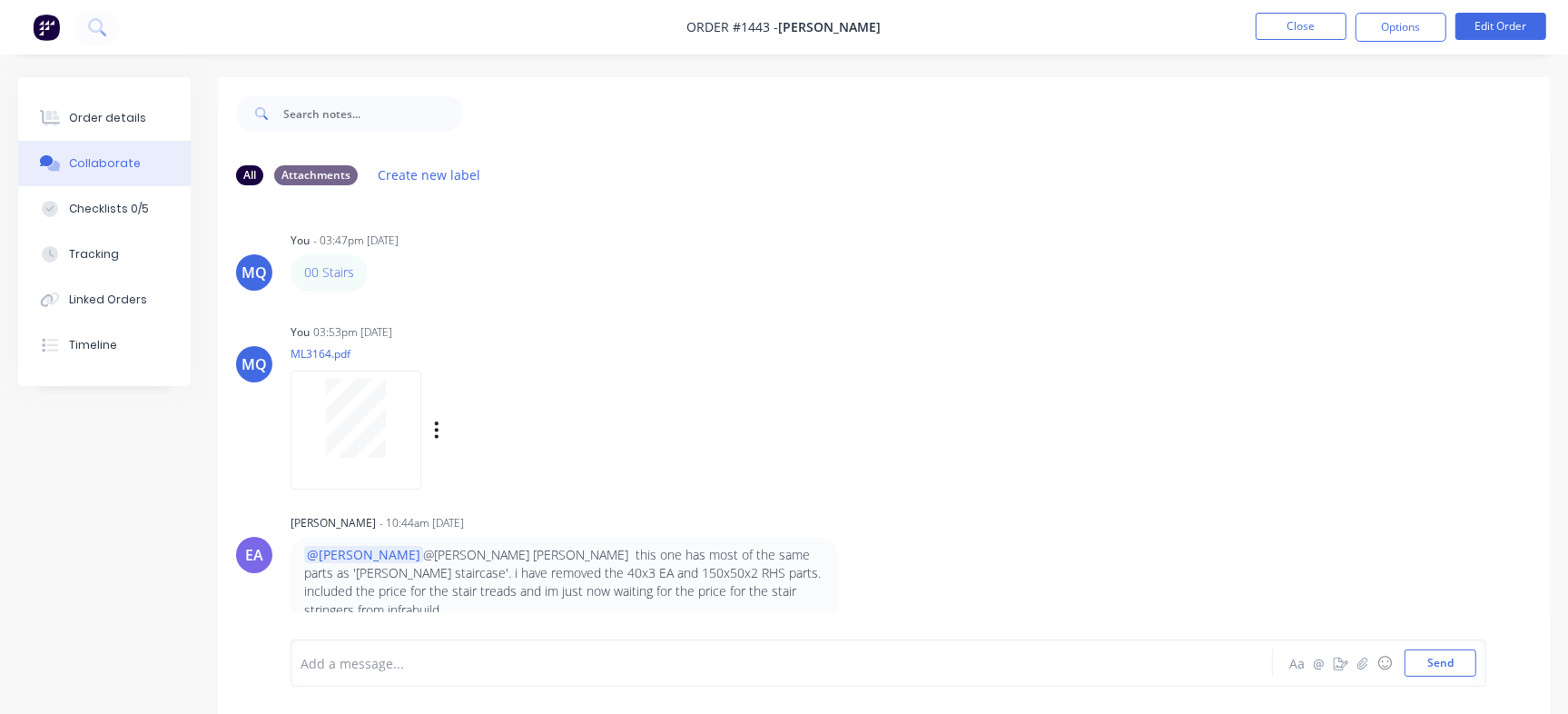
click at [426, 322] on div "You 03:53pm [DATE] ML3164.pdf Labels Download Delete" at bounding box center [575, 400] width 567 height 163
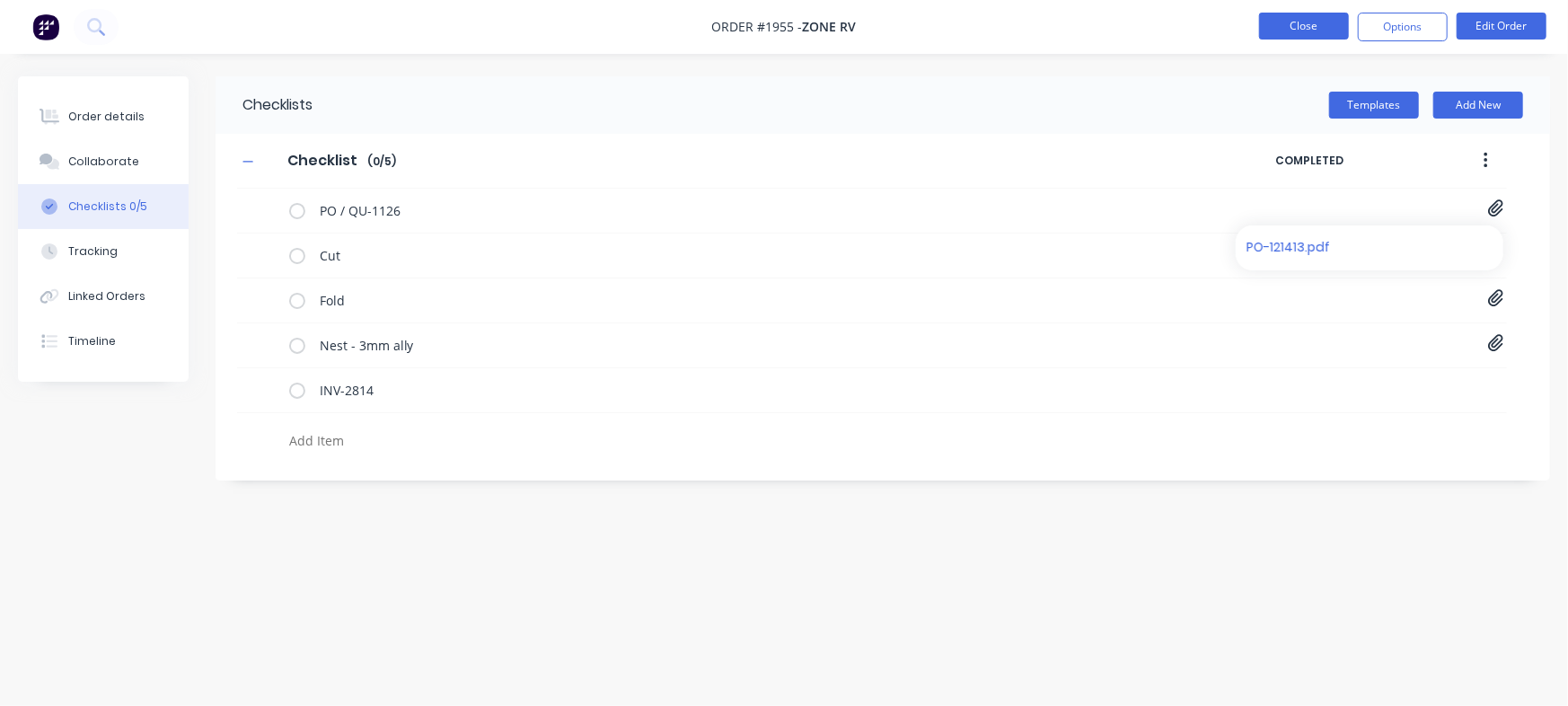
click at [1281, 15] on button "Close" at bounding box center [1303, 26] width 89 height 27
type textarea "x"
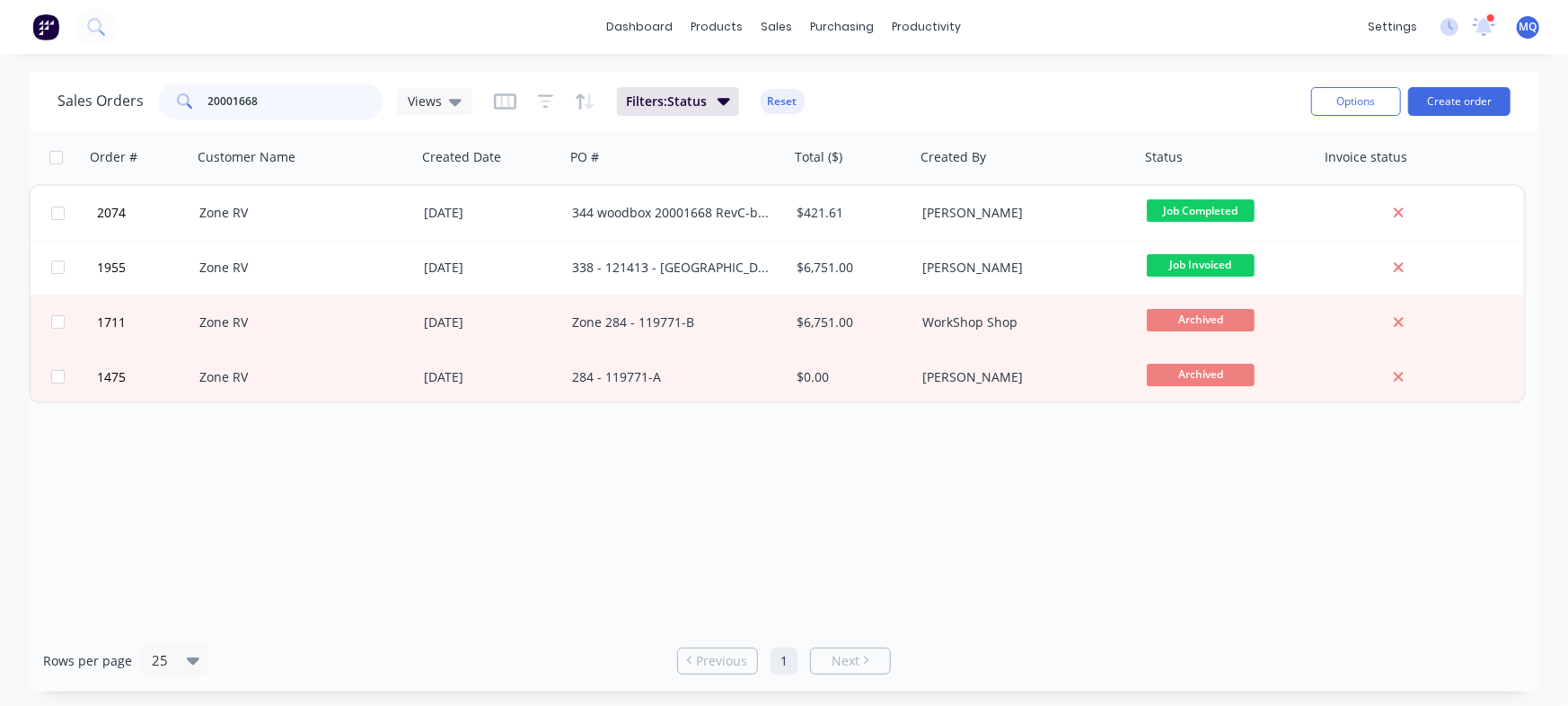
click at [315, 105] on input "20001668" at bounding box center [296, 102] width 175 height 36
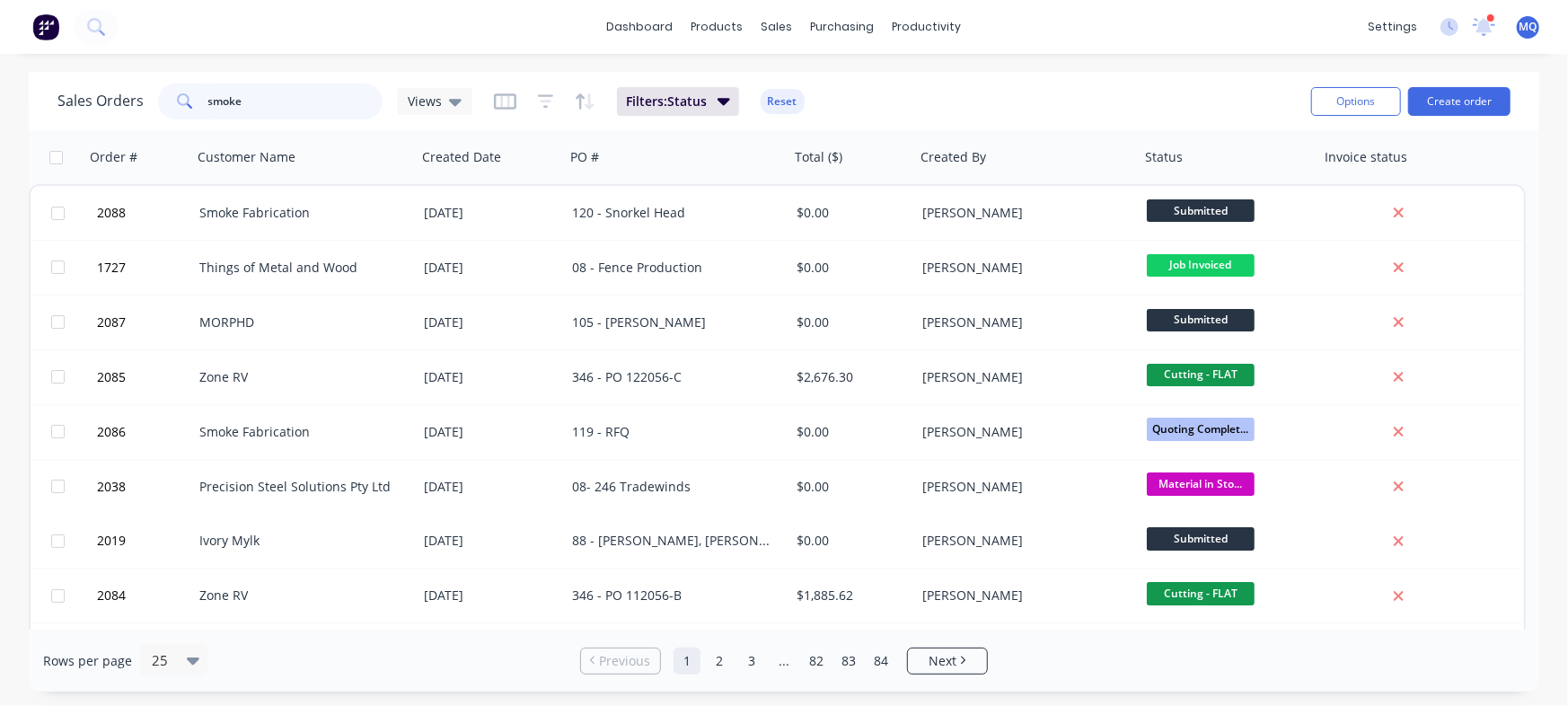
type input "smoke"
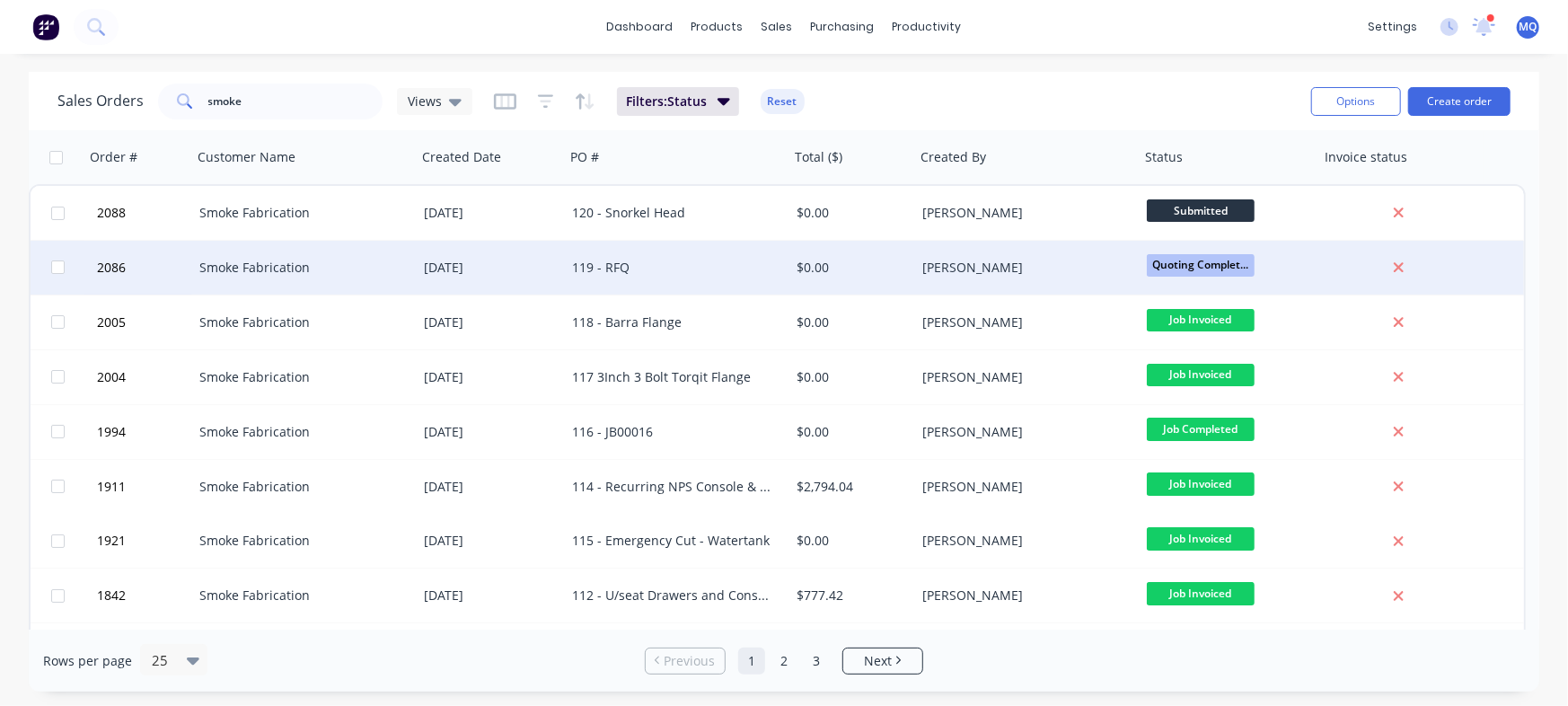
click at [607, 276] on div "119 - RFQ" at bounding box center [671, 267] width 199 height 18
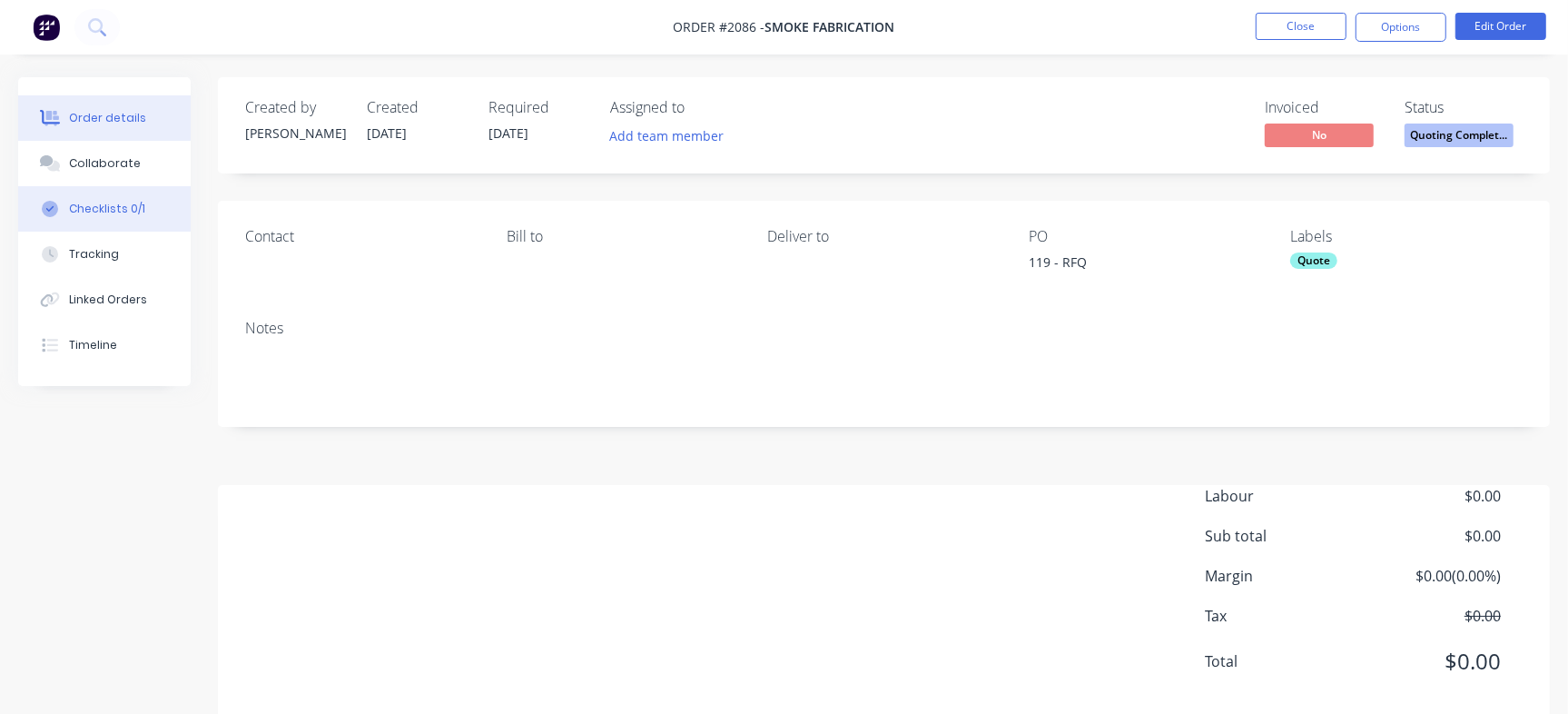
click at [125, 206] on div "Checklists 0/1" at bounding box center [107, 209] width 76 height 17
type textarea "x"
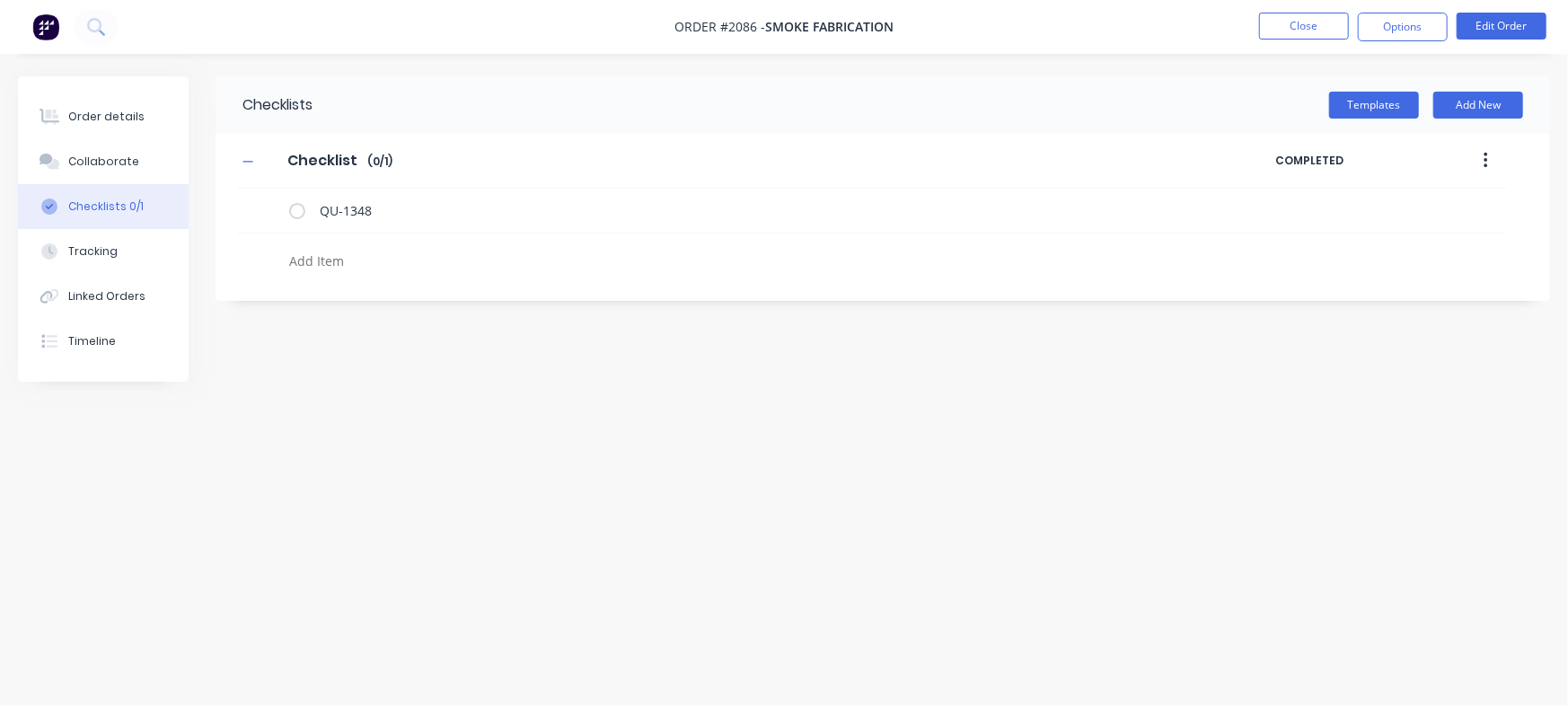
click at [372, 274] on div at bounding box center [691, 264] width 817 height 31
click at [80, 97] on button "Order details" at bounding box center [102, 116] width 171 height 45
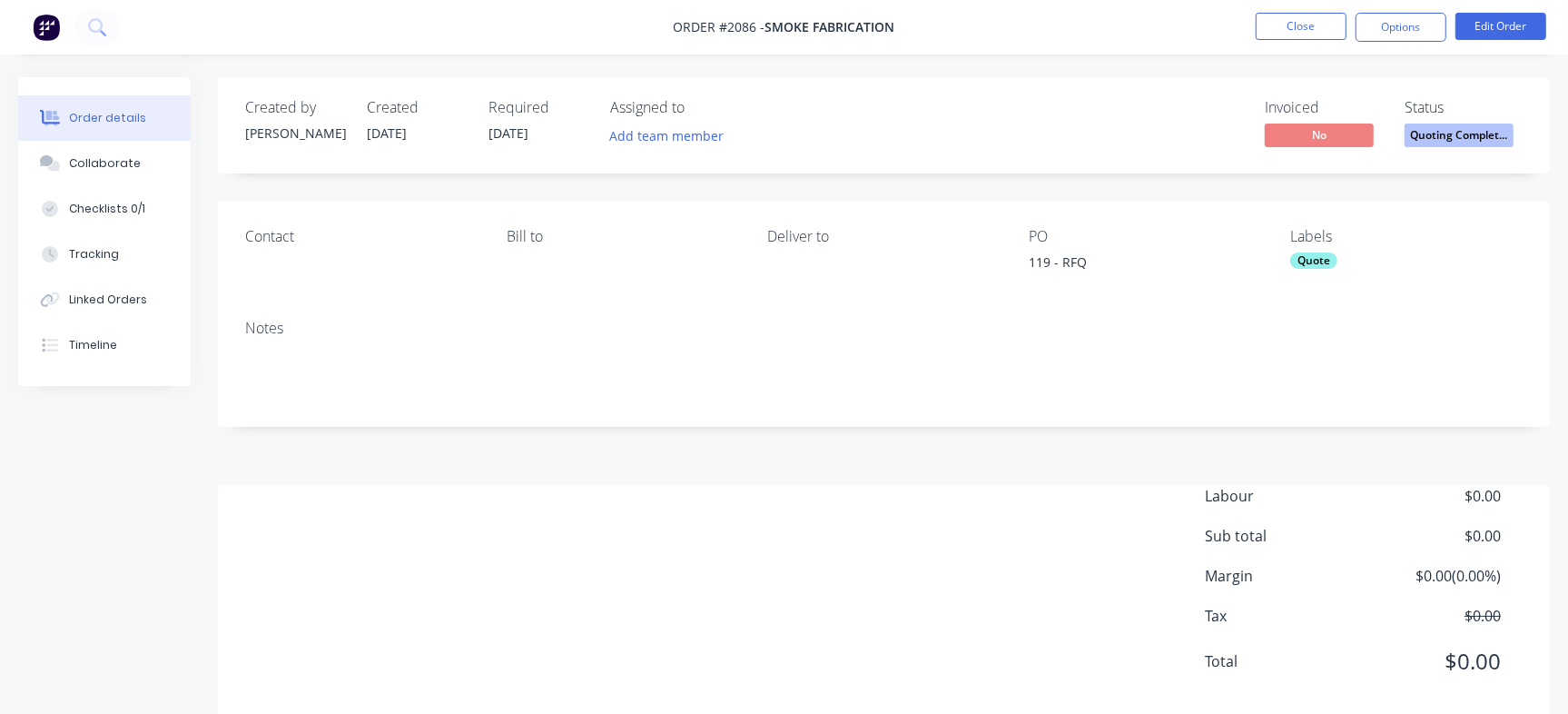
click at [1470, 134] on span "Quoting Complet..." at bounding box center [1459, 134] width 109 height 22
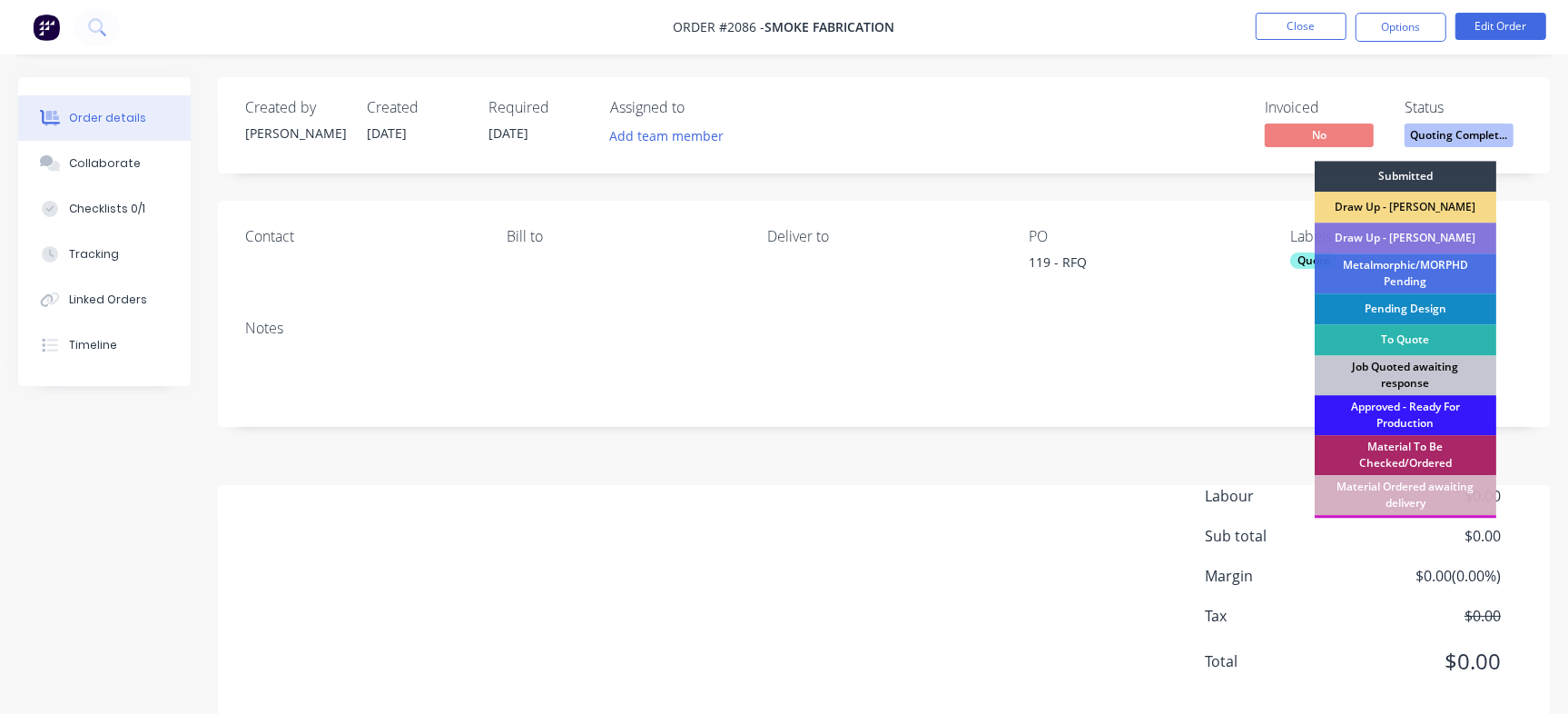
click at [1416, 369] on div "Job Quoted awaiting response" at bounding box center [1406, 375] width 182 height 40
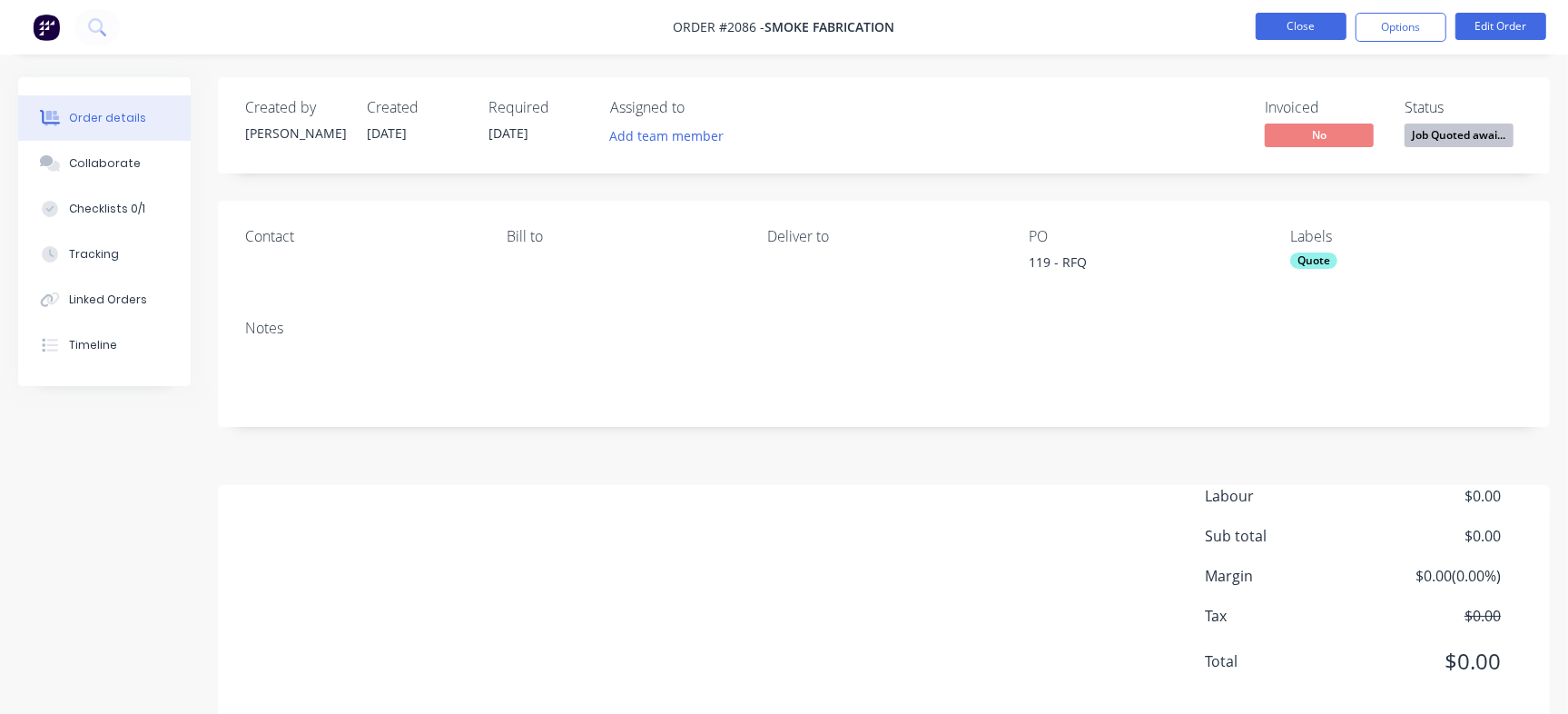
click at [1305, 24] on button "Close" at bounding box center [1300, 26] width 90 height 27
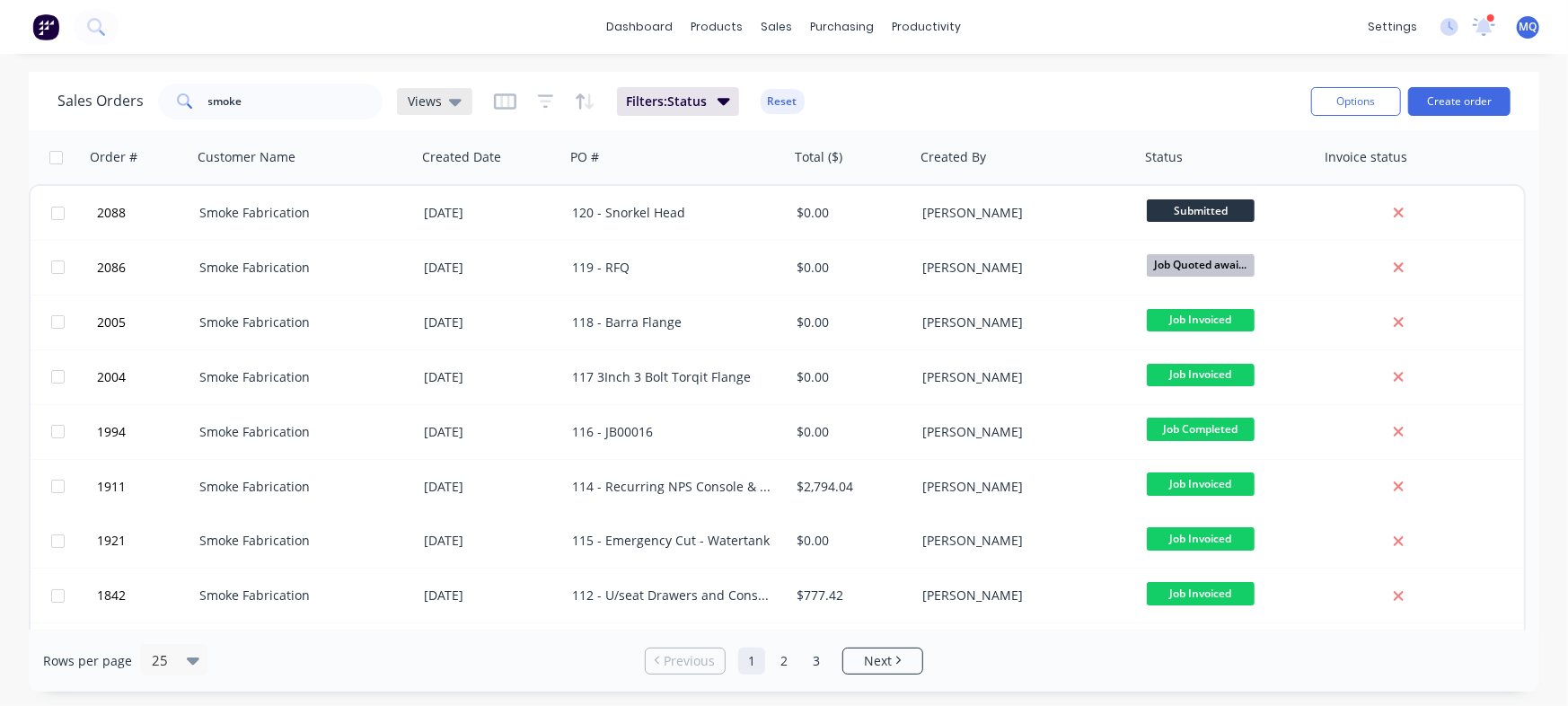
click at [419, 97] on span "Views" at bounding box center [424, 101] width 34 height 18
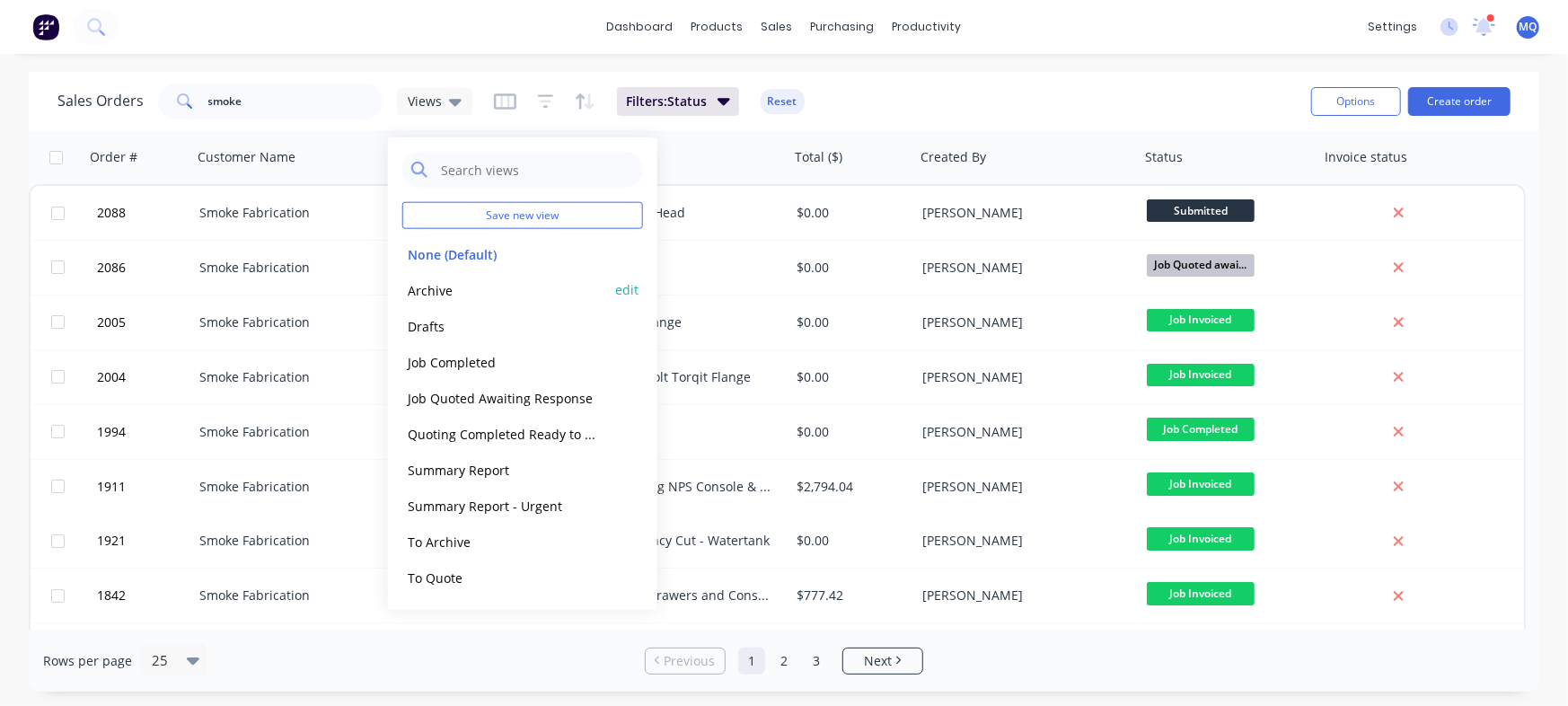
click at [485, 284] on button "Archive" at bounding box center [505, 290] width 205 height 20
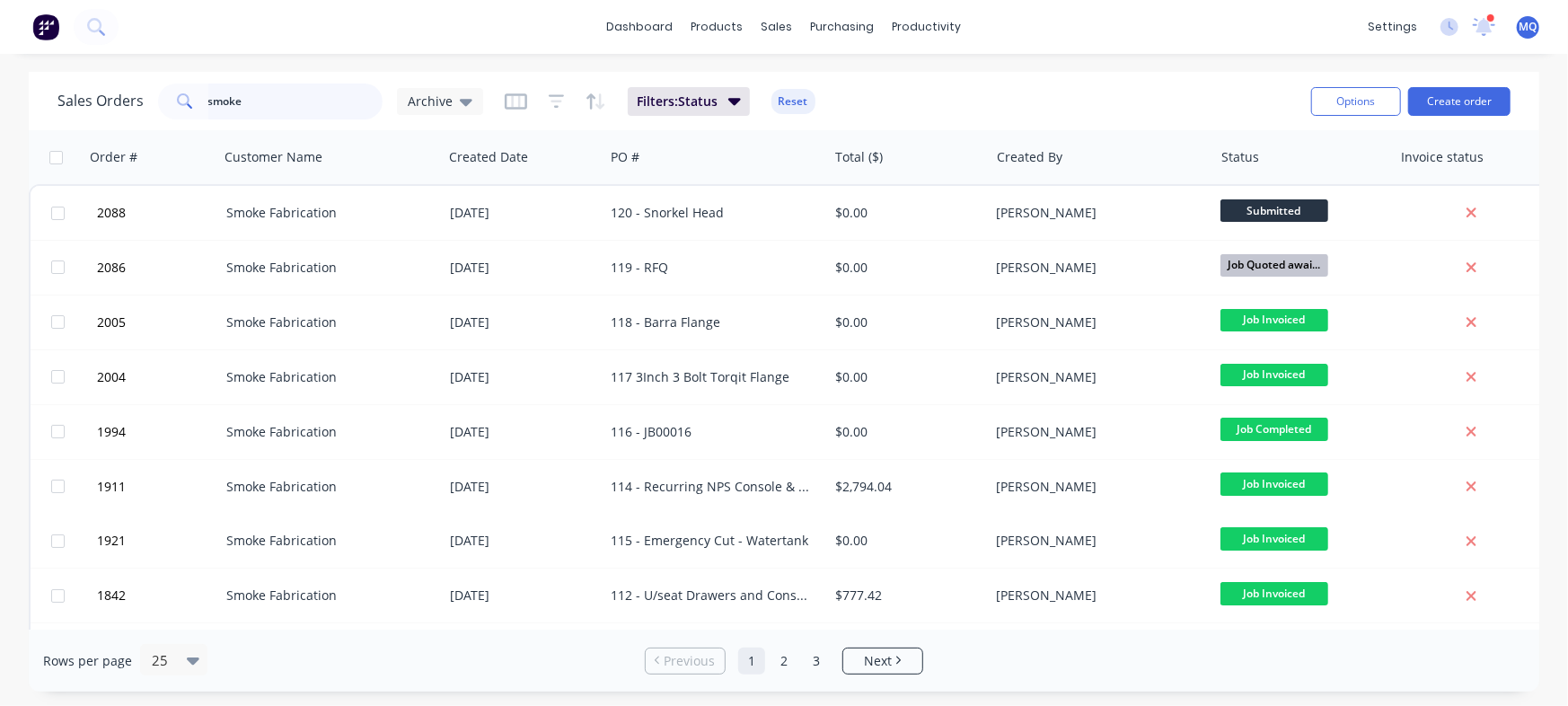
click at [296, 95] on input "smoke" at bounding box center [296, 102] width 175 height 36
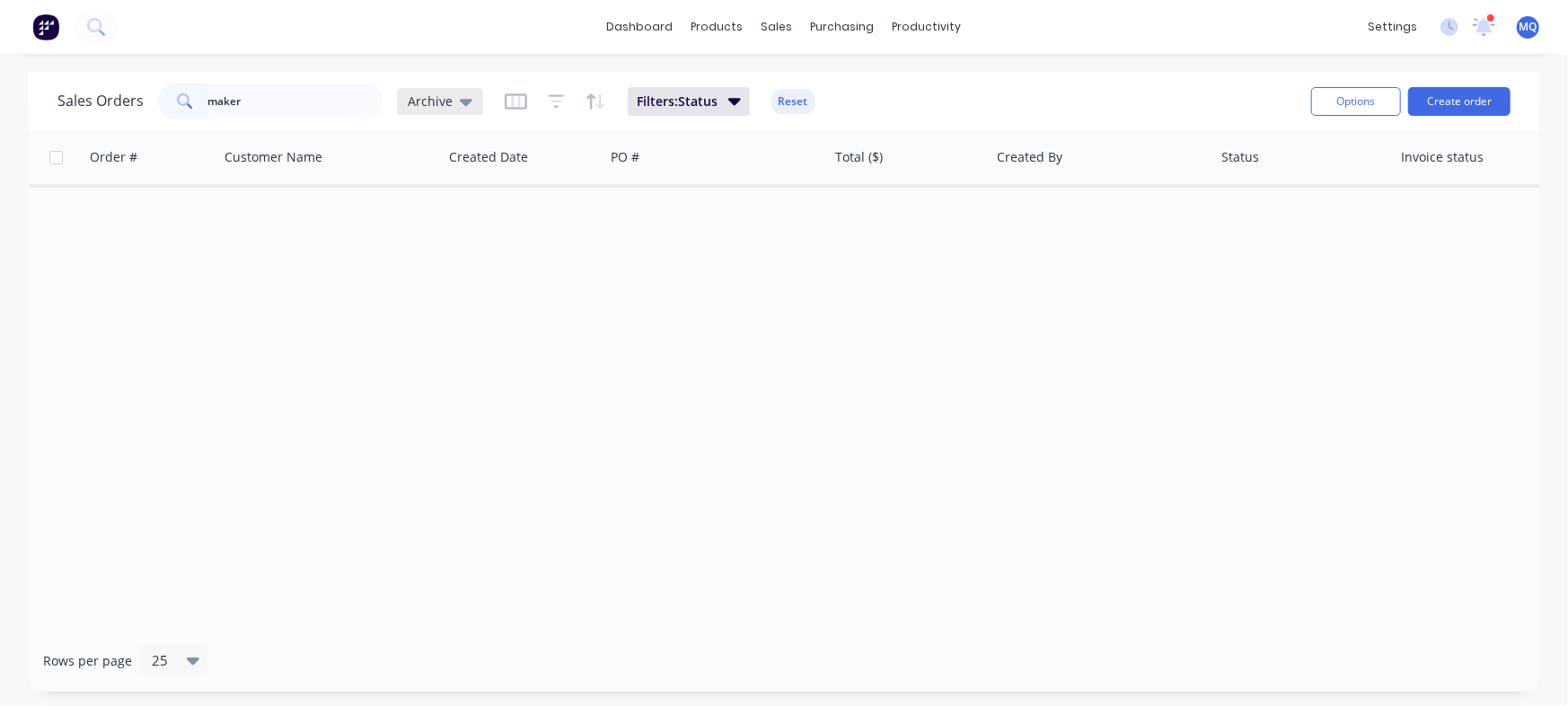
click at [429, 103] on span "Archive" at bounding box center [430, 101] width 45 height 18
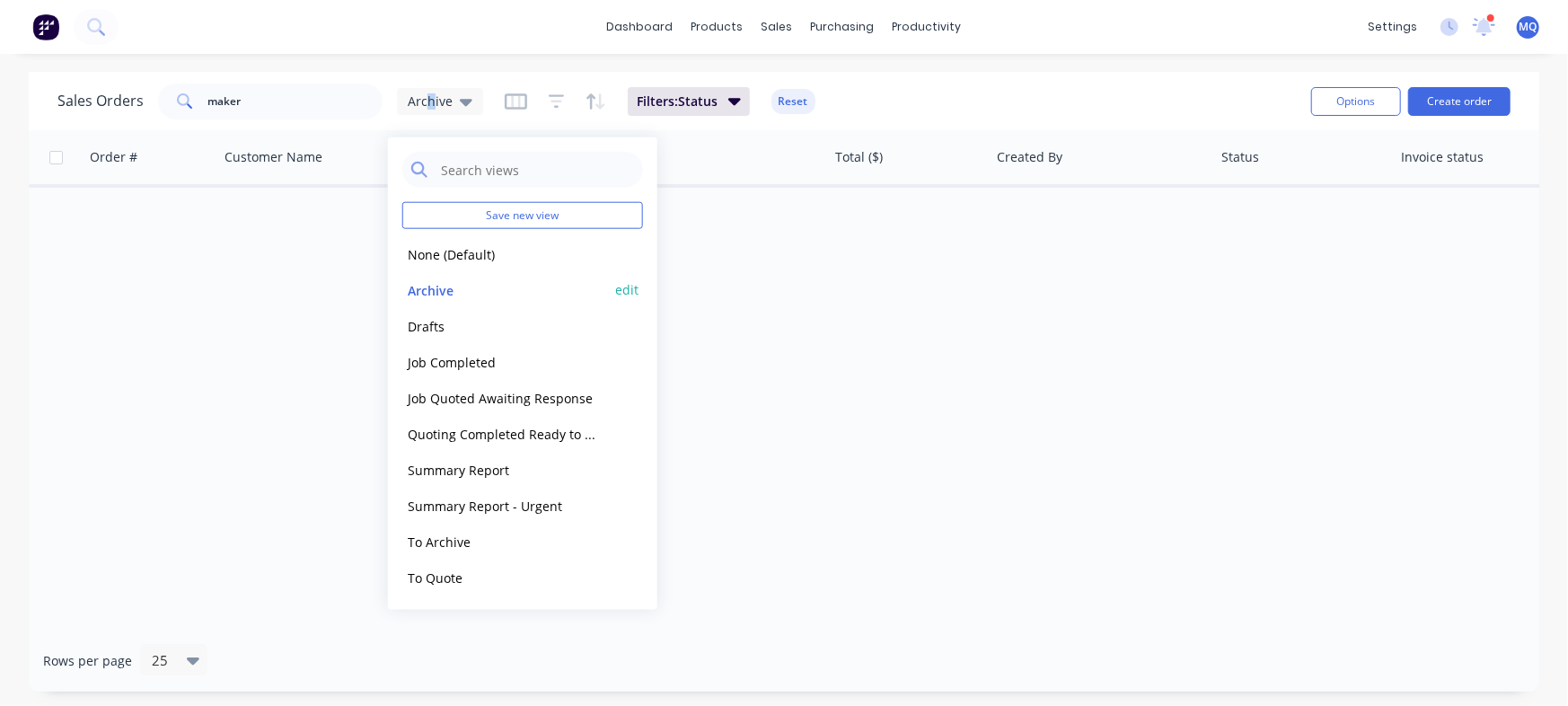
click at [463, 286] on button "Archive" at bounding box center [505, 290] width 205 height 20
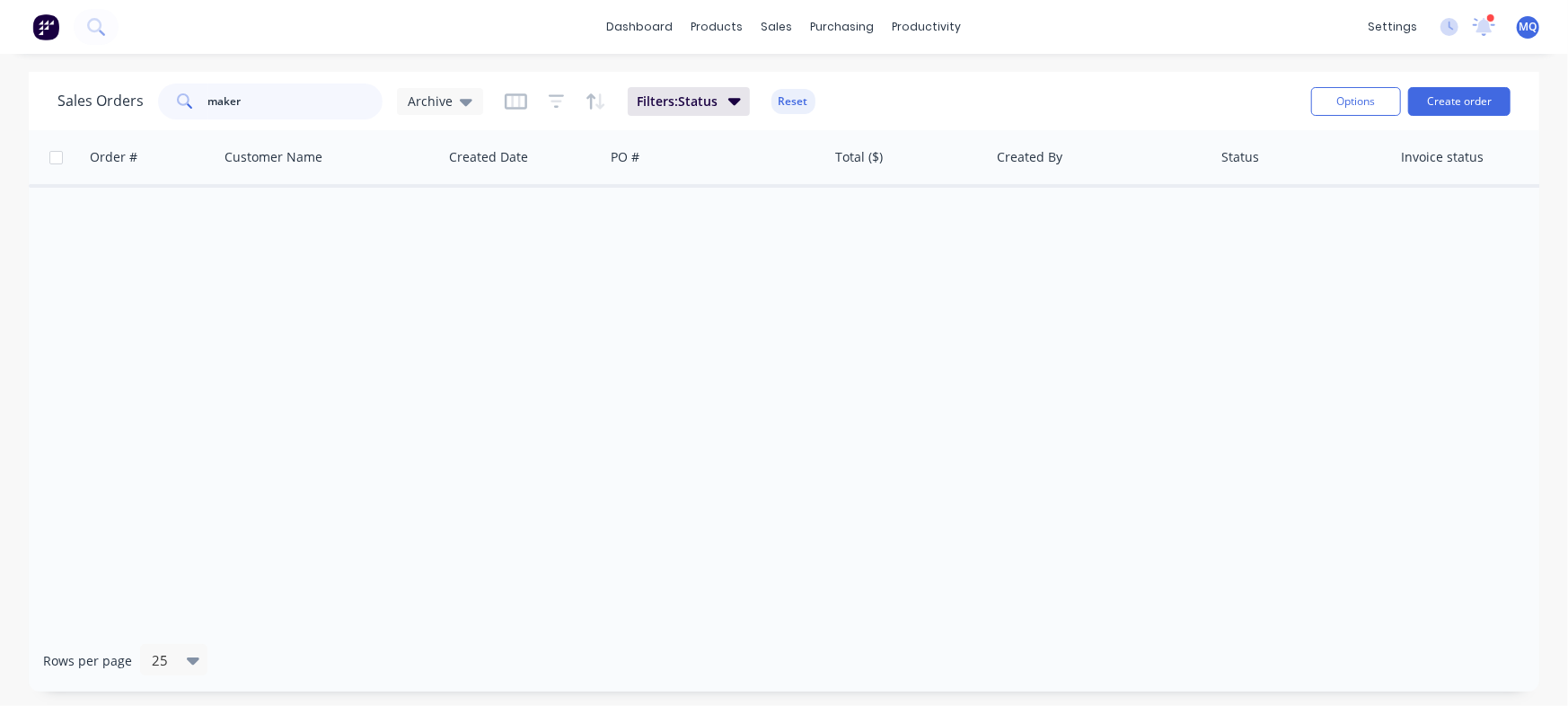
click at [325, 84] on input "maker" at bounding box center [296, 102] width 175 height 36
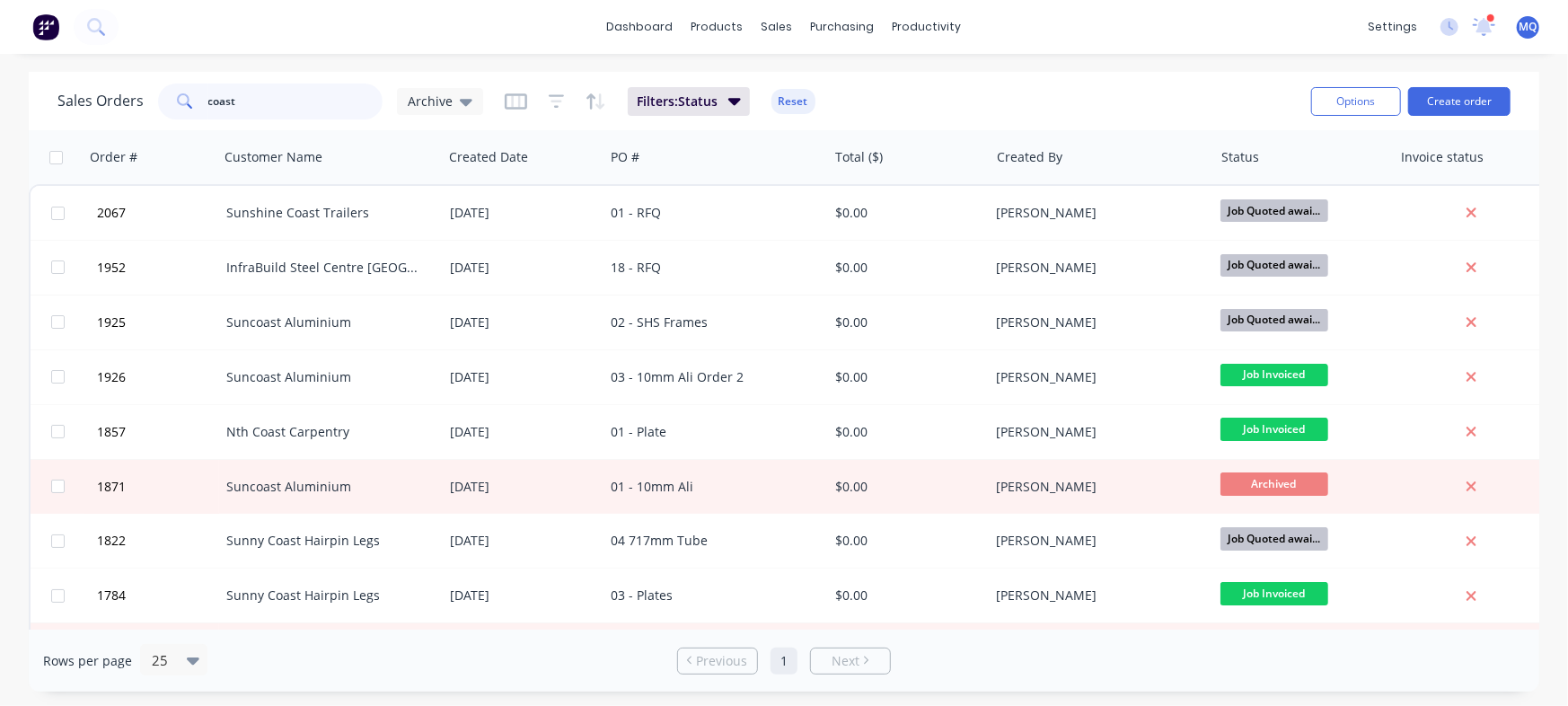
click at [285, 104] on input "coast" at bounding box center [296, 102] width 175 height 36
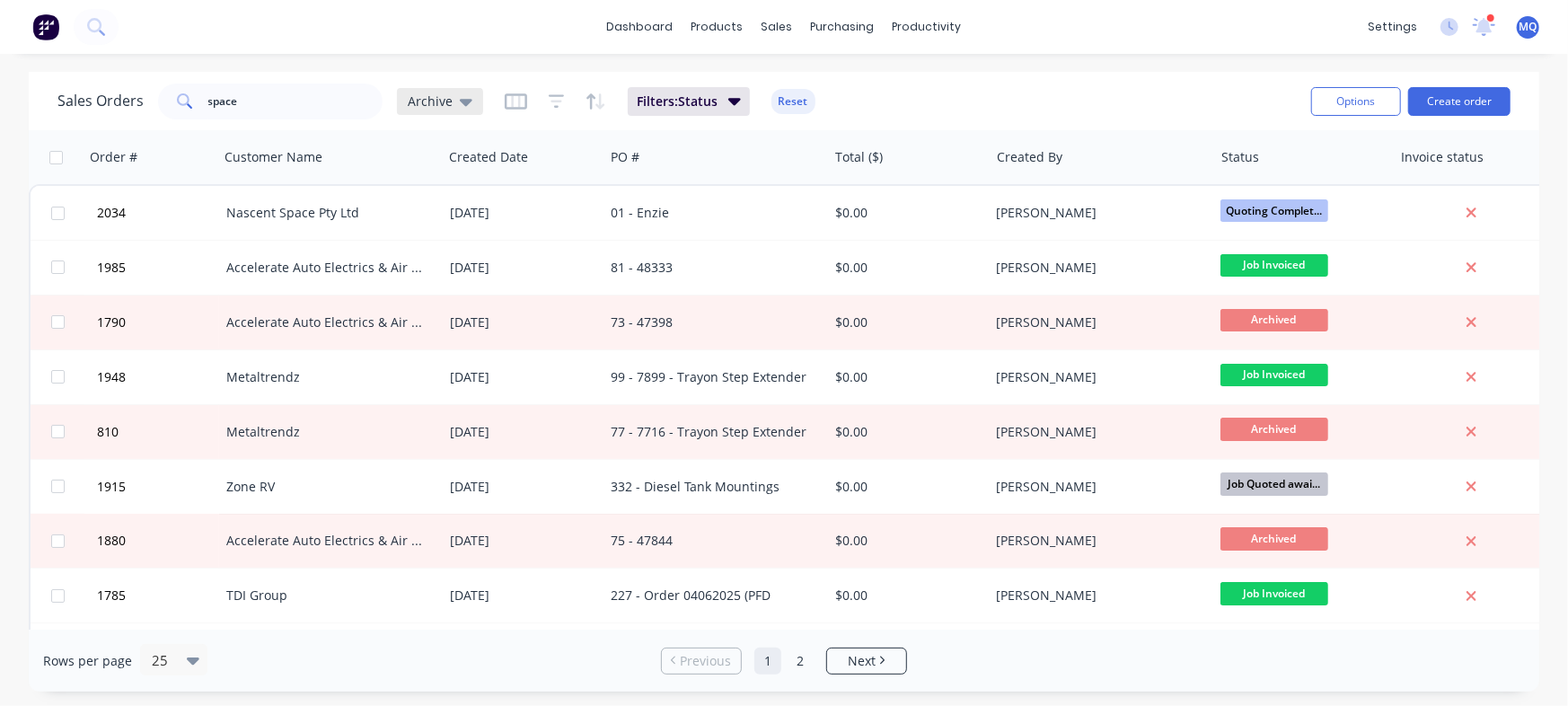
click at [459, 105] on icon at bounding box center [466, 101] width 13 height 19
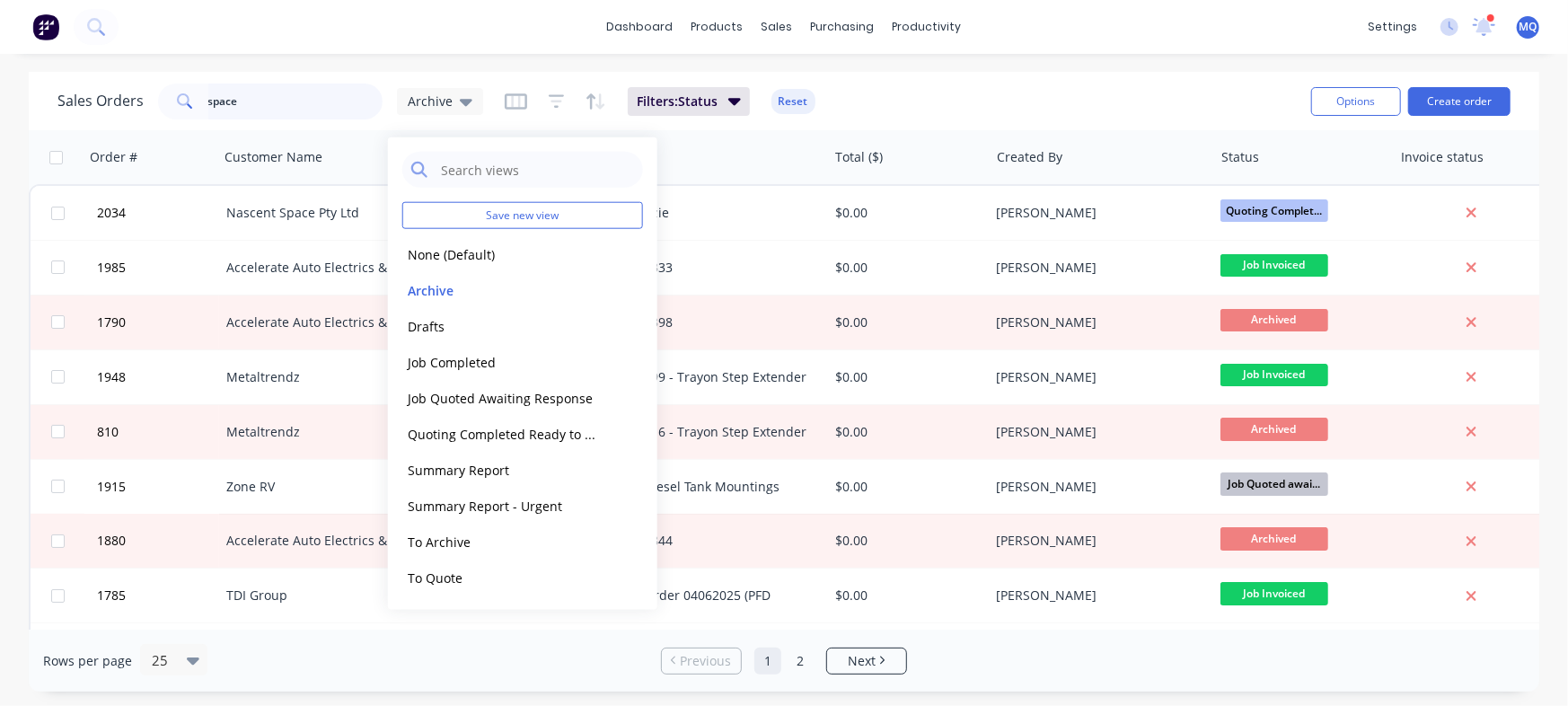
click at [253, 102] on input "space" at bounding box center [296, 102] width 175 height 36
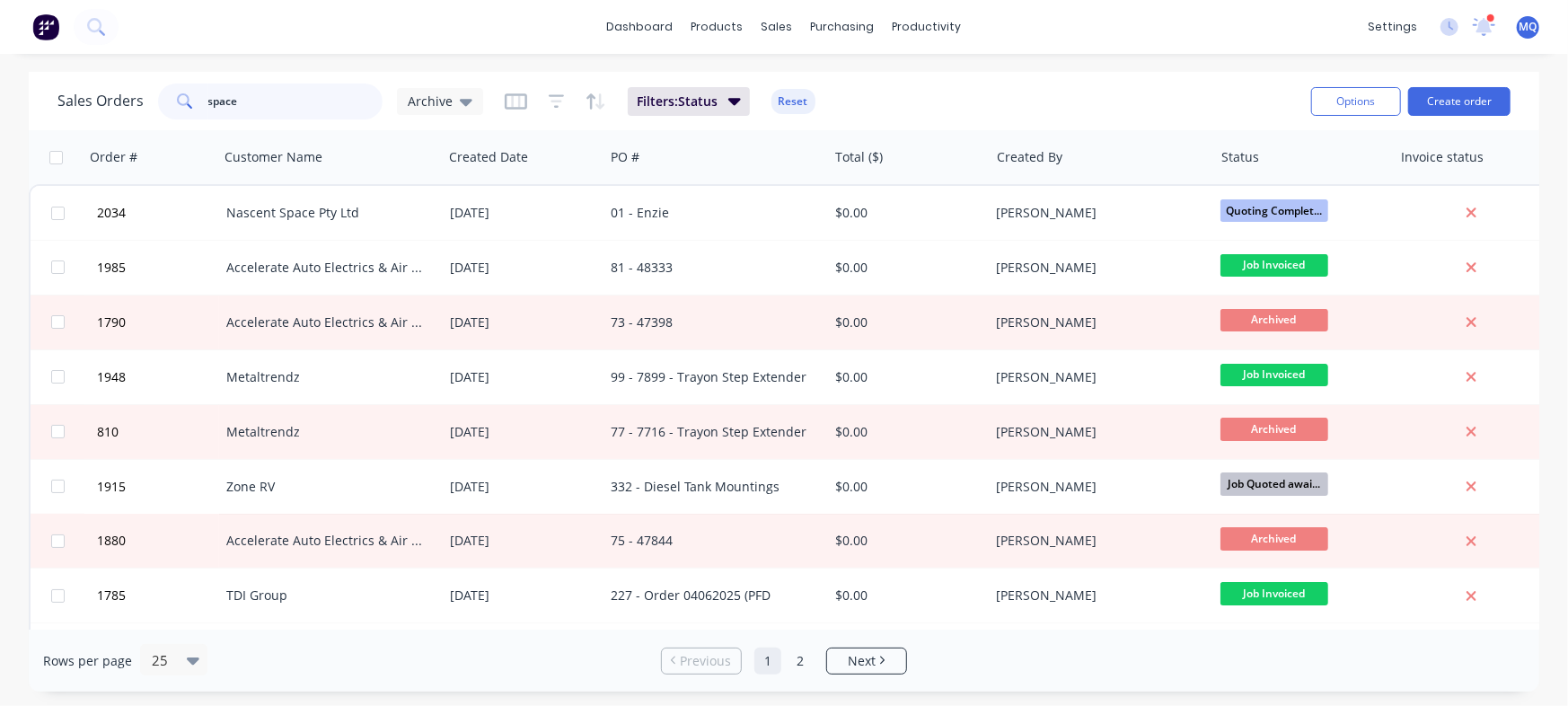
click at [253, 102] on input "space" at bounding box center [296, 102] width 175 height 36
type input "17mm"
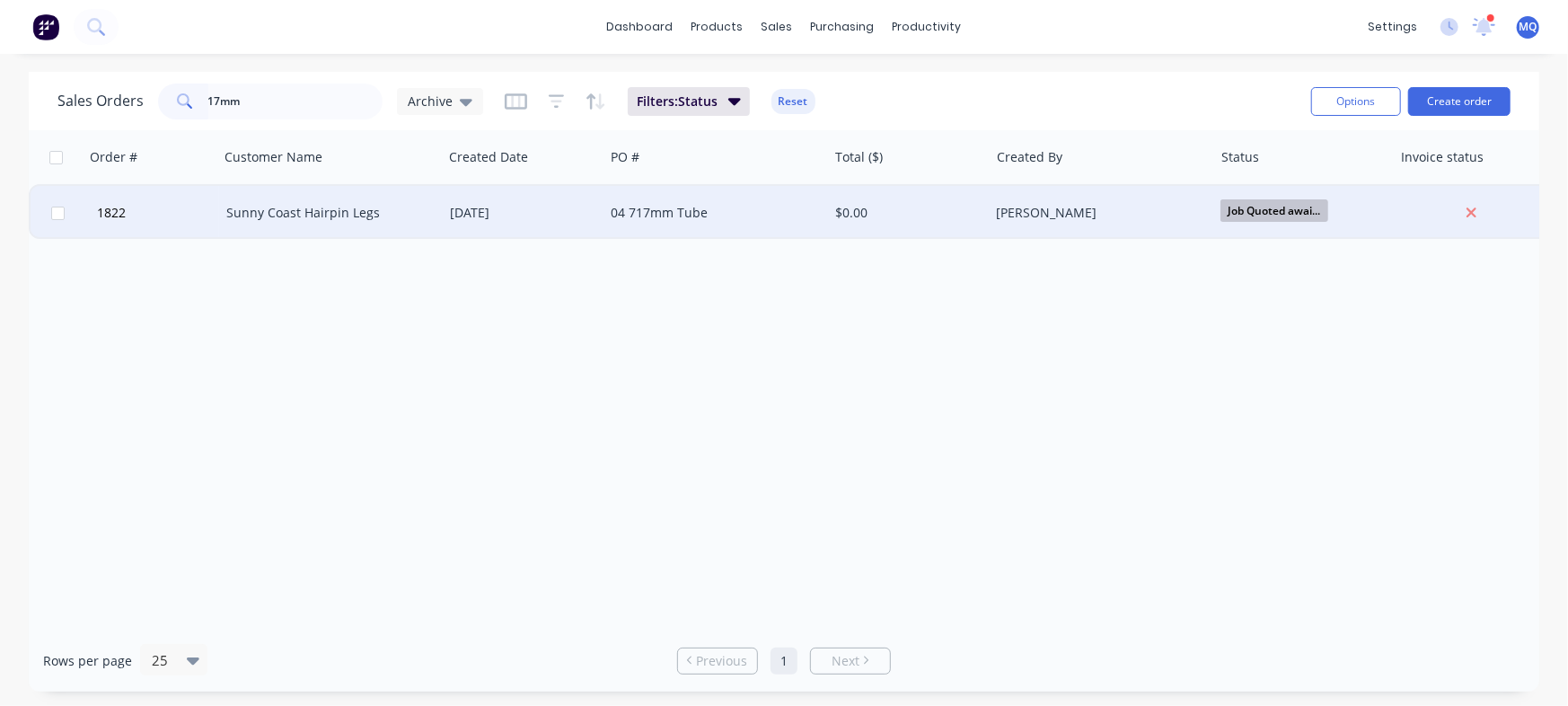
click at [514, 214] on div "11 Jun 2025" at bounding box center [524, 212] width 148 height 18
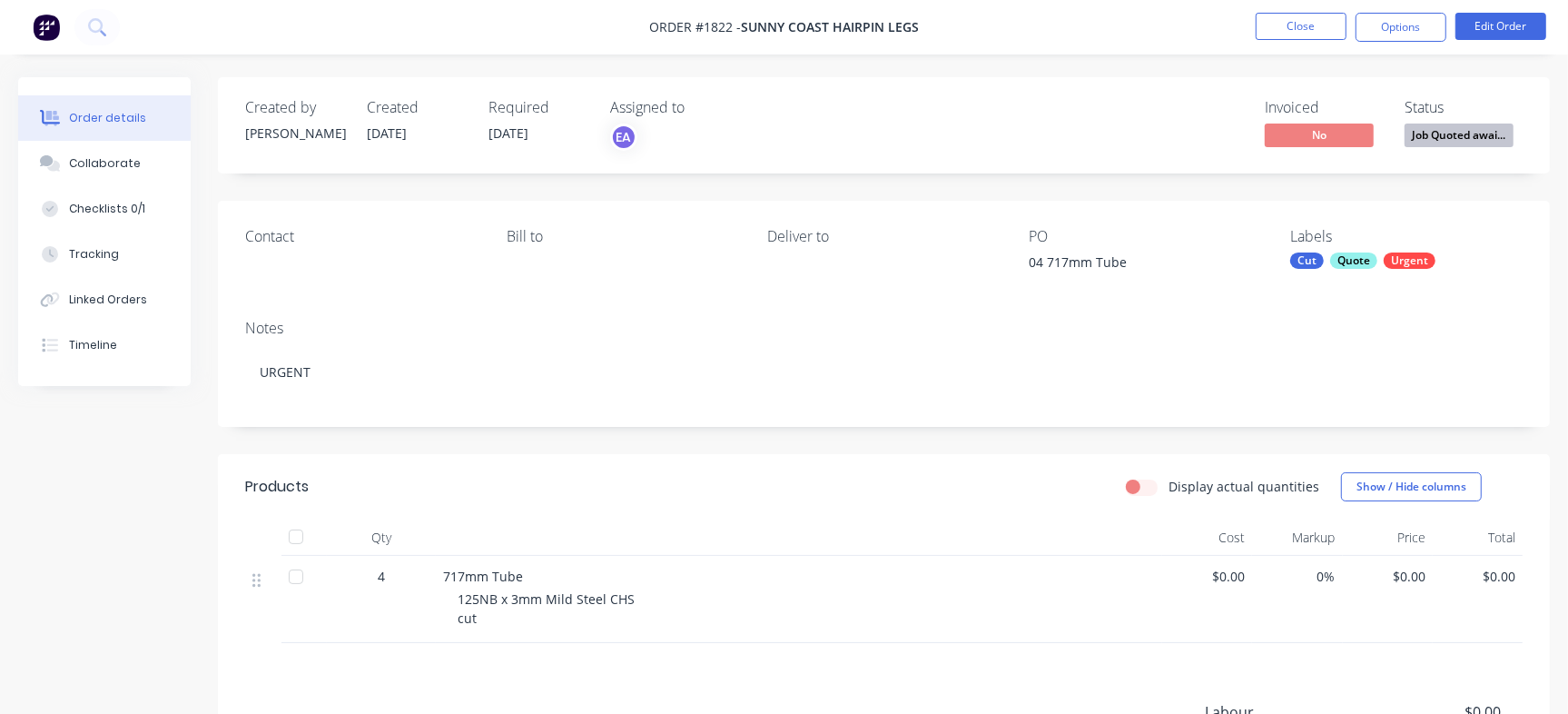
scroll to position [114, 0]
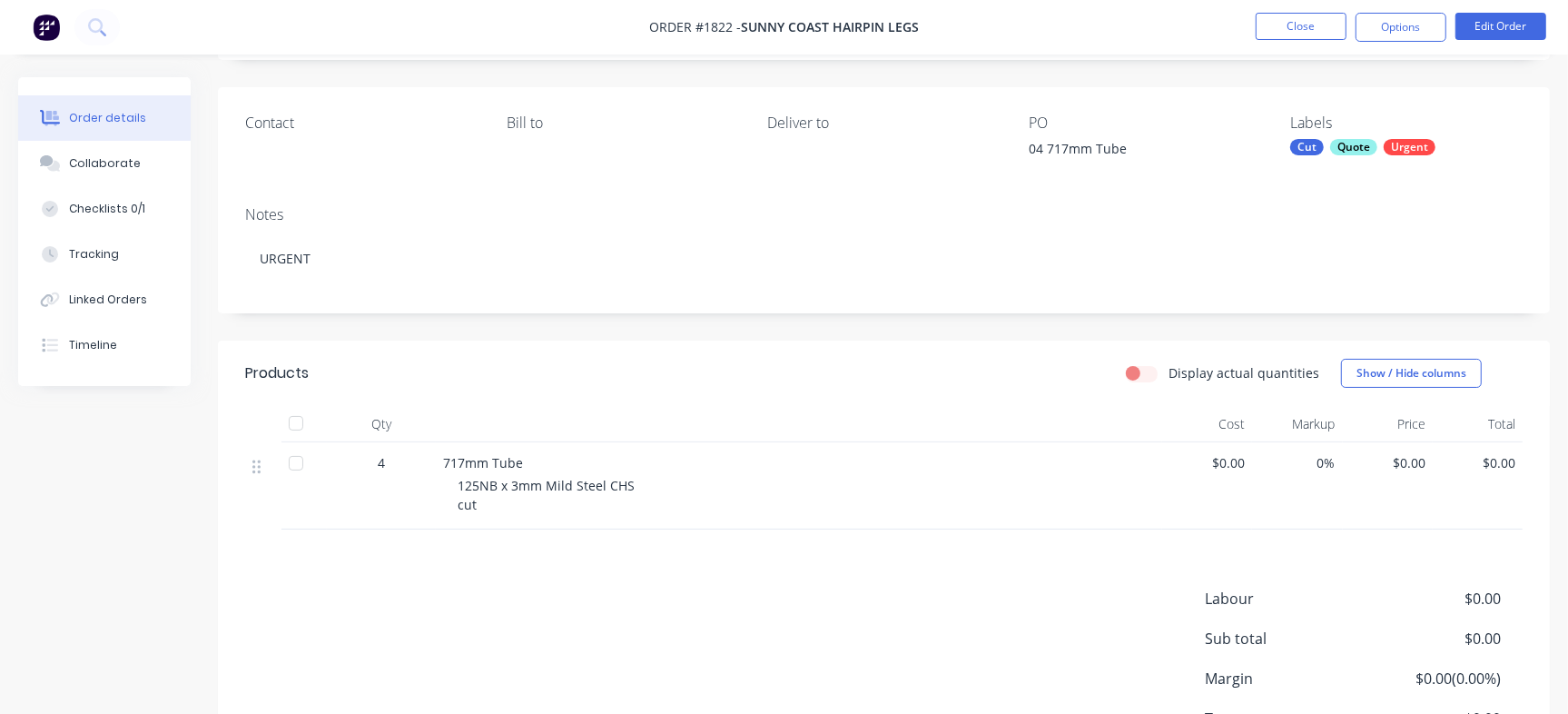
click at [1297, 11] on nav "Order #1822 - Sunny Coast Hairpin Legs Close Options Edit Order" at bounding box center [784, 27] width 1568 height 54
